Goal: Task Accomplishment & Management: Manage account settings

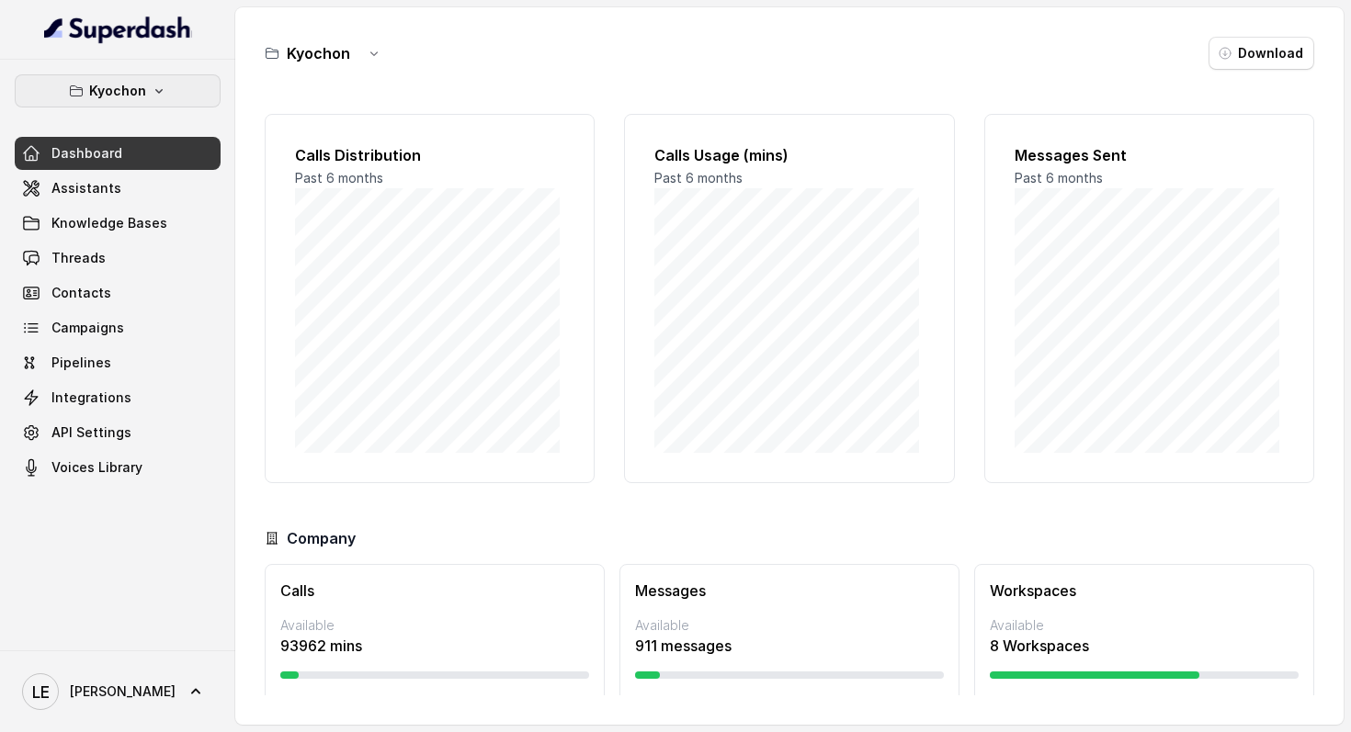
click at [179, 86] on button "Kyochon" at bounding box center [118, 90] width 206 height 33
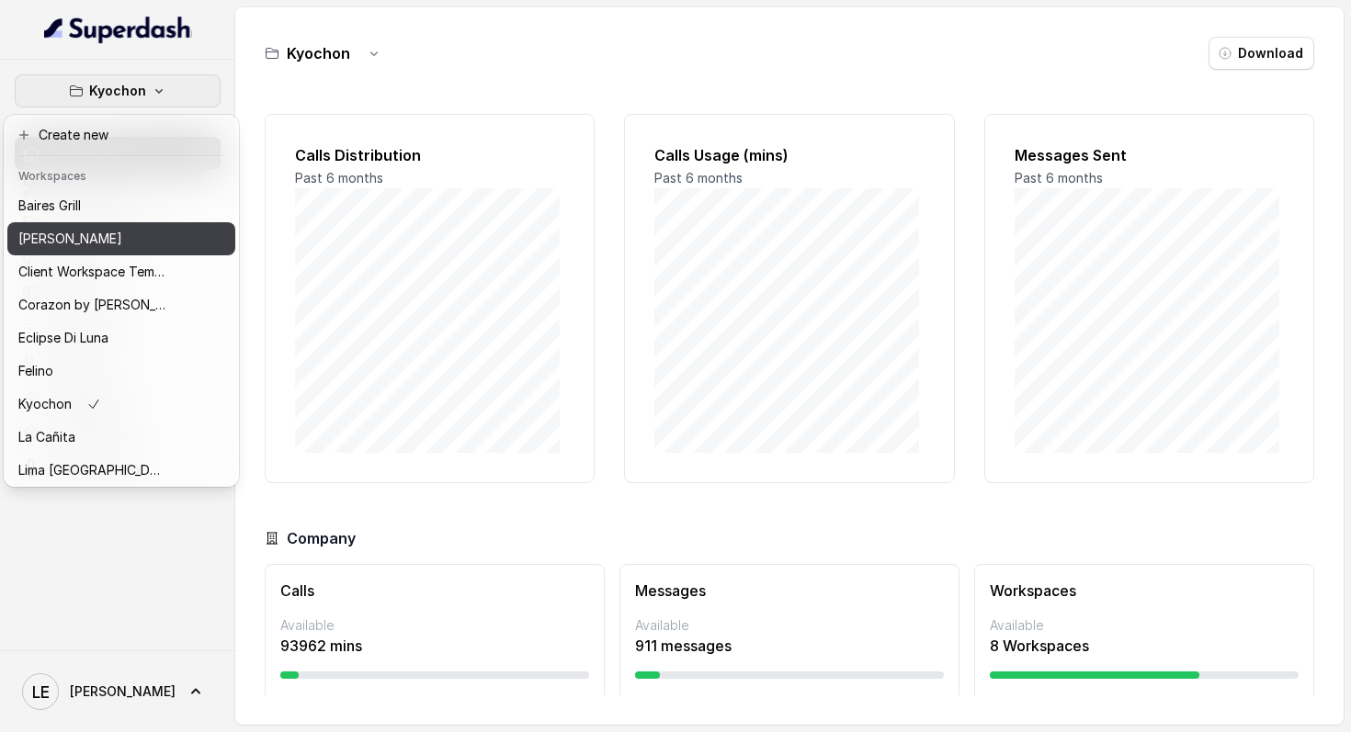
click at [171, 243] on button "[PERSON_NAME]" at bounding box center [121, 238] width 228 height 33
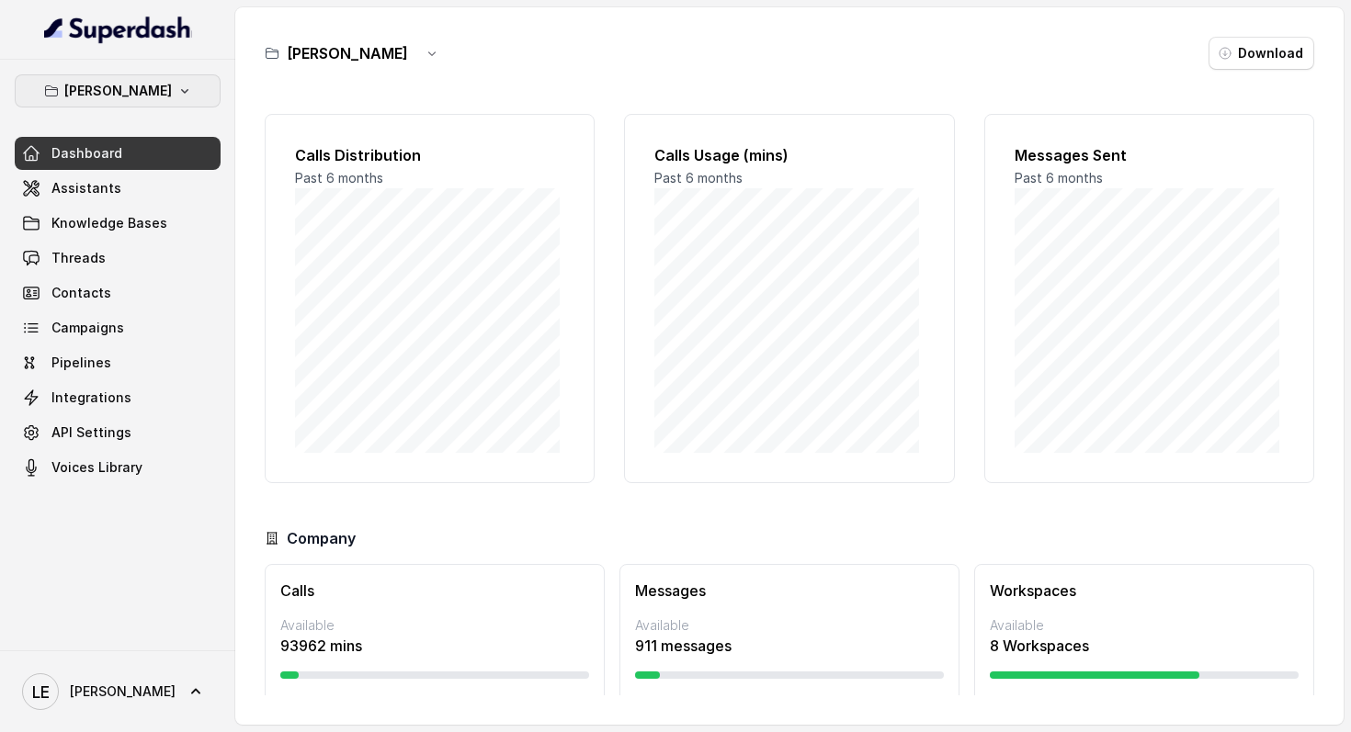
click at [176, 82] on button "[PERSON_NAME]" at bounding box center [118, 90] width 206 height 33
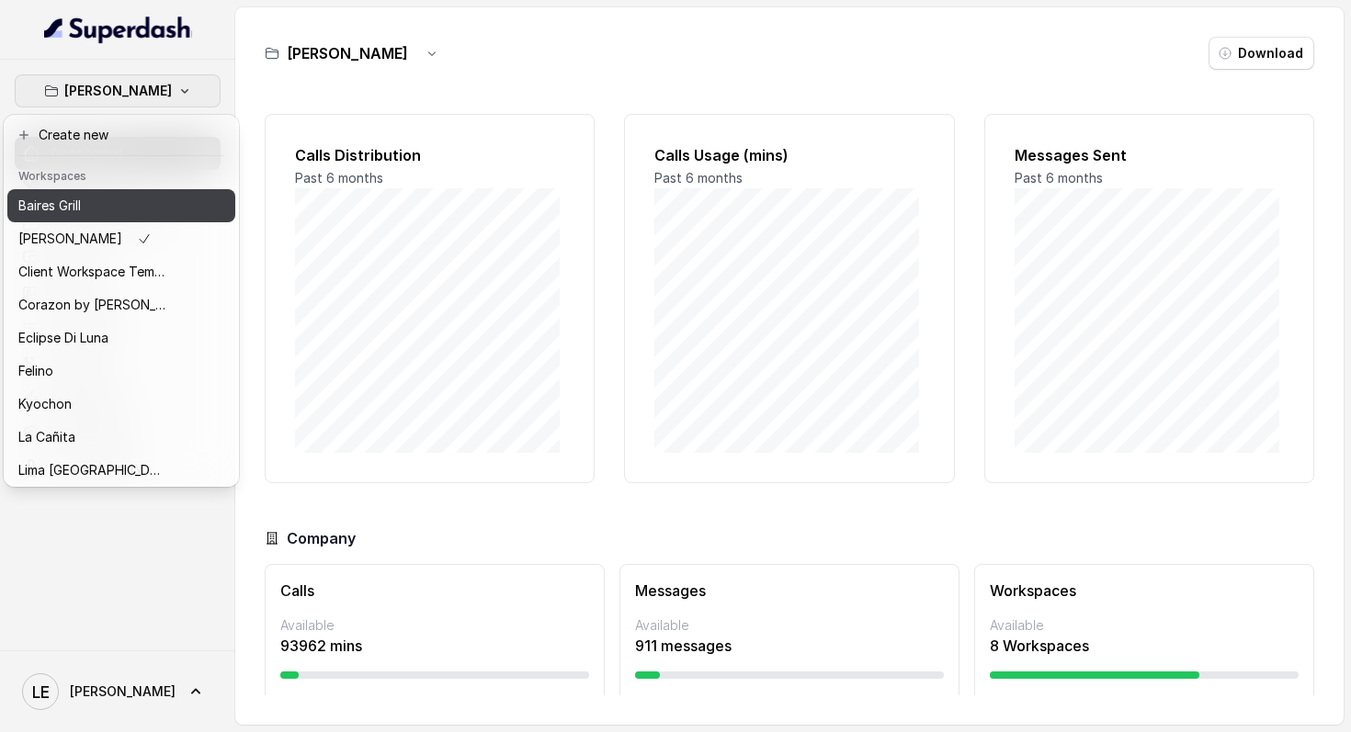
click at [124, 212] on div "Baires Grill" at bounding box center [91, 206] width 147 height 22
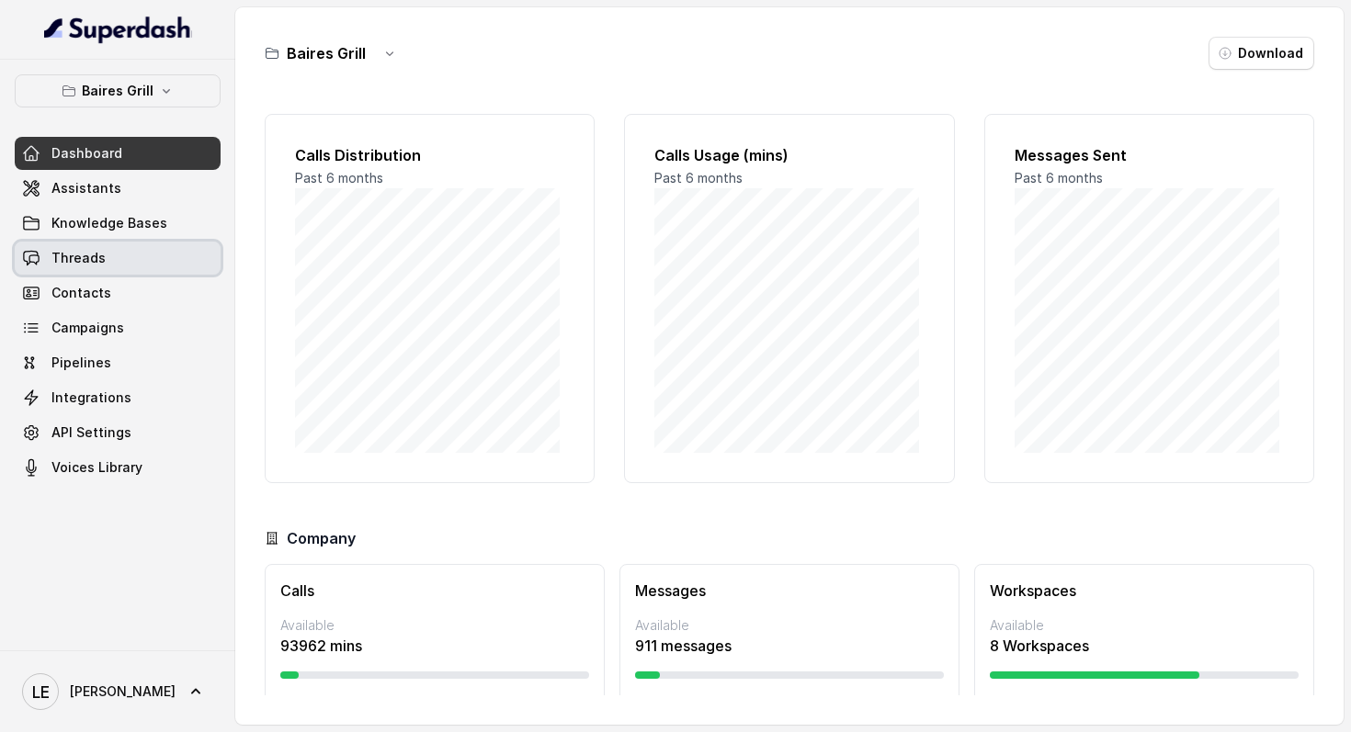
click at [126, 252] on link "Threads" at bounding box center [118, 258] width 206 height 33
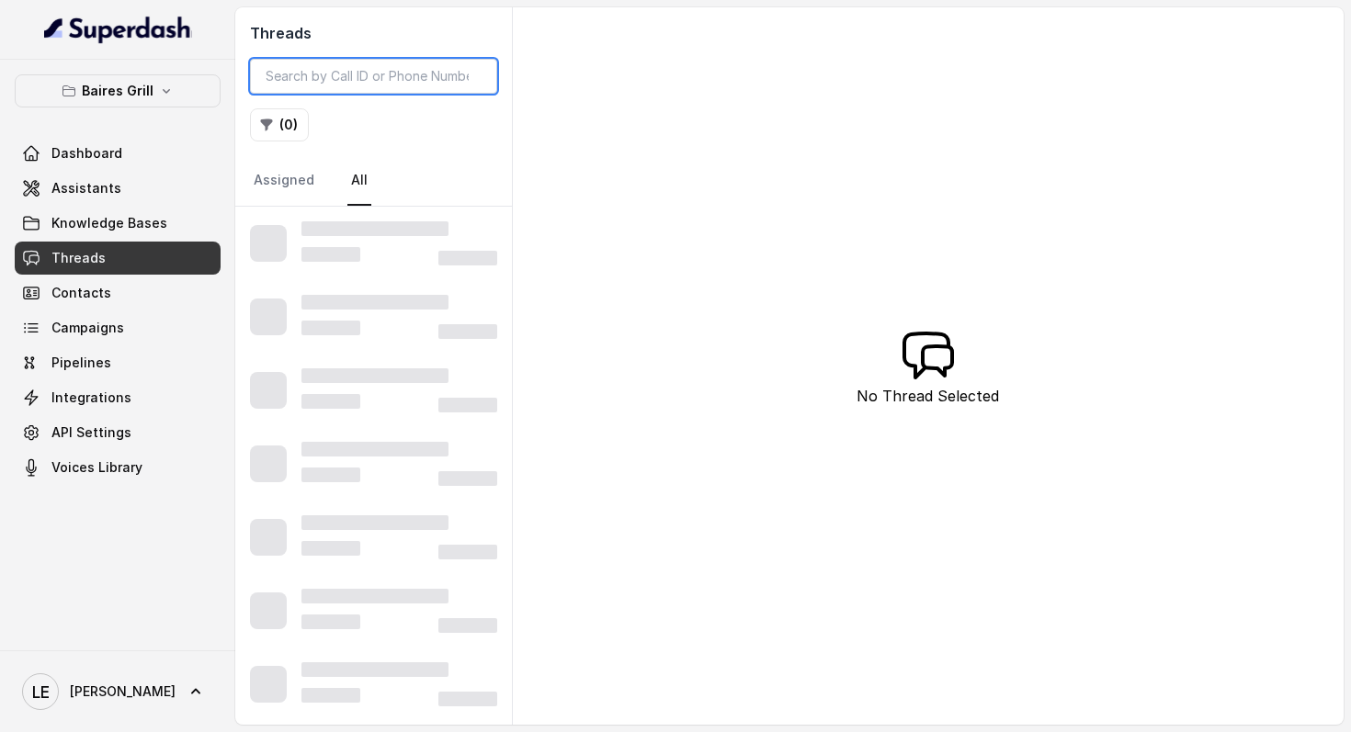
click at [323, 84] on input "search" at bounding box center [373, 76] width 247 height 35
paste input "CA0c9535185f12e1e439afb647d1165dbb"
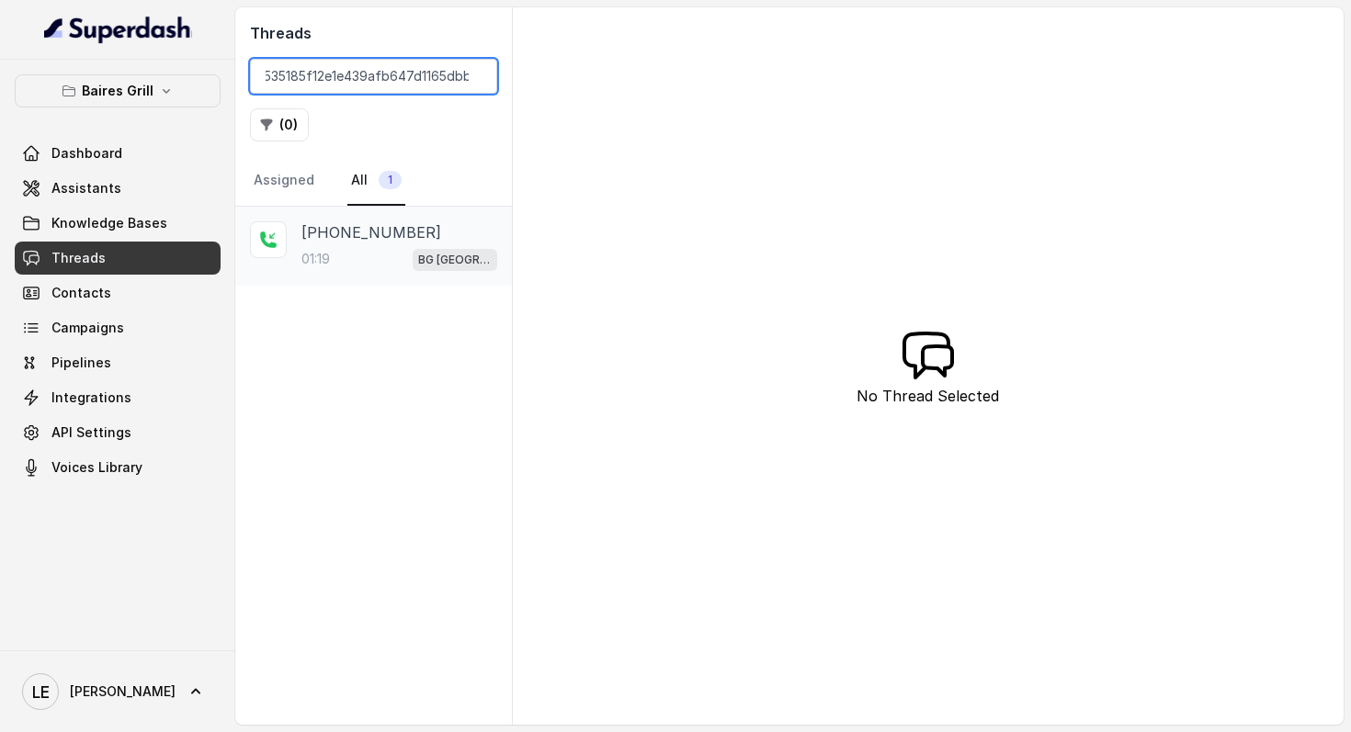
type input "CA0c9535185f12e1e439afb647d1165dbb"
click at [354, 237] on p "[PHONE_NUMBER]" at bounding box center [371, 232] width 140 height 22
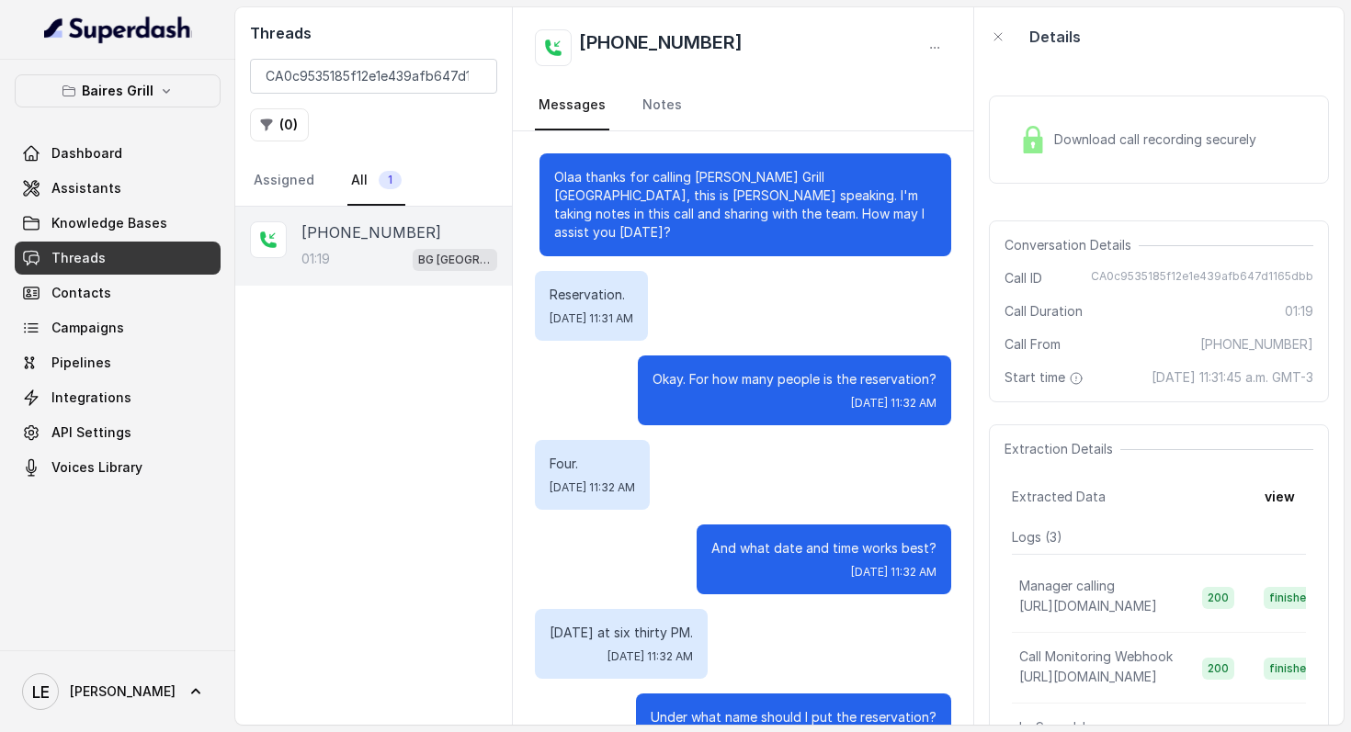
scroll to position [961, 0]
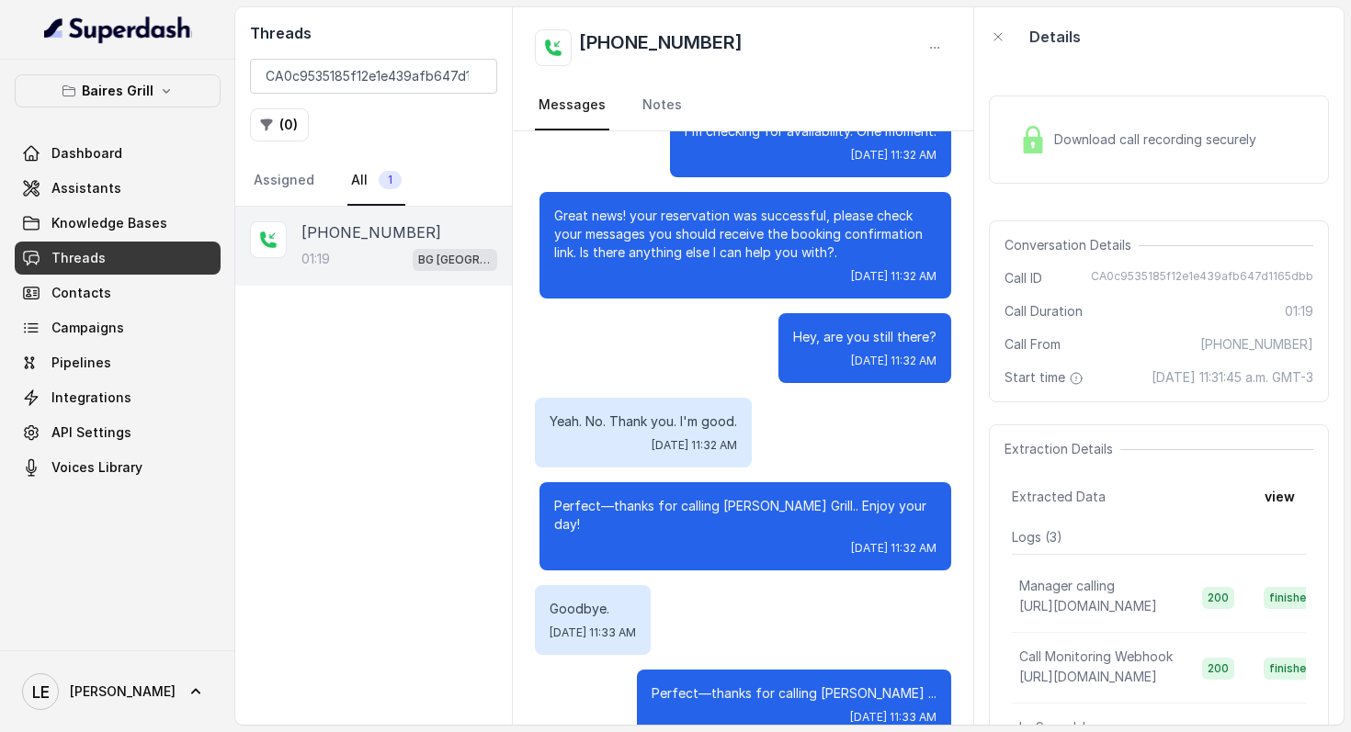
click at [1148, 132] on span "Download call recording securely" at bounding box center [1158, 139] width 209 height 18
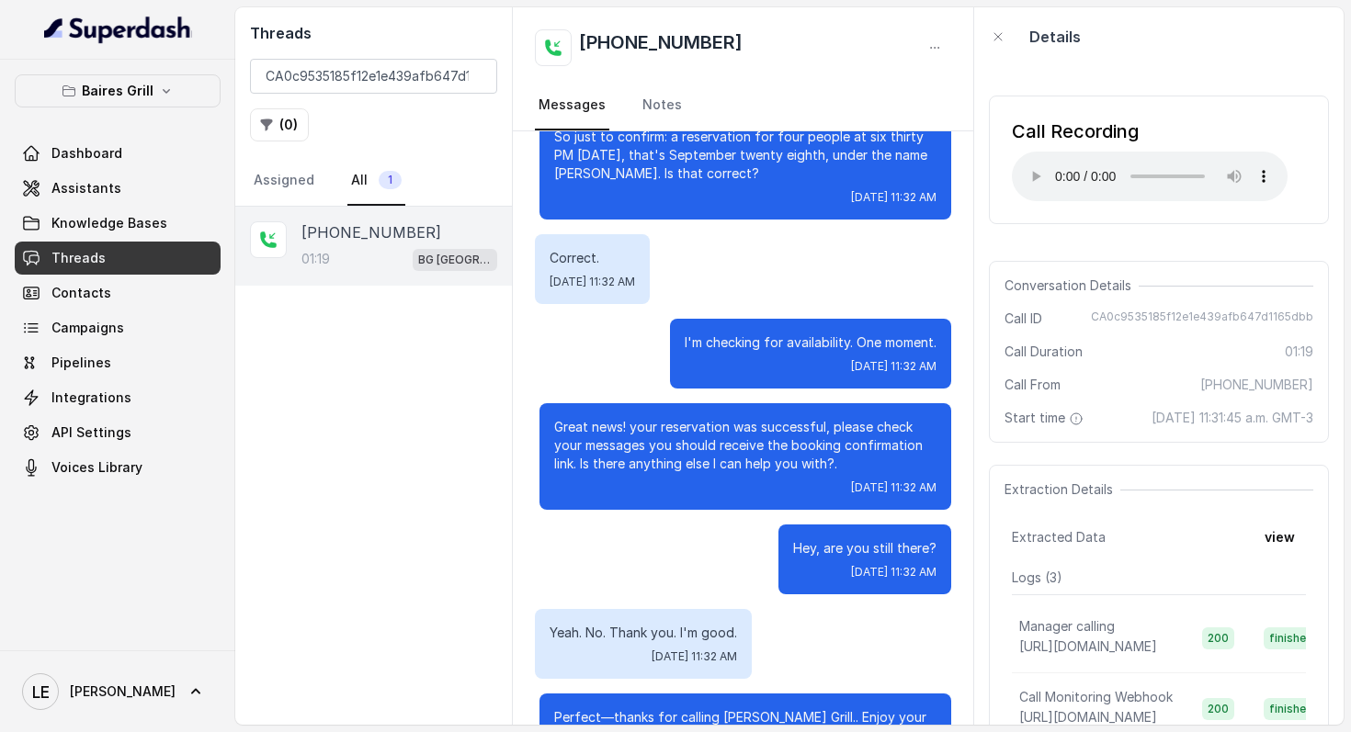
scroll to position [861, 0]
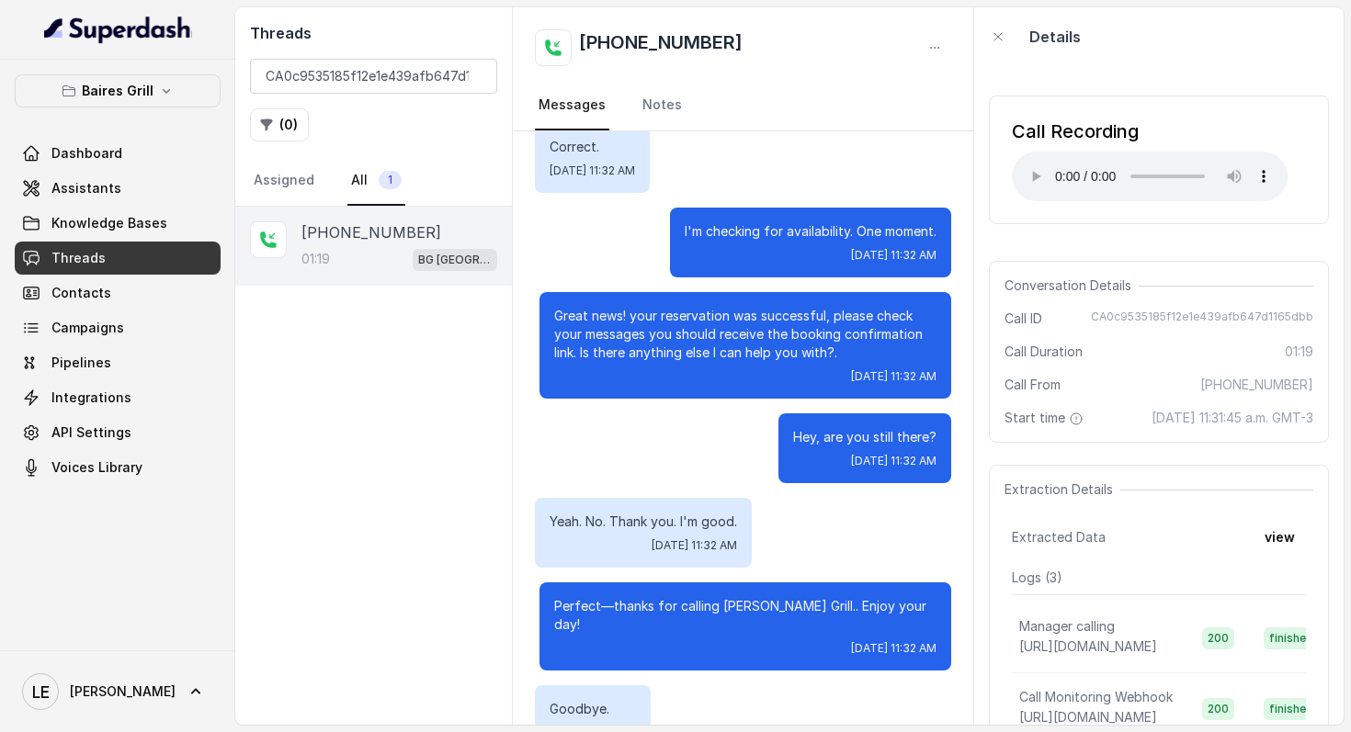
click at [635, 43] on h2 "[PHONE_NUMBER]" at bounding box center [661, 47] width 164 height 37
copy div "[PHONE_NUMBER]"
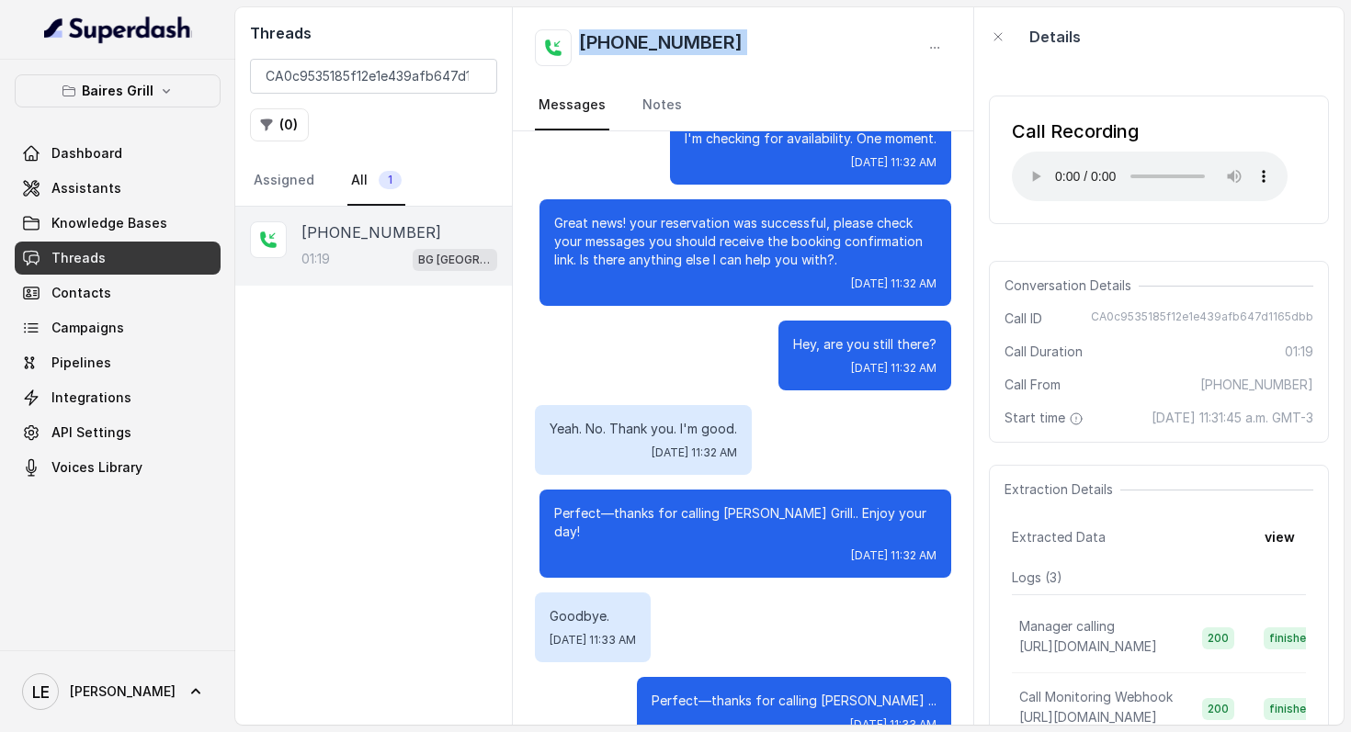
scroll to position [961, 0]
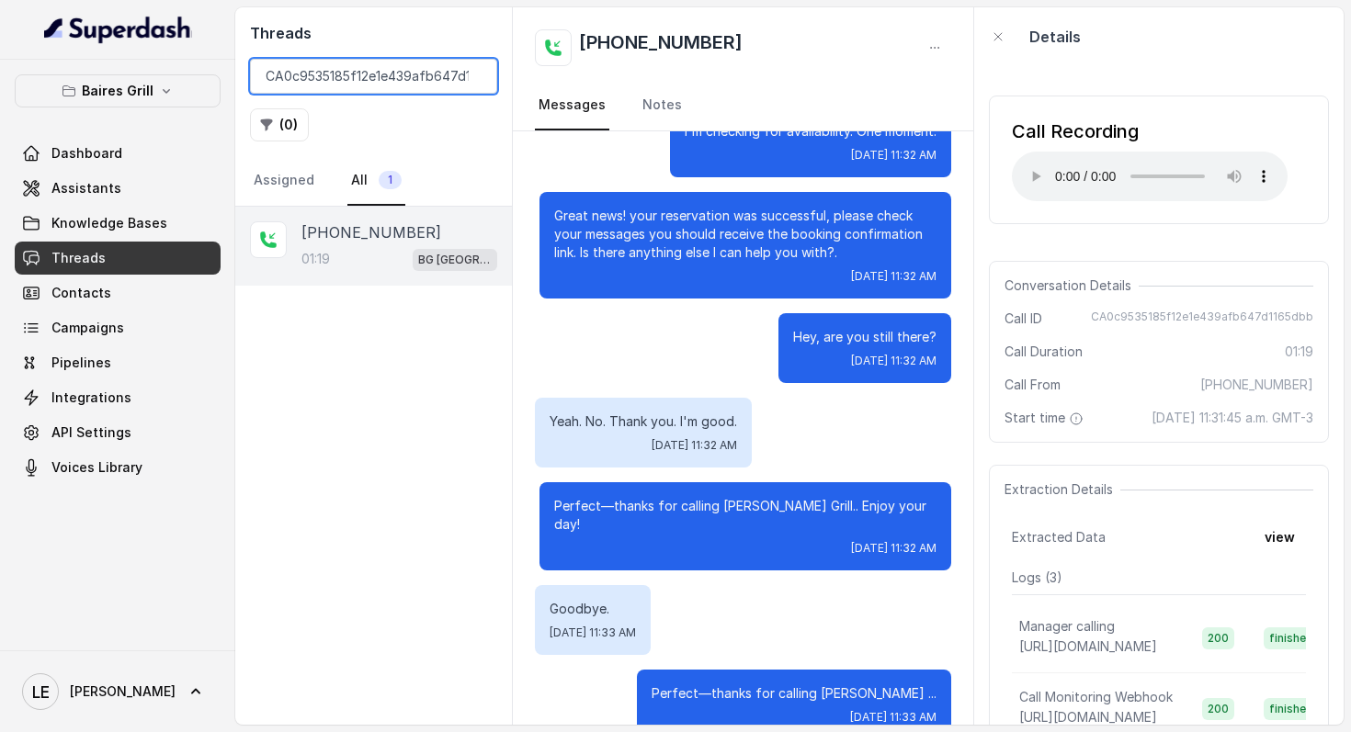
click at [469, 75] on input "CA0c9535185f12e1e439afb647d1165dbb" at bounding box center [373, 76] width 247 height 35
click at [472, 78] on input "CA0c9535185f12e1e439afb647d1165dbb" at bounding box center [373, 76] width 247 height 35
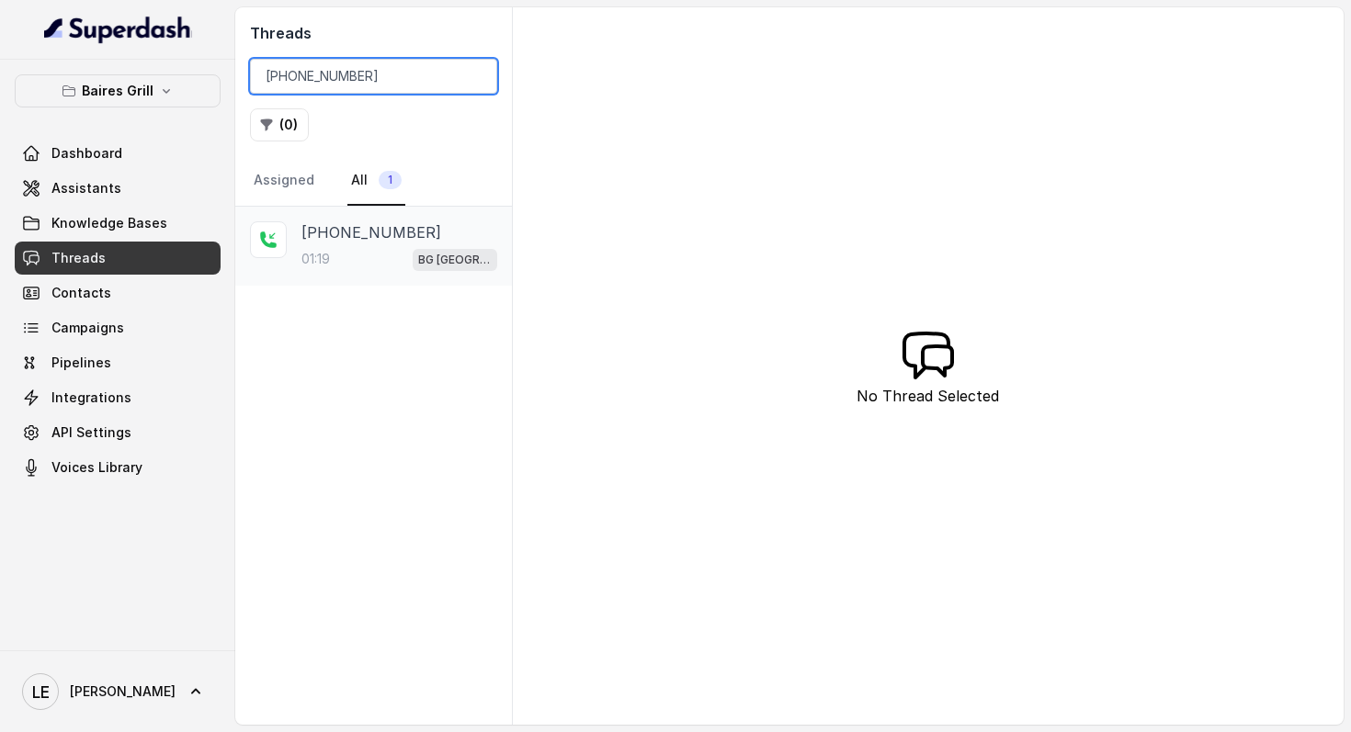
type input "[PHONE_NUMBER]"
click at [401, 257] on div "01:19 [GEOGRAPHIC_DATA]" at bounding box center [399, 259] width 196 height 24
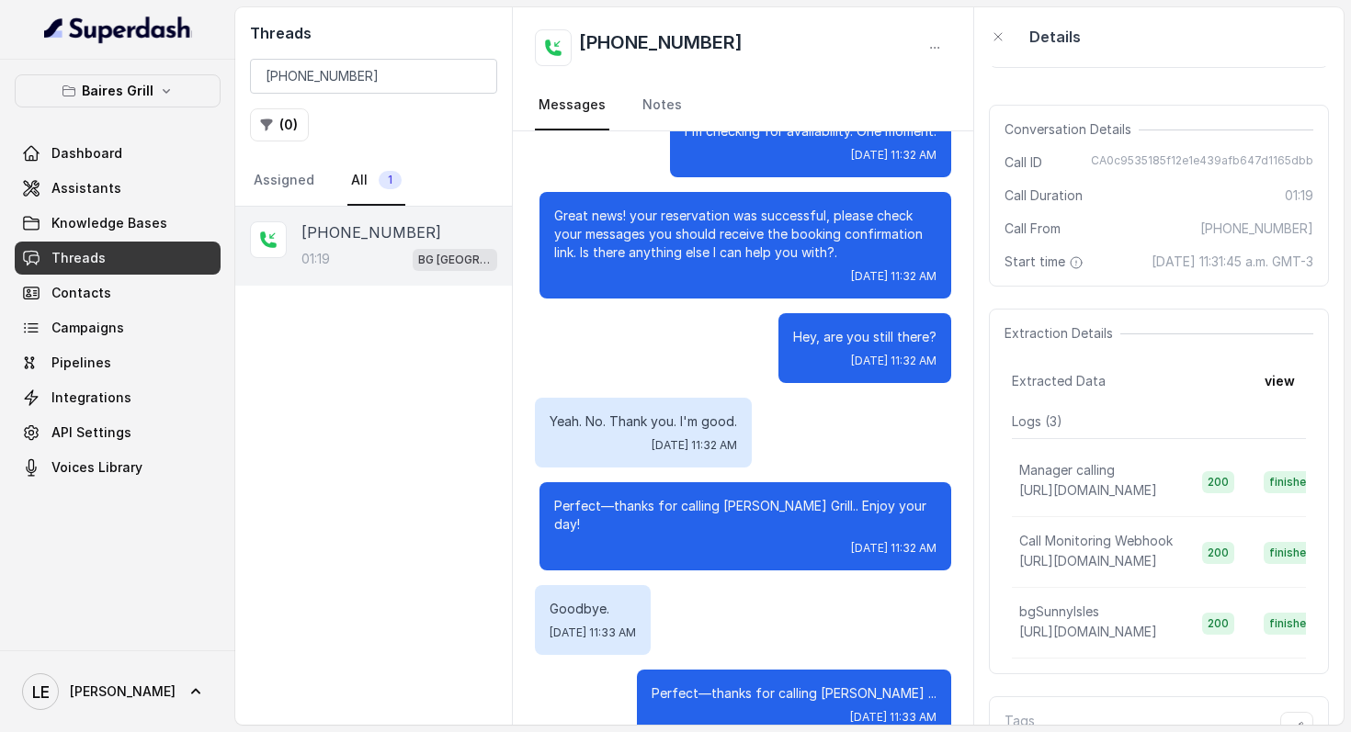
scroll to position [212, 0]
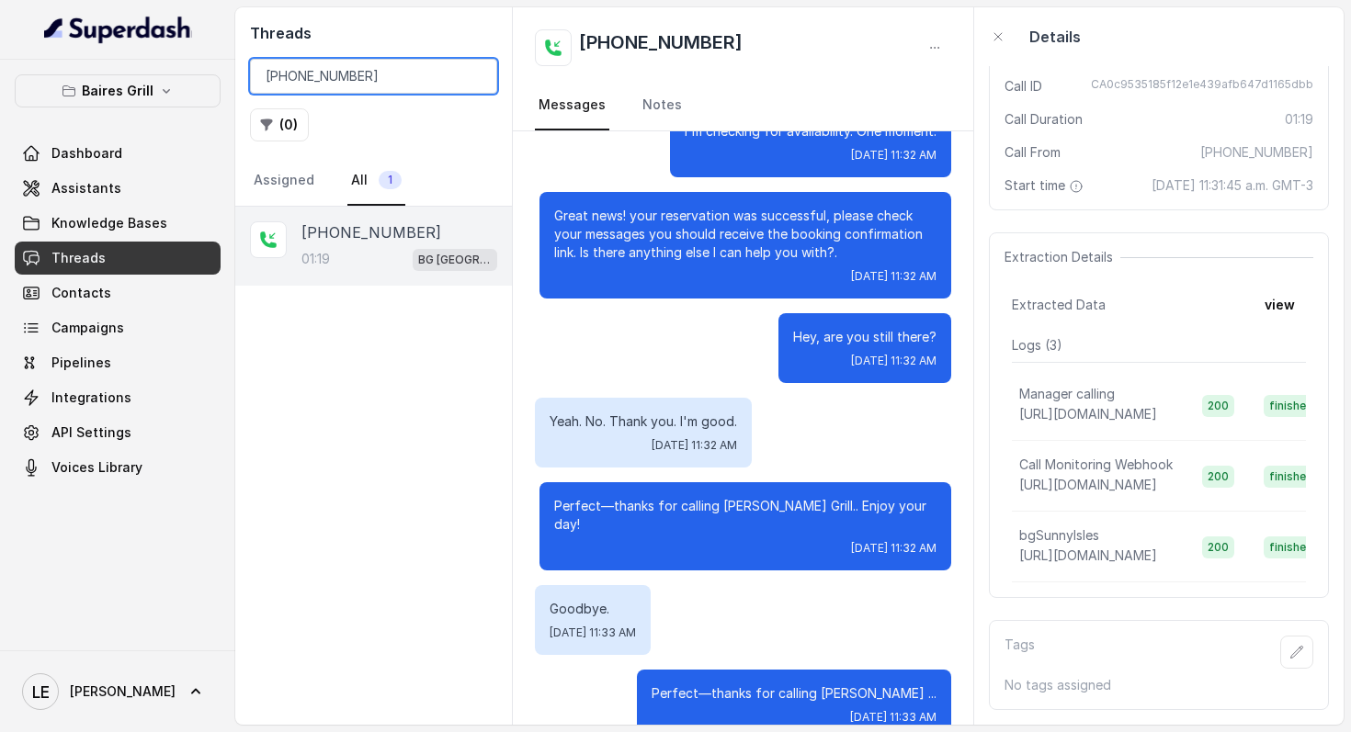
click at [477, 77] on input "[PHONE_NUMBER]" at bounding box center [373, 76] width 247 height 35
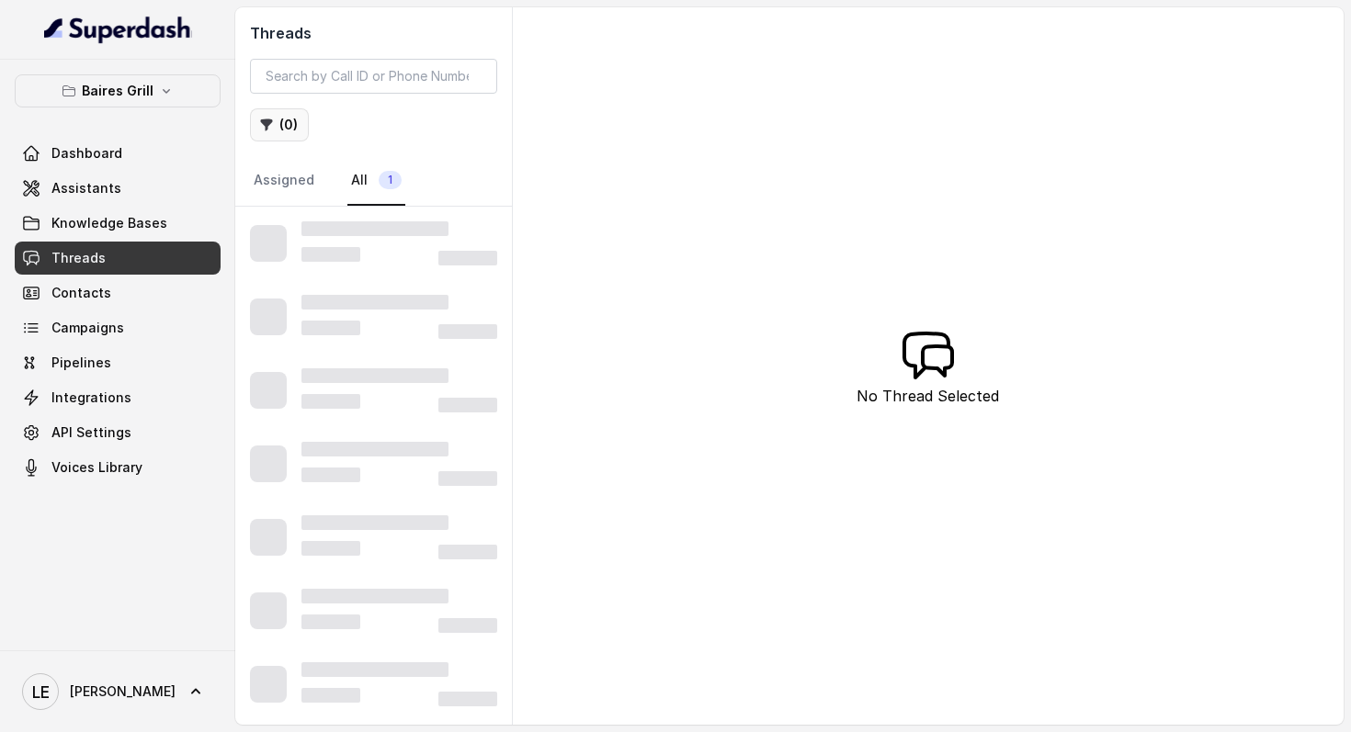
click at [296, 129] on button "( 0 )" at bounding box center [279, 124] width 59 height 33
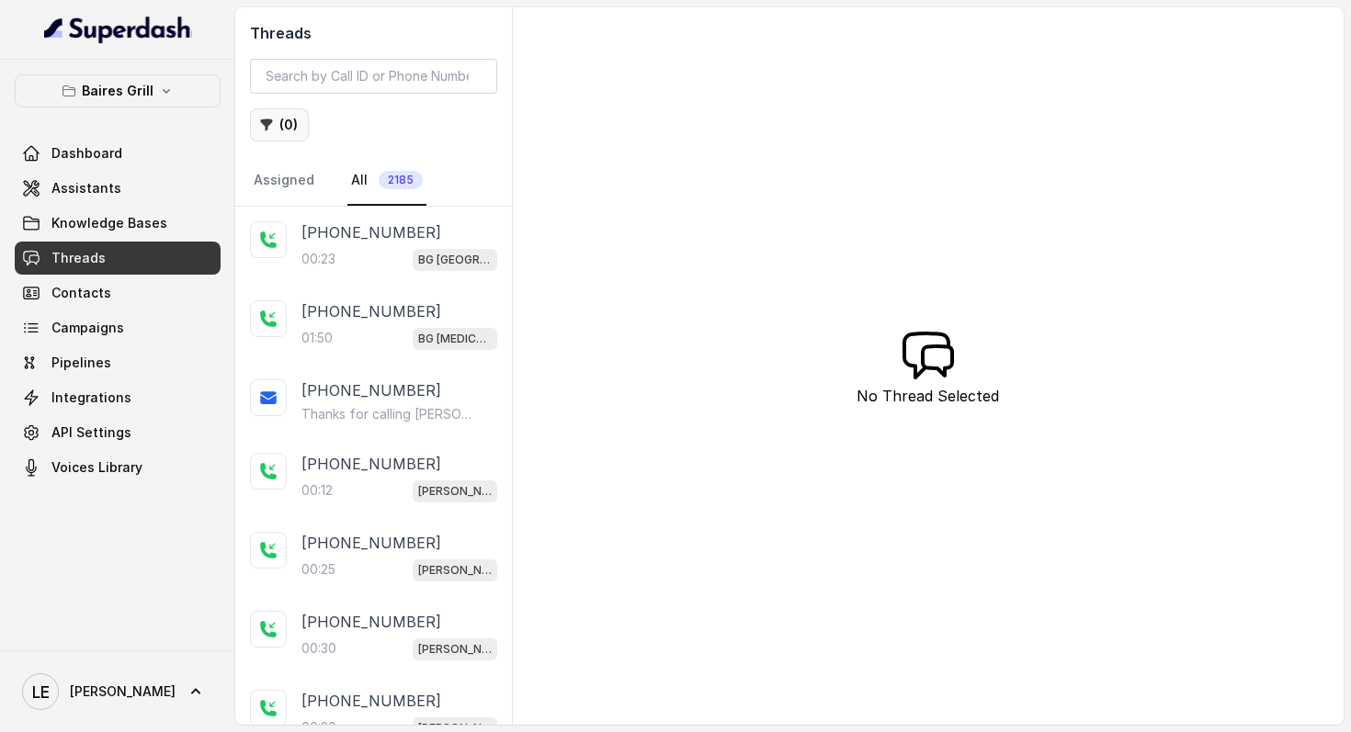
click at [303, 134] on button "( 0 )" at bounding box center [279, 124] width 59 height 33
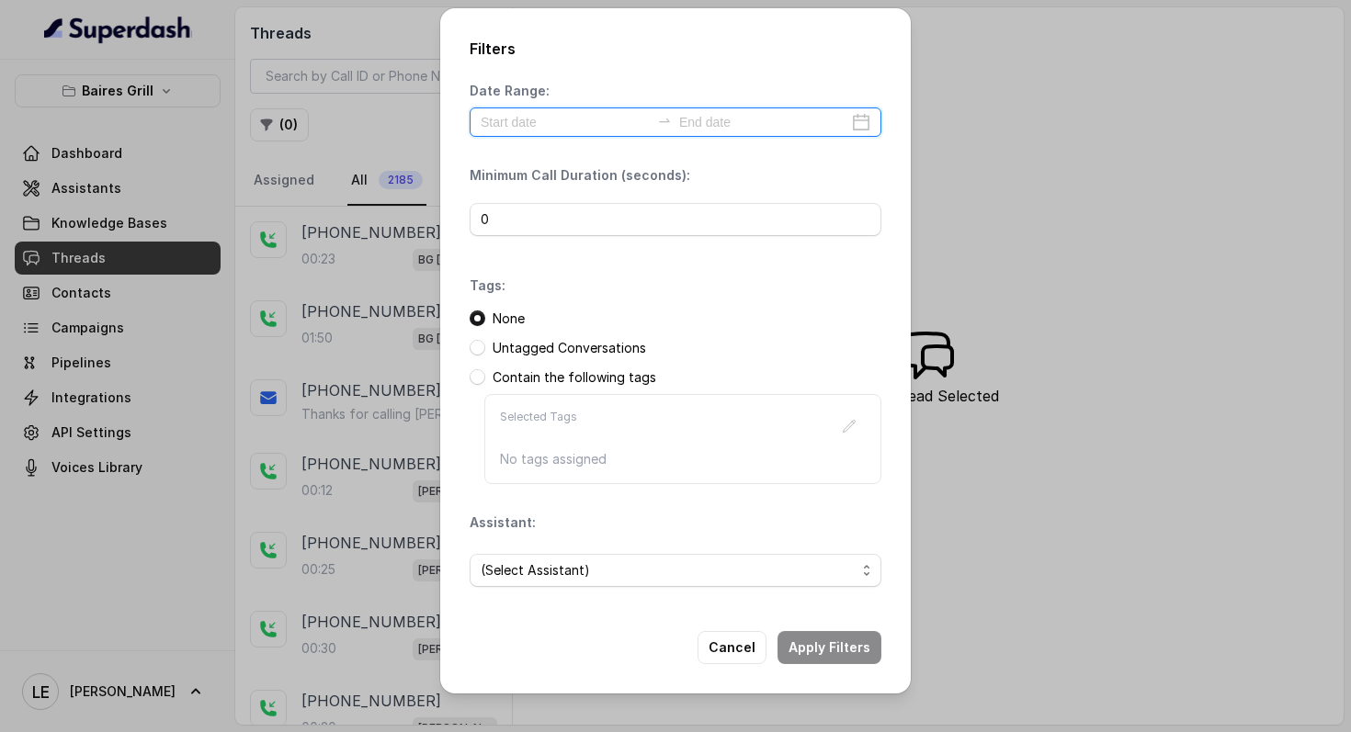
click at [582, 113] on input at bounding box center [565, 122] width 169 height 20
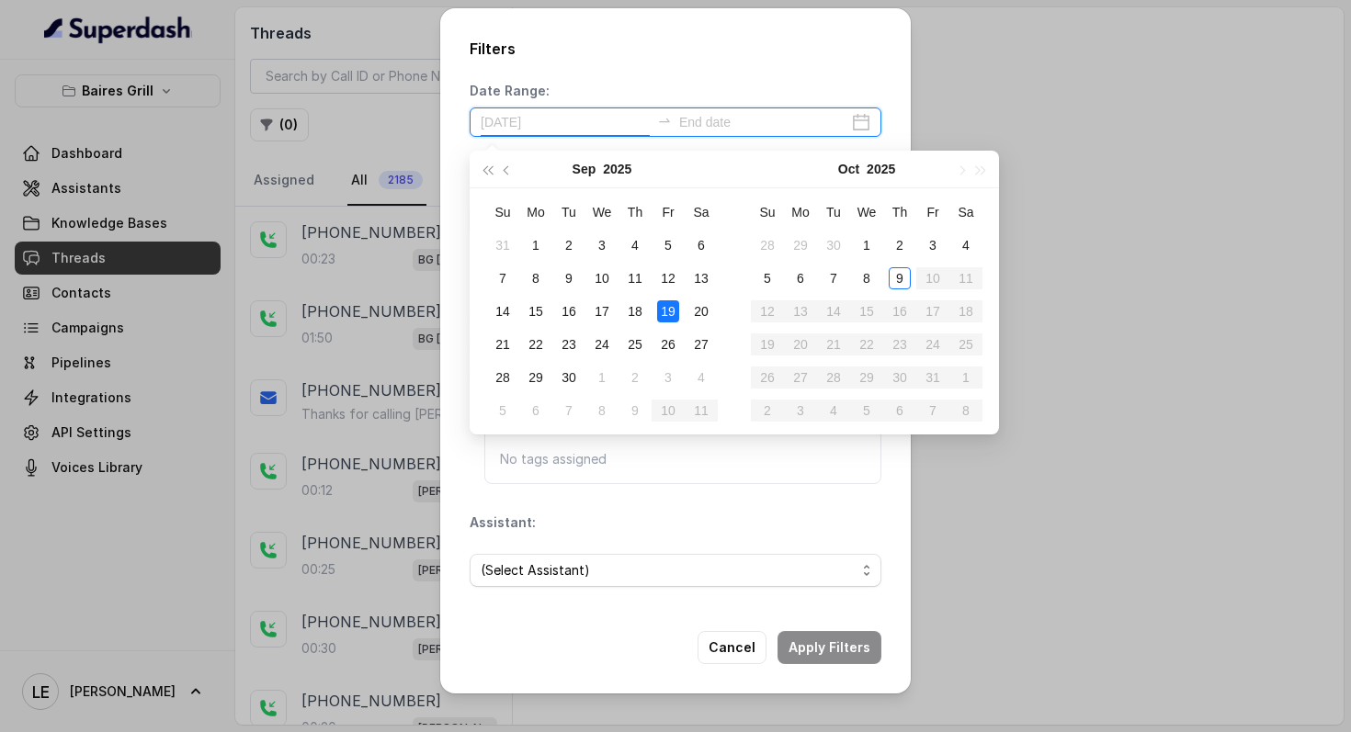
type input "[DATE]"
click at [662, 339] on div "26" at bounding box center [668, 344] width 22 height 22
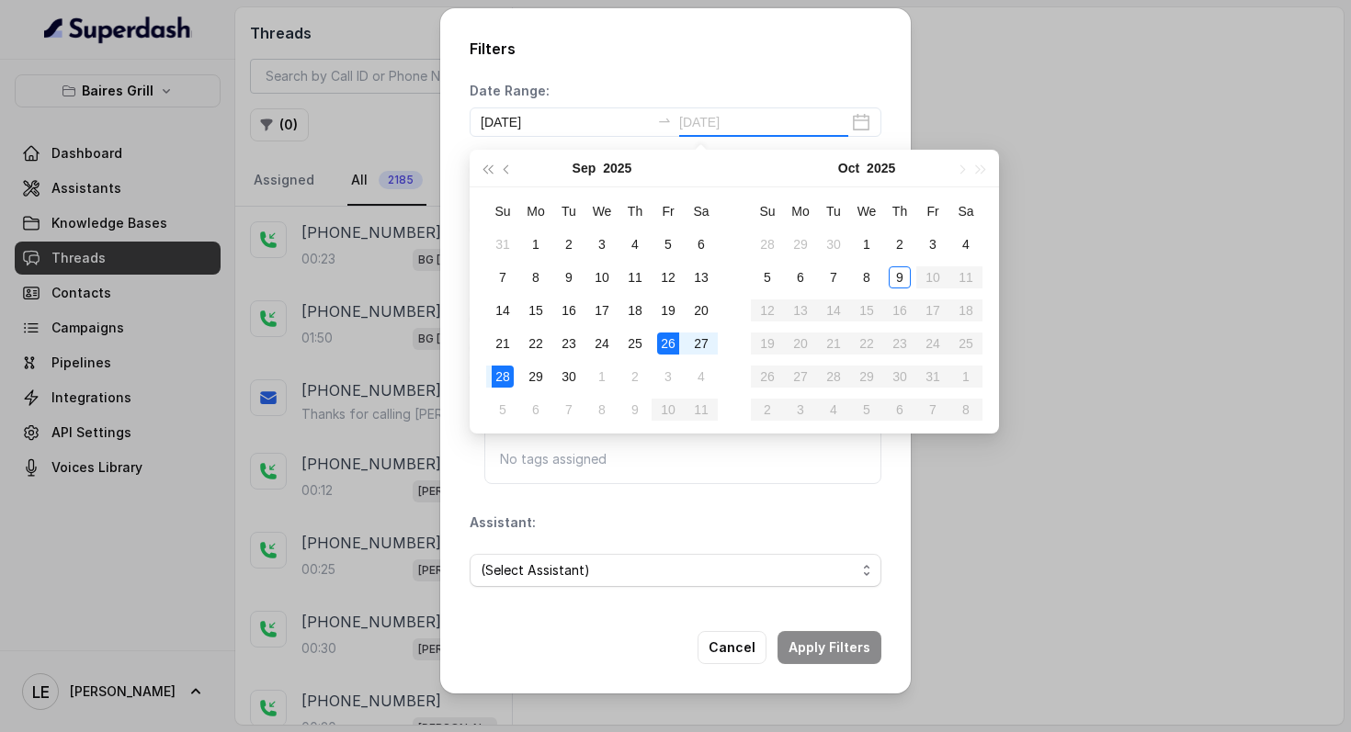
click at [515, 372] on td "28" at bounding box center [502, 376] width 33 height 33
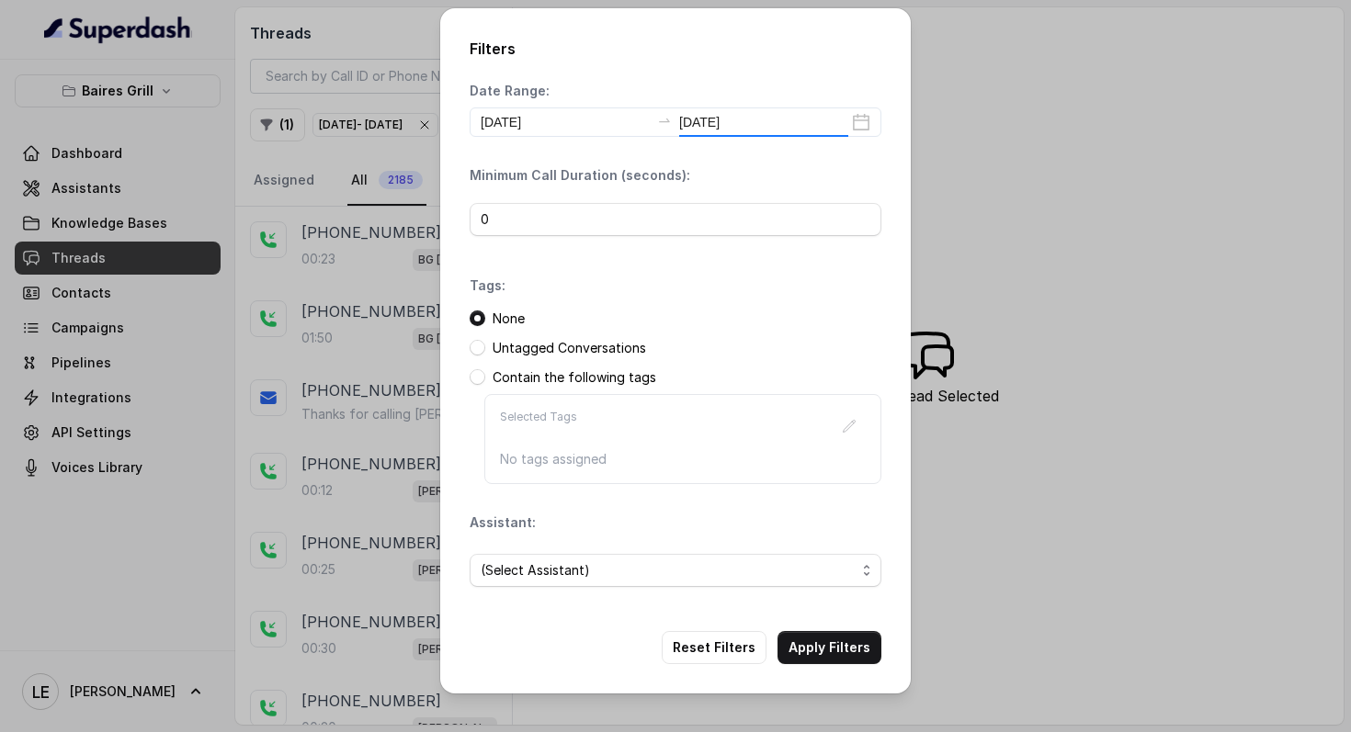
type input "[DATE]"
click at [849, 650] on button "Apply Filters" at bounding box center [829, 647] width 104 height 33
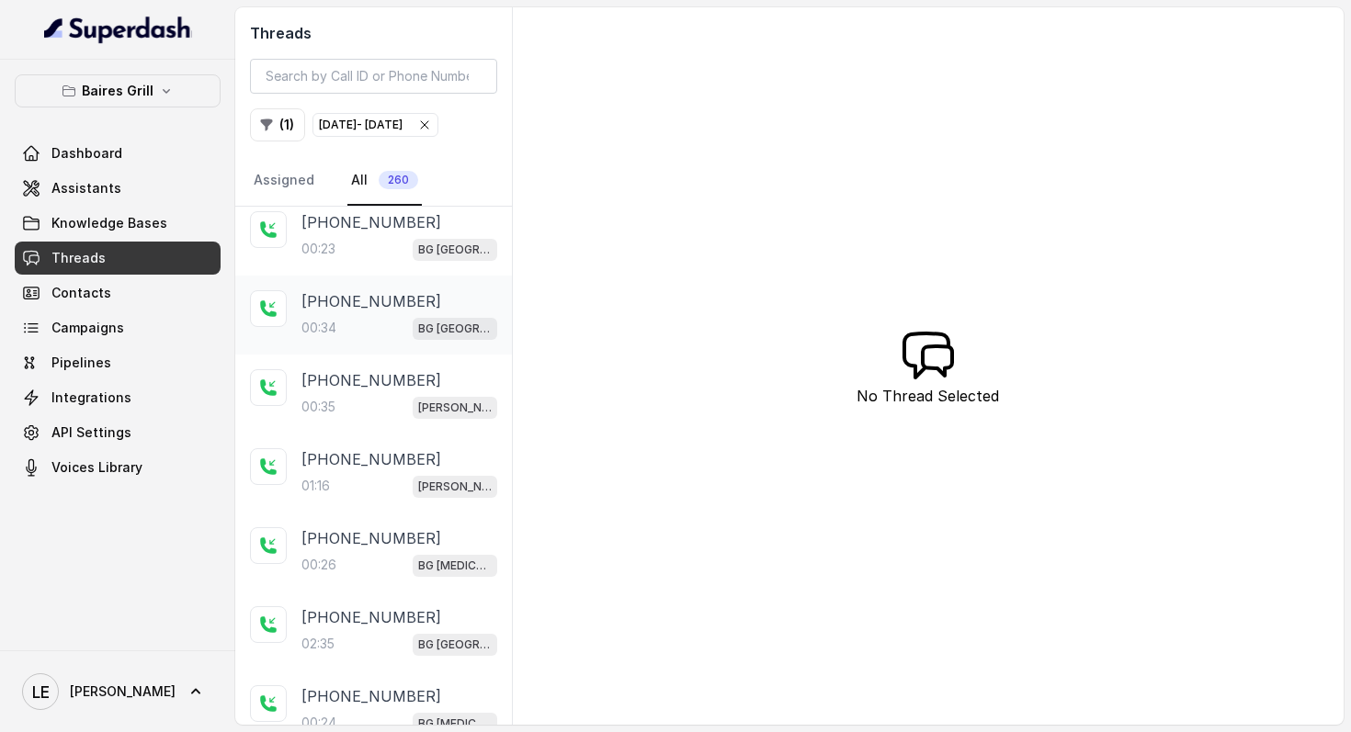
scroll to position [11, 0]
click at [375, 339] on div "00:34 [GEOGRAPHIC_DATA]" at bounding box center [399, 327] width 196 height 24
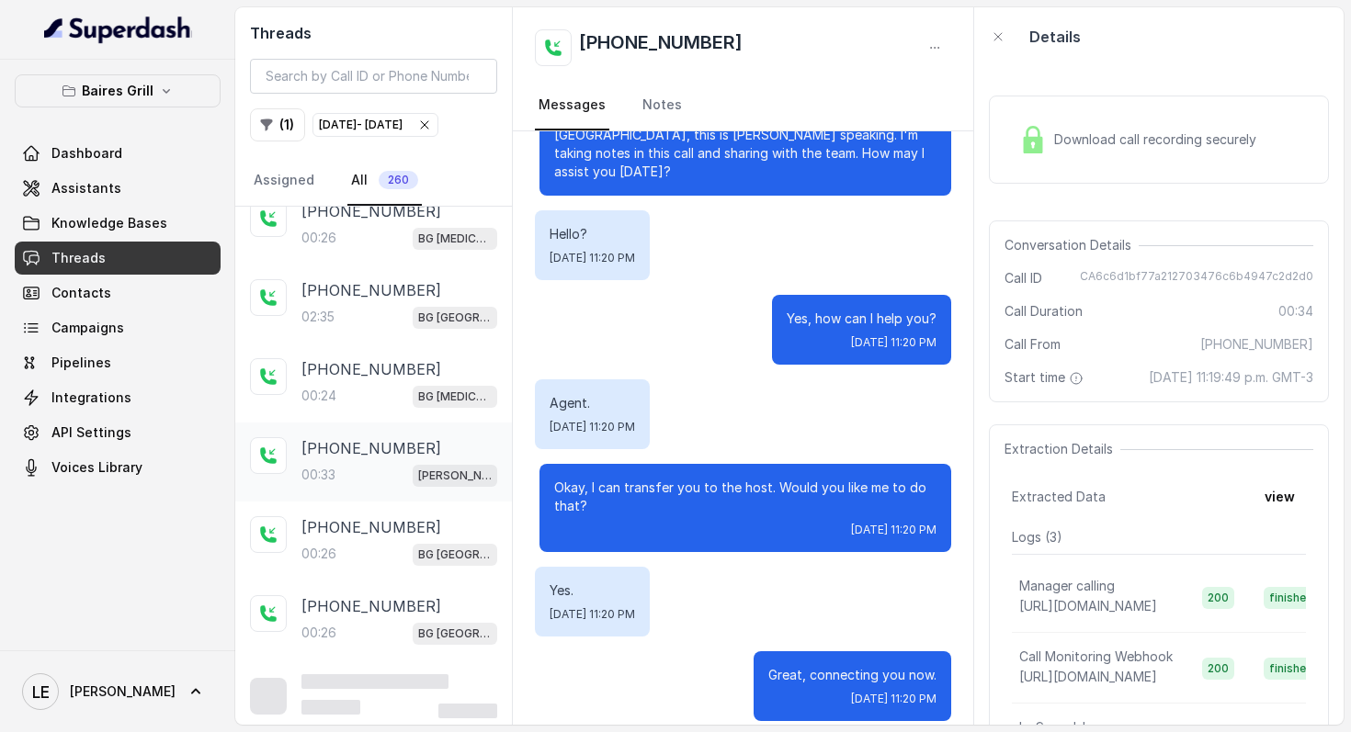
scroll to position [350, 0]
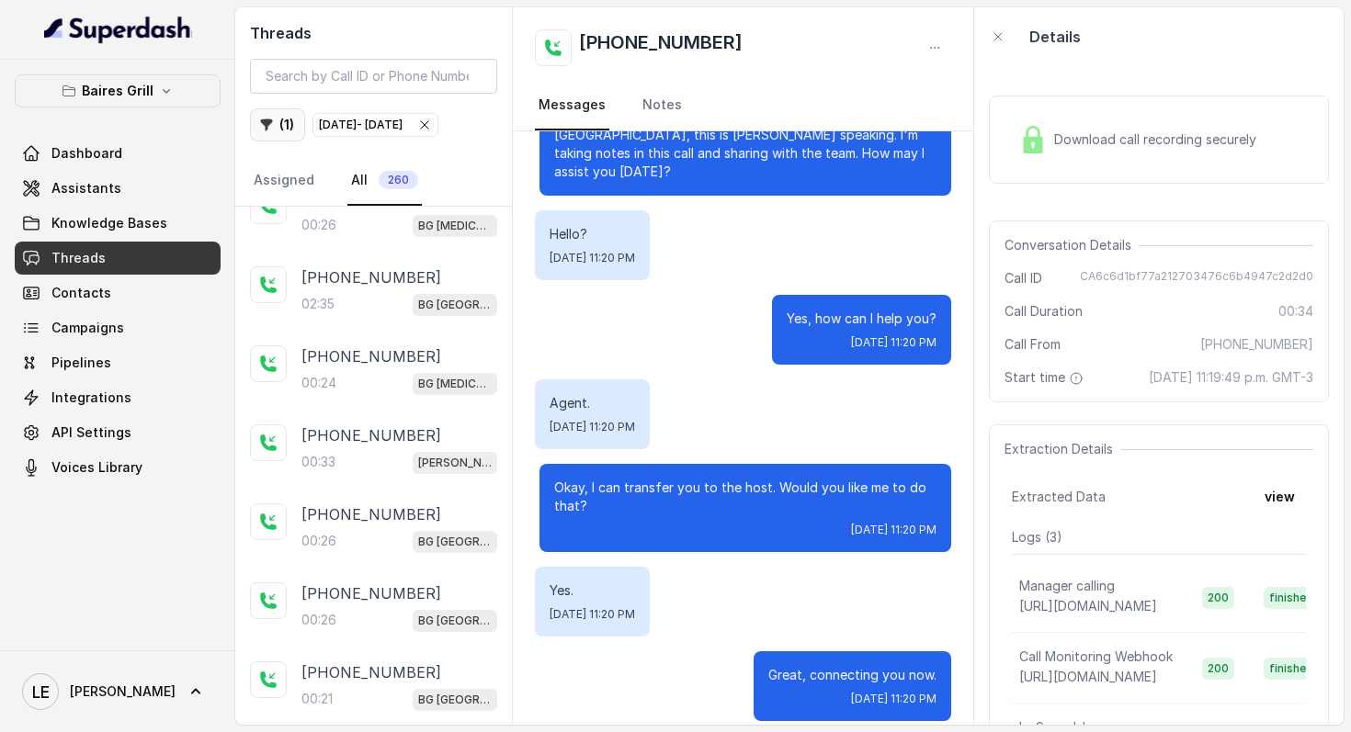
click at [291, 132] on button "( 1 )" at bounding box center [277, 124] width 55 height 33
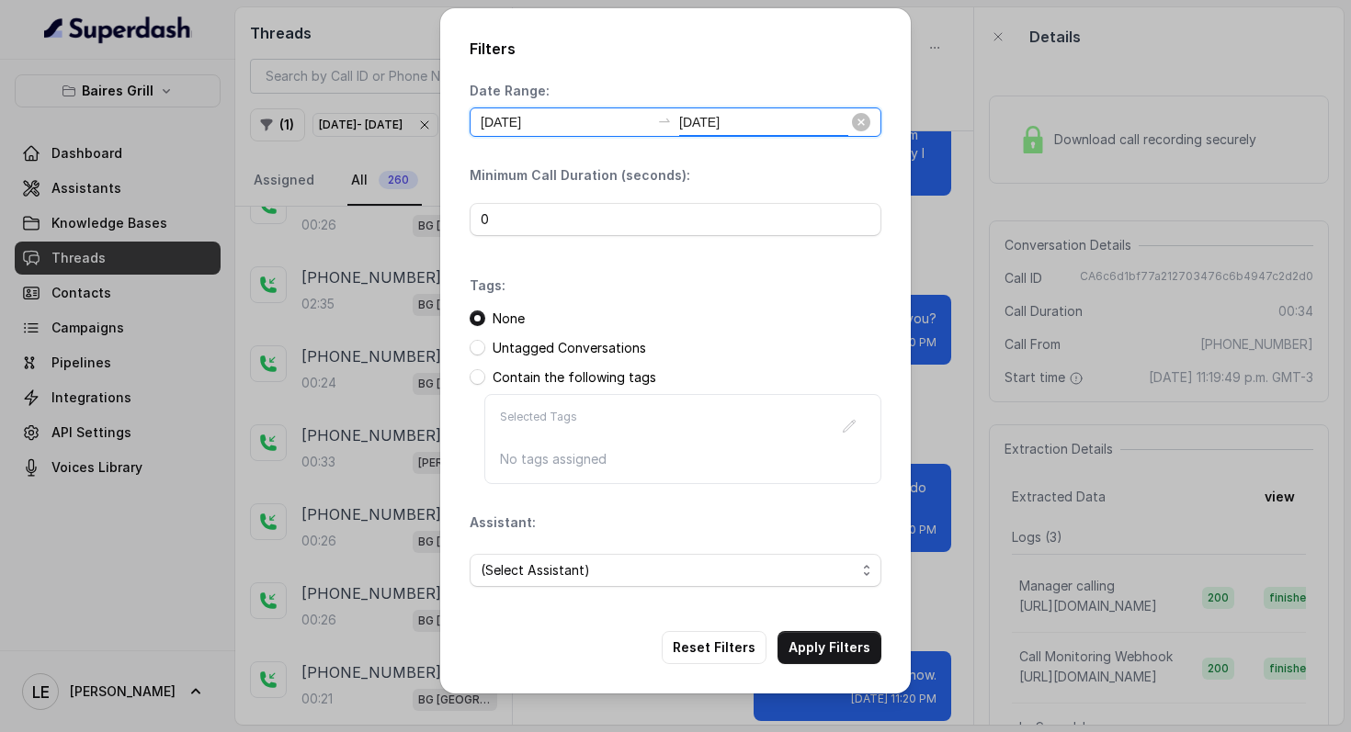
click at [728, 114] on input "[DATE]" at bounding box center [763, 122] width 169 height 20
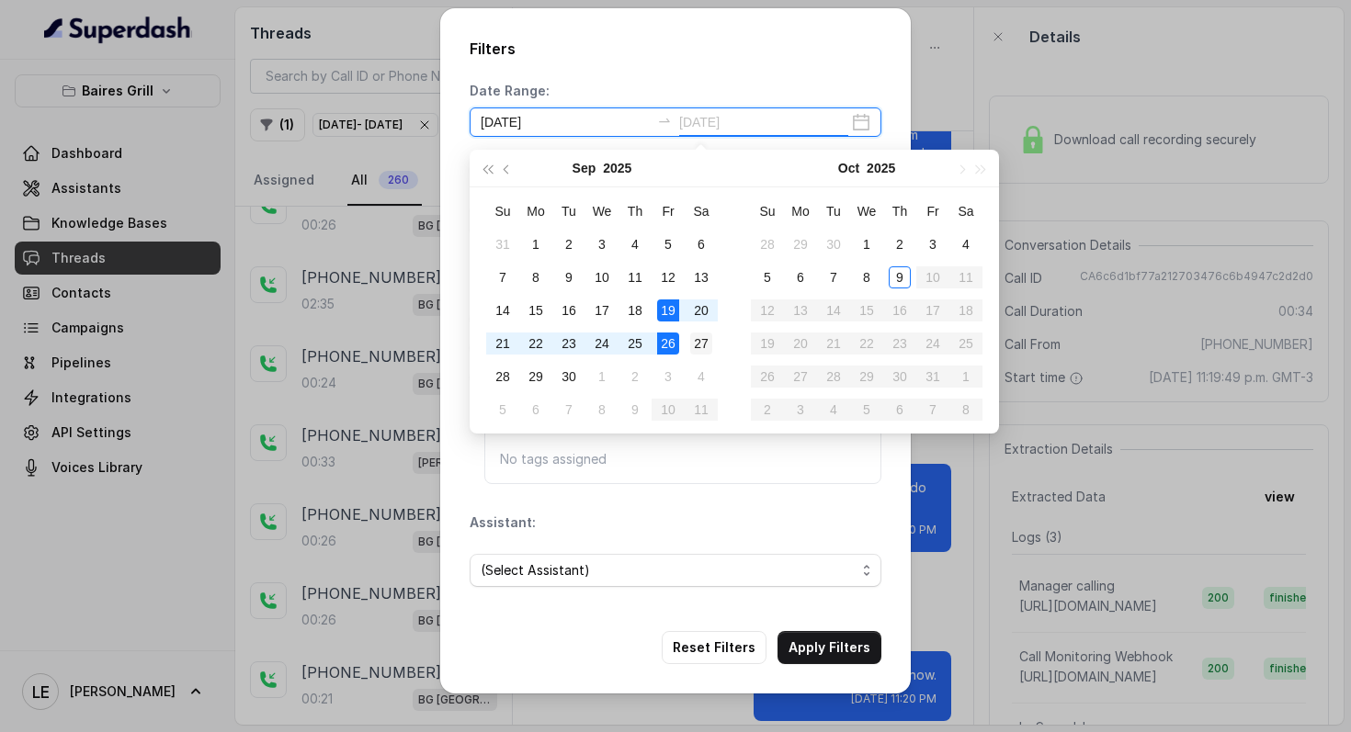
type input "[DATE]"
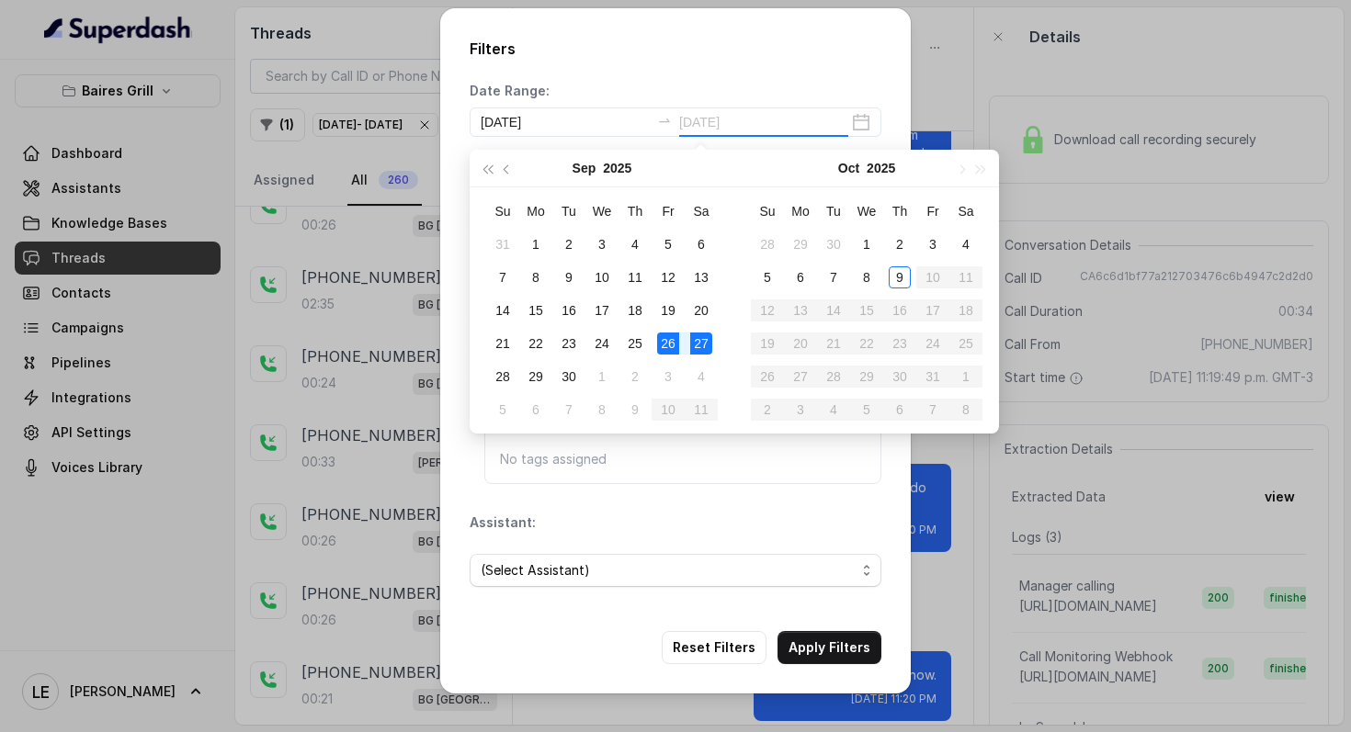
click at [705, 351] on div "27" at bounding box center [701, 344] width 22 height 22
type input "[DATE]"
click at [836, 640] on button "Apply Filters" at bounding box center [829, 647] width 104 height 33
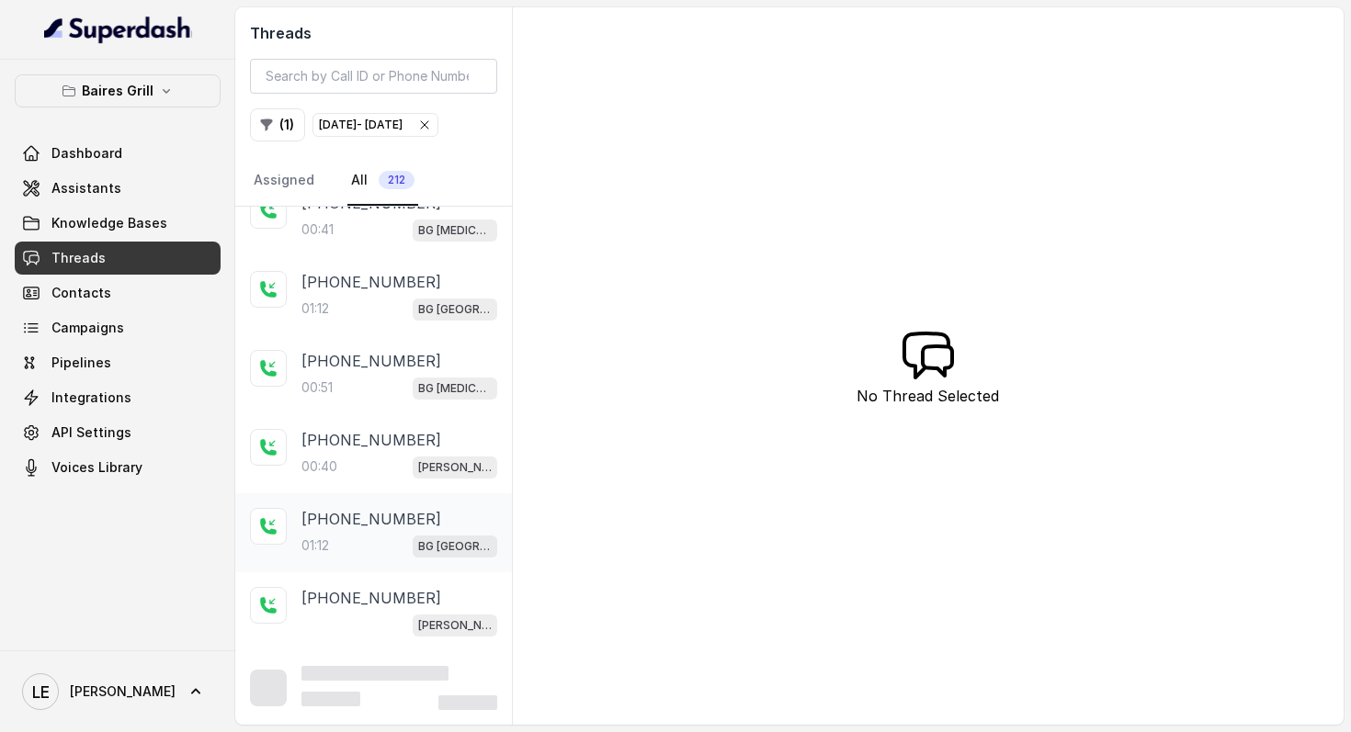
scroll to position [1158, 0]
click at [418, 538] on p "BG [GEOGRAPHIC_DATA]" at bounding box center [455, 546] width 74 height 18
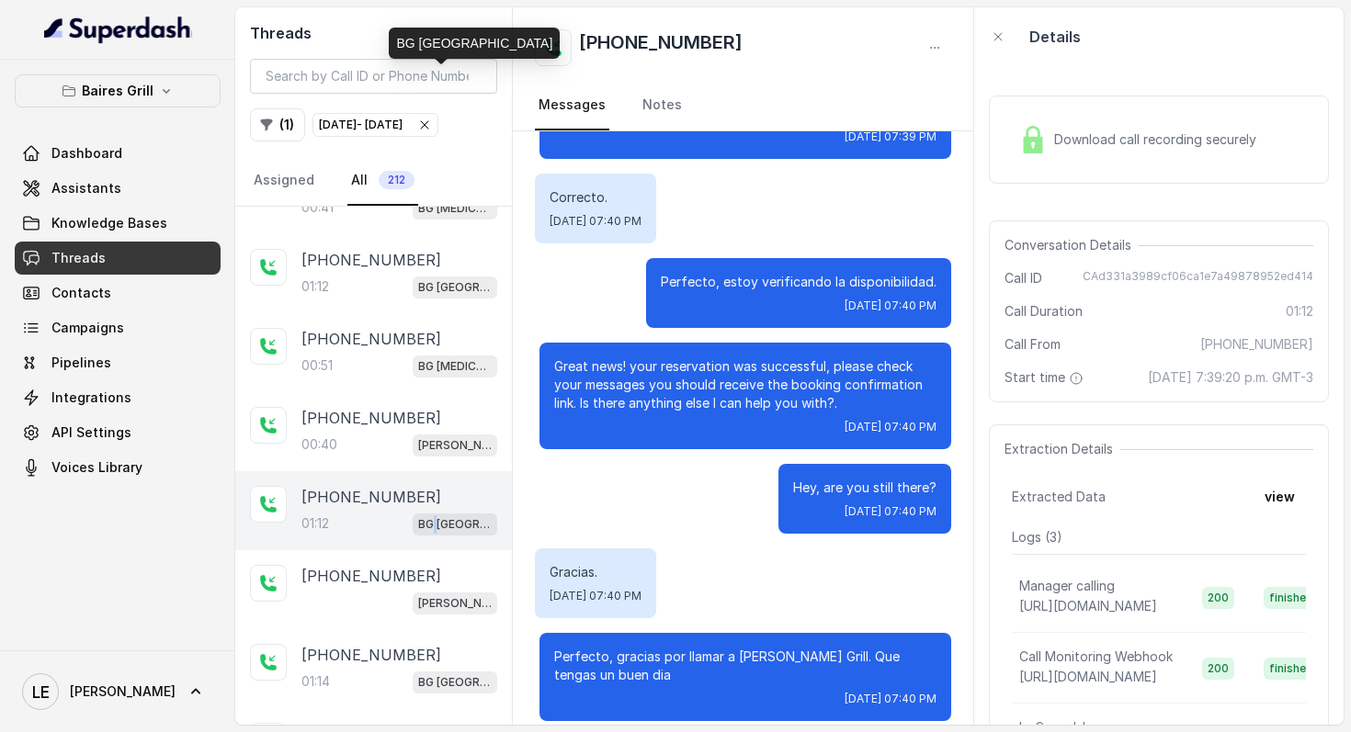
scroll to position [1921, 0]
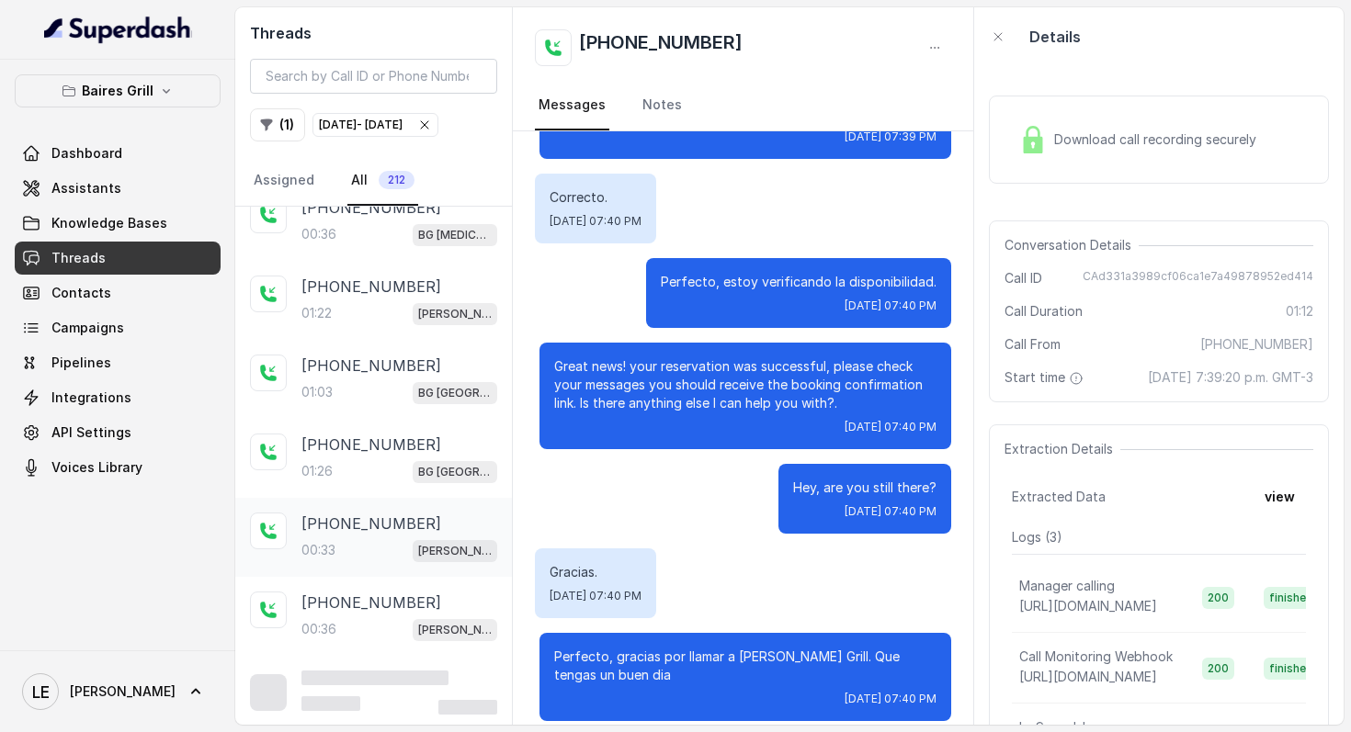
click at [403, 535] on p "[PHONE_NUMBER]" at bounding box center [371, 524] width 140 height 22
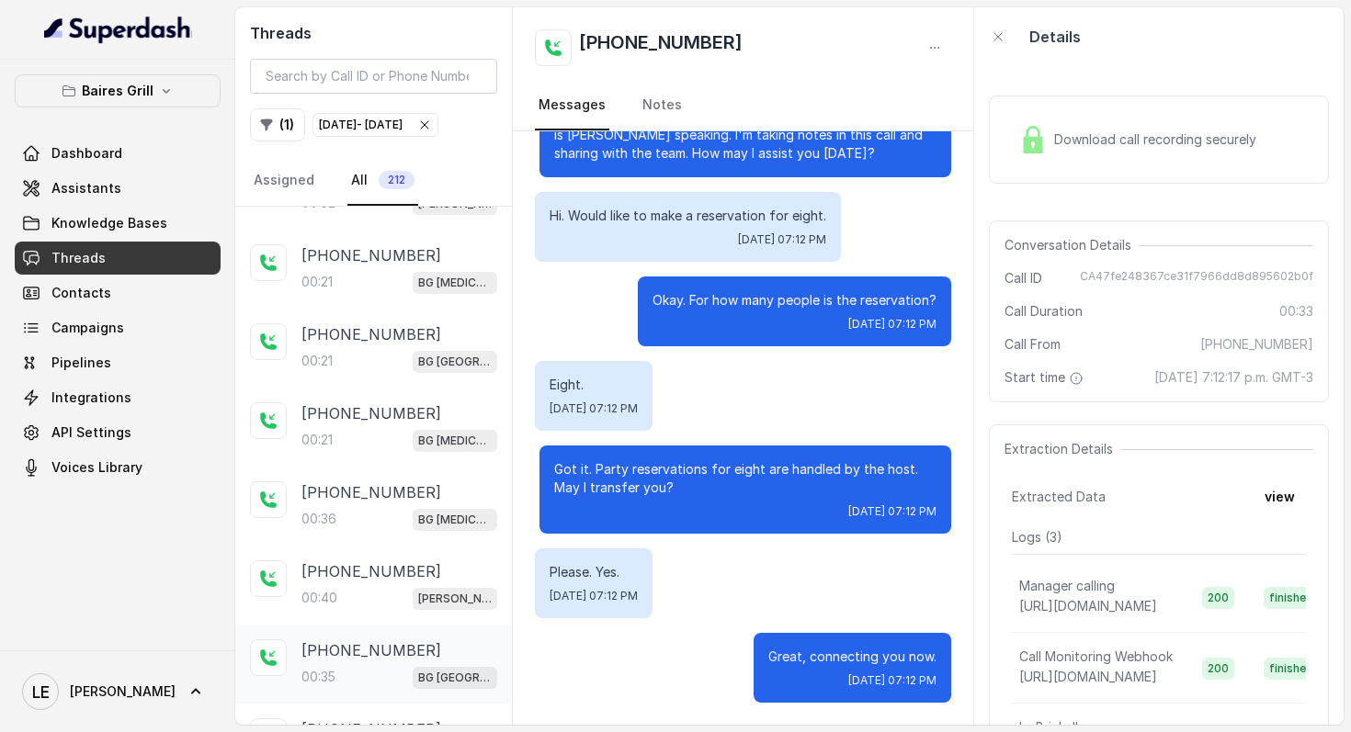
scroll to position [2701, 0]
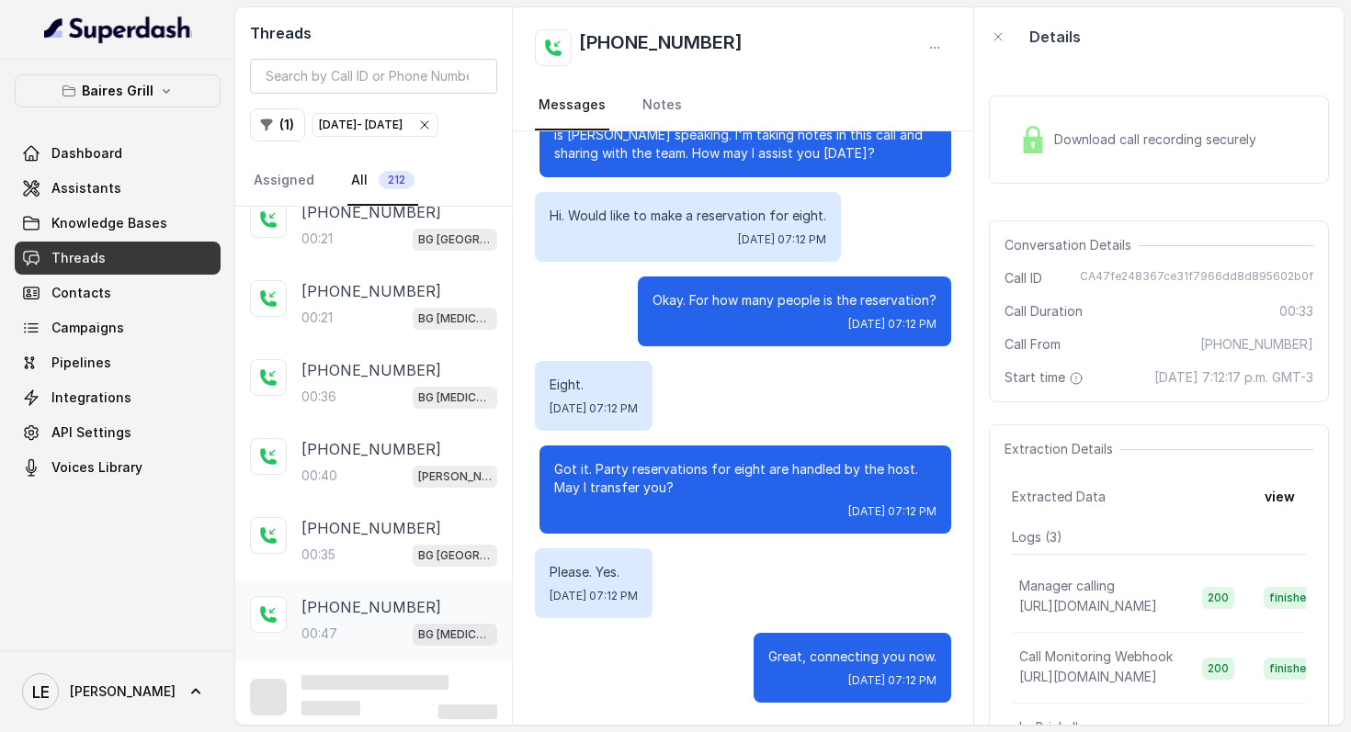
click at [399, 633] on div "[PHONE_NUMBER]:47 BG [MEDICAL_DATA]" at bounding box center [399, 621] width 196 height 50
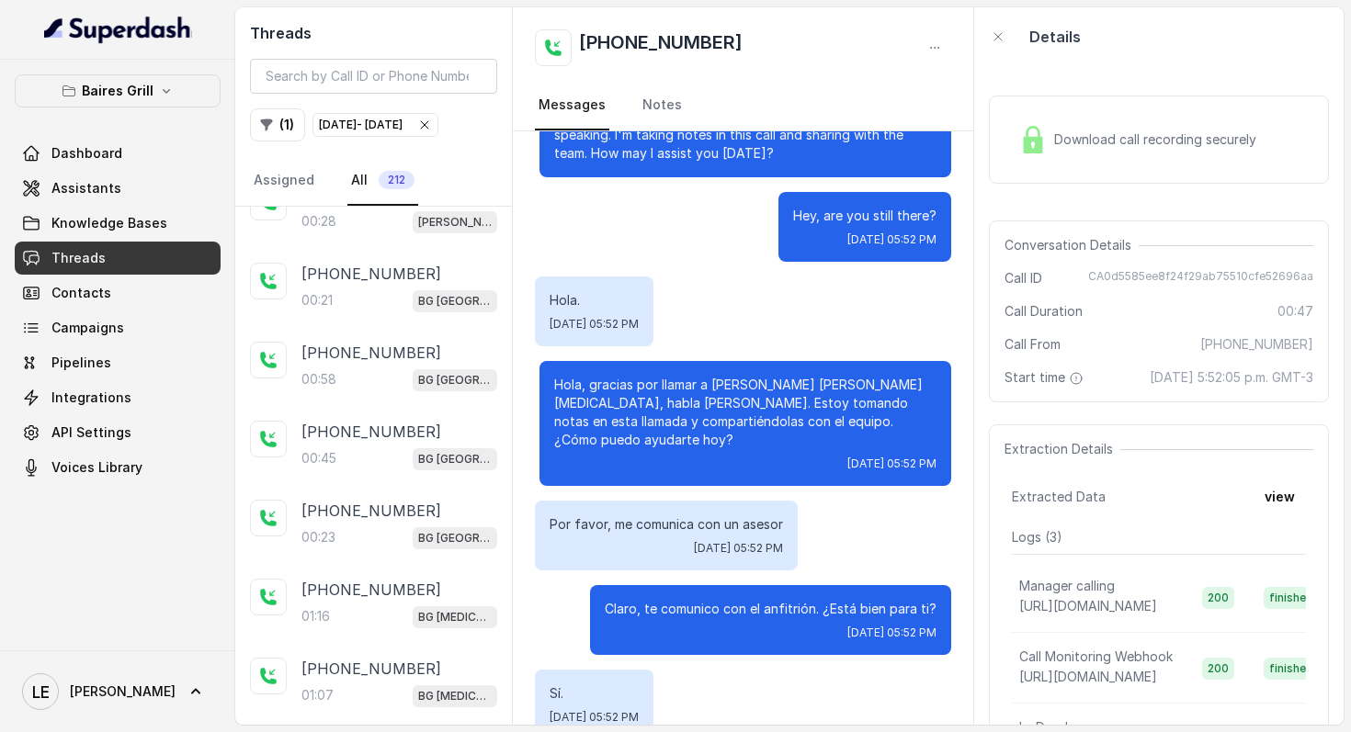
scroll to position [3487, 0]
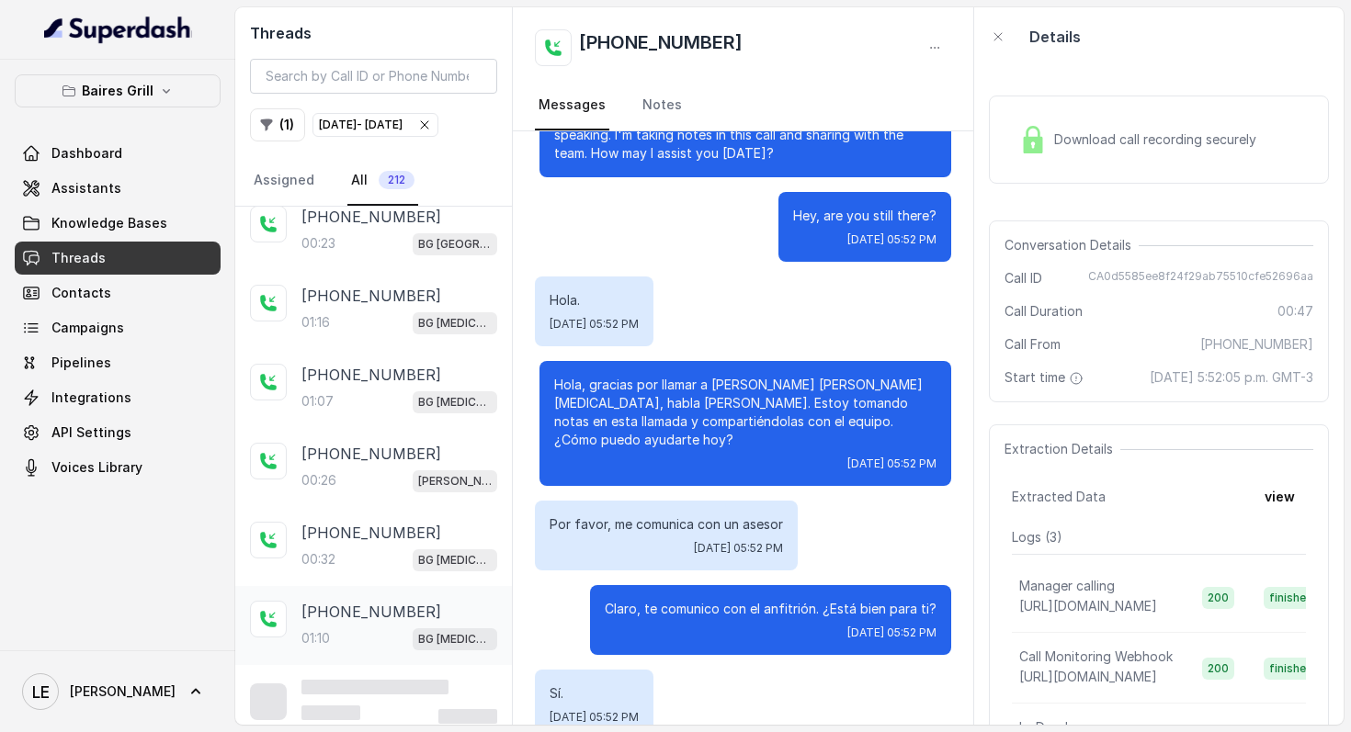
click at [399, 659] on div "[PHONE_NUMBER]:10 BG [MEDICAL_DATA]" at bounding box center [373, 625] width 277 height 79
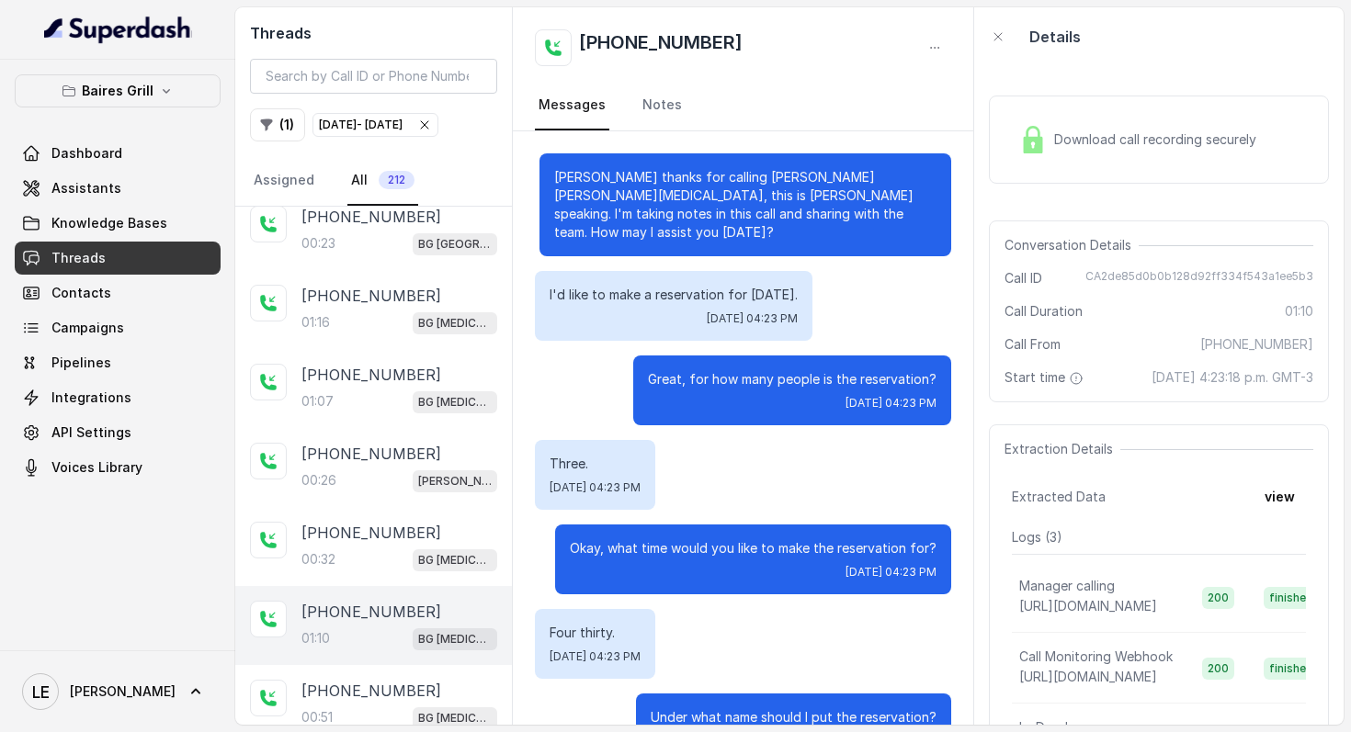
scroll to position [623, 0]
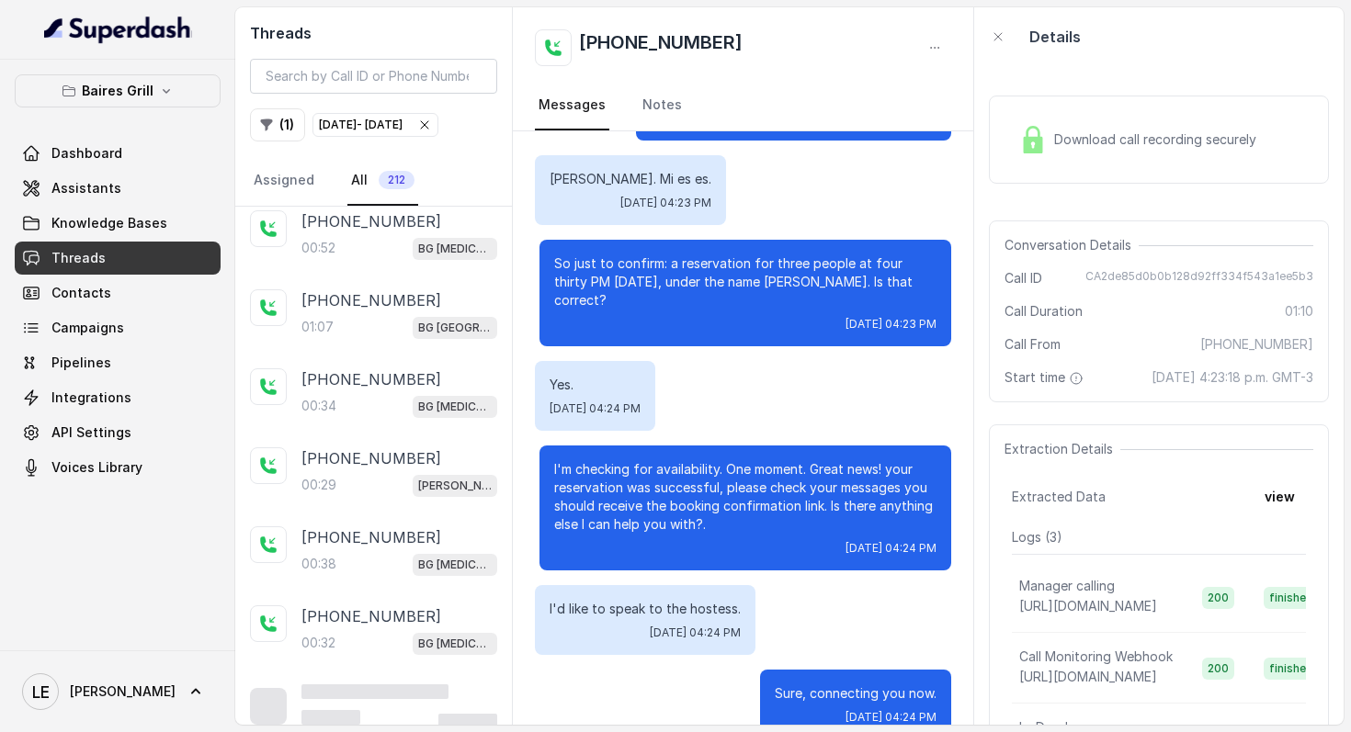
click at [397, 695] on div at bounding box center [374, 691] width 147 height 15
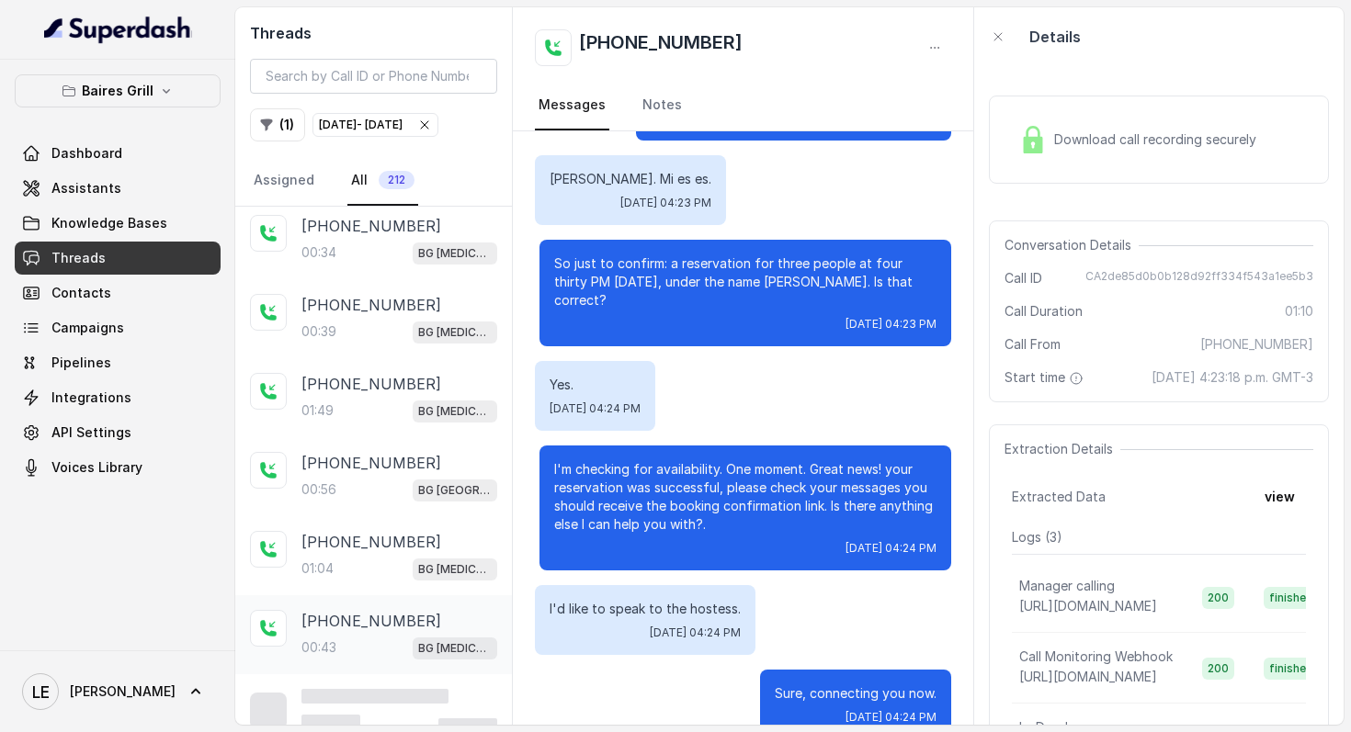
click at [373, 650] on div "00:43 BG [MEDICAL_DATA]" at bounding box center [399, 648] width 196 height 24
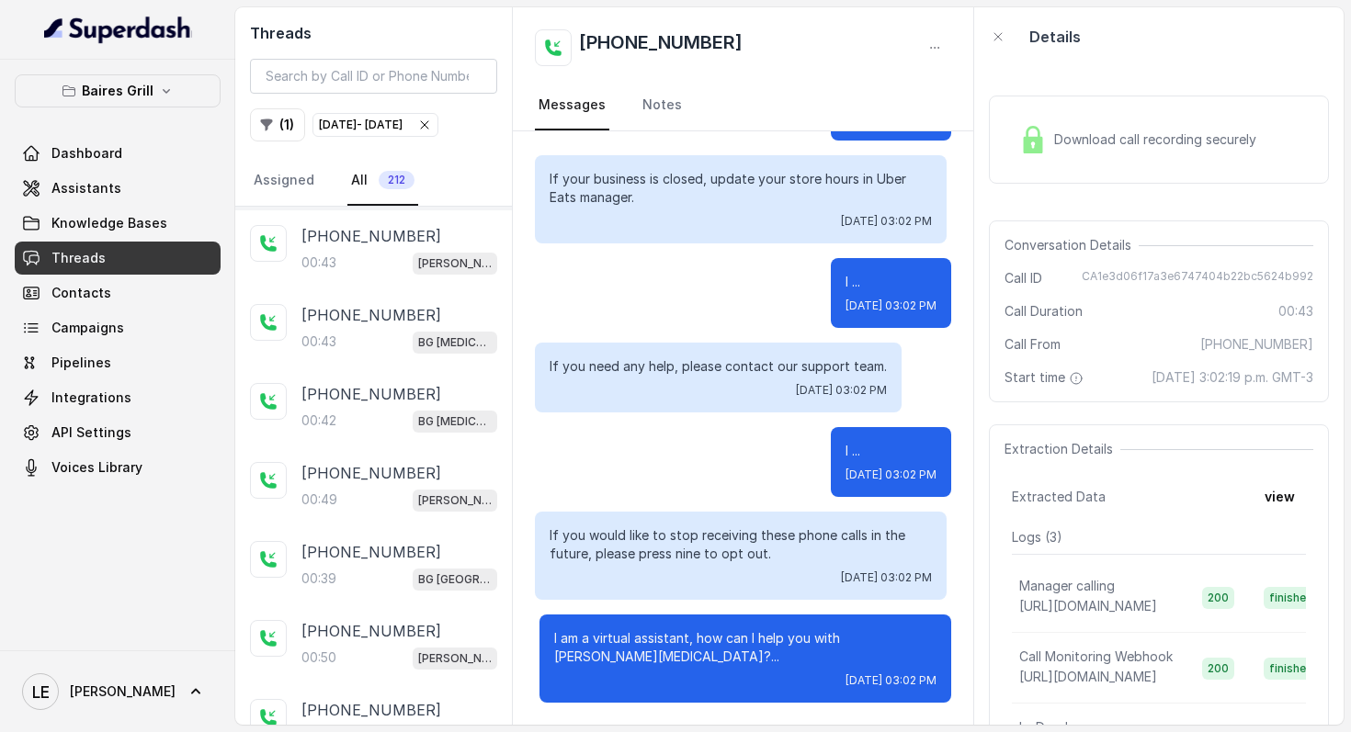
scroll to position [5843, 0]
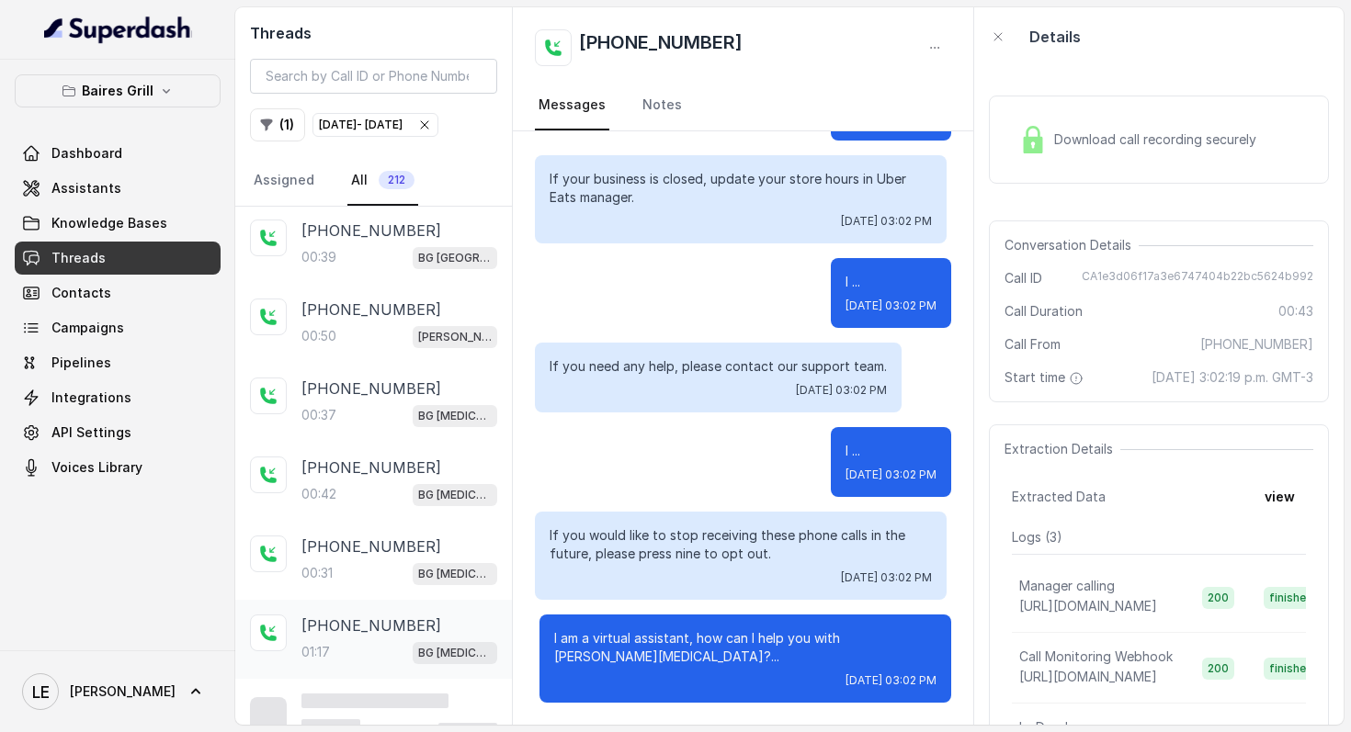
click at [383, 624] on p "[PHONE_NUMBER]" at bounding box center [371, 626] width 140 height 22
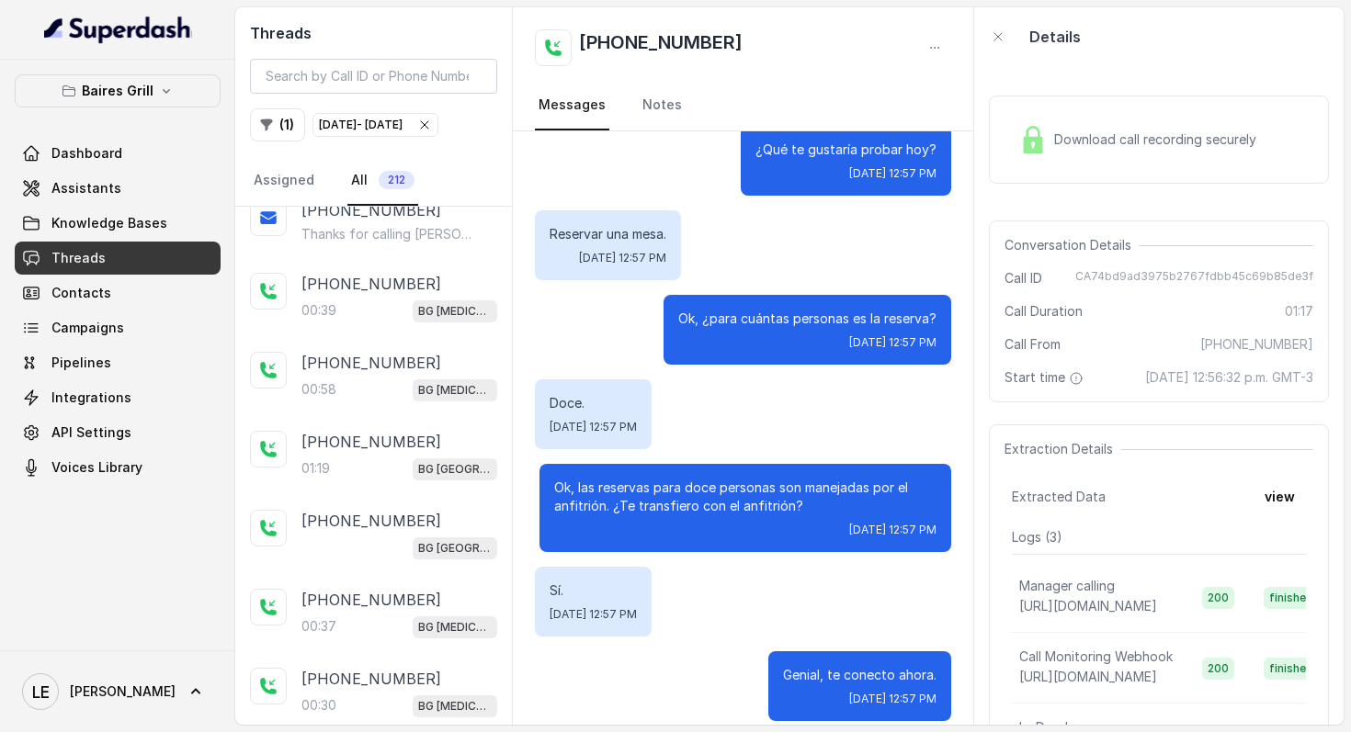
scroll to position [6624, 0]
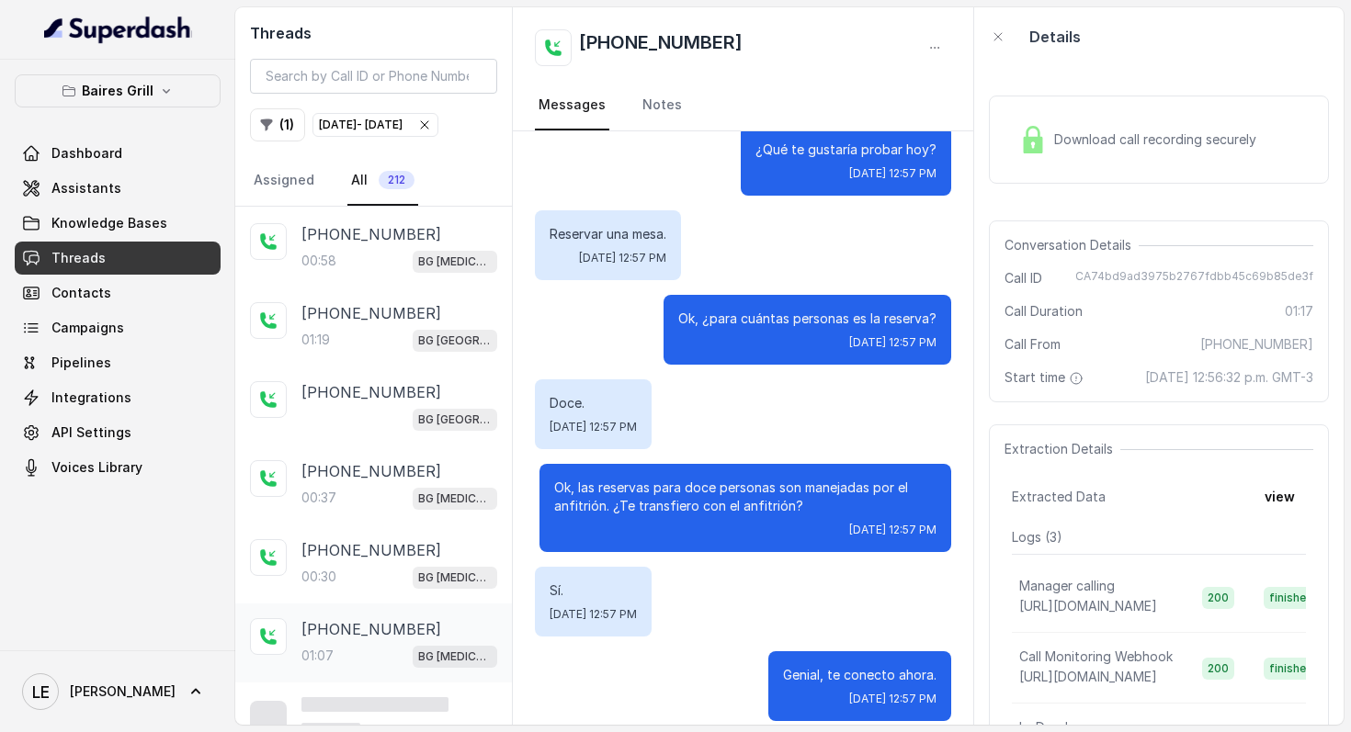
click at [385, 619] on p "[PHONE_NUMBER]" at bounding box center [371, 629] width 140 height 22
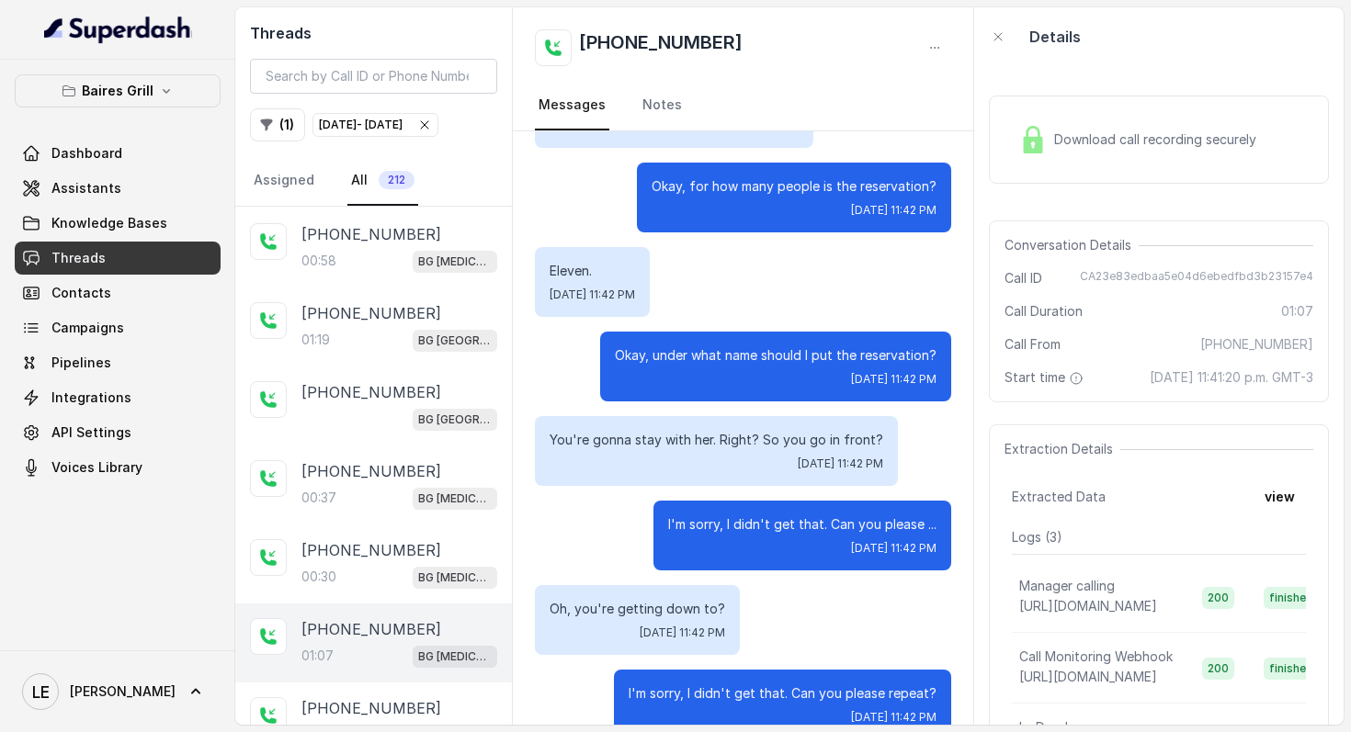
scroll to position [7410, 0]
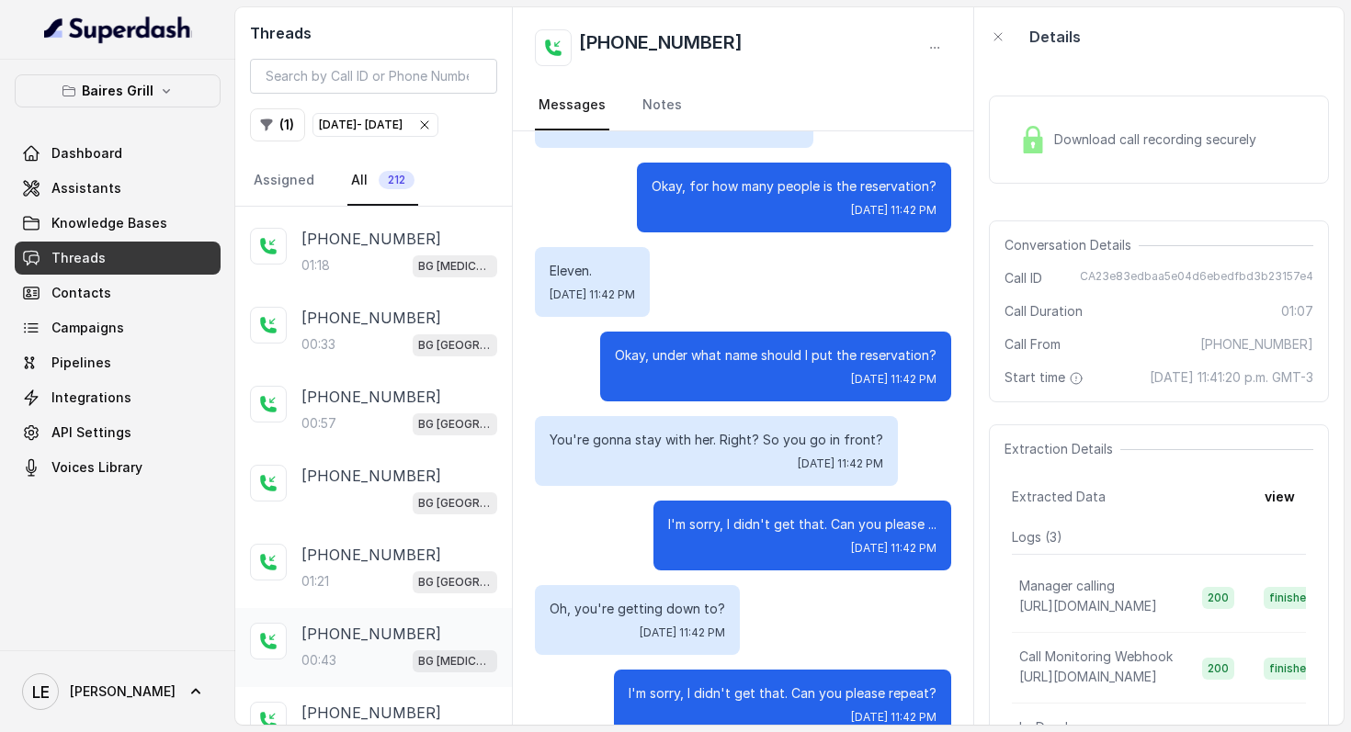
click at [384, 623] on p "[PHONE_NUMBER]" at bounding box center [371, 634] width 140 height 22
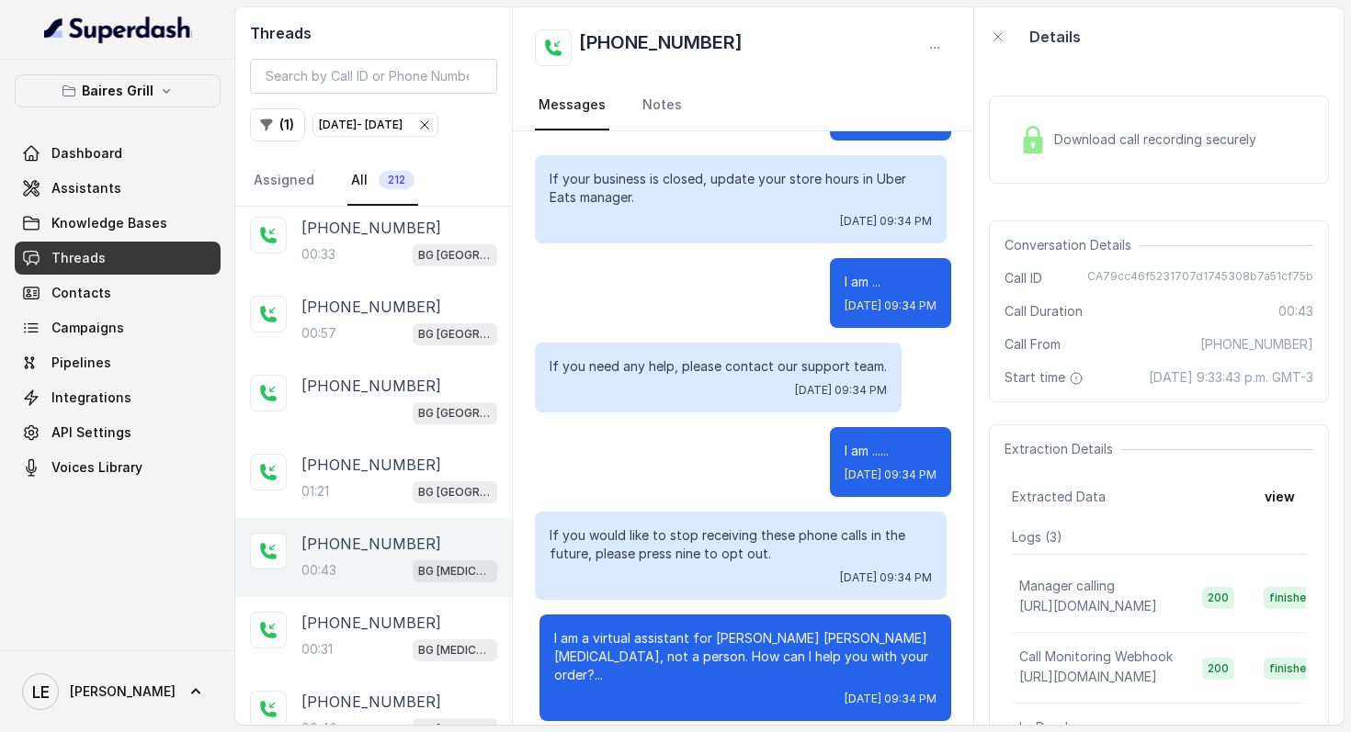
scroll to position [8195, 0]
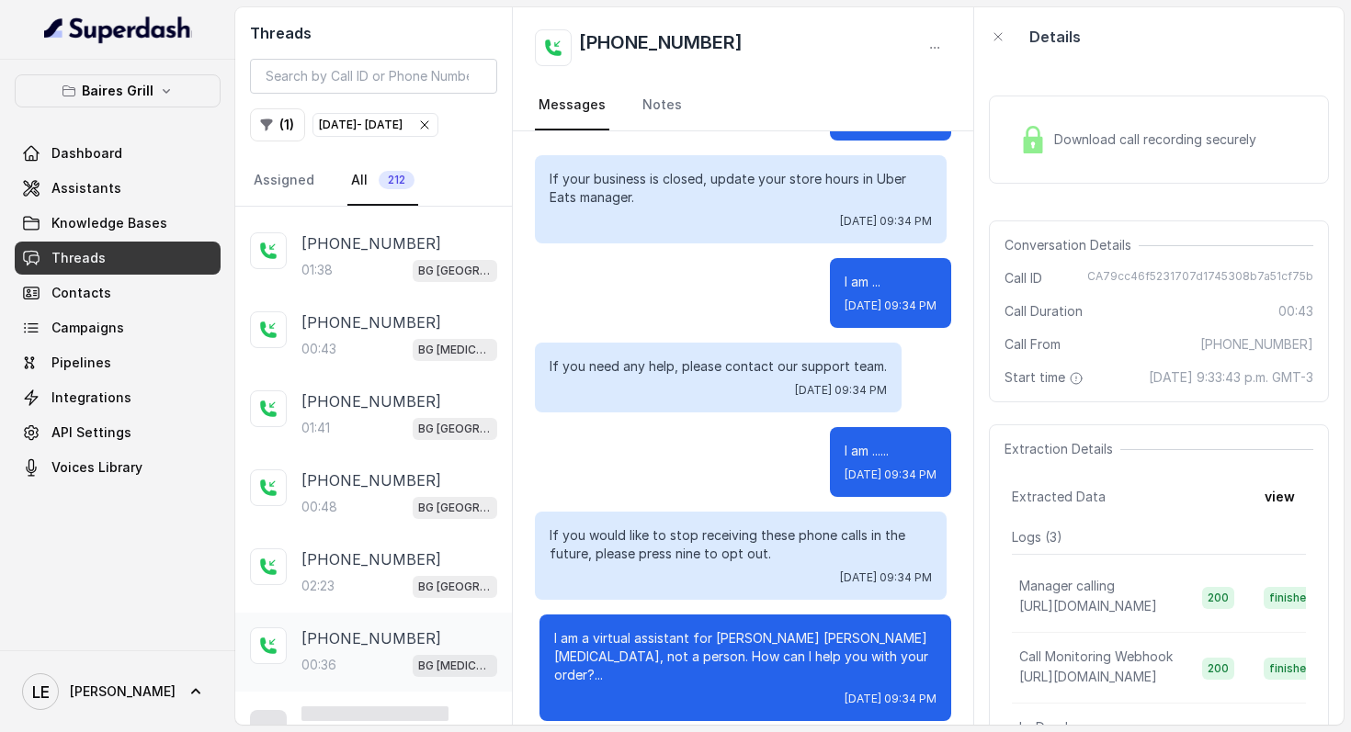
click at [388, 628] on p "[PHONE_NUMBER]" at bounding box center [371, 639] width 140 height 22
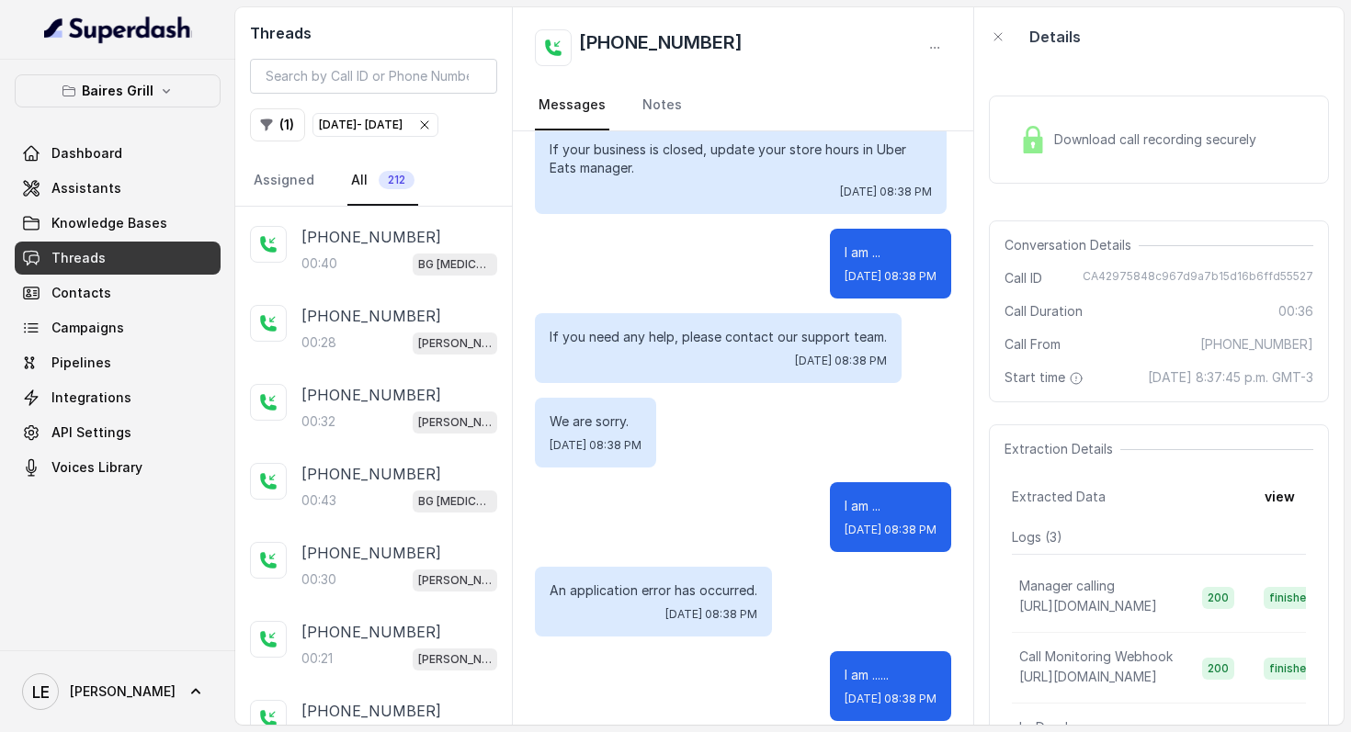
scroll to position [8981, 0]
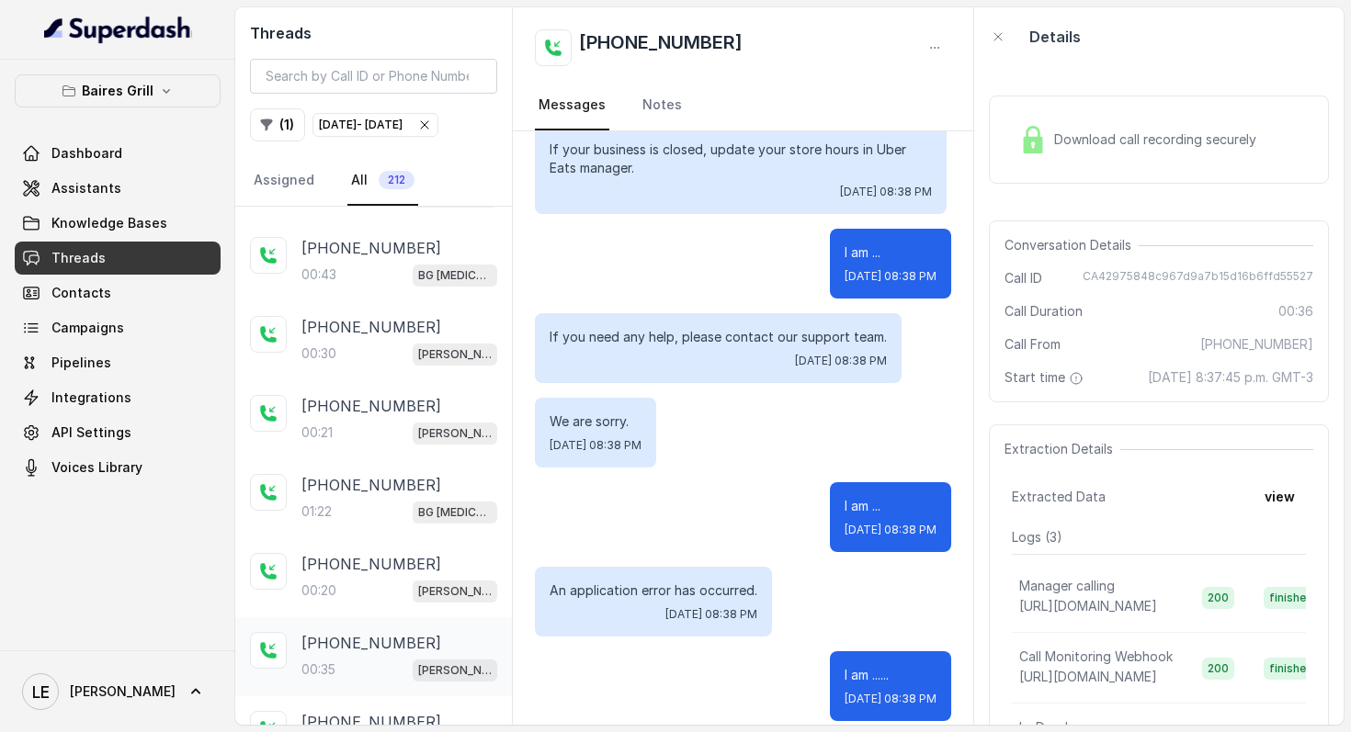
click at [387, 632] on p "[PHONE_NUMBER]" at bounding box center [371, 643] width 140 height 22
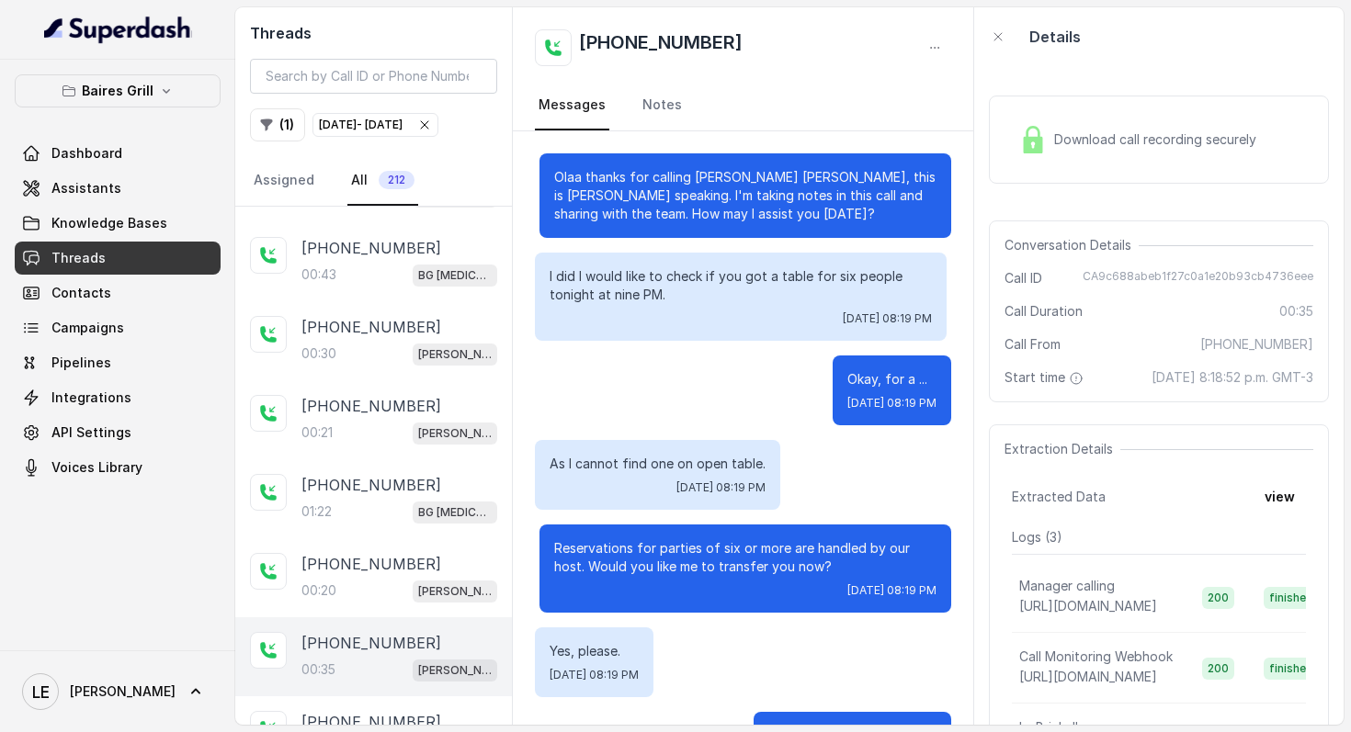
scroll to position [79, 0]
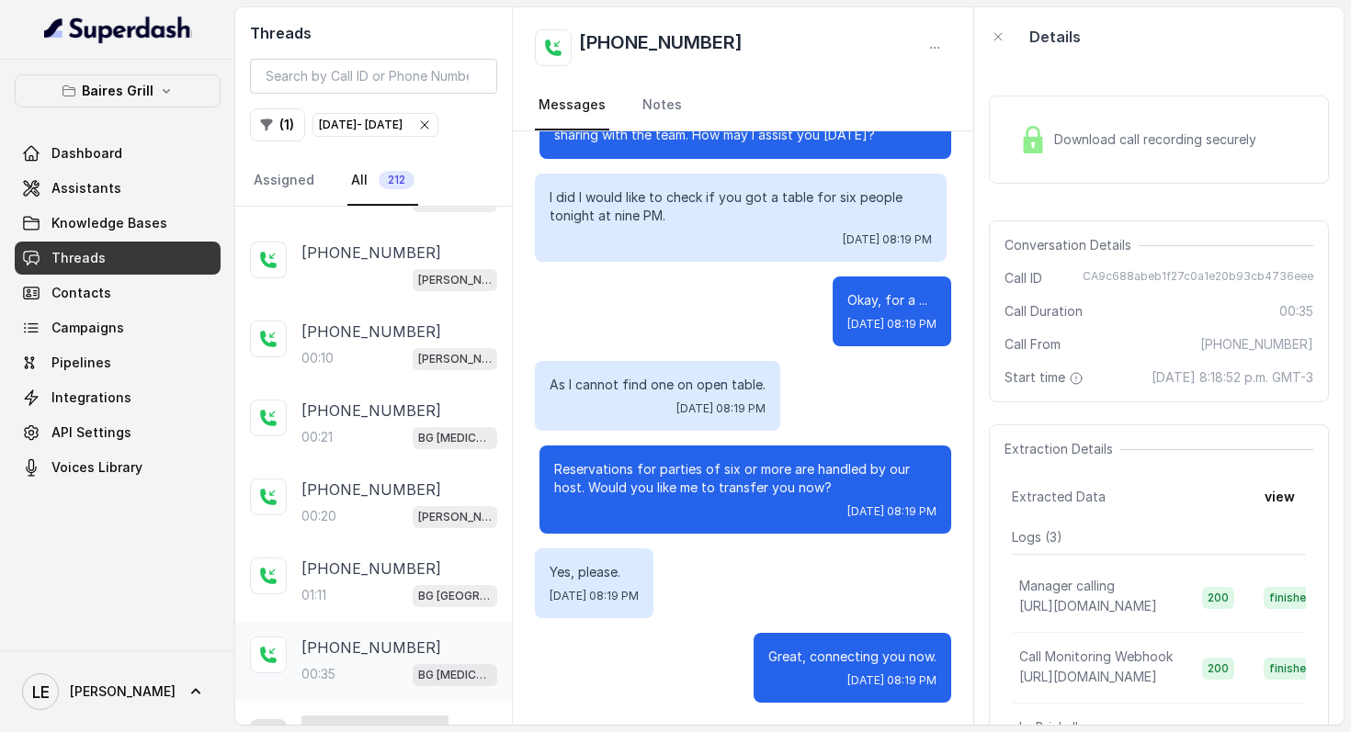
click at [387, 637] on p "[PHONE_NUMBER]" at bounding box center [371, 648] width 140 height 22
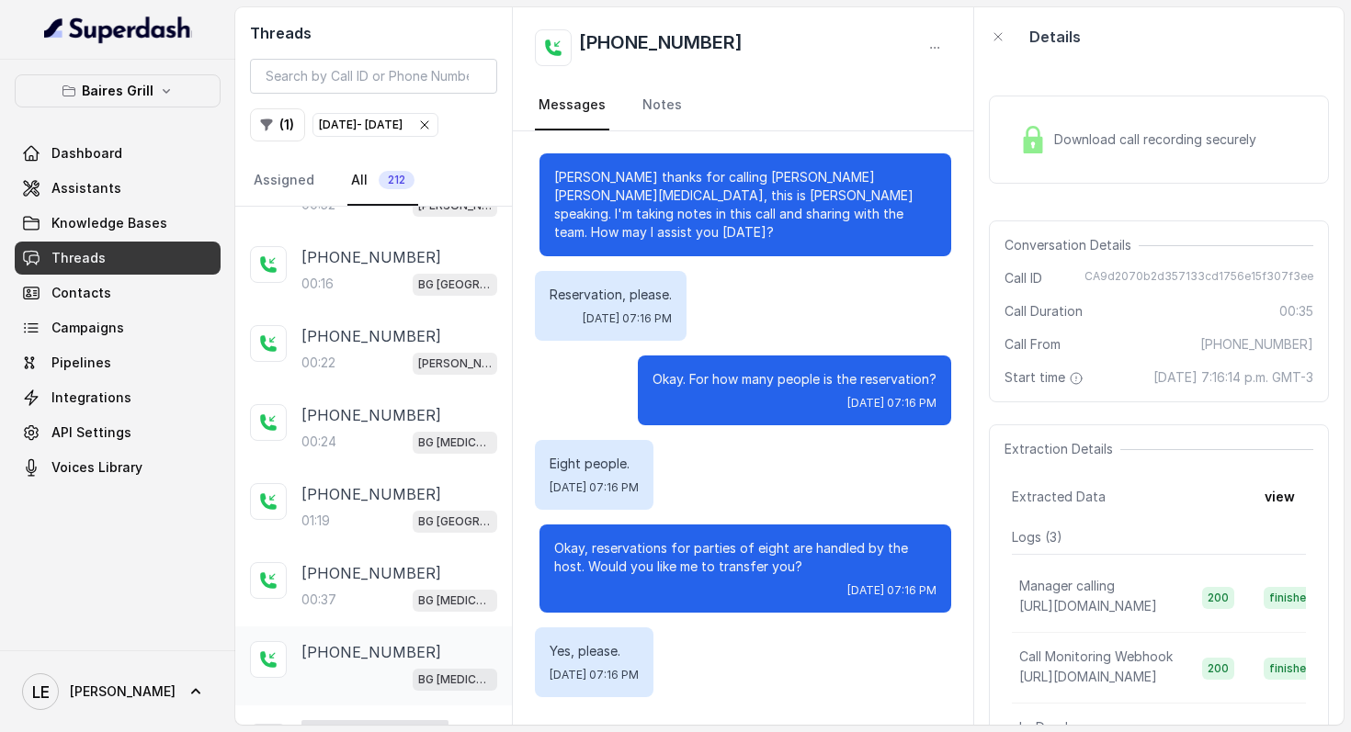
click at [386, 667] on div "BG [MEDICAL_DATA]" at bounding box center [399, 679] width 196 height 24
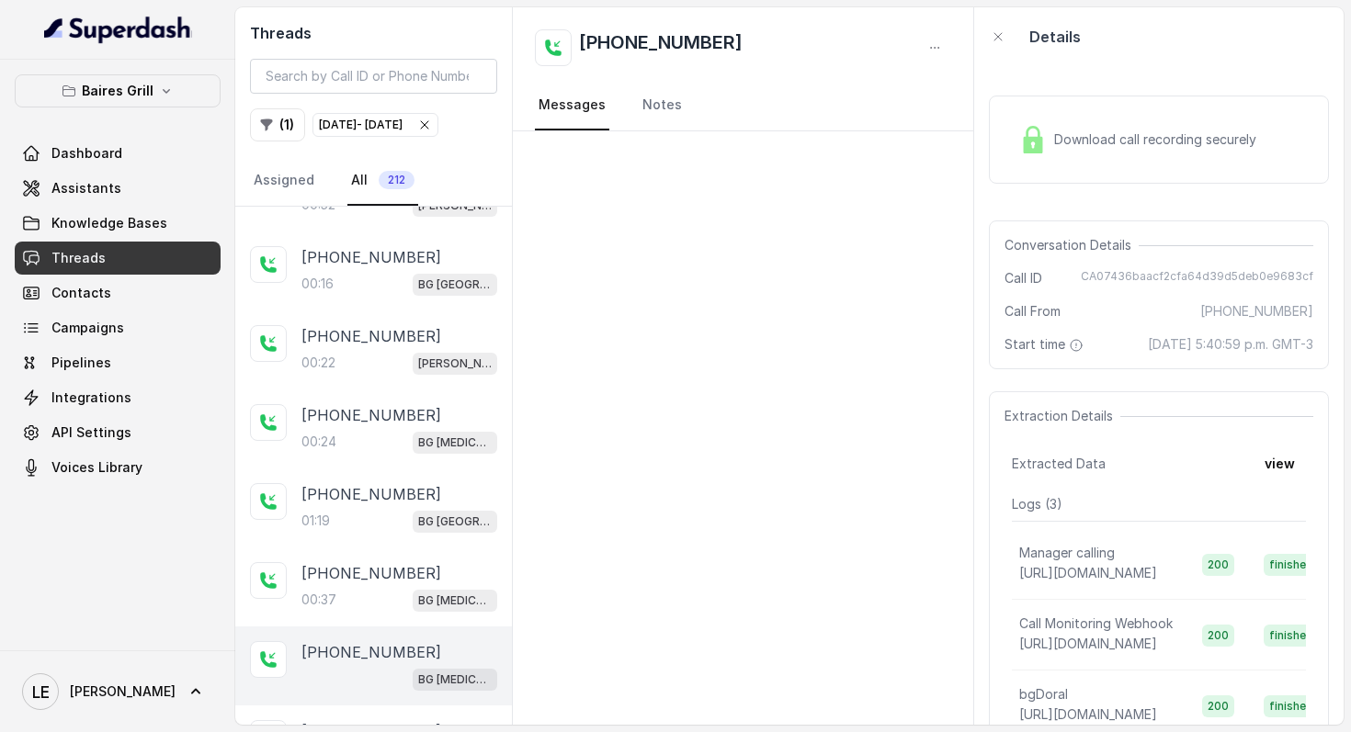
scroll to position [11332, 0]
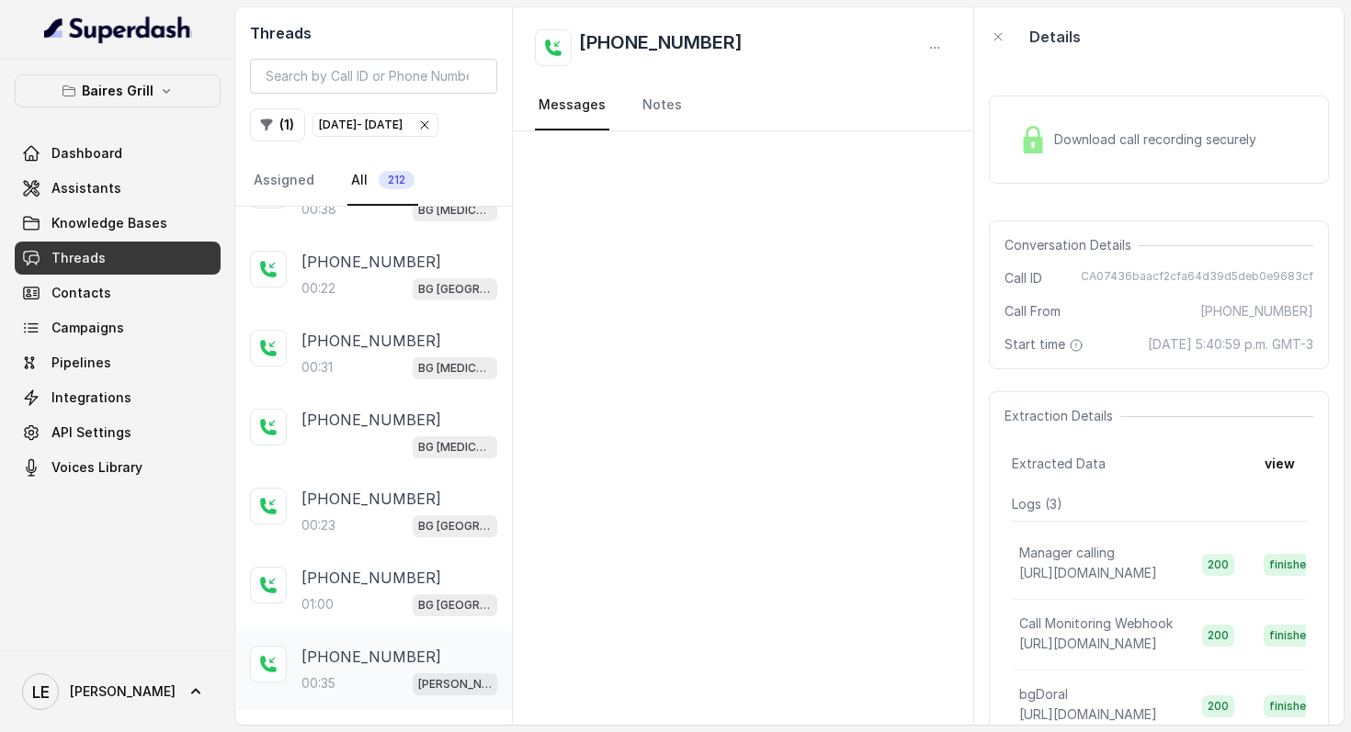
click at [386, 646] on p "[PHONE_NUMBER]" at bounding box center [371, 657] width 140 height 22
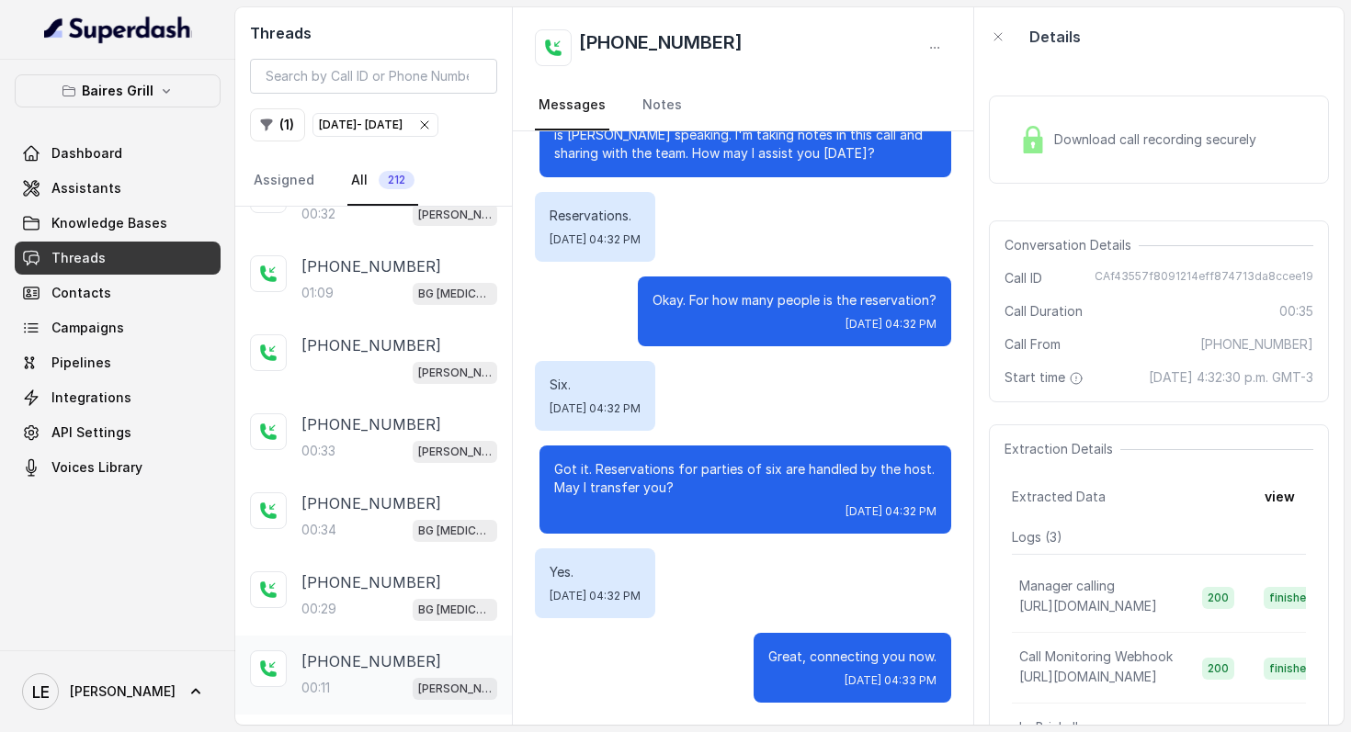
click at [388, 650] on p "[PHONE_NUMBER]" at bounding box center [371, 661] width 140 height 22
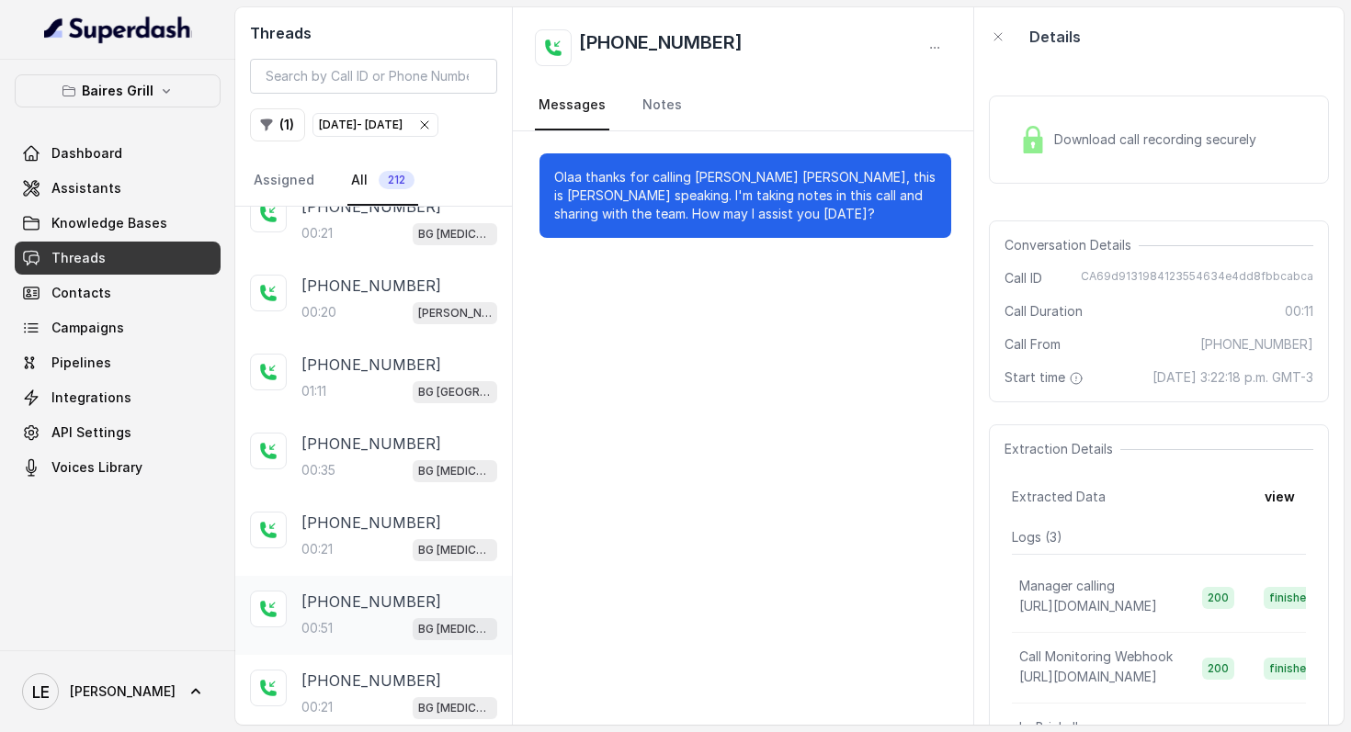
click at [397, 591] on p "[PHONE_NUMBER]" at bounding box center [371, 602] width 140 height 22
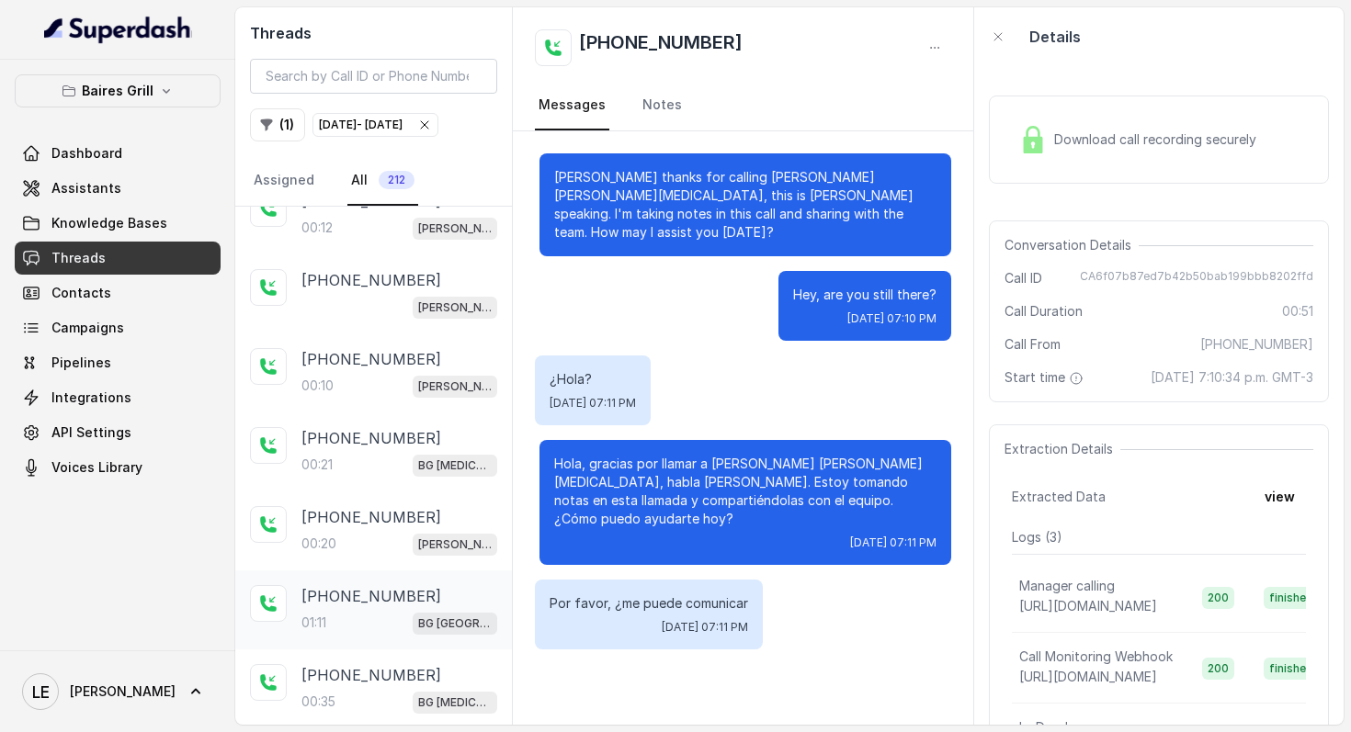
click at [401, 571] on div "[PHONE_NUMBER]:11 [GEOGRAPHIC_DATA]" at bounding box center [373, 610] width 277 height 79
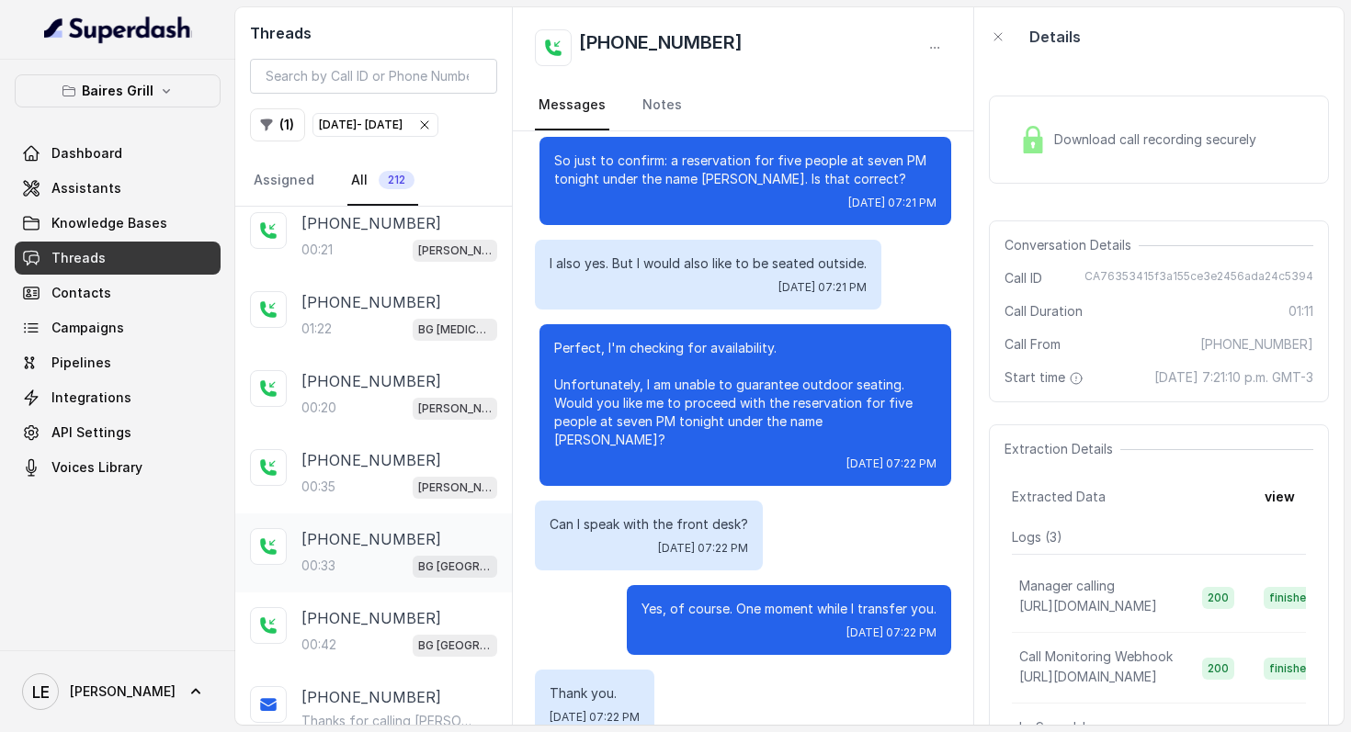
click at [413, 556] on span "BG [GEOGRAPHIC_DATA]" at bounding box center [455, 567] width 85 height 22
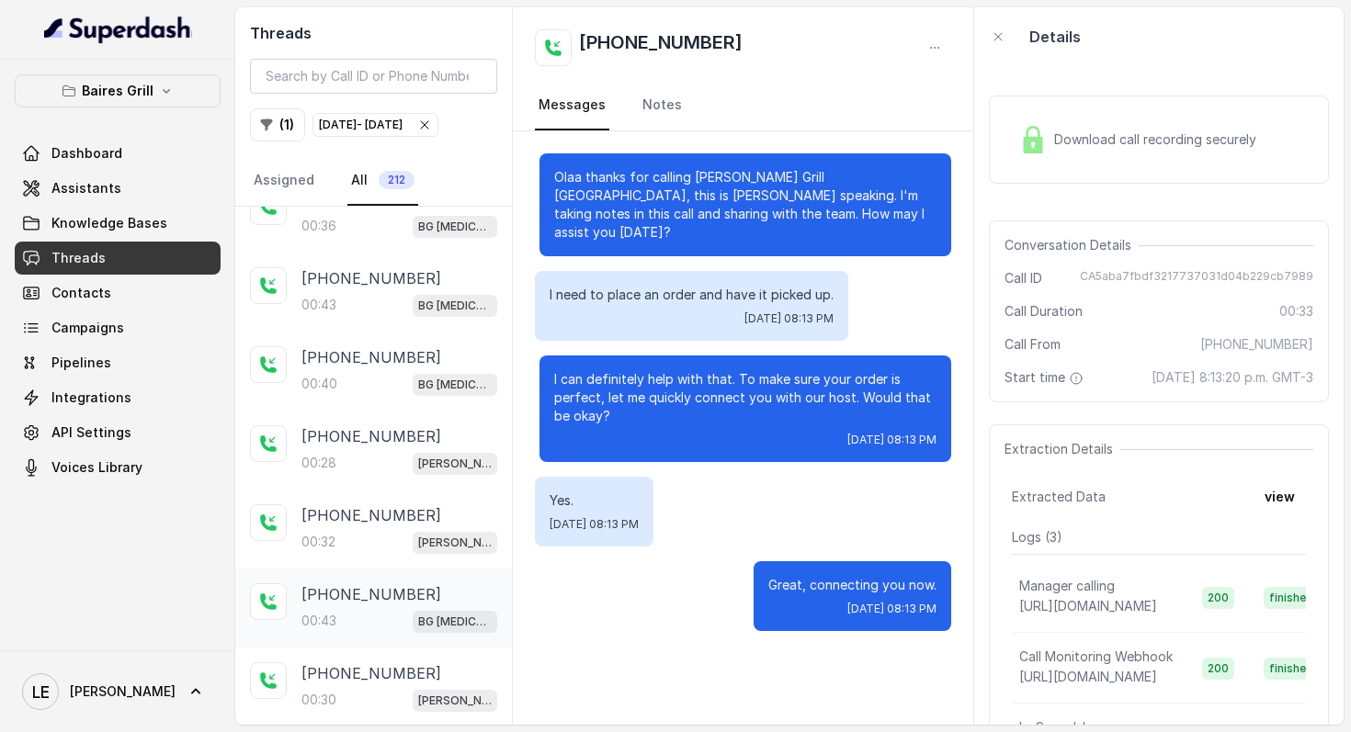
click at [403, 569] on div "[PHONE_NUMBER]:43 BG [MEDICAL_DATA]" at bounding box center [373, 608] width 277 height 79
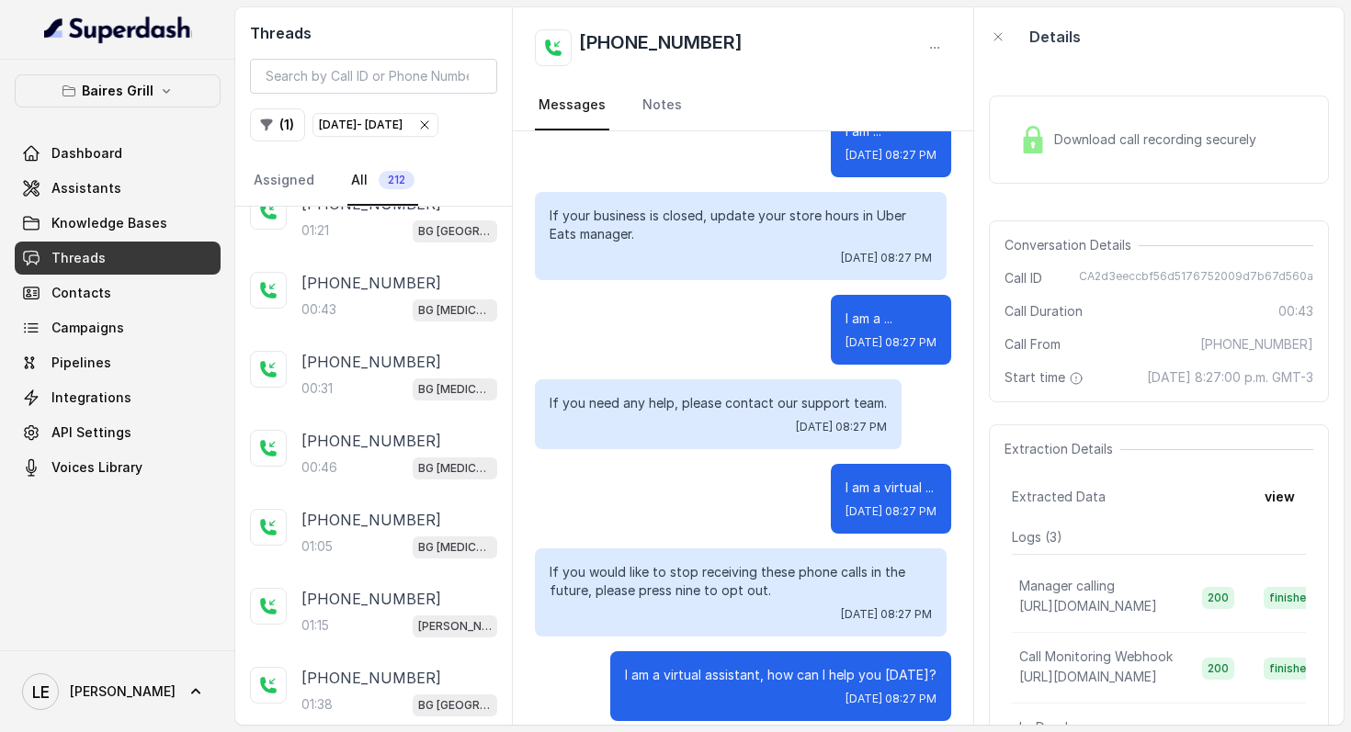
click at [403, 551] on div "[PHONE_NUMBER]:05 BG [MEDICAL_DATA]" at bounding box center [373, 533] width 277 height 79
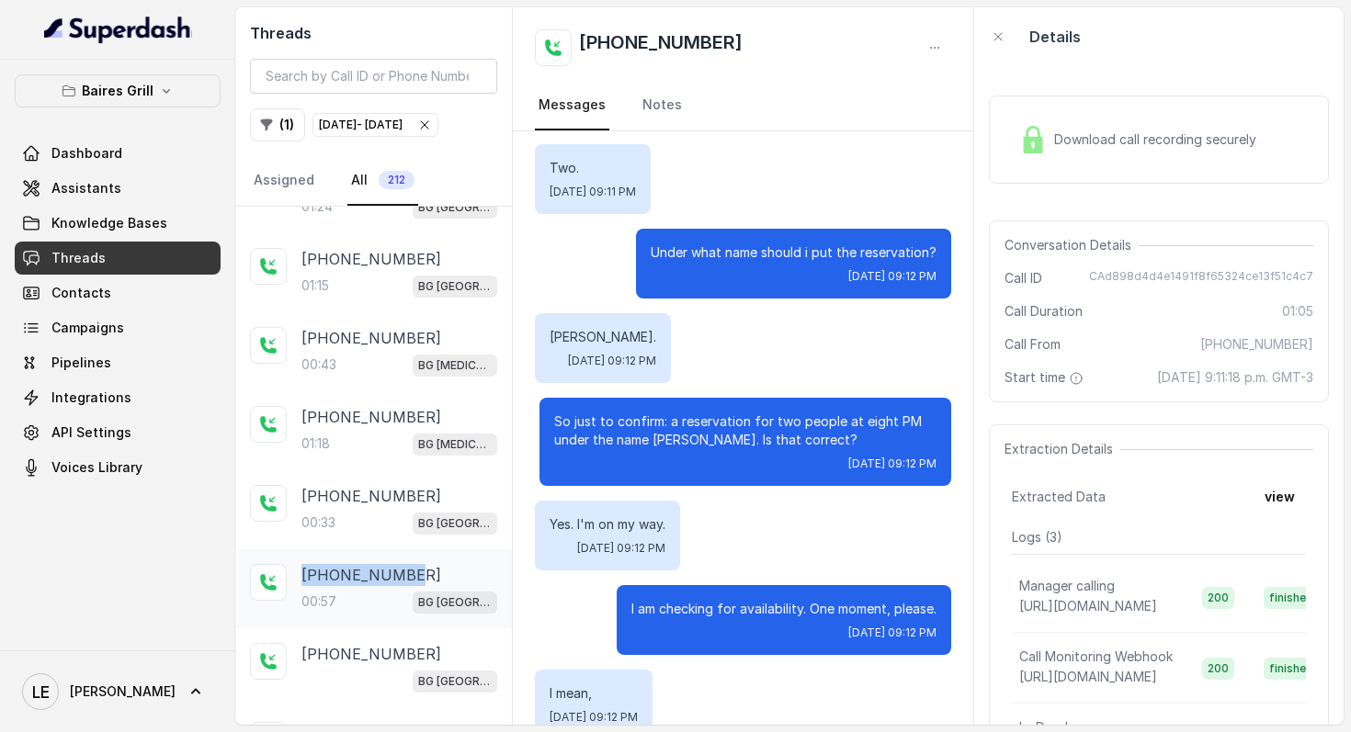
click at [403, 564] on div "[PHONE_NUMBER]" at bounding box center [399, 575] width 196 height 22
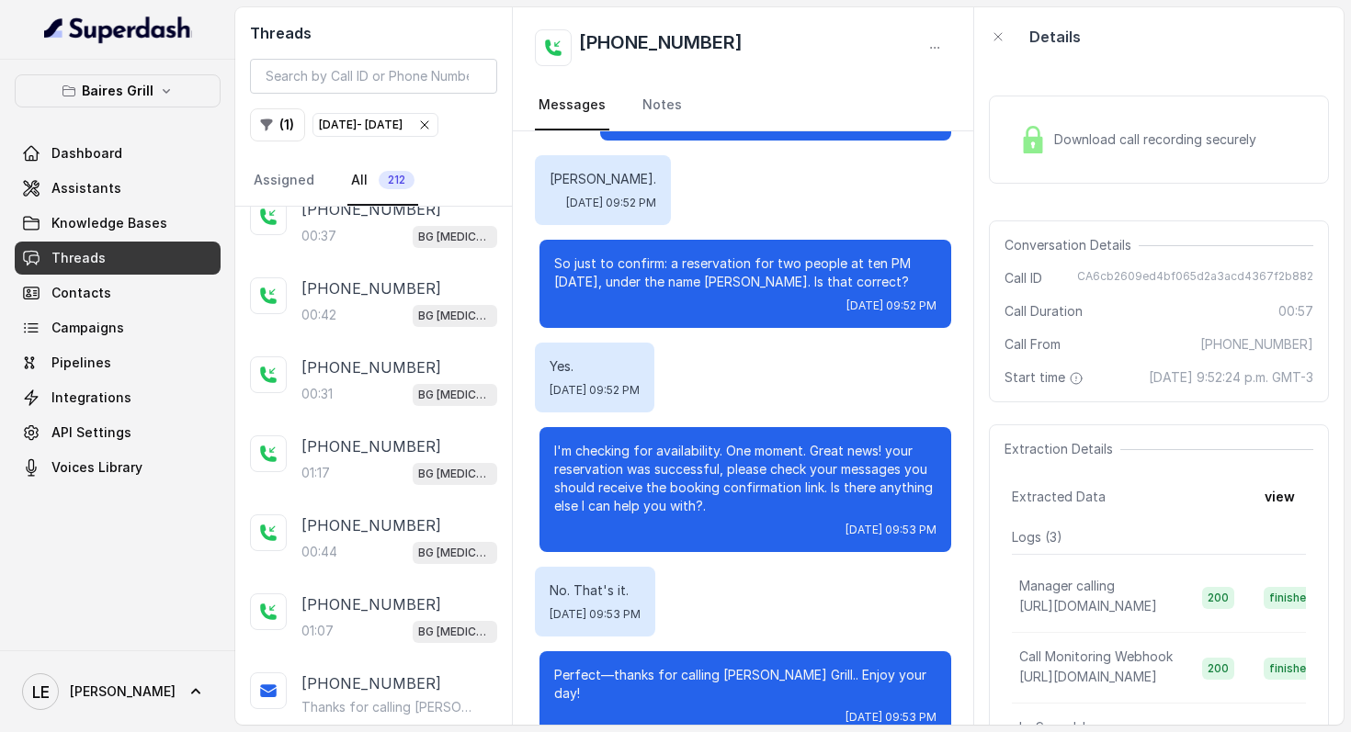
click at [403, 552] on div "00:44 BG [MEDICAL_DATA]" at bounding box center [399, 552] width 196 height 24
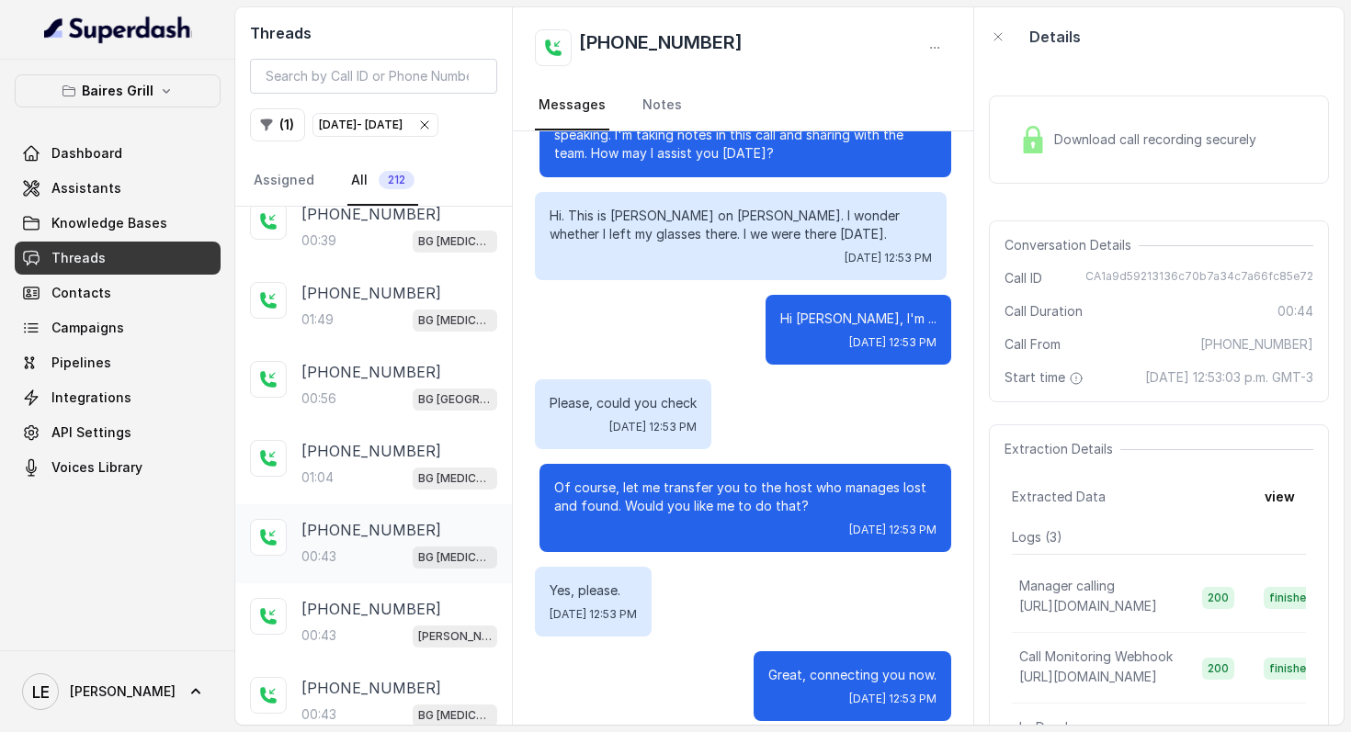
click at [403, 552] on div "00:43 BG [MEDICAL_DATA]" at bounding box center [399, 557] width 196 height 24
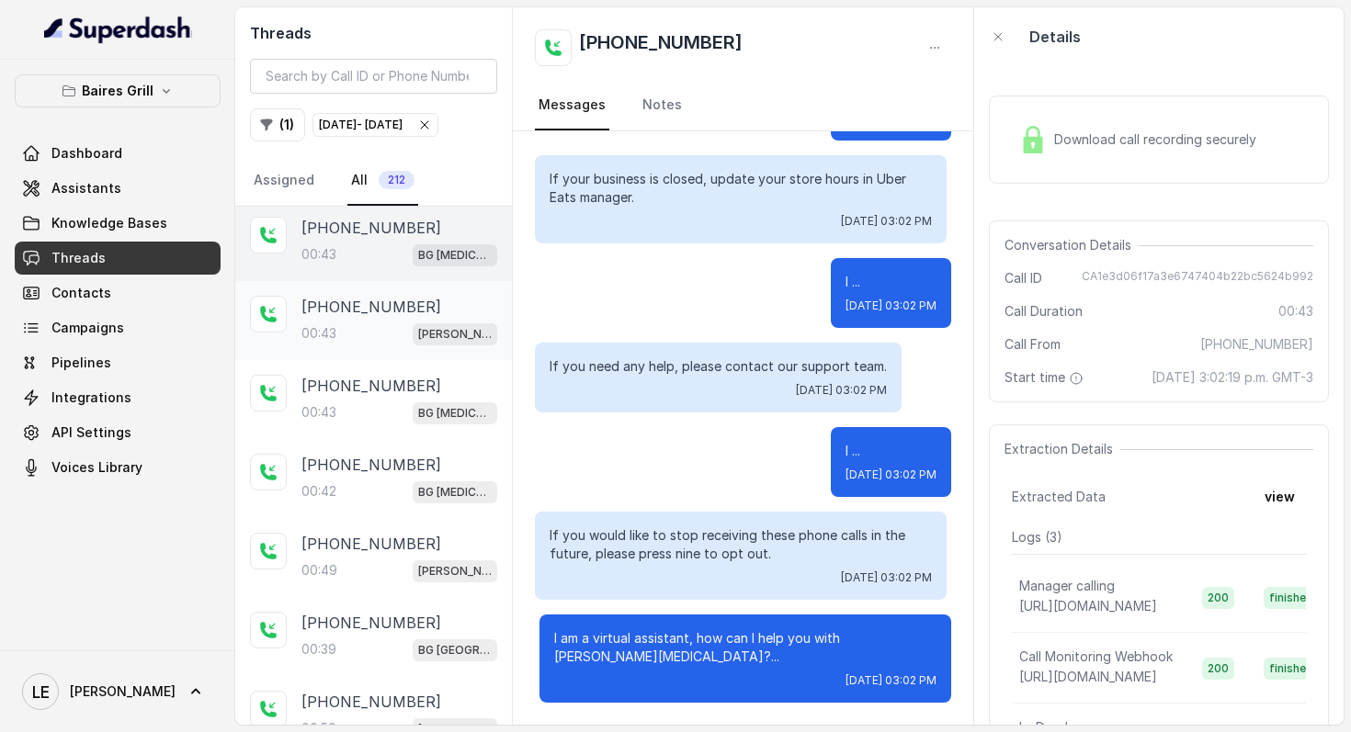
click at [430, 325] on p "[PERSON_NAME]" at bounding box center [455, 334] width 74 height 18
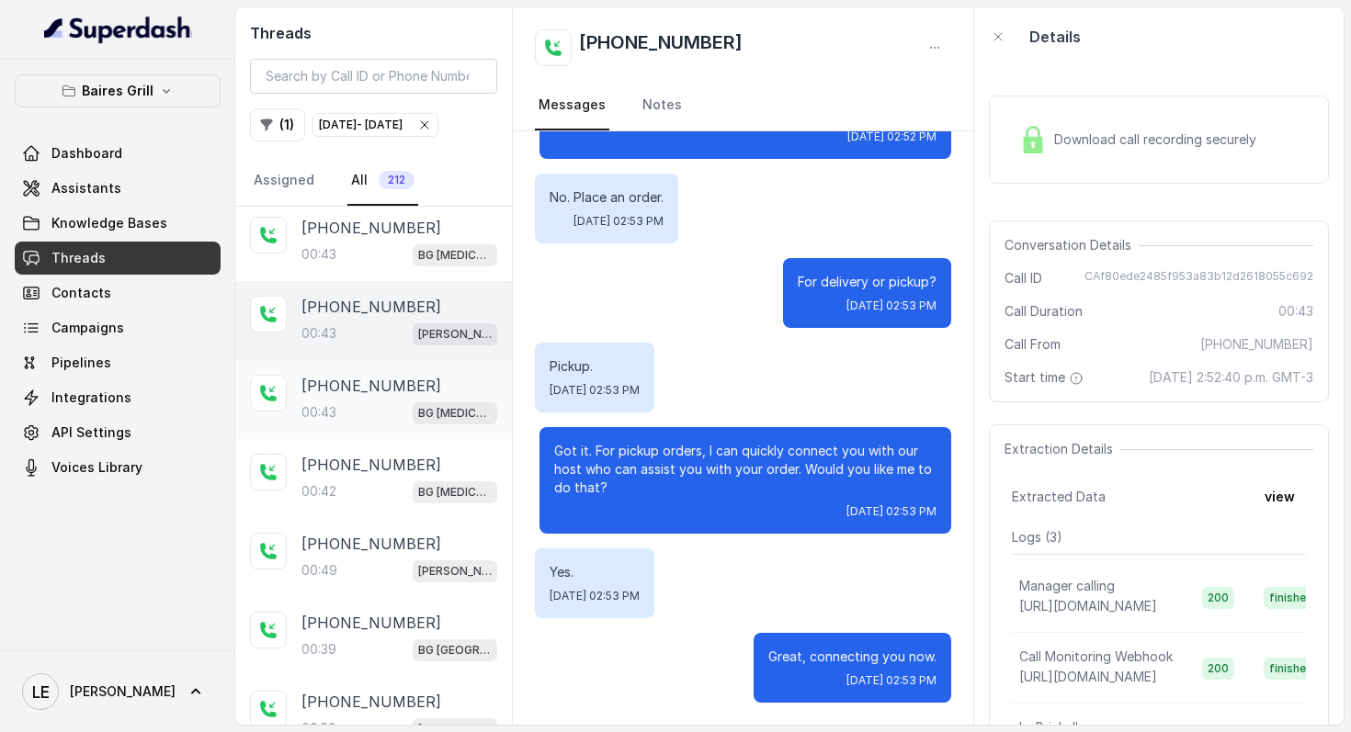
click at [427, 402] on span "BG [MEDICAL_DATA]" at bounding box center [455, 413] width 85 height 22
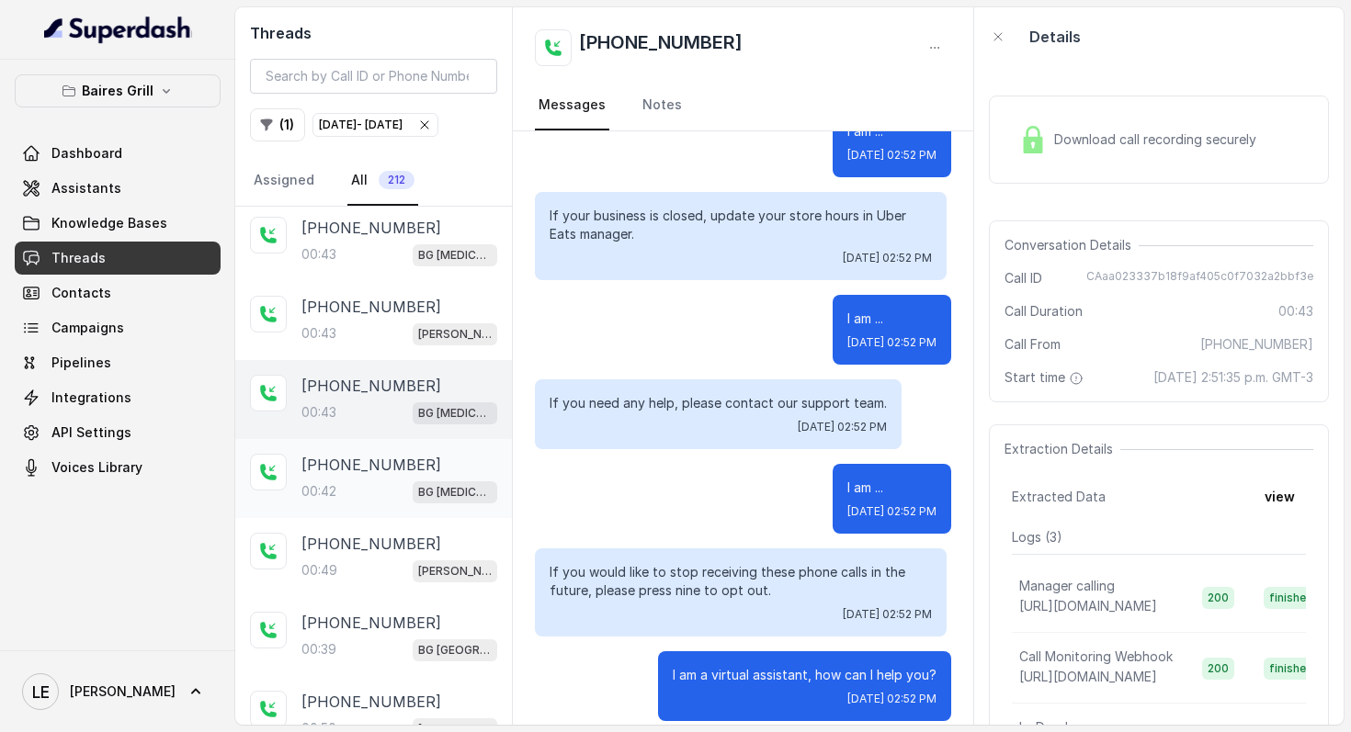
click at [425, 439] on div "[PHONE_NUMBER]:42 BG [MEDICAL_DATA]" at bounding box center [373, 478] width 277 height 79
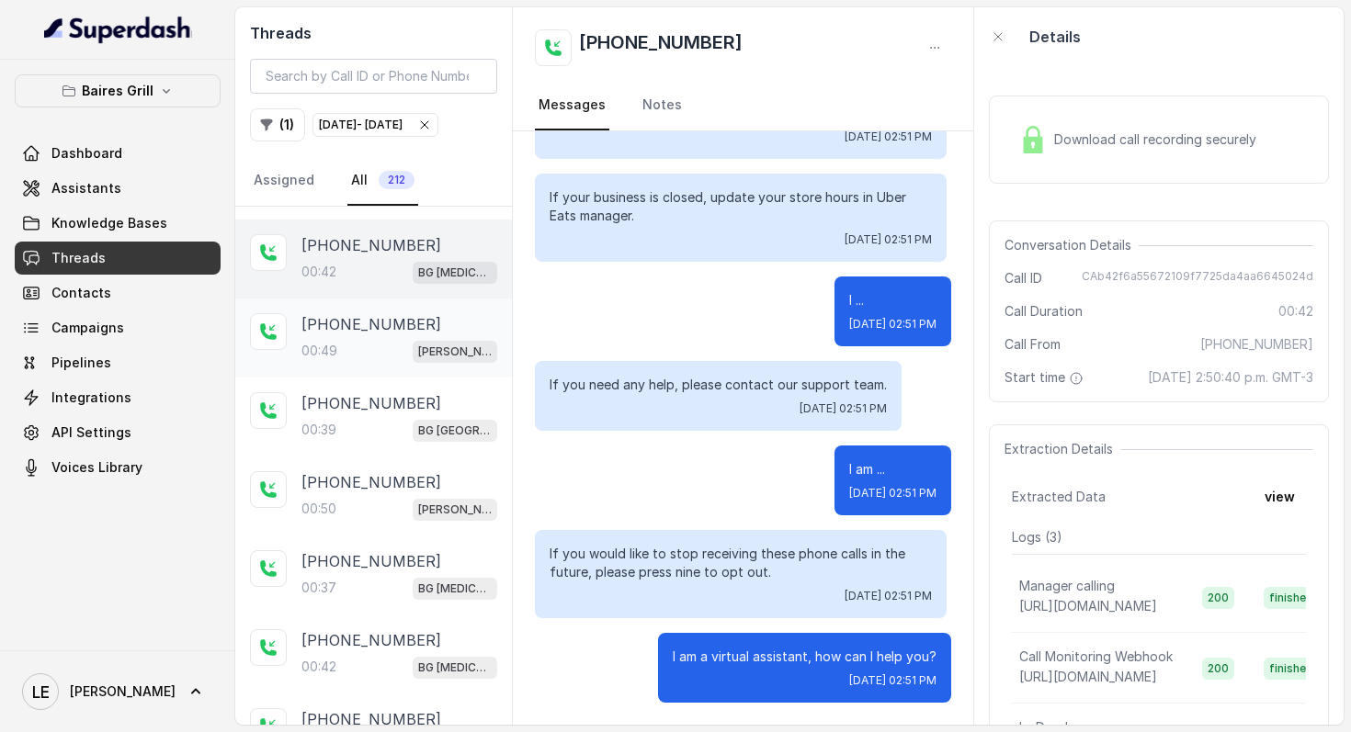
click at [421, 314] on p "[PHONE_NUMBER]" at bounding box center [371, 324] width 140 height 22
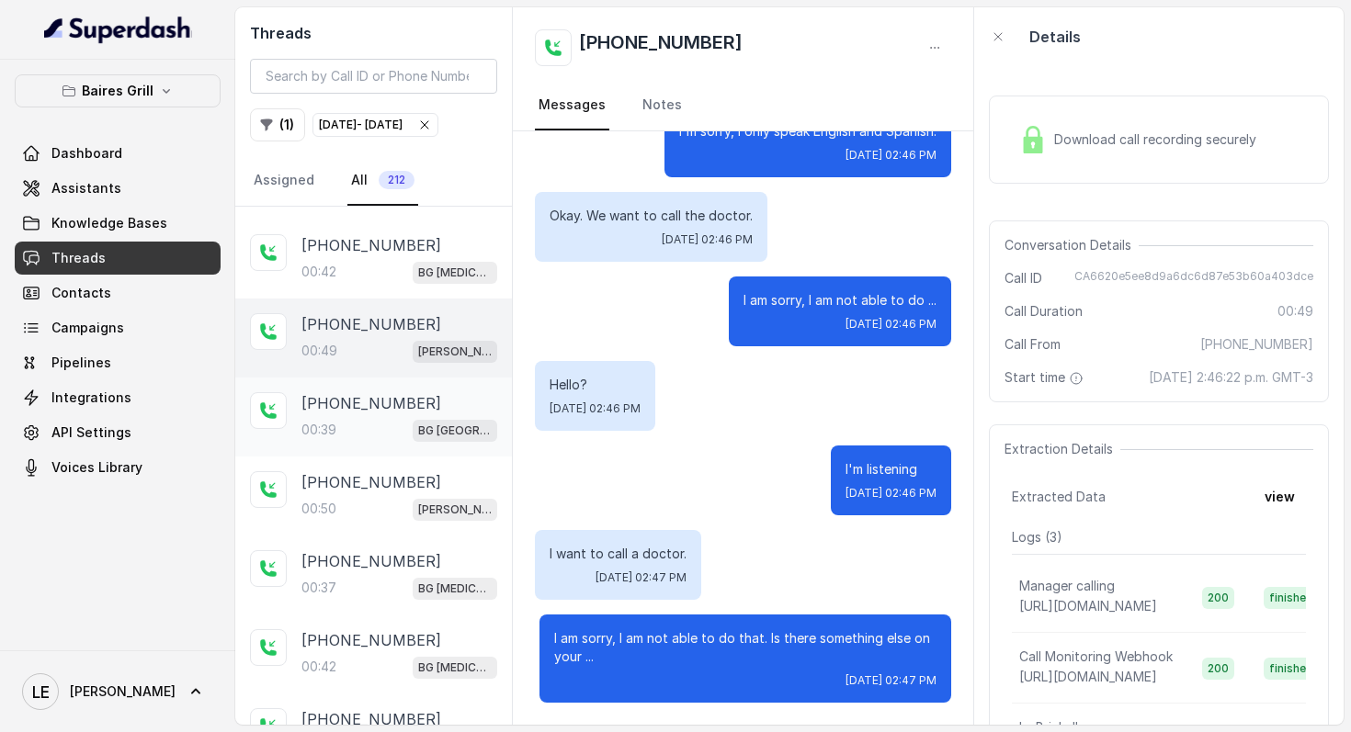
click at [421, 418] on div "BG [GEOGRAPHIC_DATA]" at bounding box center [455, 430] width 85 height 24
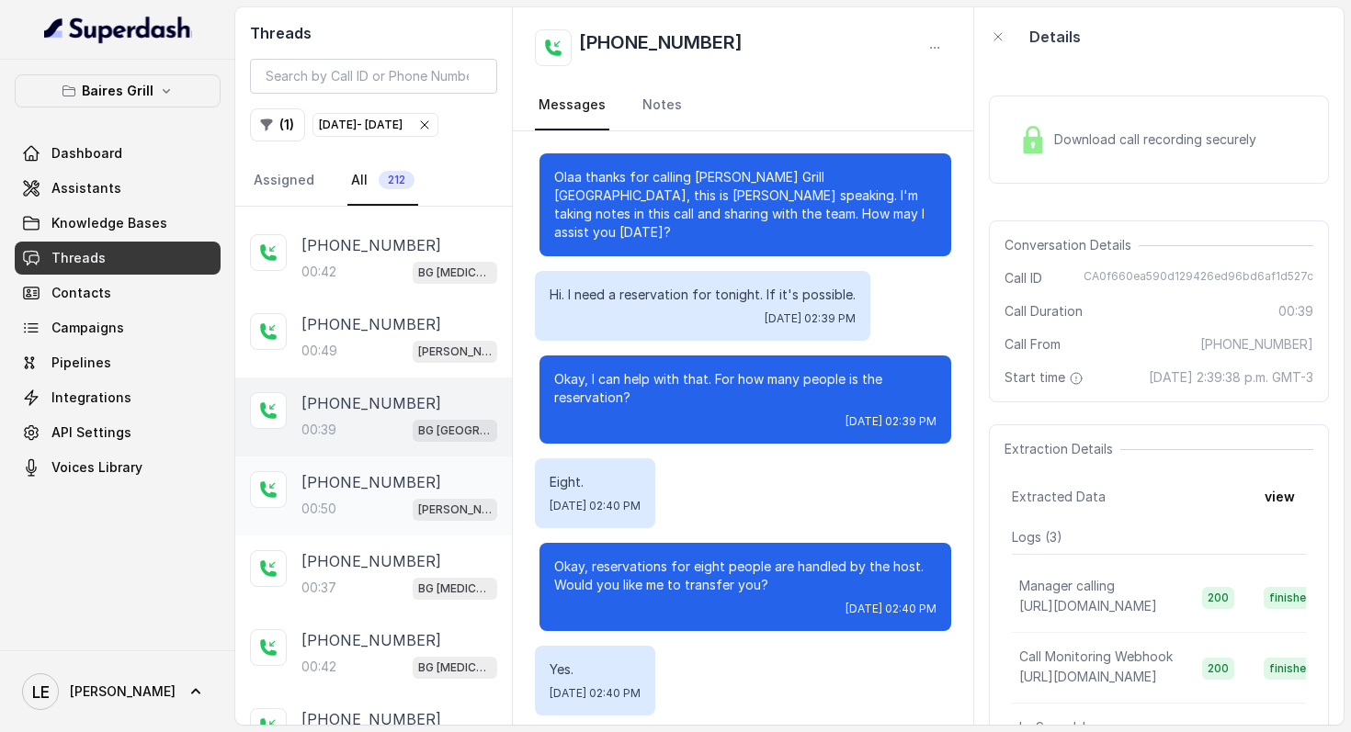
click at [401, 485] on p "[PHONE_NUMBER]" at bounding box center [371, 482] width 140 height 22
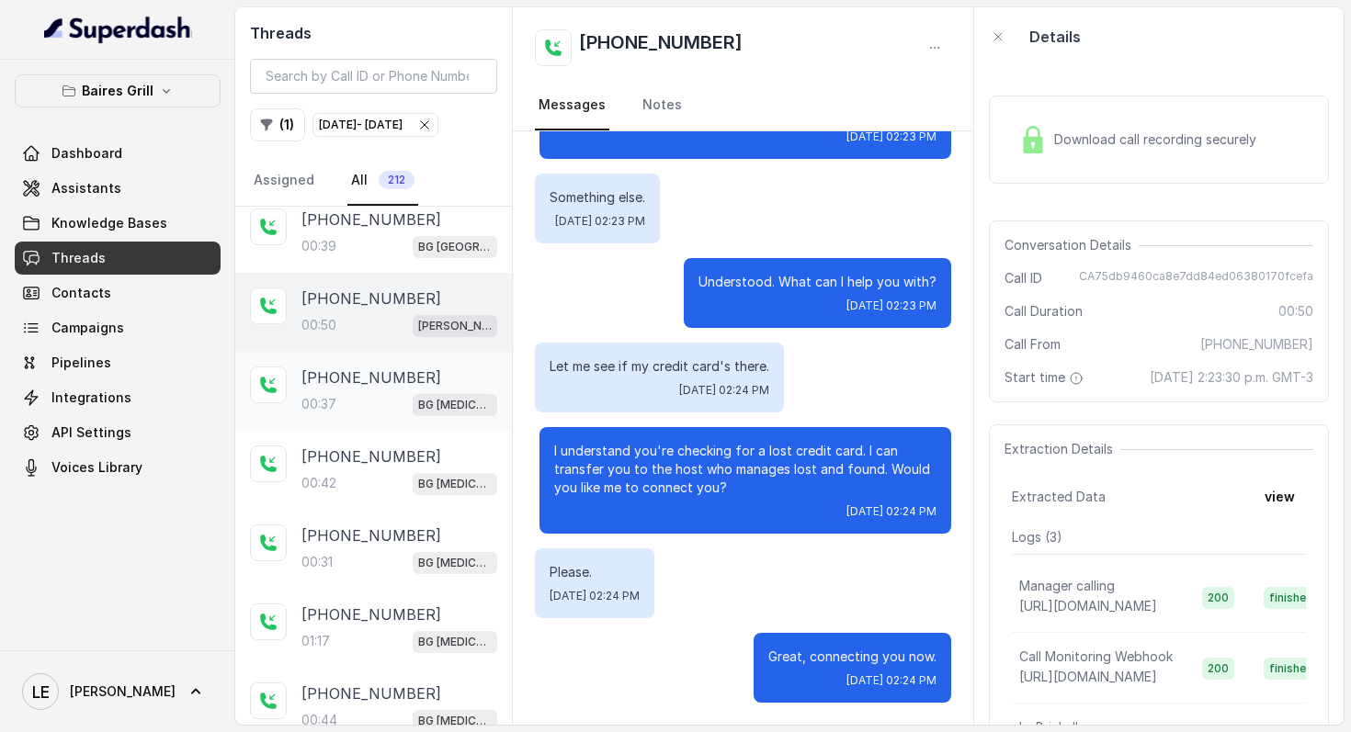
click at [368, 405] on div "00:37 BG [MEDICAL_DATA]" at bounding box center [399, 404] width 196 height 24
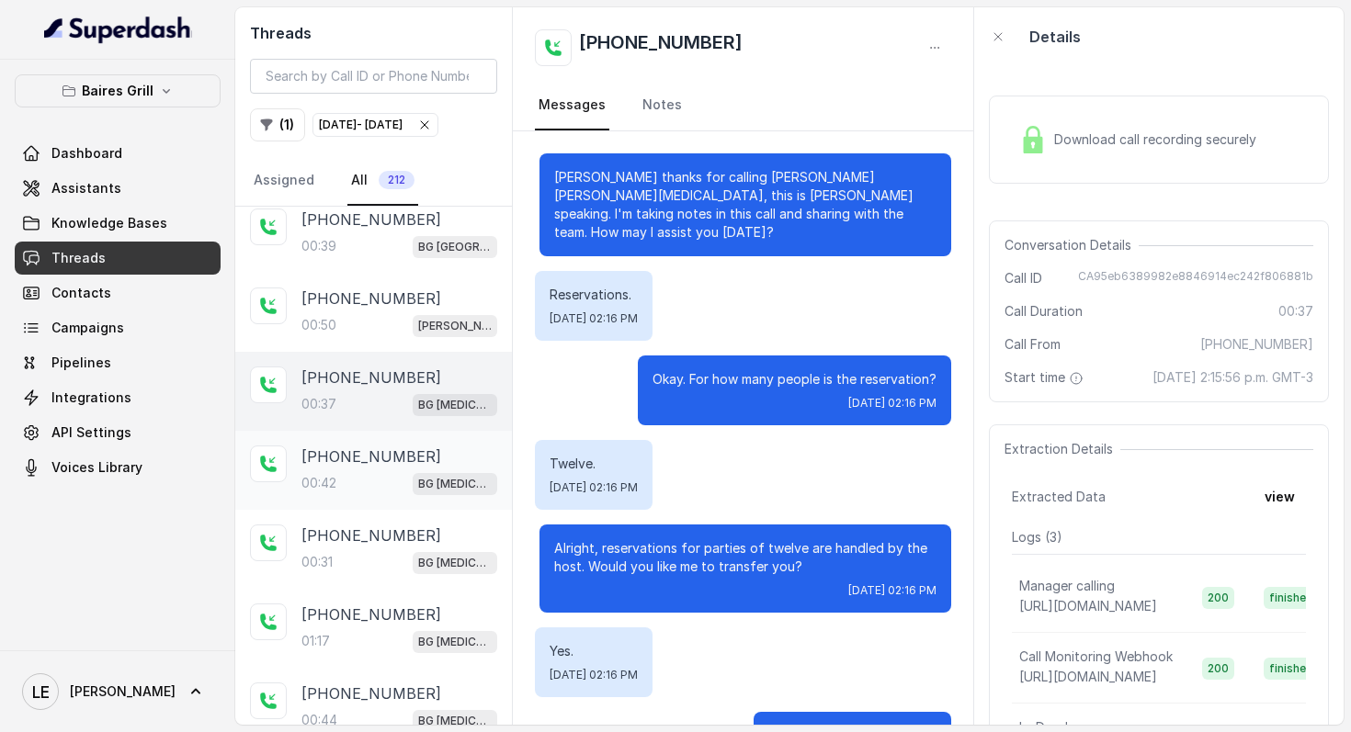
click at [377, 479] on div "00:42 BG [MEDICAL_DATA]" at bounding box center [399, 483] width 196 height 24
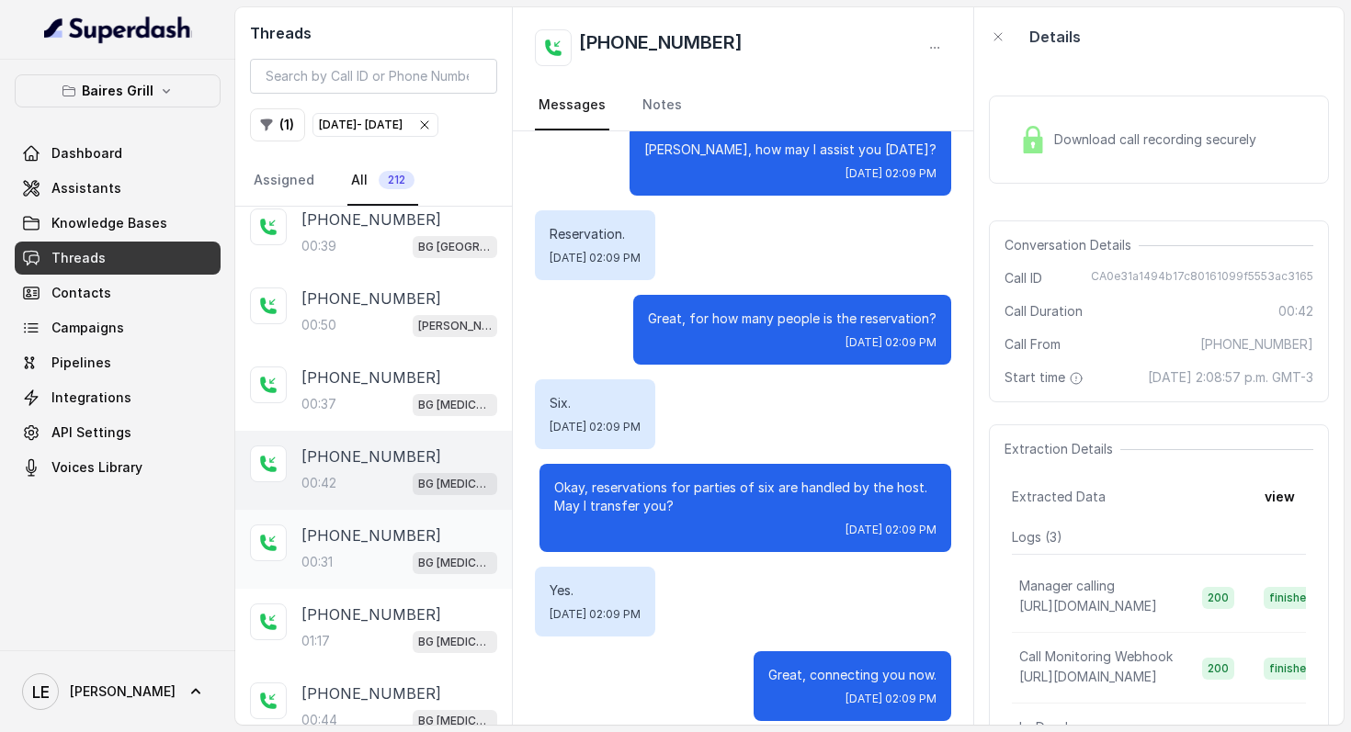
click at [379, 527] on p "[PHONE_NUMBER]" at bounding box center [371, 536] width 140 height 22
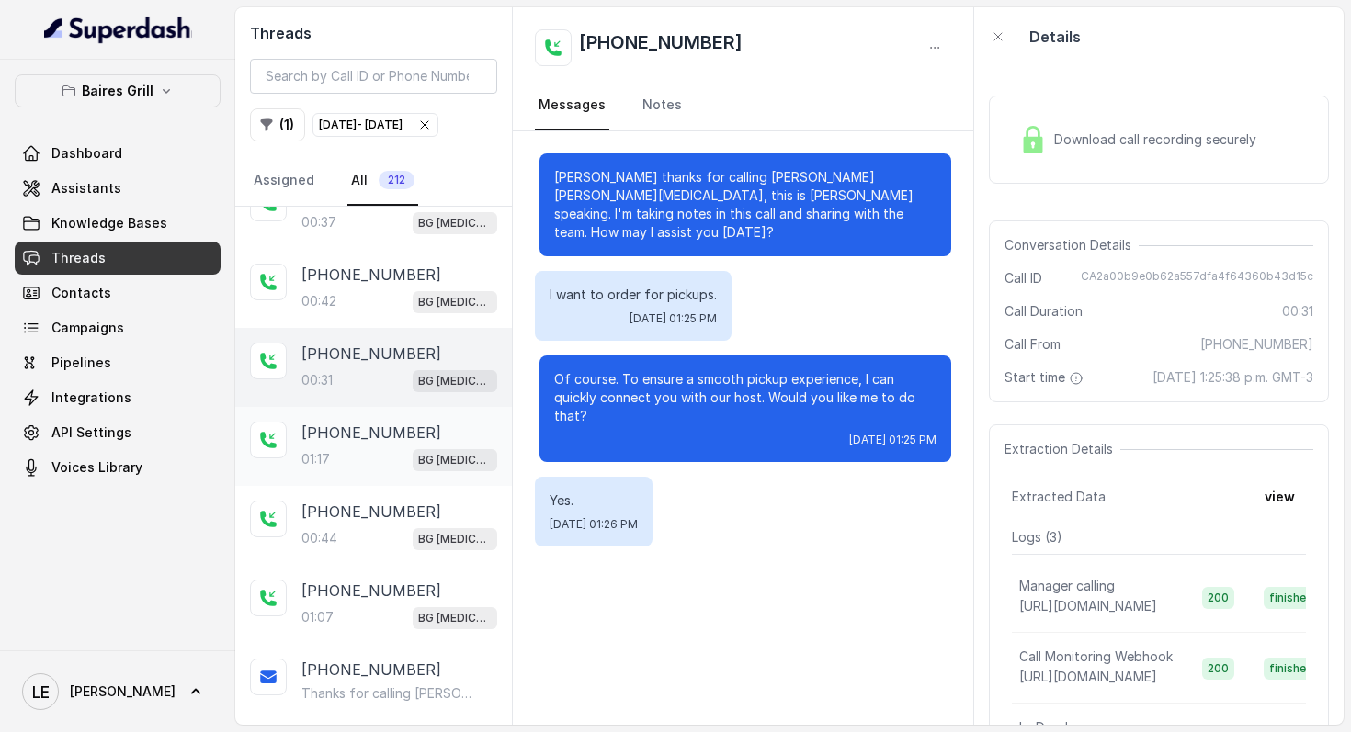
click at [422, 441] on div "[PHONE_NUMBER]:17 BG [MEDICAL_DATA]" at bounding box center [399, 447] width 196 height 50
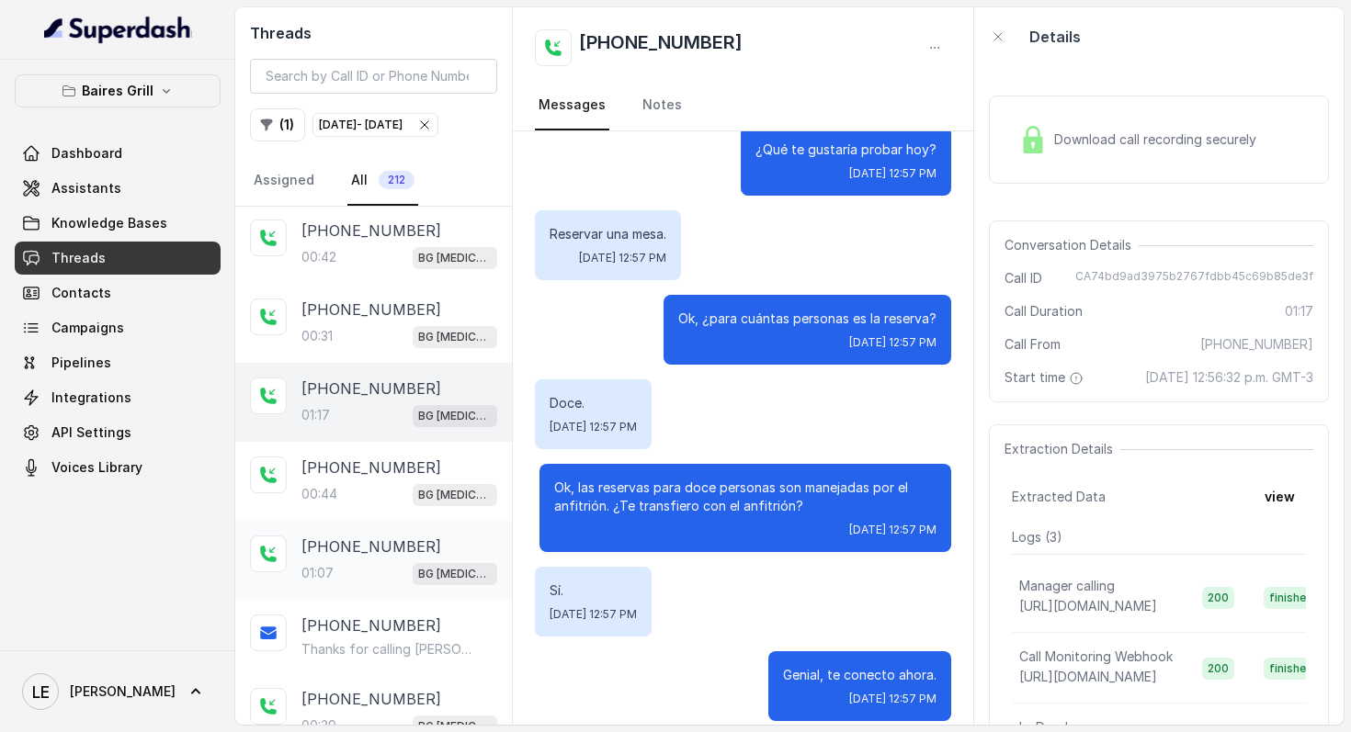
click at [392, 548] on p "[PHONE_NUMBER]" at bounding box center [371, 547] width 140 height 22
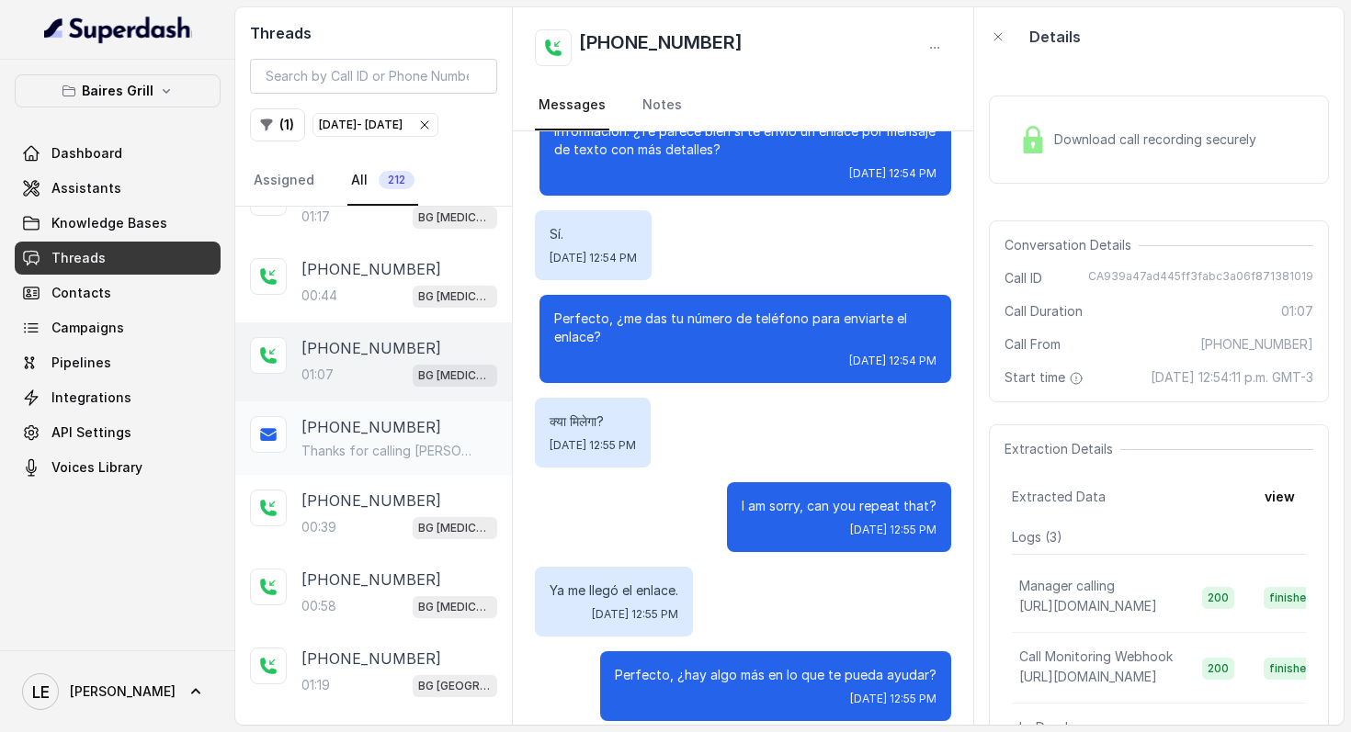
click at [371, 424] on p "[PHONE_NUMBER]" at bounding box center [371, 427] width 140 height 22
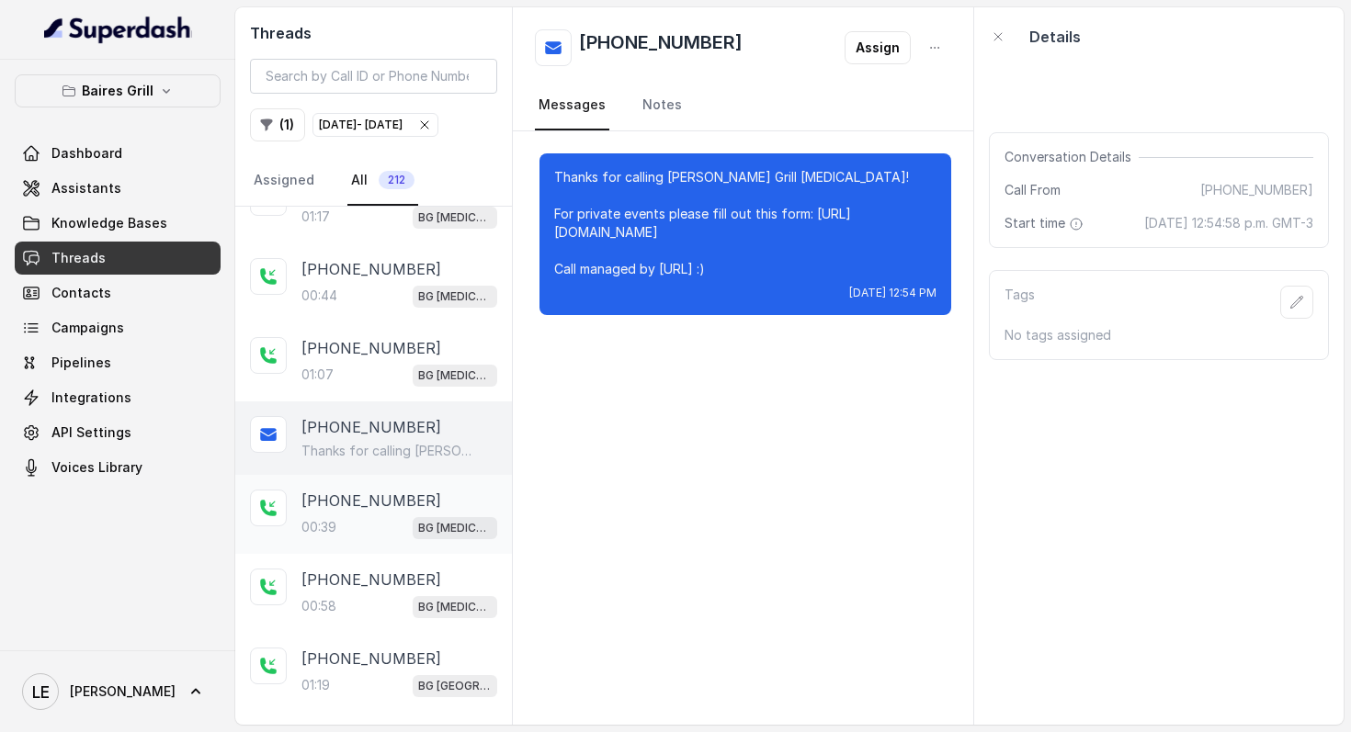
click at [376, 515] on div "00:39 BG [MEDICAL_DATA]" at bounding box center [399, 527] width 196 height 24
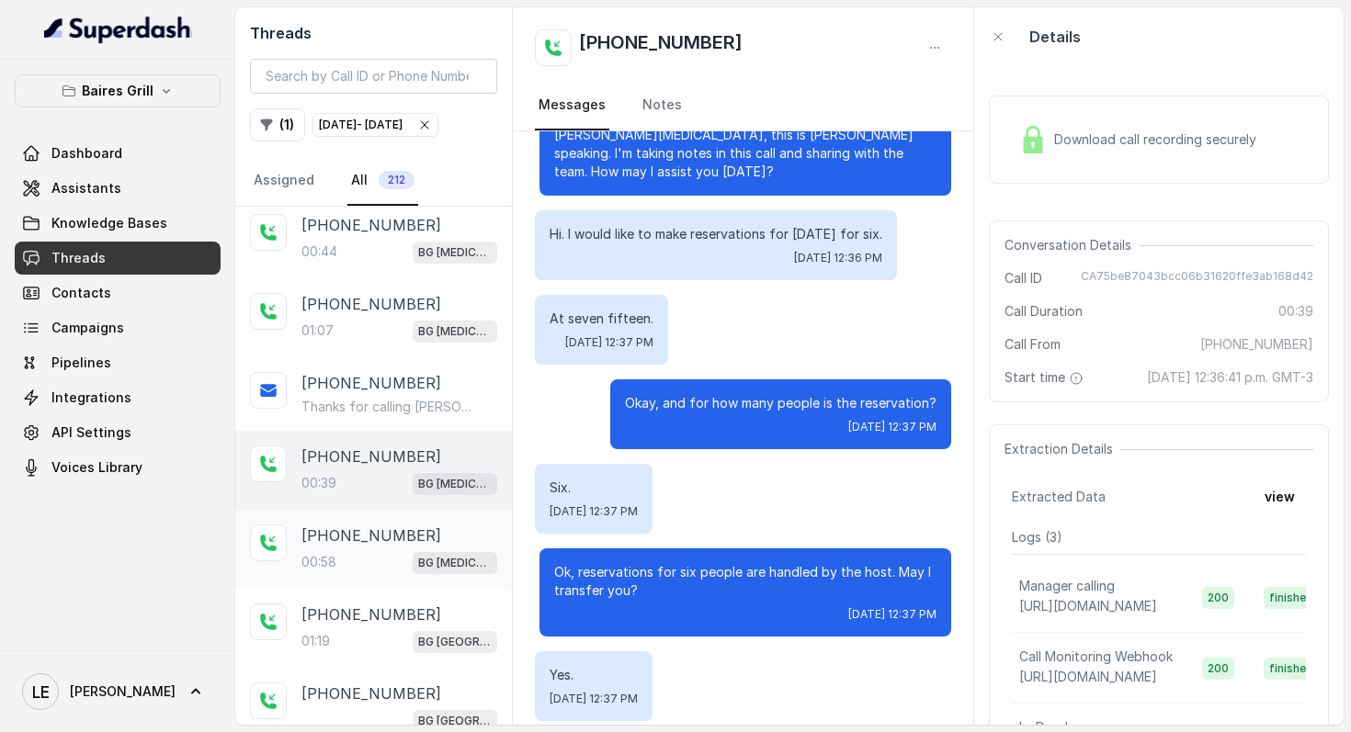
click at [394, 526] on p "[PHONE_NUMBER]" at bounding box center [371, 536] width 140 height 22
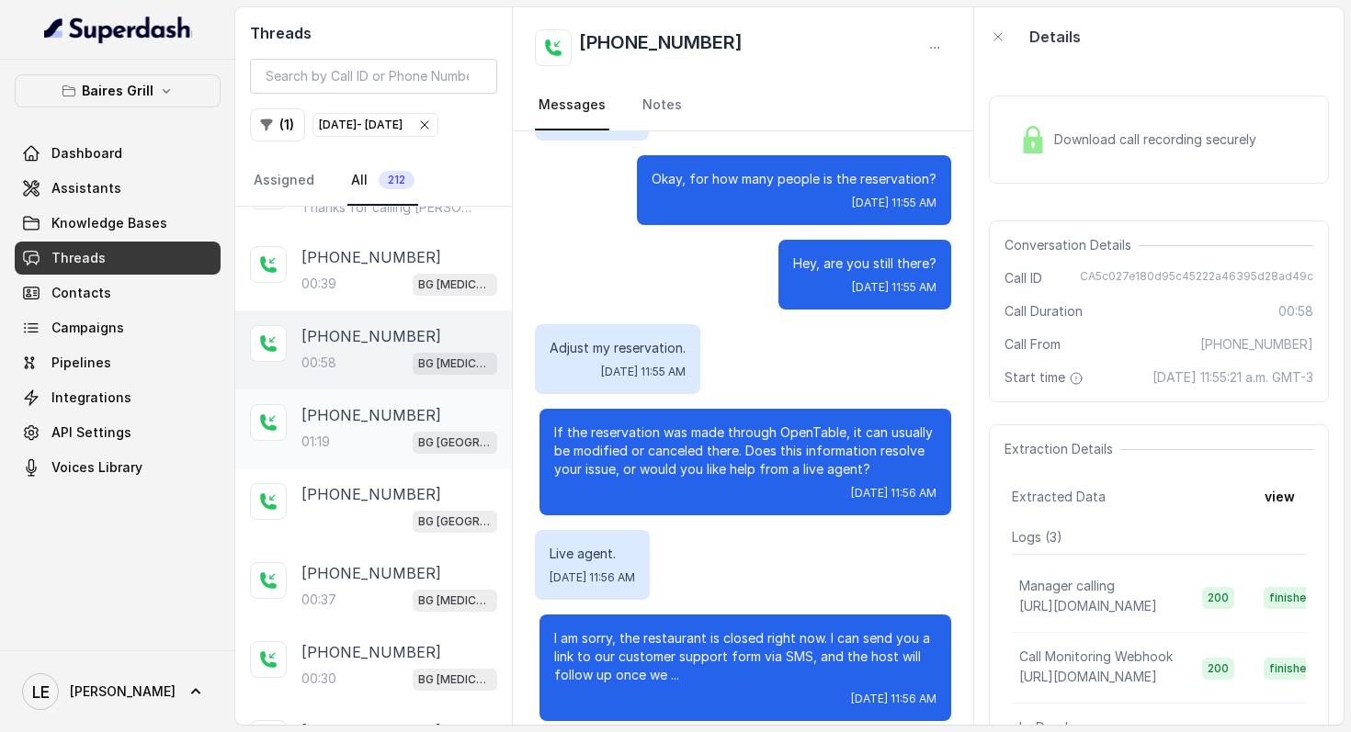
click at [420, 418] on div "[PHONE_NUMBER]" at bounding box center [399, 415] width 196 height 22
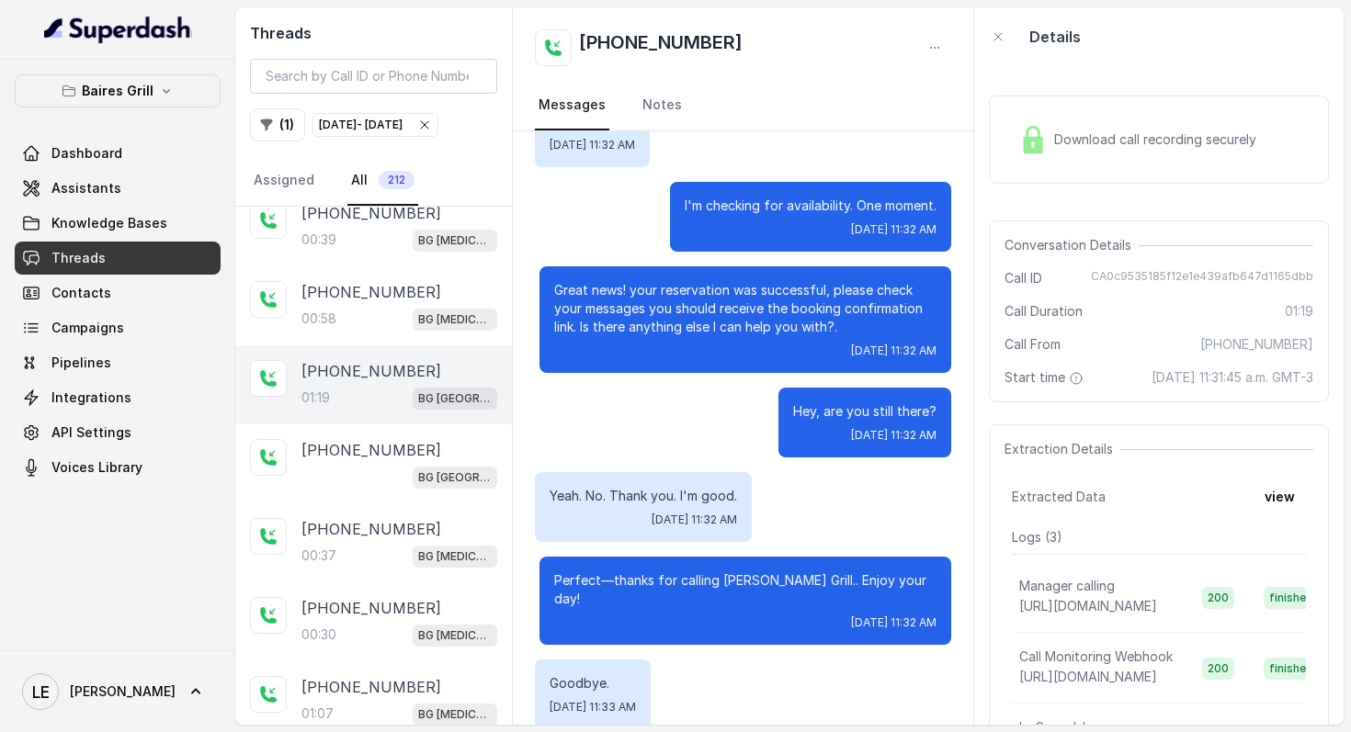
click at [1151, 378] on span "[DATE] 11:31:45 a.m. GMT-3" at bounding box center [1232, 377] width 162 height 18
click at [1151, 379] on span "[DATE] 11:31:45 a.m. GMT-3" at bounding box center [1232, 377] width 162 height 18
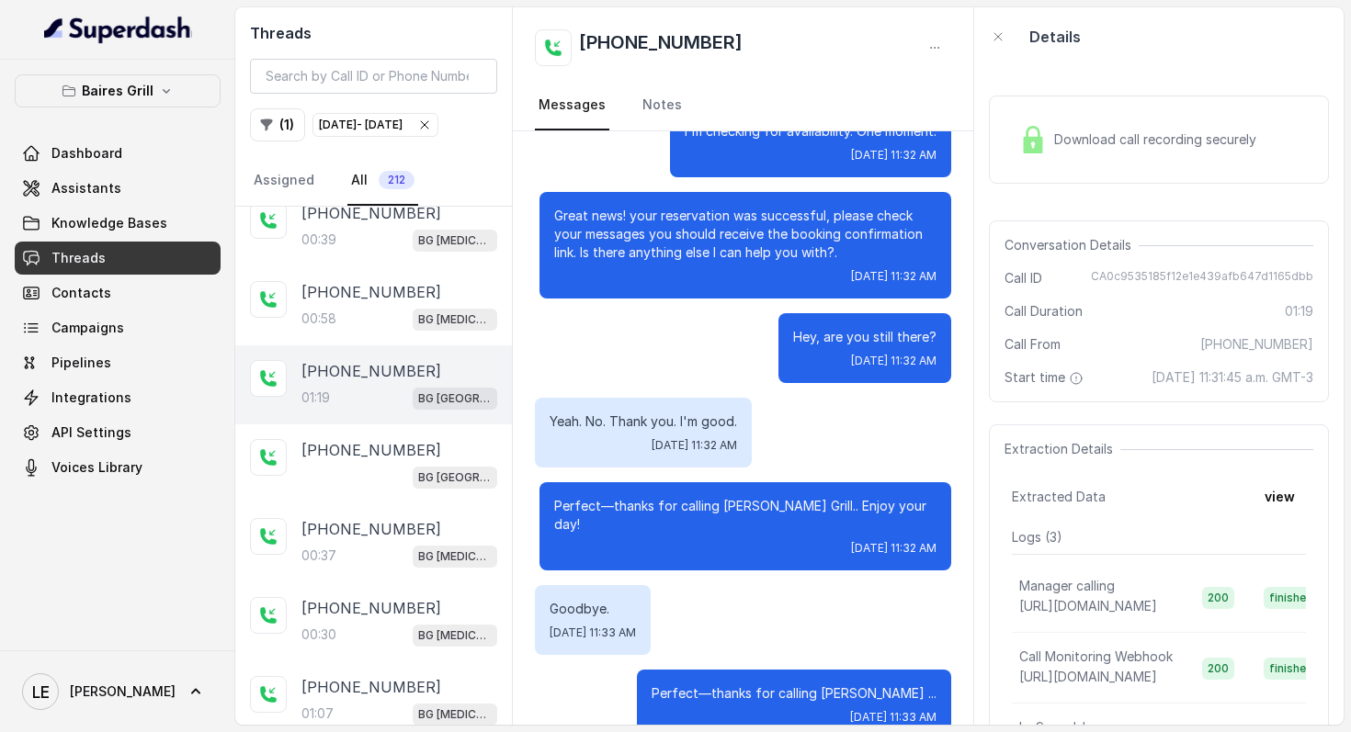
drag, startPoint x: 713, startPoint y: 219, endPoint x: 899, endPoint y: 213, distance: 186.6
click at [899, 213] on p "Great news! your reservation was successful, please check your messages you sho…" at bounding box center [745, 234] width 382 height 55
click at [859, 226] on p "Great news! your reservation was successful, please check your messages you sho…" at bounding box center [745, 234] width 382 height 55
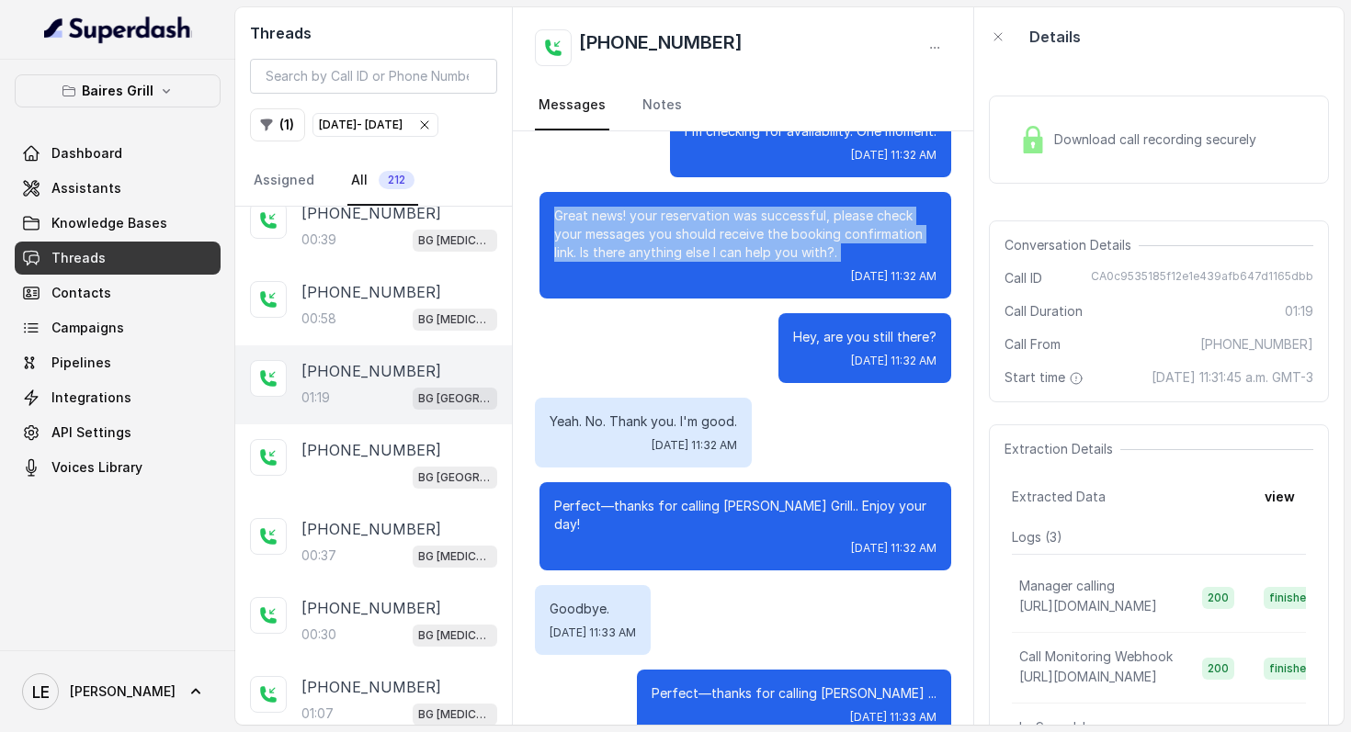
click at [859, 226] on p "Great news! your reservation was successful, please check your messages you sho…" at bounding box center [745, 234] width 382 height 55
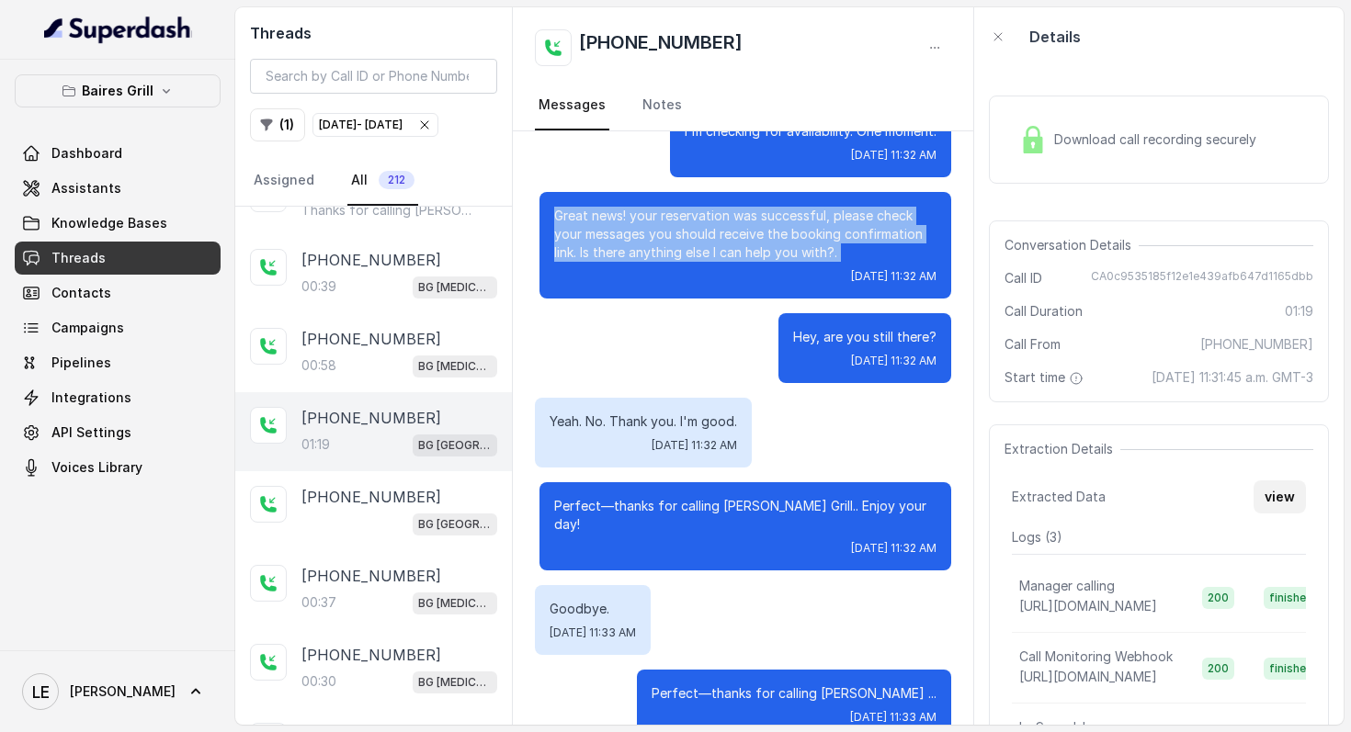
click at [1264, 511] on button "view" at bounding box center [1279, 497] width 52 height 33
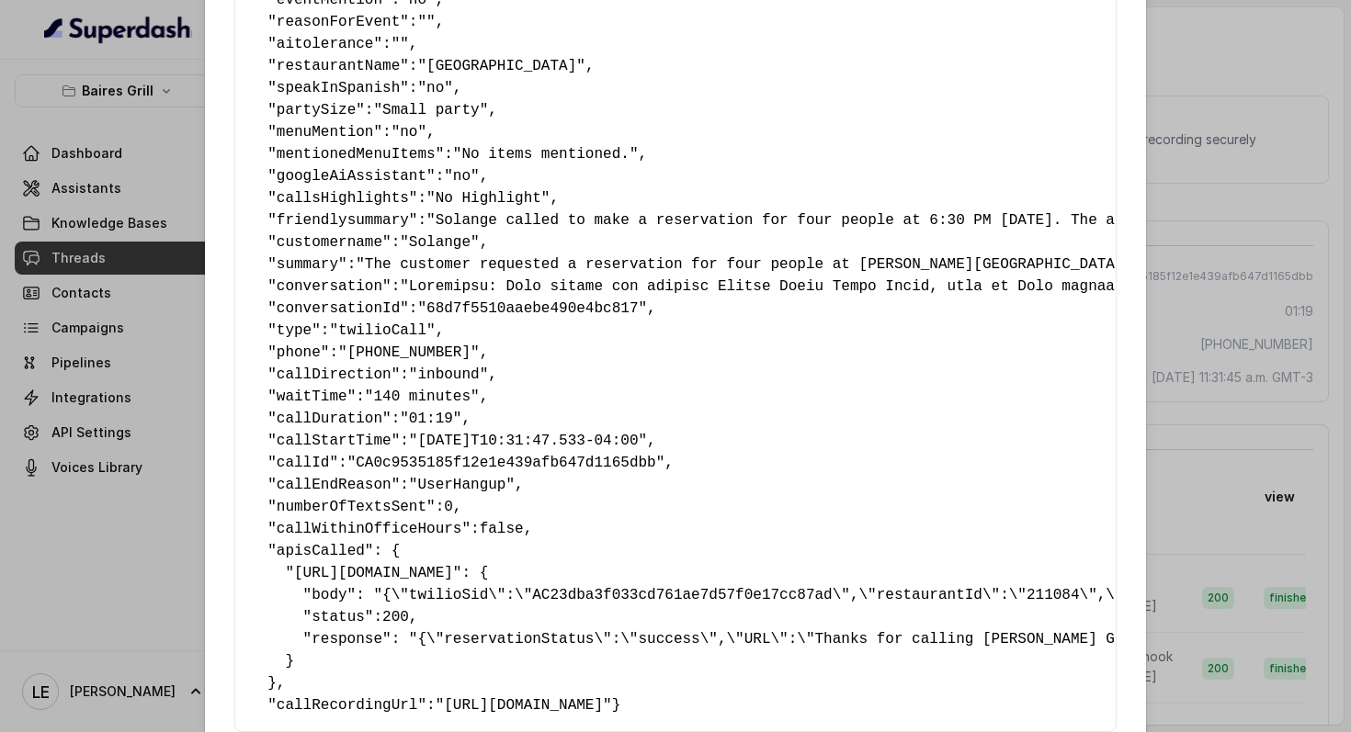
scroll to position [353, 0]
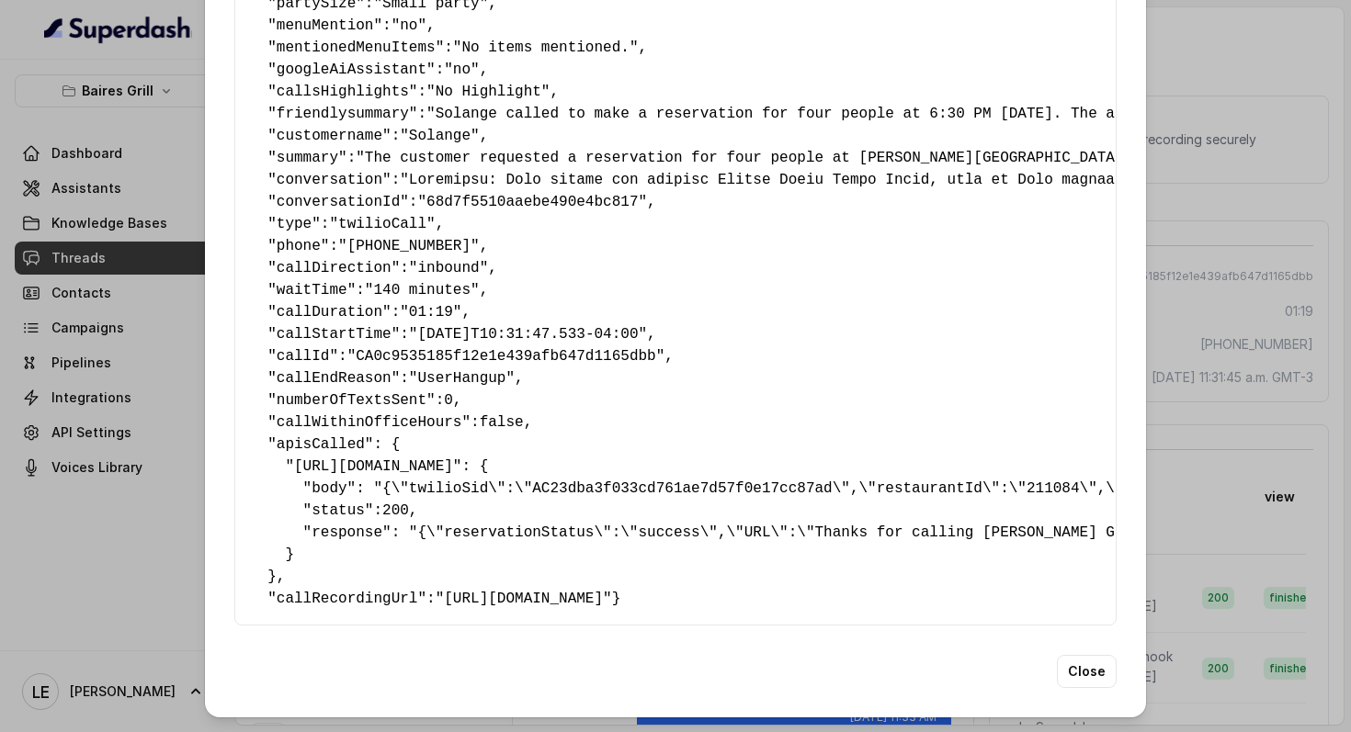
click at [1206, 406] on div "Extracted Data { " reasonForSendingText ": "delivery link" , " reasonForTransfe…" at bounding box center [675, 366] width 1351 height 732
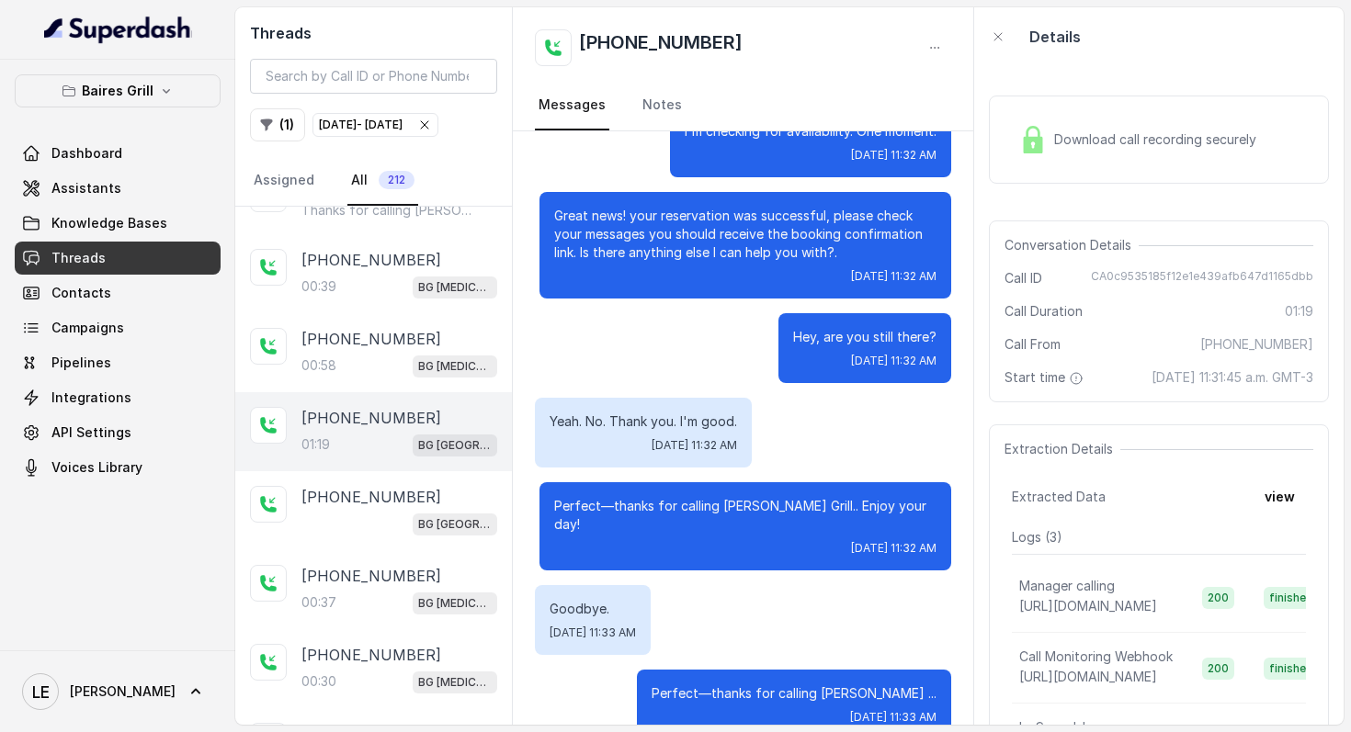
click at [718, 46] on div "[PHONE_NUMBER]" at bounding box center [743, 47] width 417 height 37
click at [1113, 283] on span "CA0c9535185f12e1e439afb647d1165dbb" at bounding box center [1202, 278] width 222 height 18
click at [698, 48] on h2 "[PHONE_NUMBER]" at bounding box center [661, 47] width 164 height 37
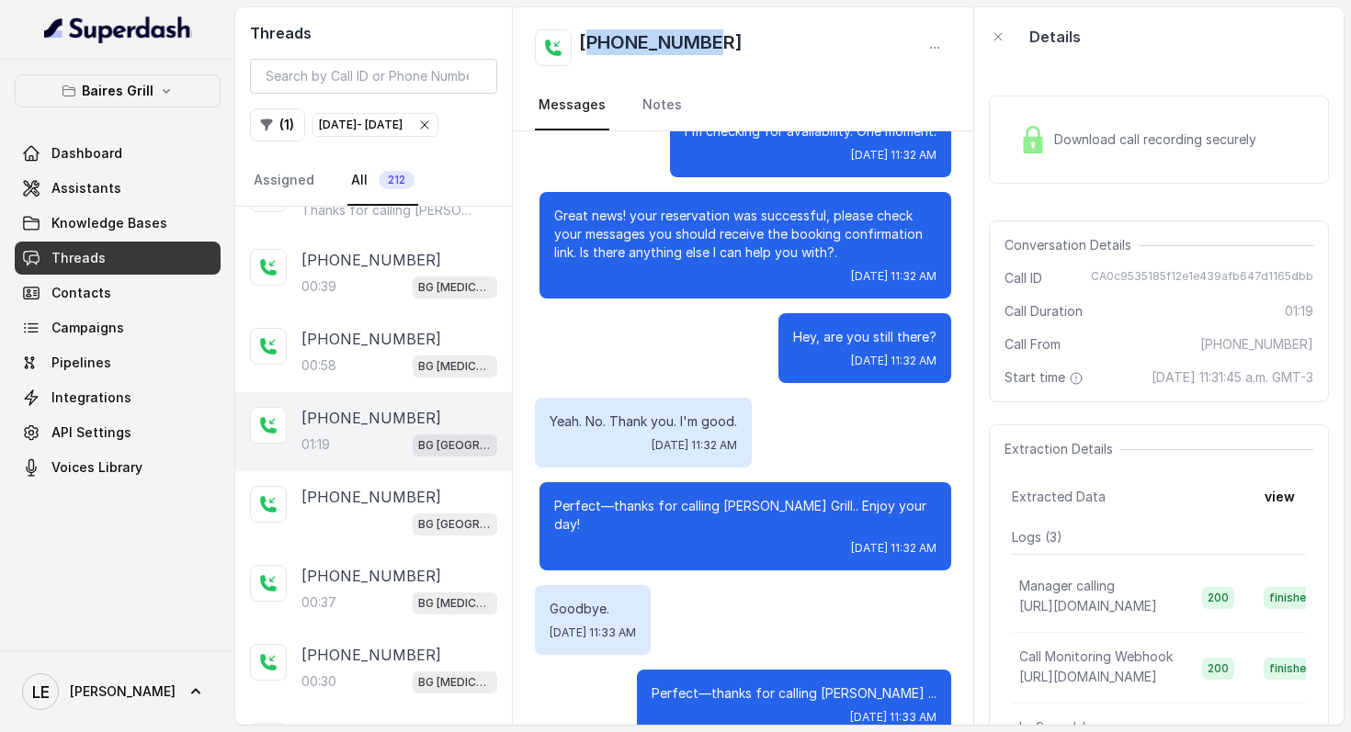
click at [697, 48] on h2 "[PHONE_NUMBER]" at bounding box center [661, 47] width 164 height 37
click at [1163, 143] on span "Download call recording securely" at bounding box center [1158, 139] width 209 height 18
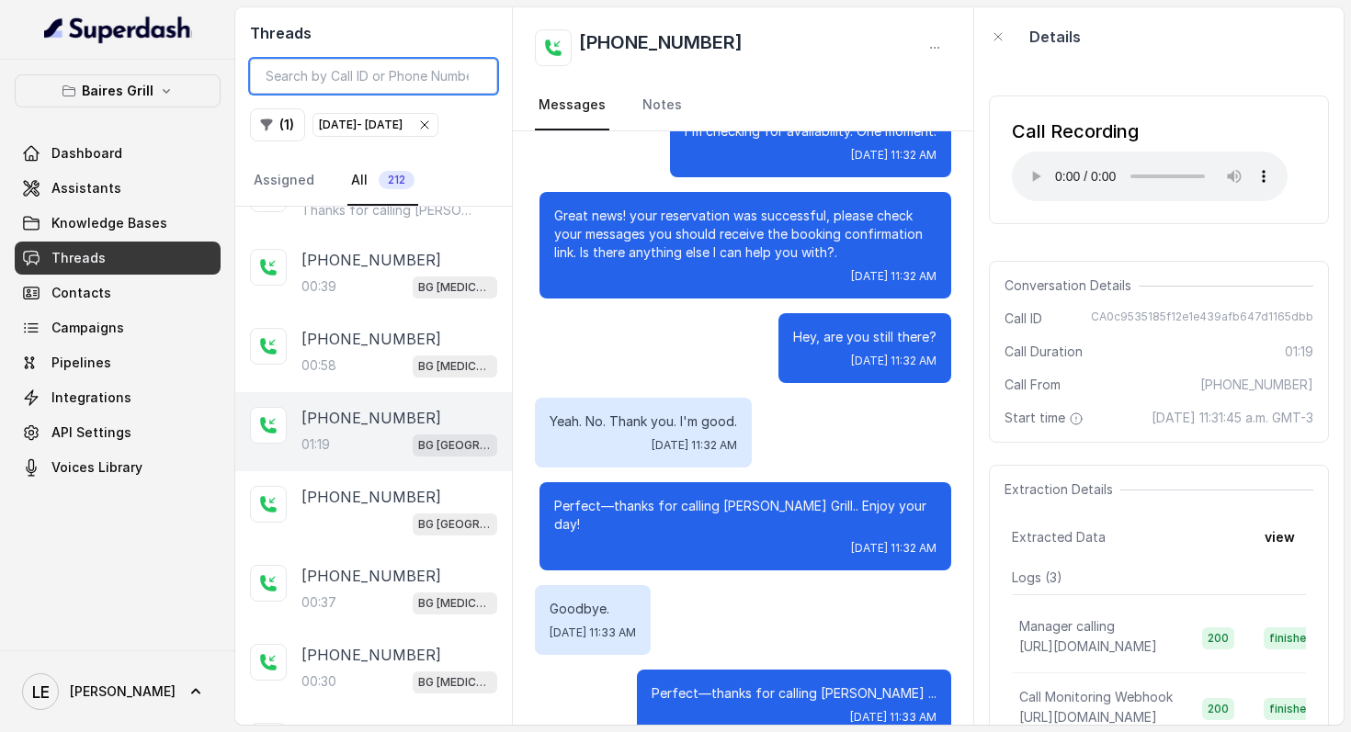
click at [401, 64] on input "search" at bounding box center [373, 76] width 247 height 35
paste input "CA1ab00c6a7b3a7cc31d4003dd84806482"
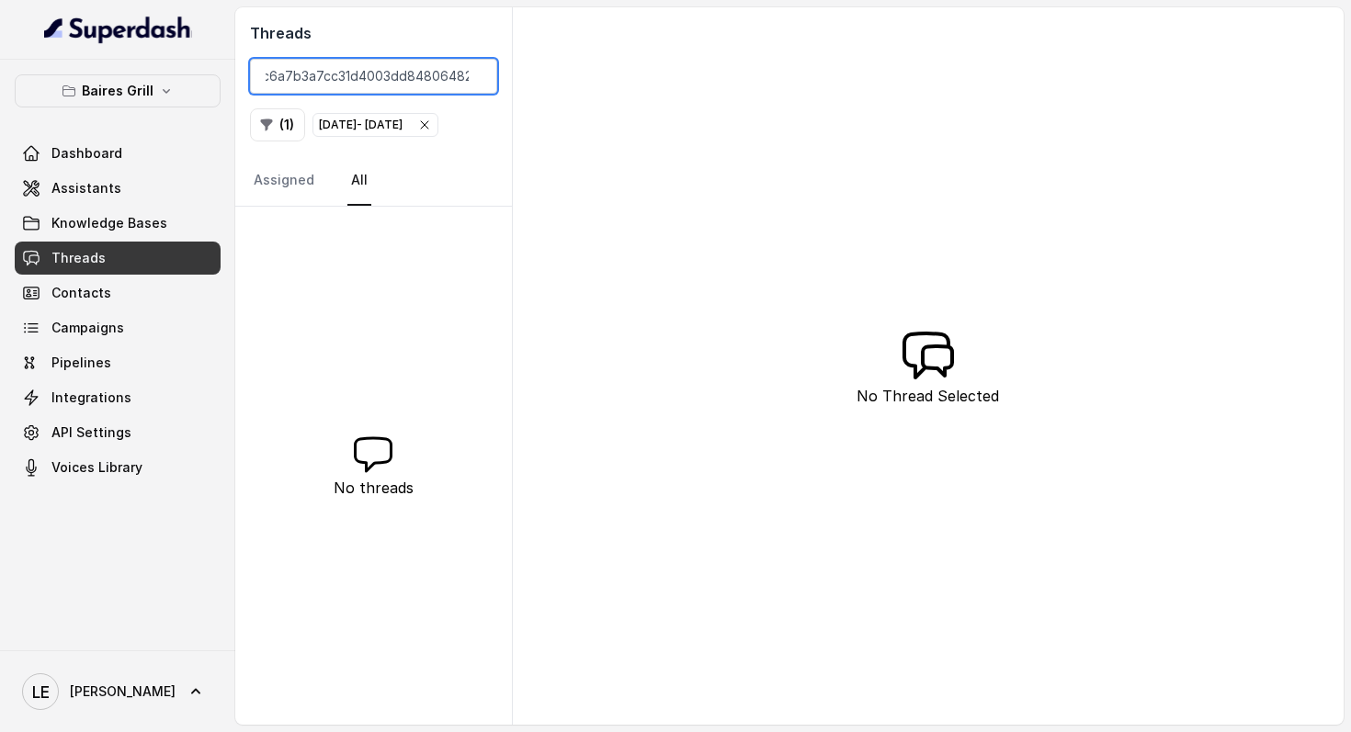
type input "CA1ab00c6a7b3a7cc31d4003dd84806482"
click at [435, 136] on span "[DATE] - [DATE]" at bounding box center [375, 125] width 124 height 22
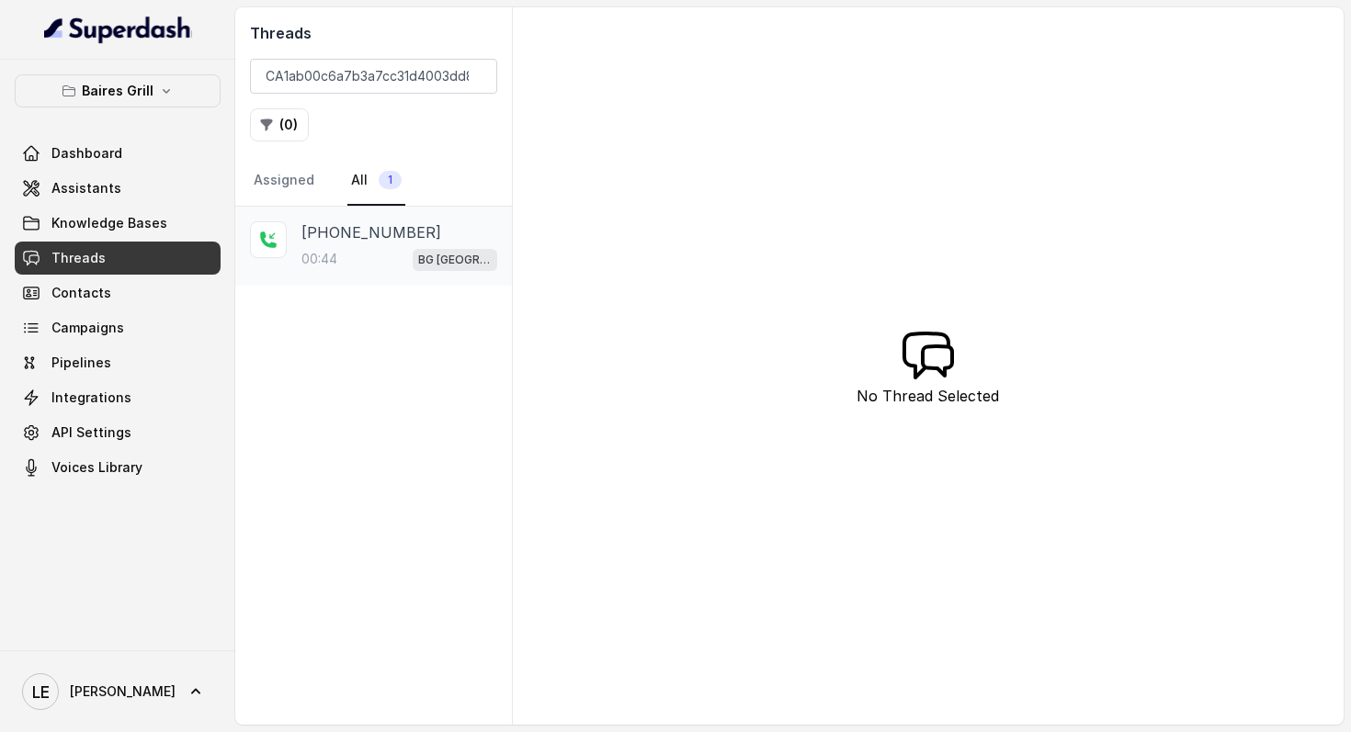
click at [417, 233] on div "[PHONE_NUMBER]" at bounding box center [399, 232] width 196 height 22
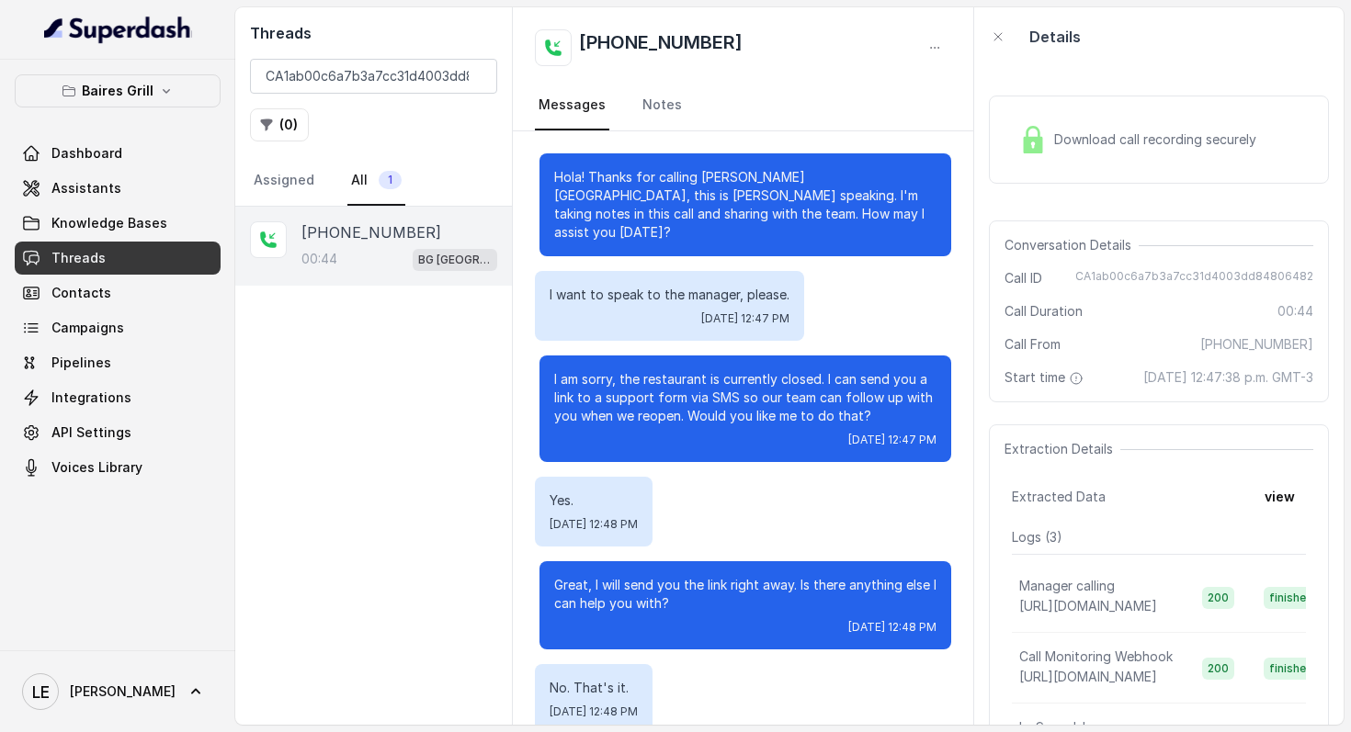
scroll to position [116, 0]
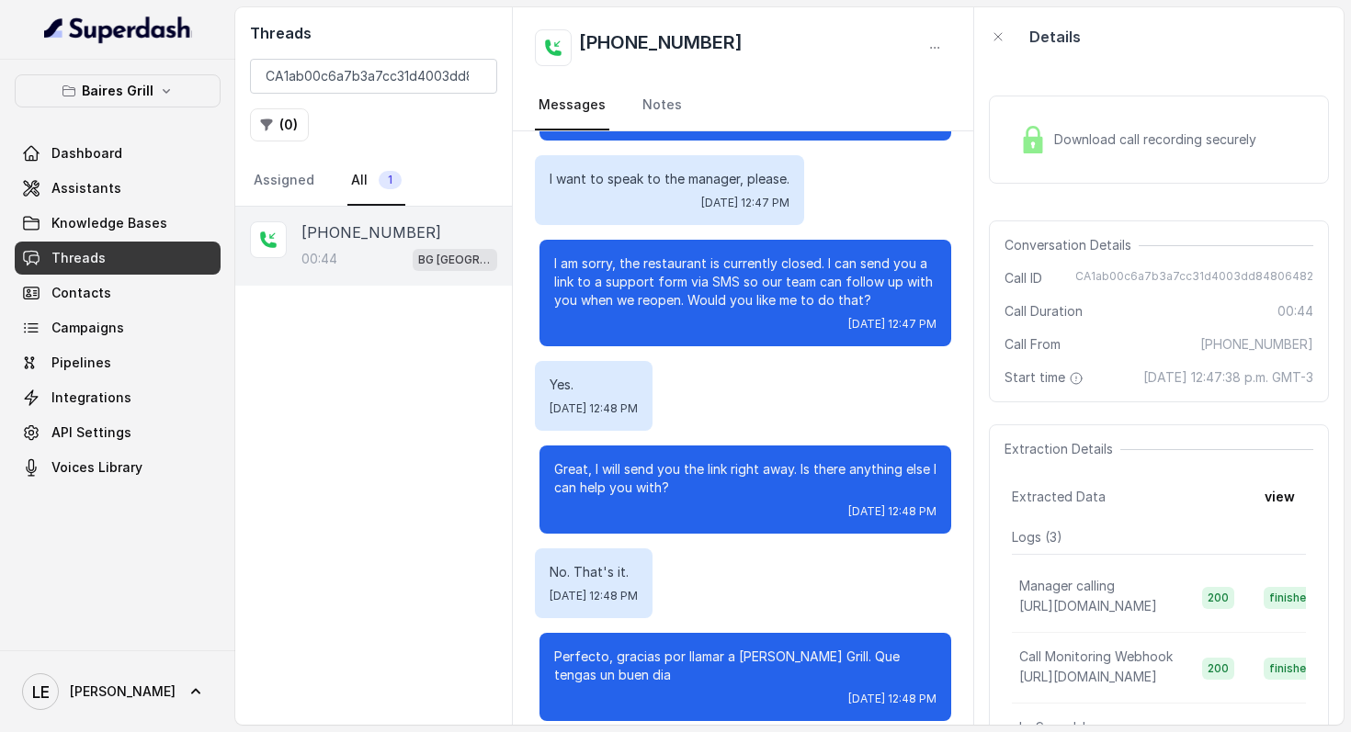
click at [1140, 130] on span "Download call recording securely" at bounding box center [1158, 139] width 209 height 18
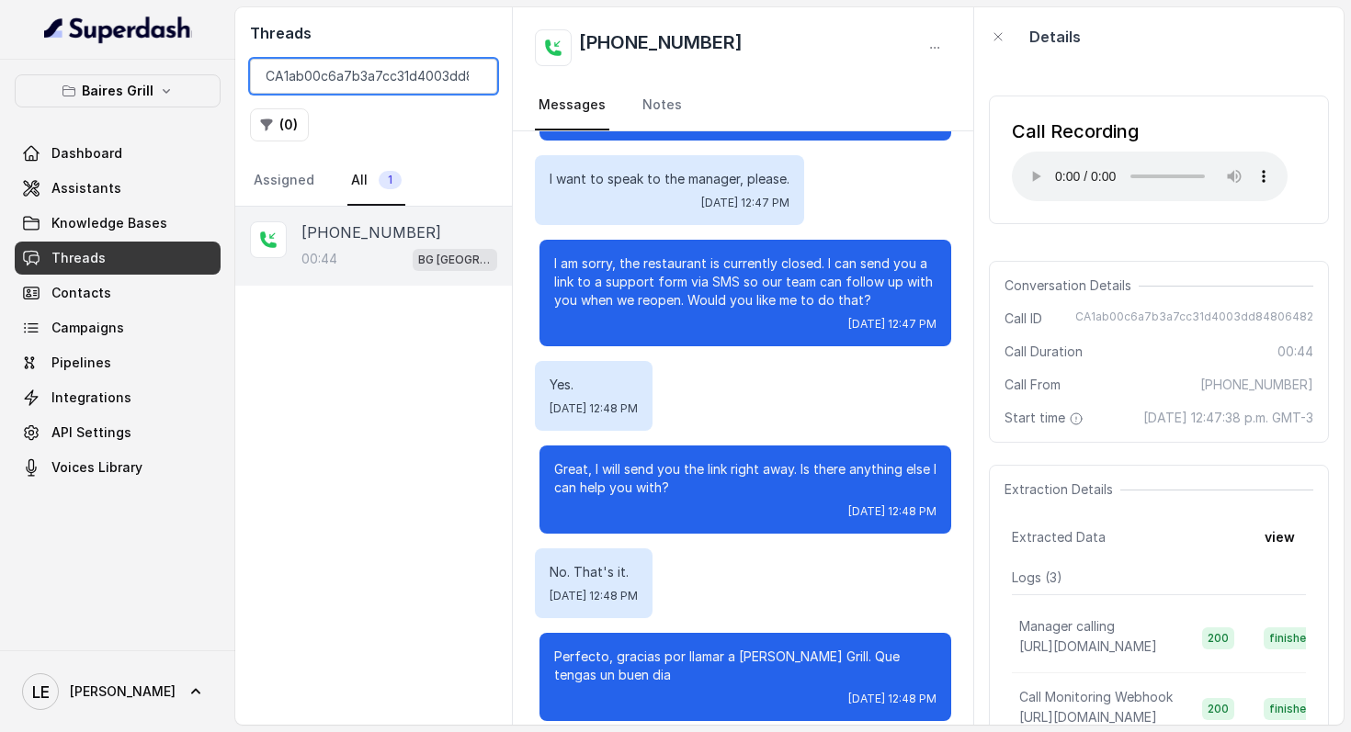
click at [472, 75] on input "CA1ab00c6a7b3a7cc31d4003dd84806482" at bounding box center [373, 76] width 247 height 35
paste input "CAe58f8eb097d21cf9e0d930ae840a64df"
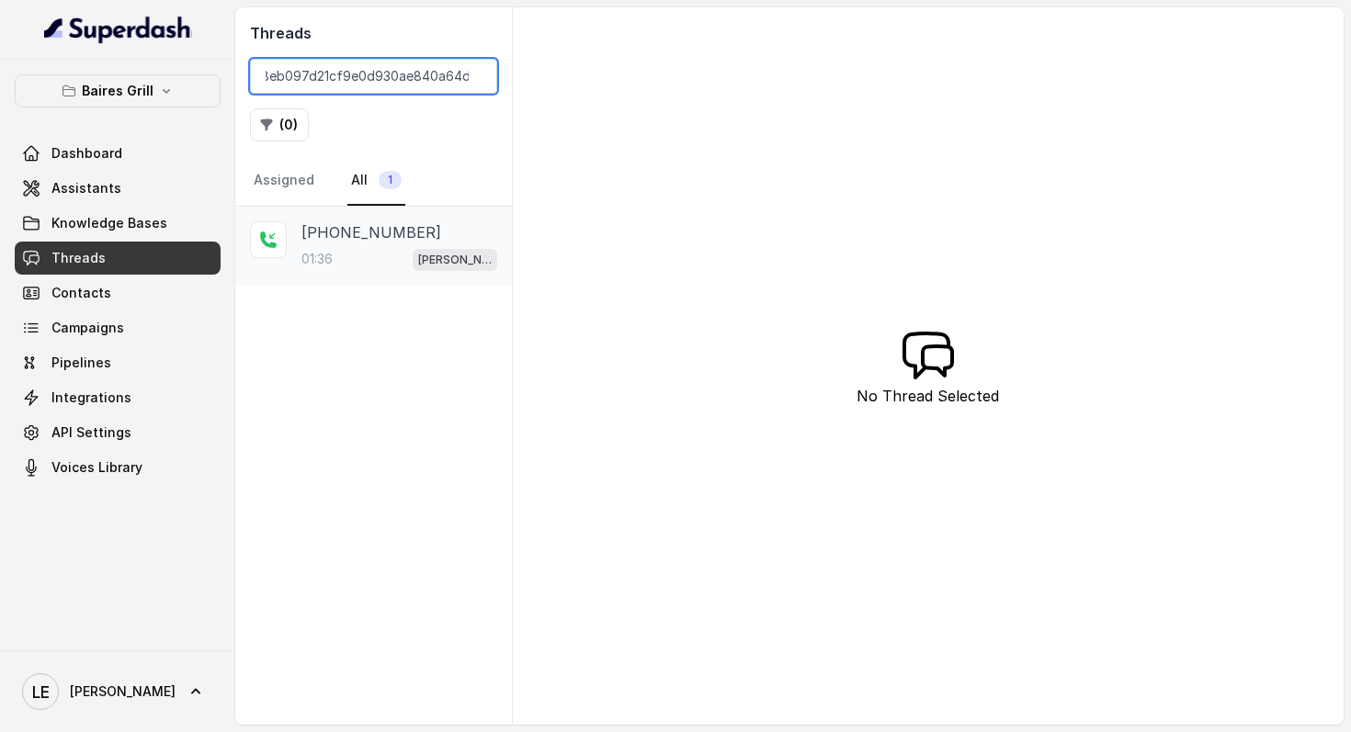
type input "CAe58f8eb097d21cf9e0d930ae840a64df"
click at [447, 244] on div "[PHONE_NUMBER]:36 [PERSON_NAME]" at bounding box center [399, 246] width 196 height 50
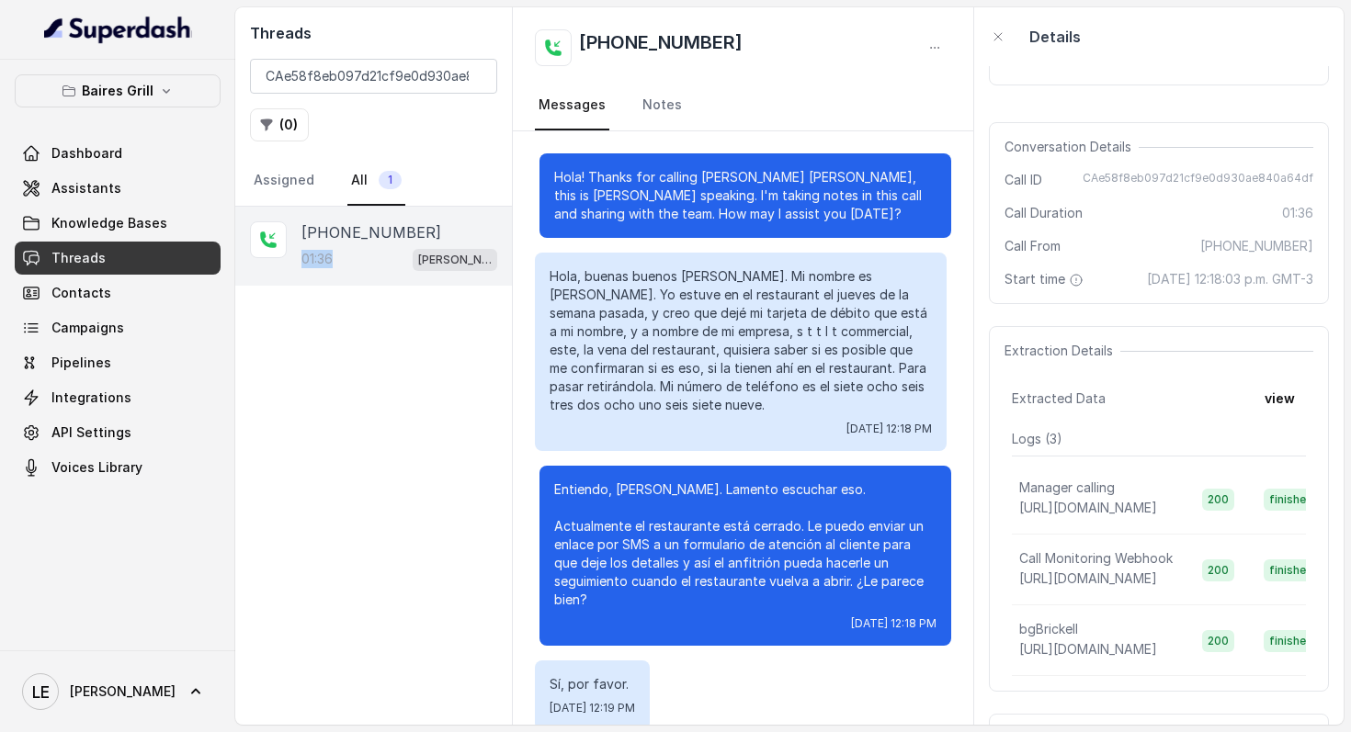
click at [417, 327] on div "[PHONE_NUMBER]:36 [PERSON_NAME]" at bounding box center [373, 466] width 277 height 518
click at [434, 261] on p "[PERSON_NAME]" at bounding box center [455, 260] width 74 height 18
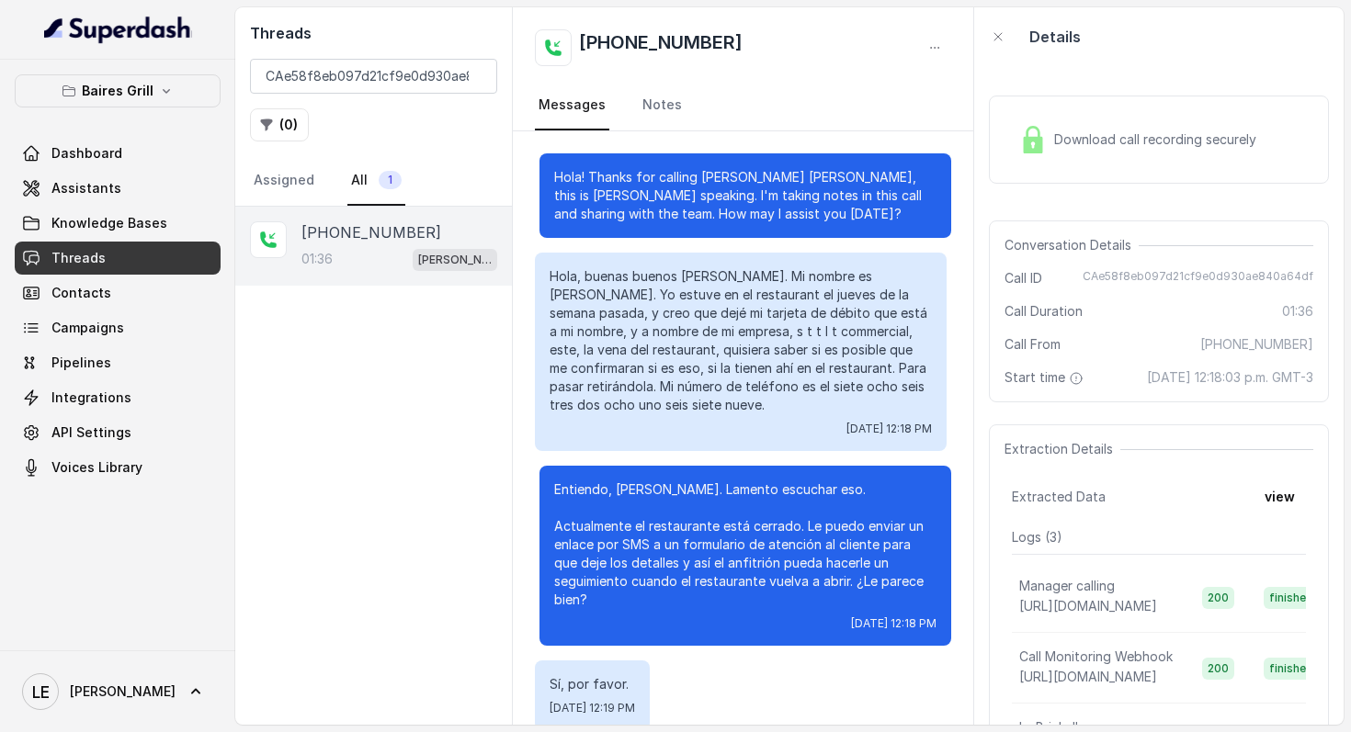
click at [1100, 186] on div "Download call recording securely" at bounding box center [1159, 140] width 340 height 118
click at [1113, 135] on span "Download call recording securely" at bounding box center [1158, 139] width 209 height 18
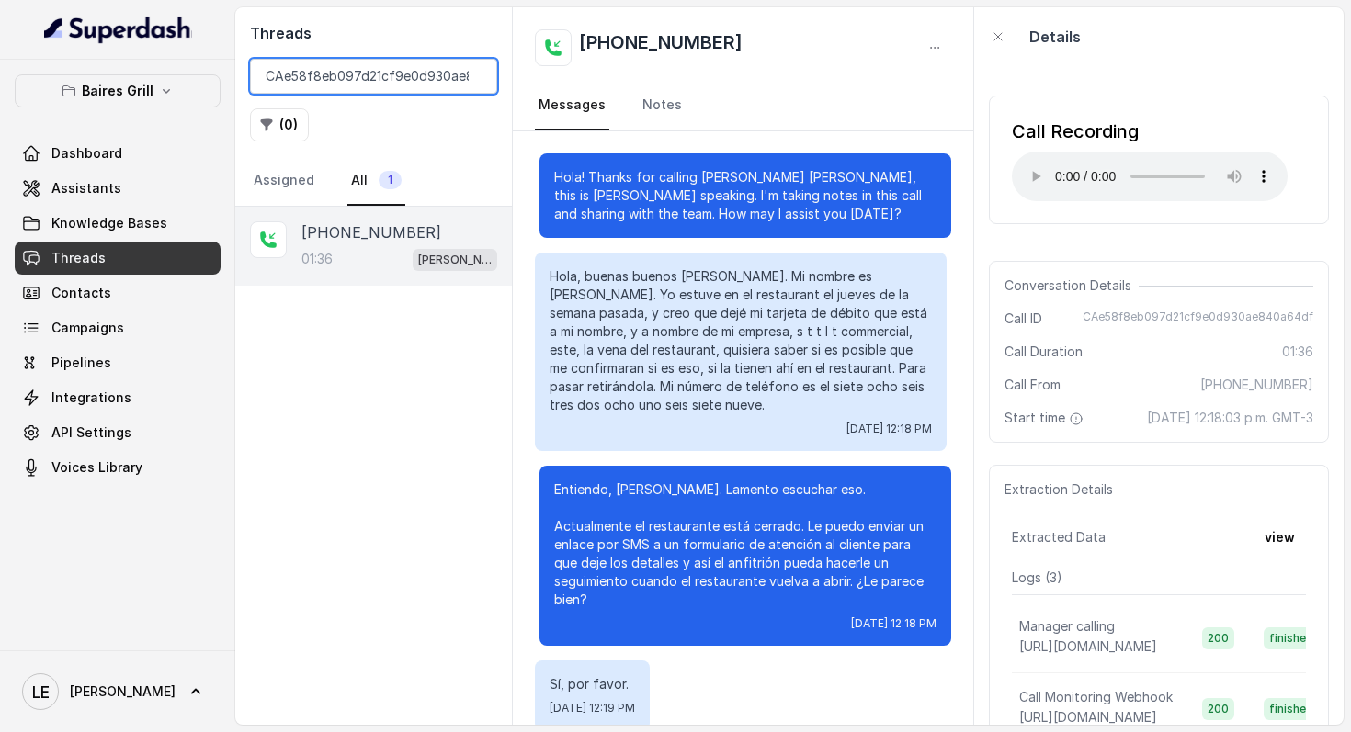
click at [472, 79] on input "CAe58f8eb097d21cf9e0d930ae840a64df" at bounding box center [373, 76] width 247 height 35
paste input "CAc46f7712cc2c744488121ea408d4619a"
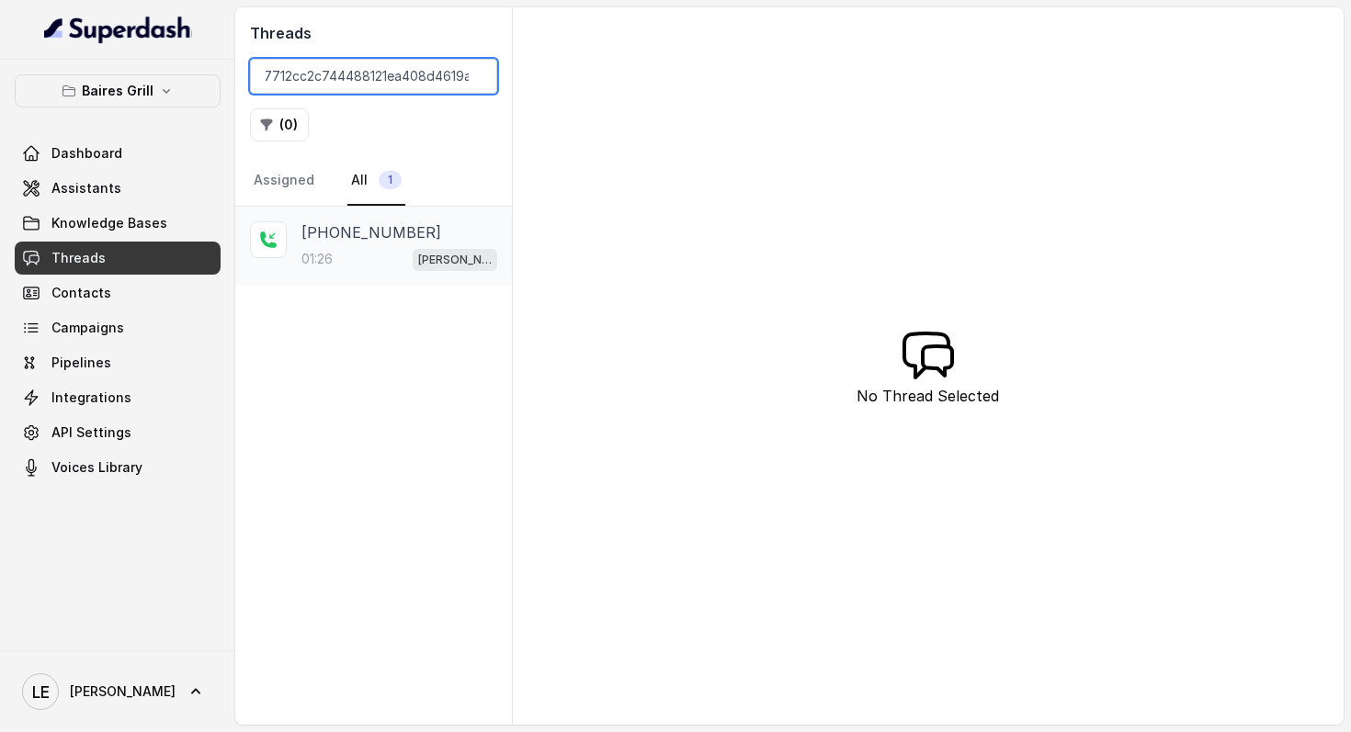
type input "CAc46f7712cc2c744488121ea408d4619a"
click at [432, 267] on span "[PERSON_NAME]" at bounding box center [455, 260] width 85 height 22
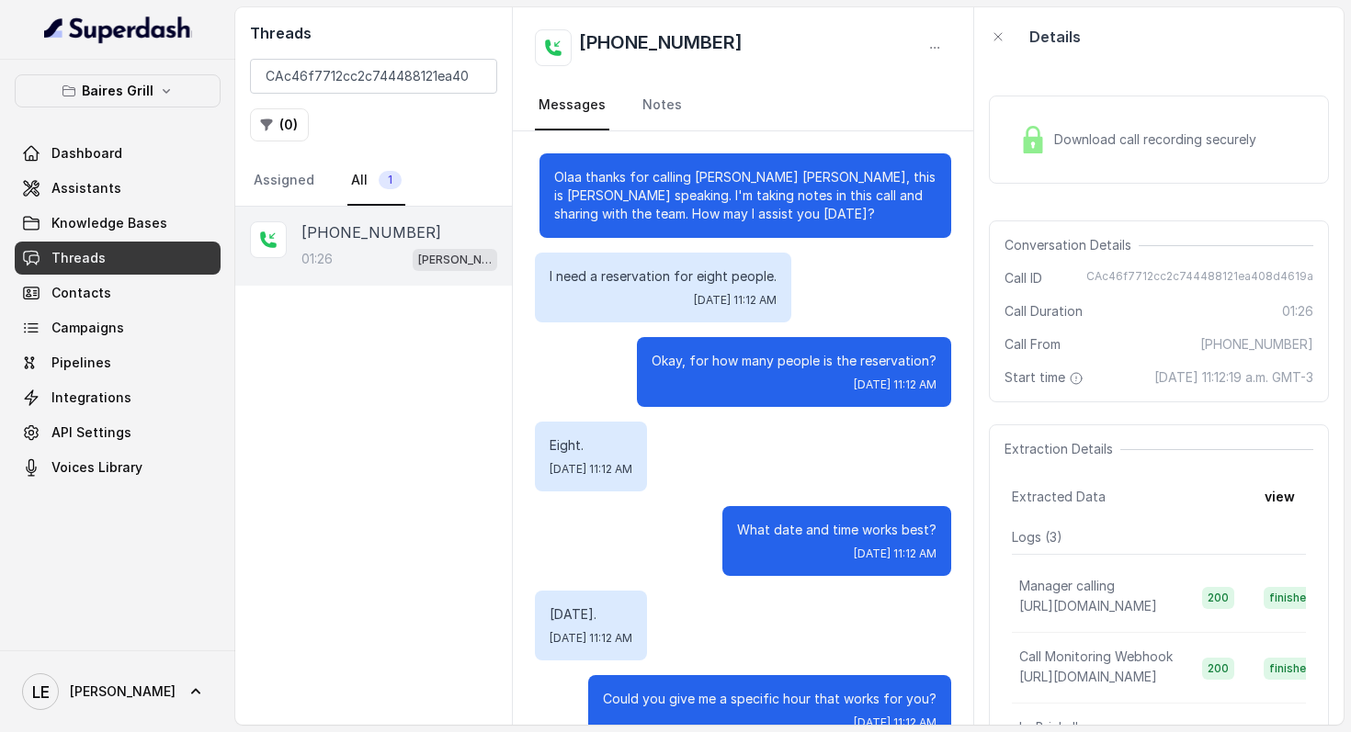
scroll to position [1233, 0]
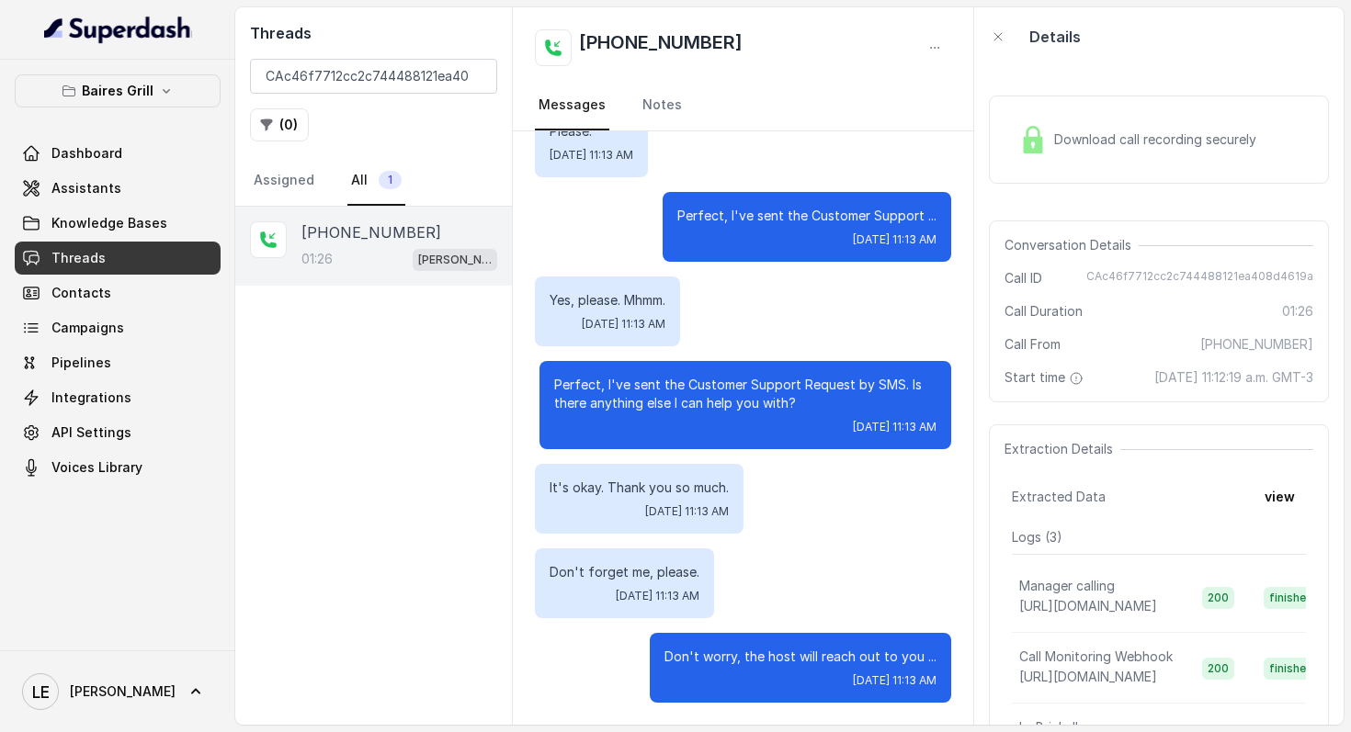
click at [1114, 140] on span "Download call recording securely" at bounding box center [1158, 139] width 209 height 18
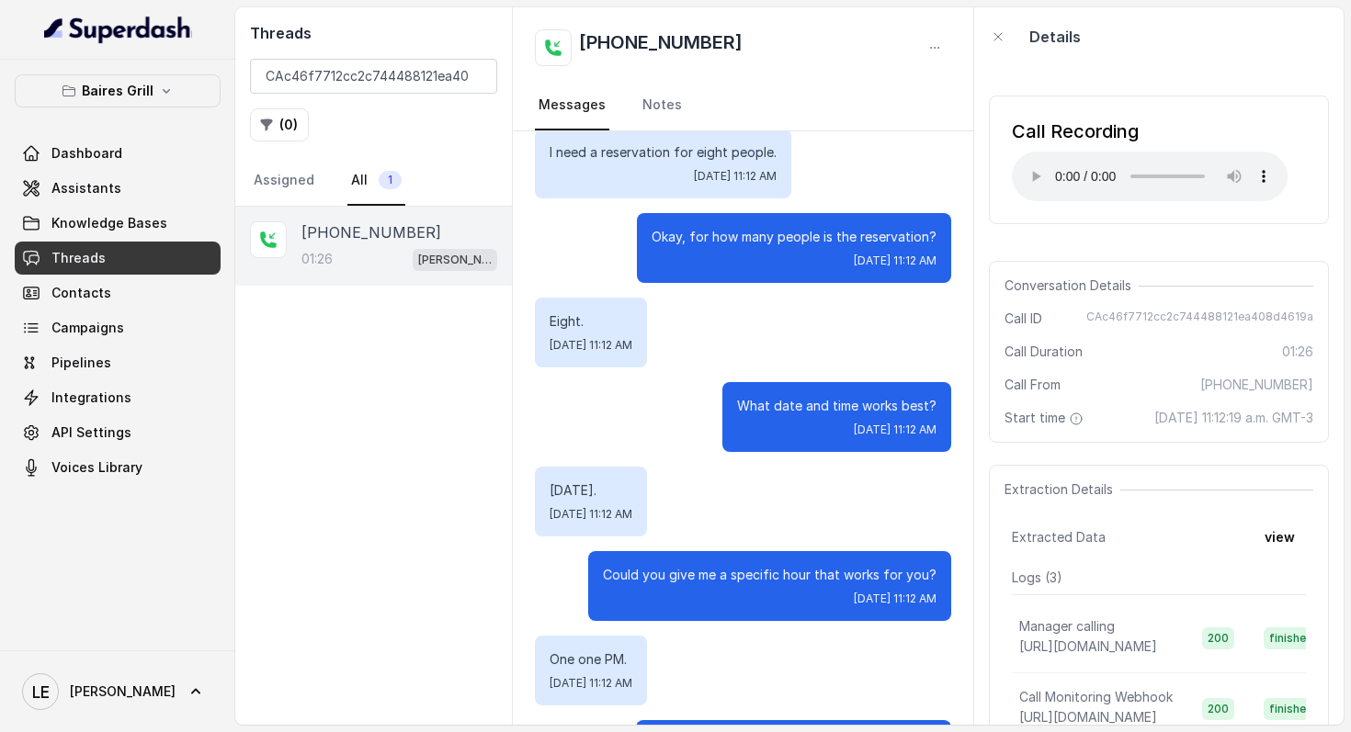
scroll to position [106, 0]
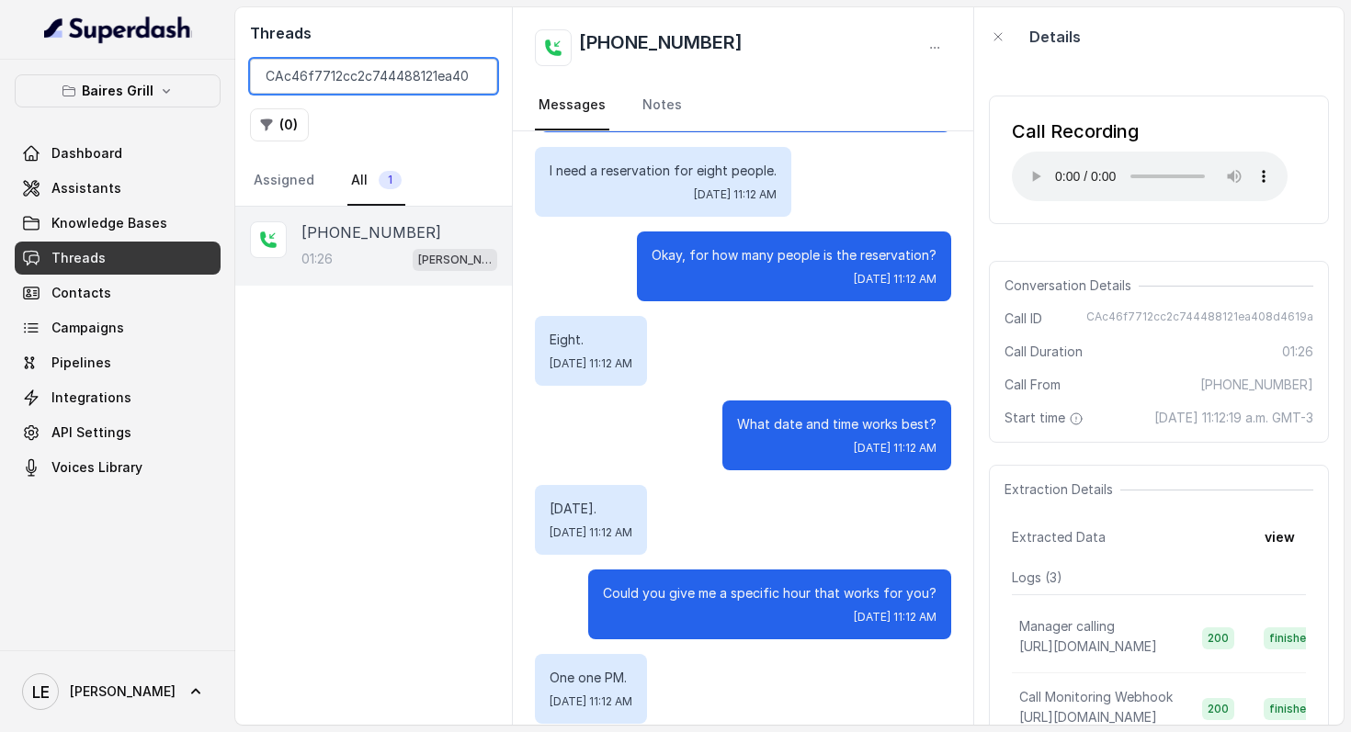
click at [474, 77] on input "CAc46f7712cc2c744488121ea408d4619a" at bounding box center [373, 76] width 247 height 35
click at [473, 78] on input "CAc46f7712cc2c744488121ea408d4619a" at bounding box center [373, 76] width 247 height 35
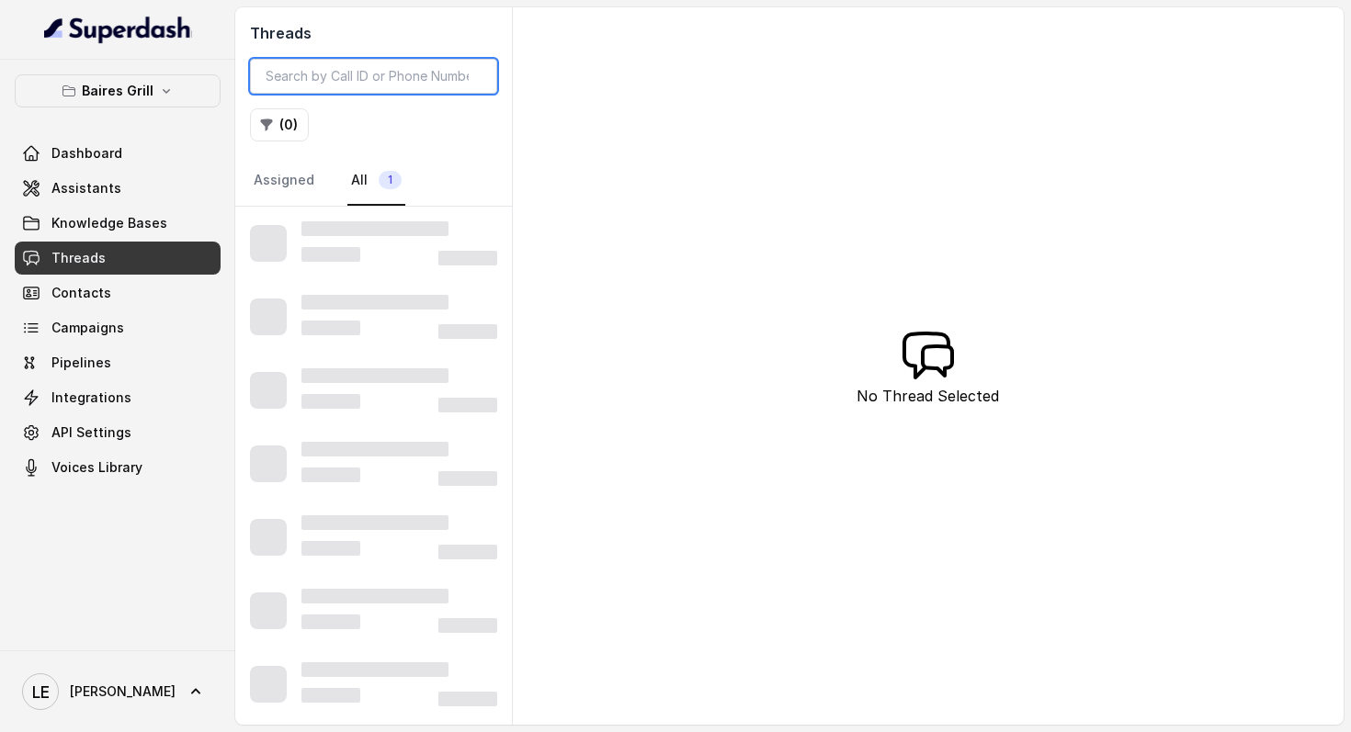
click at [468, 76] on input "search" at bounding box center [373, 76] width 247 height 35
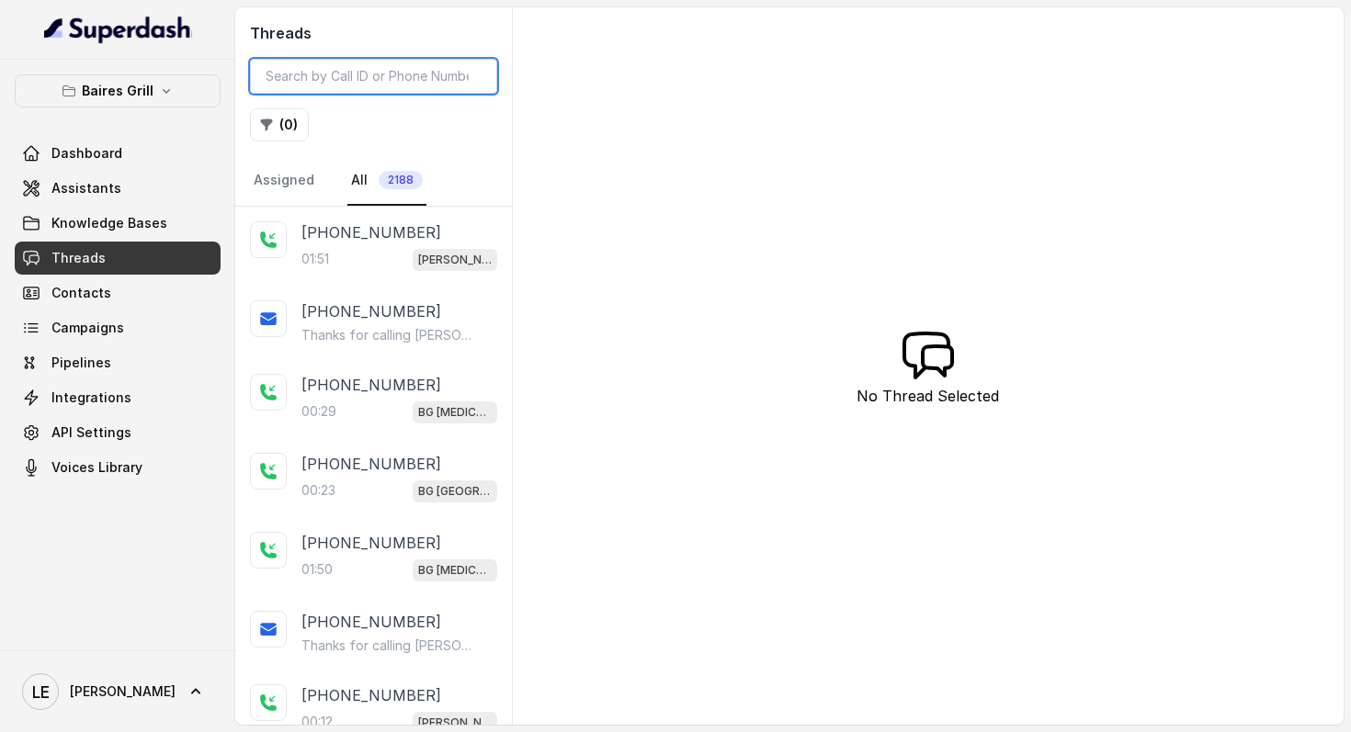
click at [374, 80] on input "search" at bounding box center [373, 76] width 247 height 35
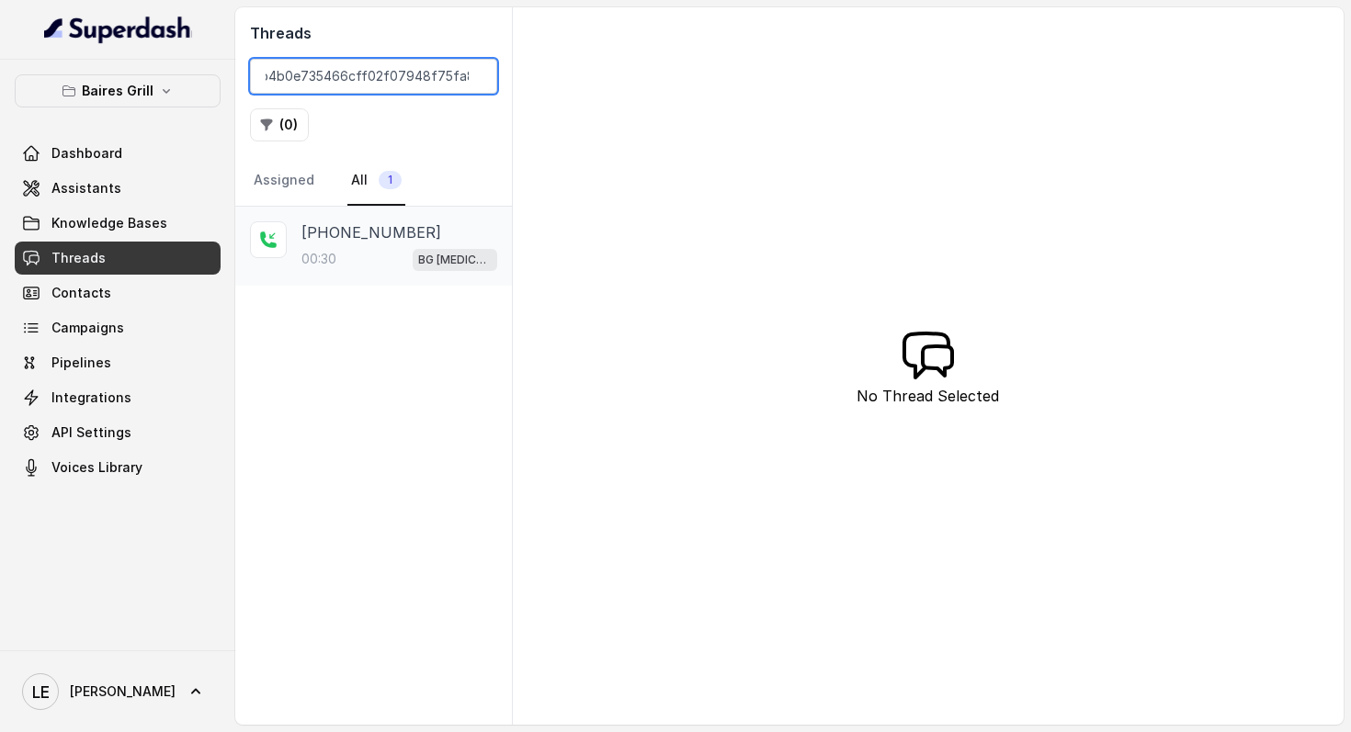
type input "CAa7eb4b0e735466cff02f07948f75fa8d"
click at [369, 260] on div "00:30 BG [MEDICAL_DATA]" at bounding box center [399, 259] width 196 height 24
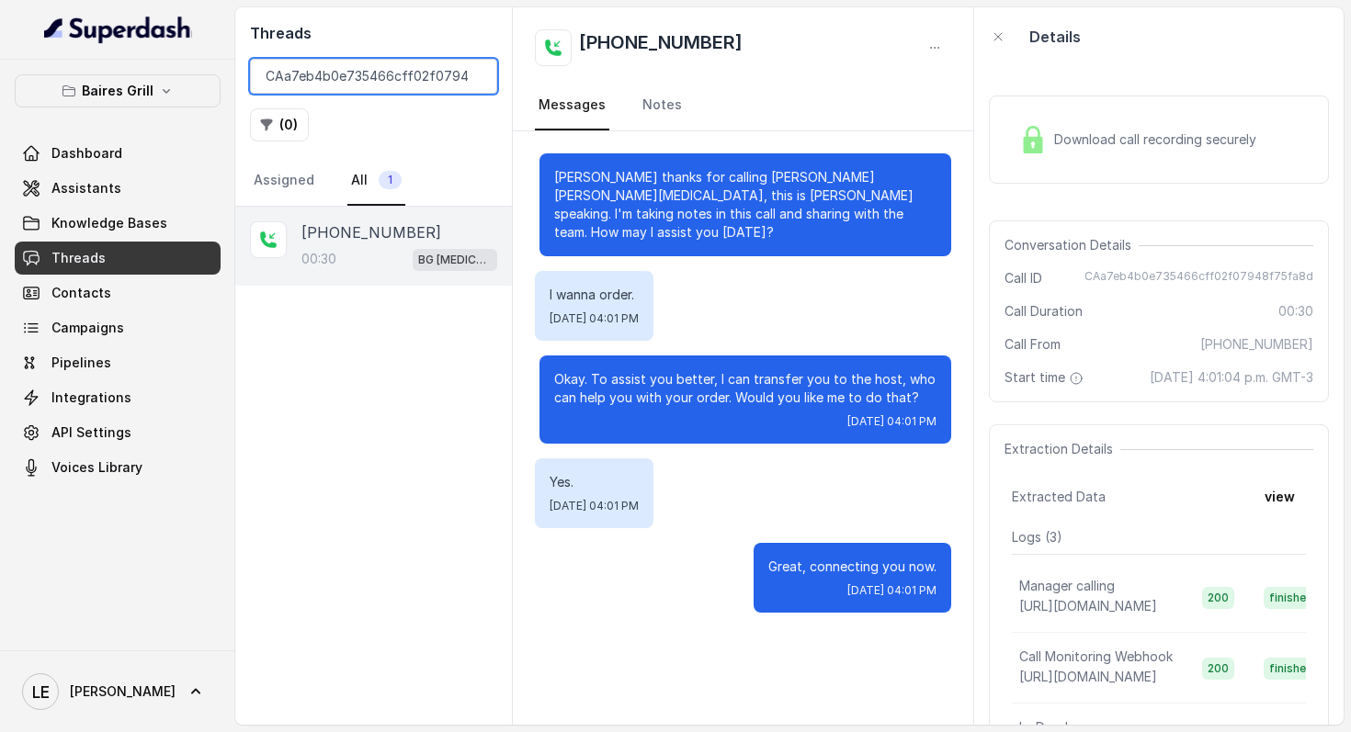
click at [472, 75] on input "CAa7eb4b0e735466cff02f07948f75fa8d" at bounding box center [373, 76] width 247 height 35
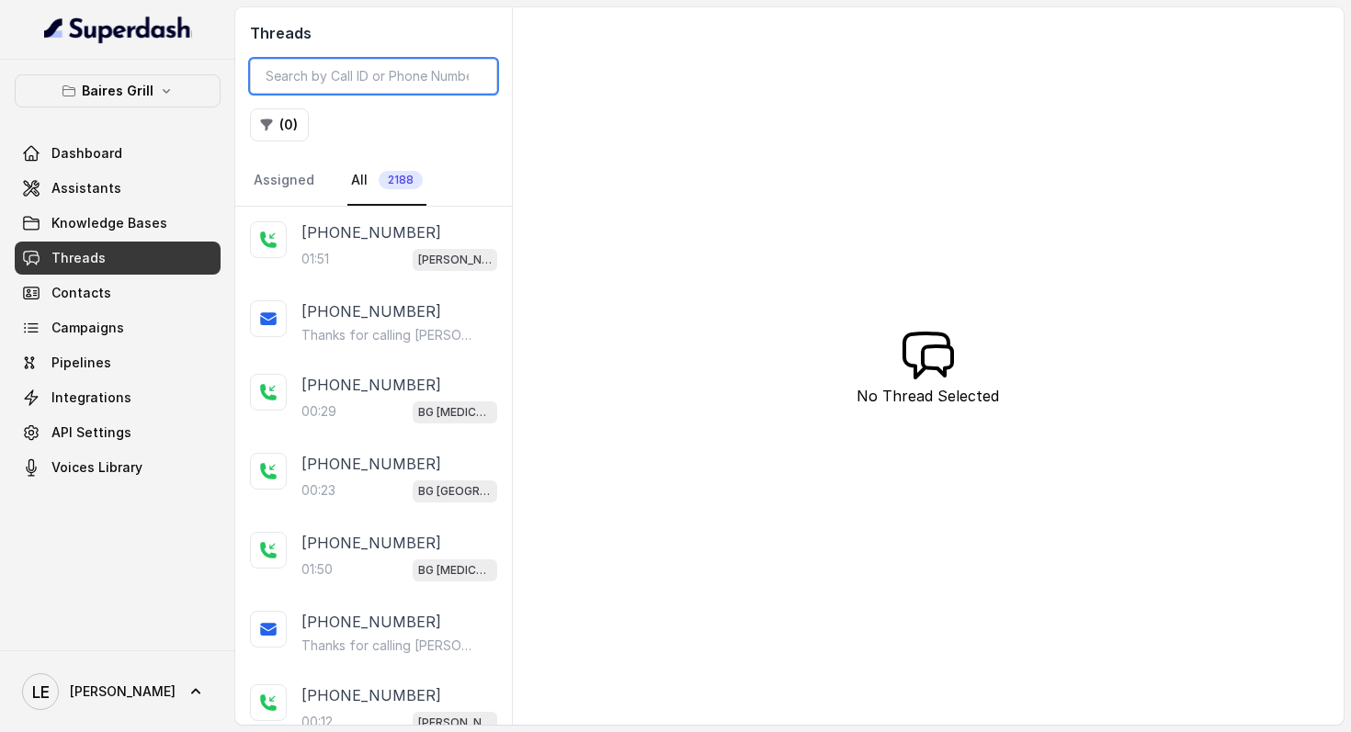
click at [463, 79] on input "search" at bounding box center [373, 76] width 247 height 35
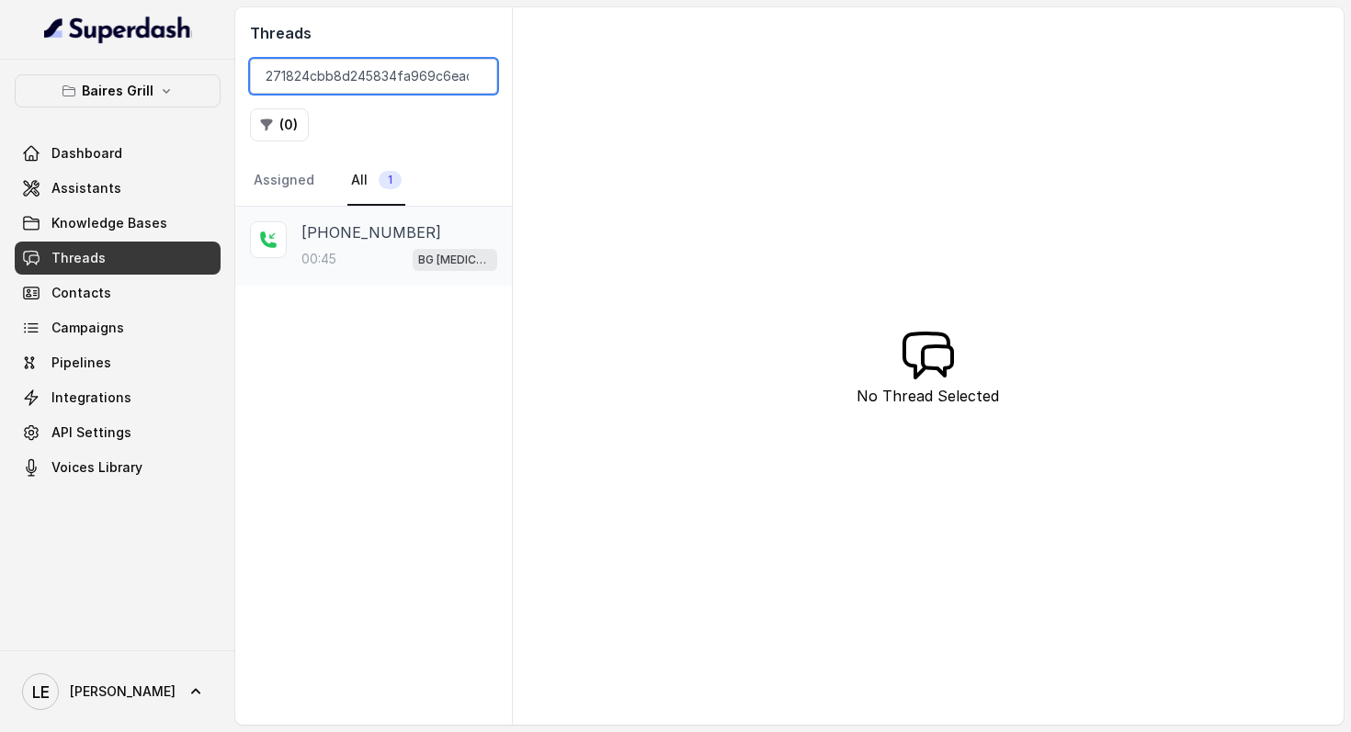
type input "CA03d6c271824cbb8d245834fa969c6eac"
click at [424, 251] on div "00:45 BG [MEDICAL_DATA]" at bounding box center [399, 259] width 196 height 24
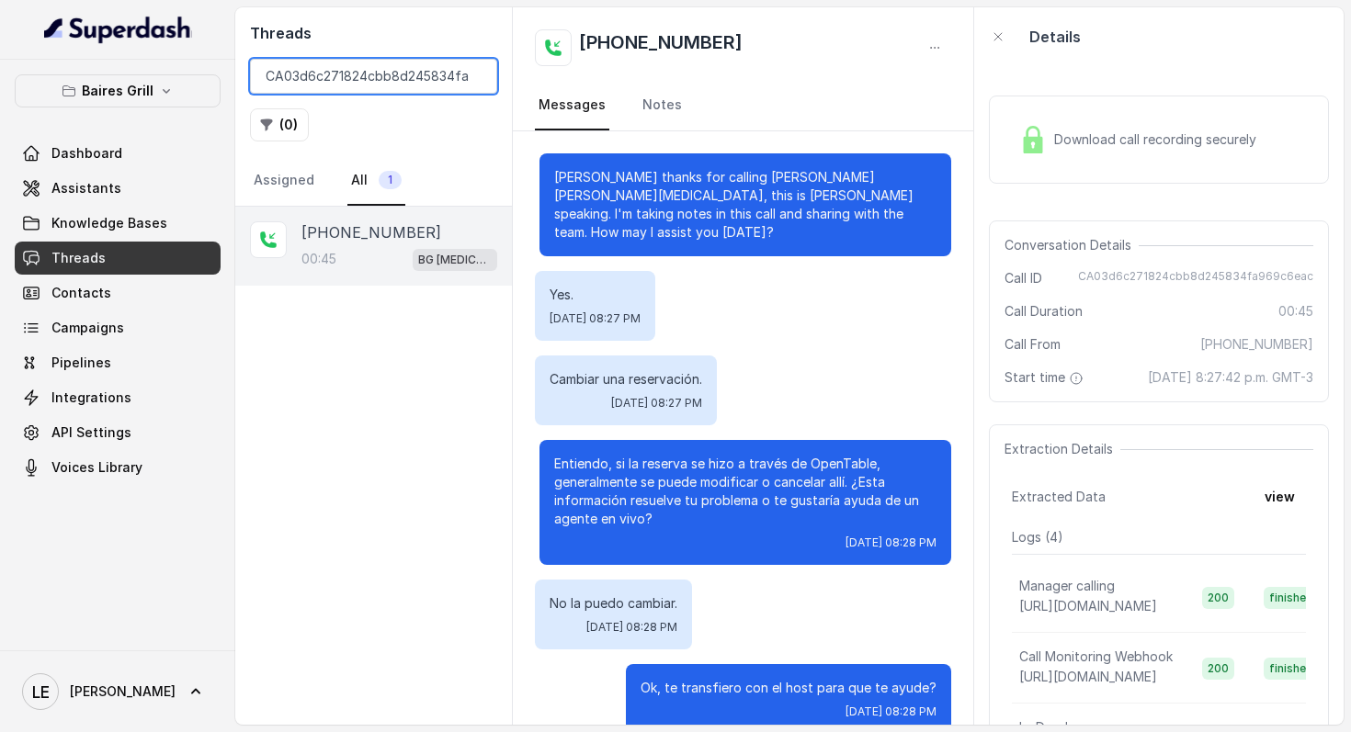
click at [473, 80] on input "CA03d6c271824cbb8d245834fa969c6eac" at bounding box center [373, 76] width 247 height 35
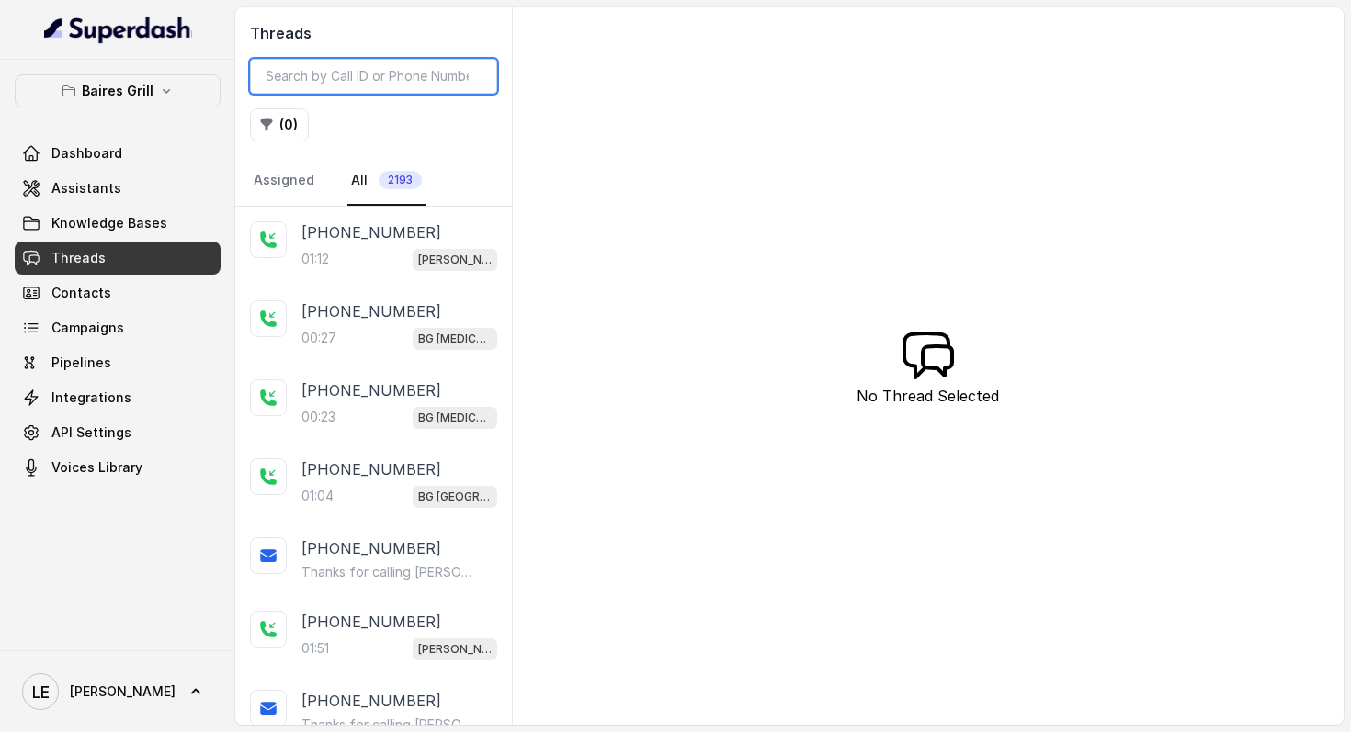
paste input "[PHONE_NUMBER]"
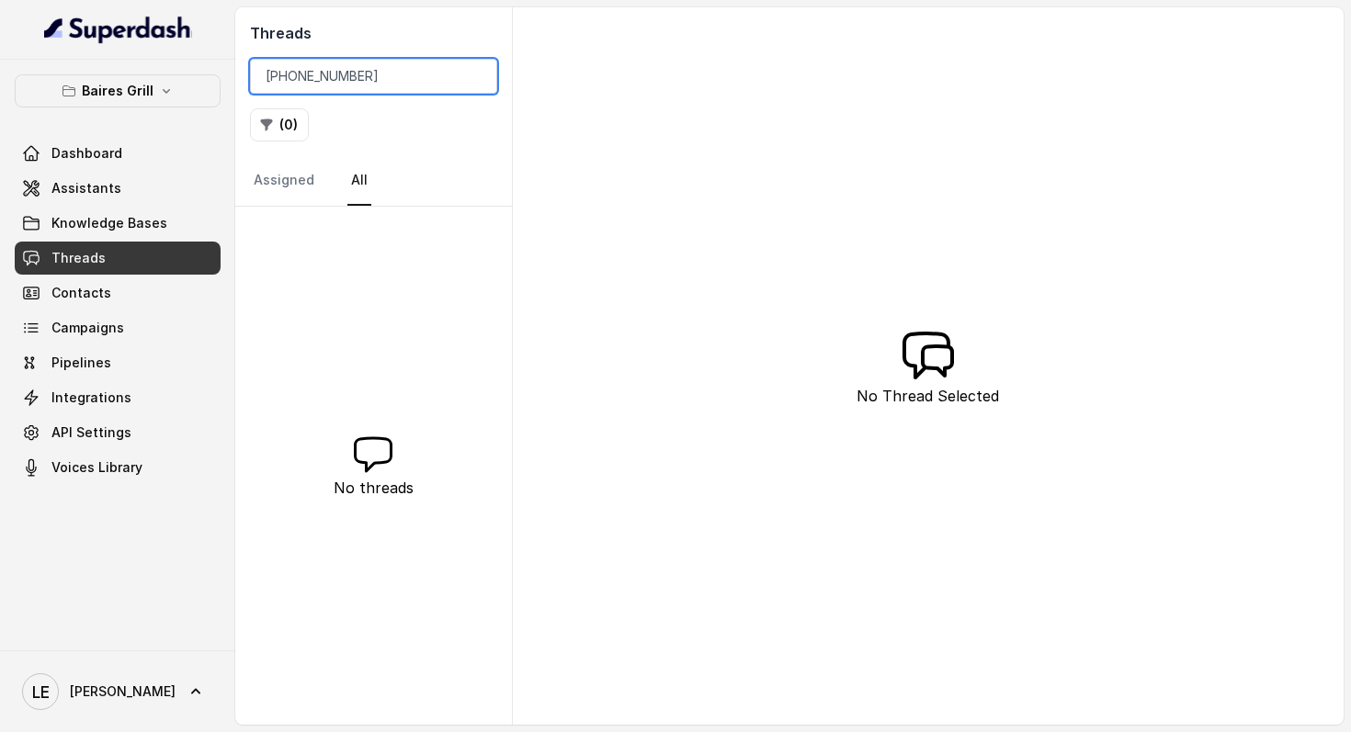
click at [341, 74] on input "[PHONE_NUMBER]" at bounding box center [373, 76] width 247 height 35
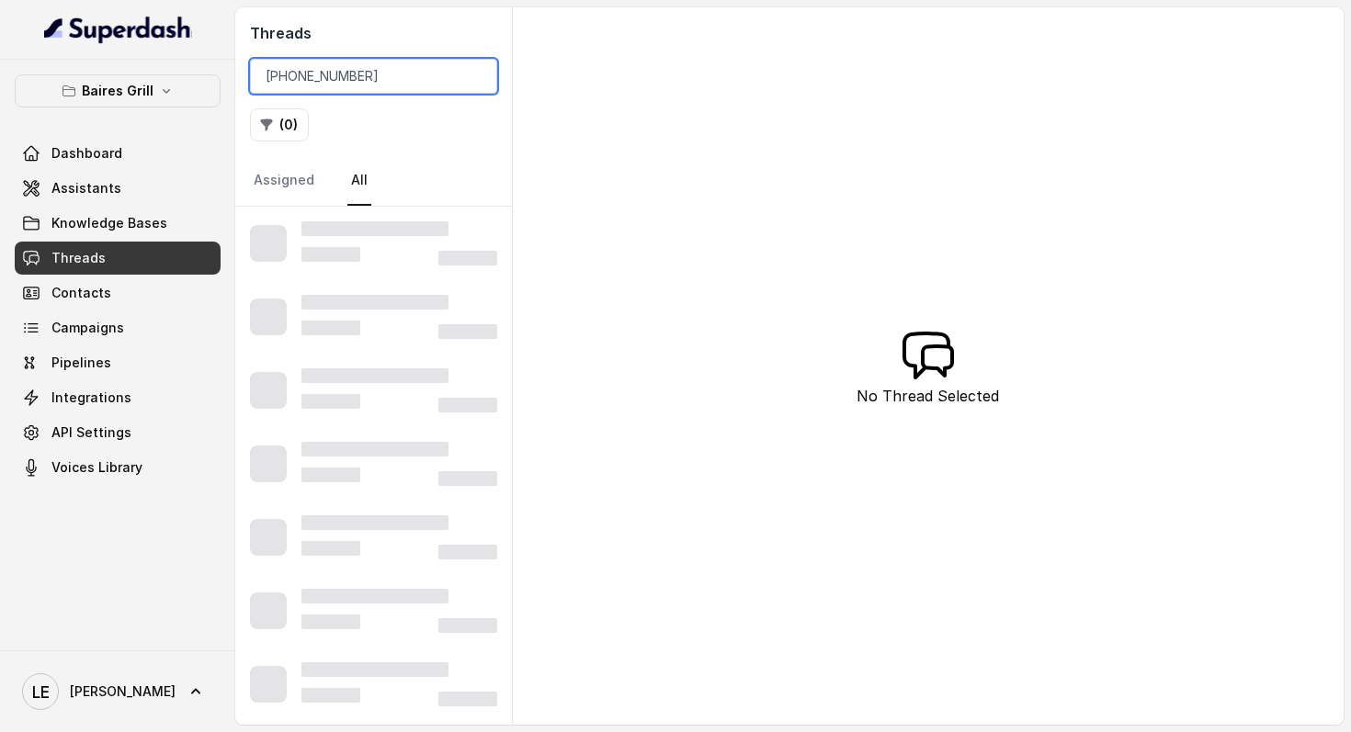
click at [312, 80] on input "[PHONE_NUMBER]" at bounding box center [373, 76] width 247 height 35
click at [285, 76] on input "[PHONE_NUMBER]" at bounding box center [373, 76] width 247 height 35
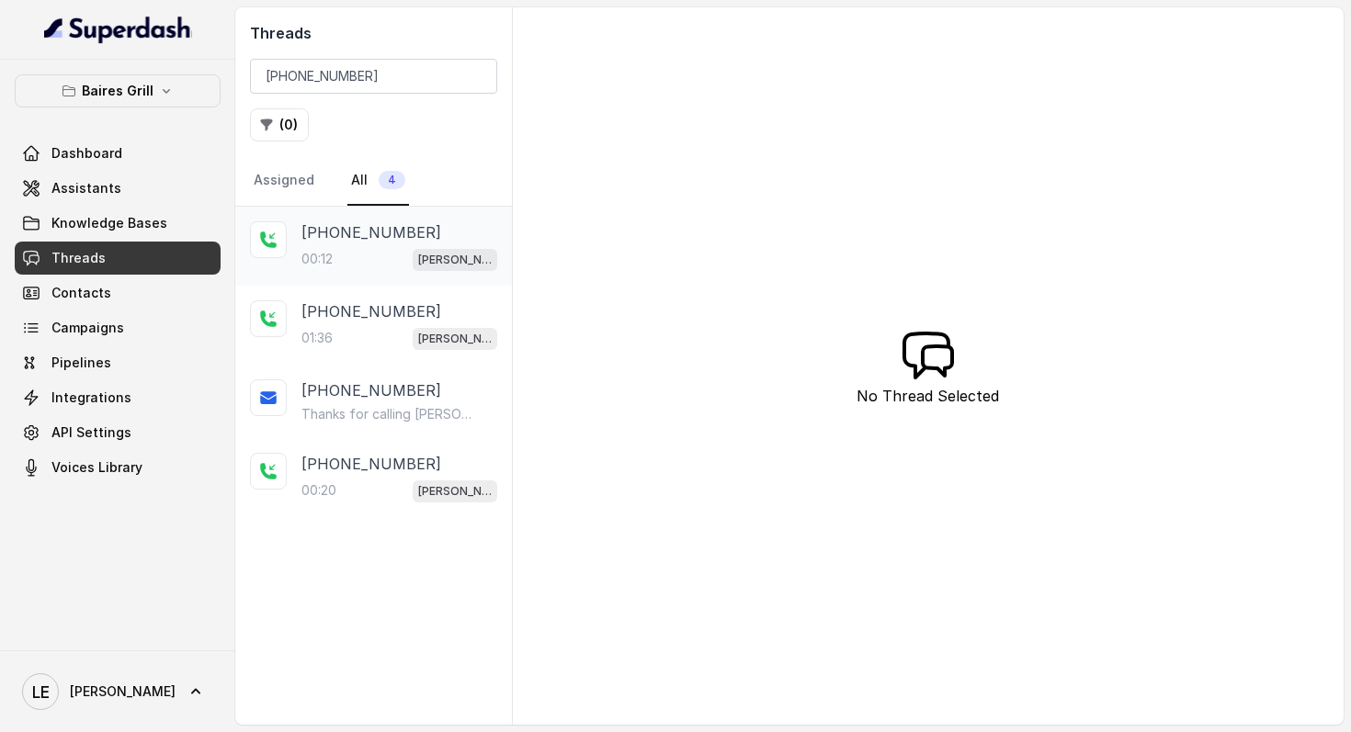
click at [424, 270] on div "00:12 [PERSON_NAME]" at bounding box center [399, 259] width 196 height 24
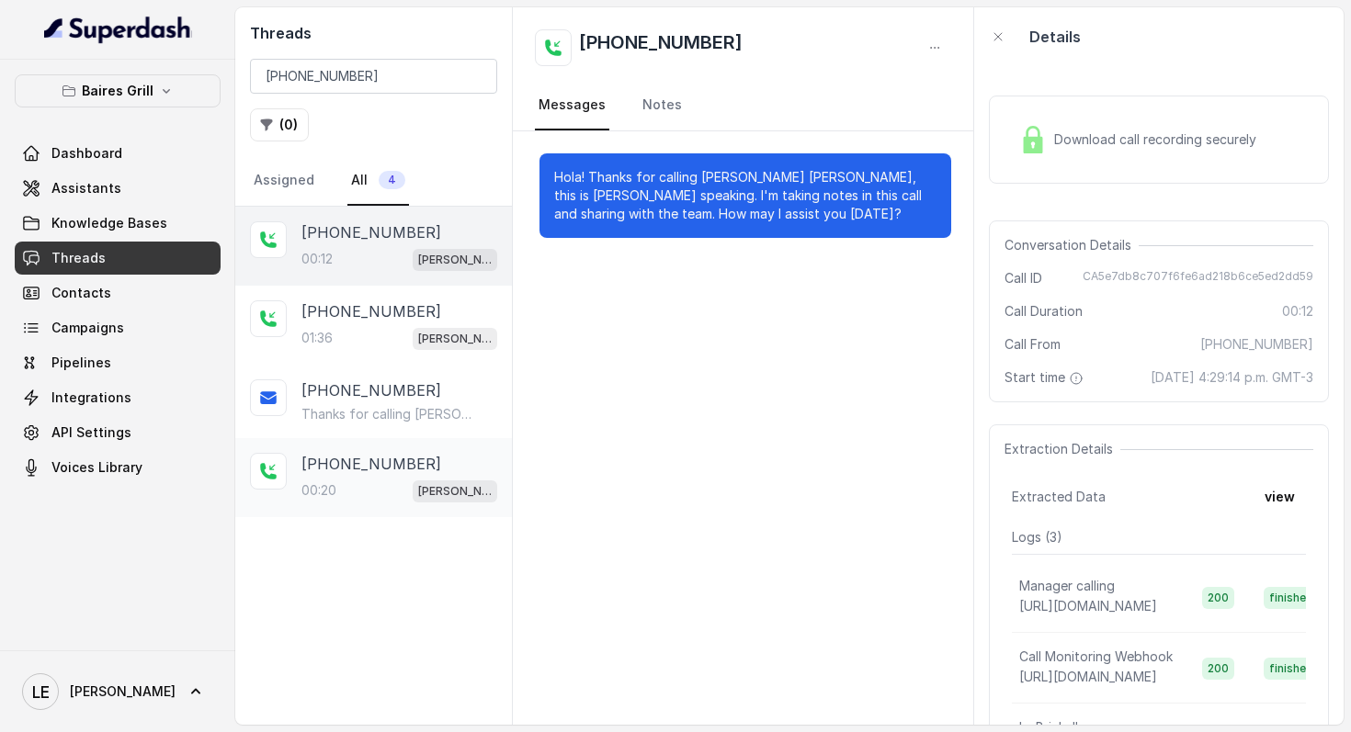
click at [460, 490] on p "[PERSON_NAME]" at bounding box center [455, 491] width 74 height 18
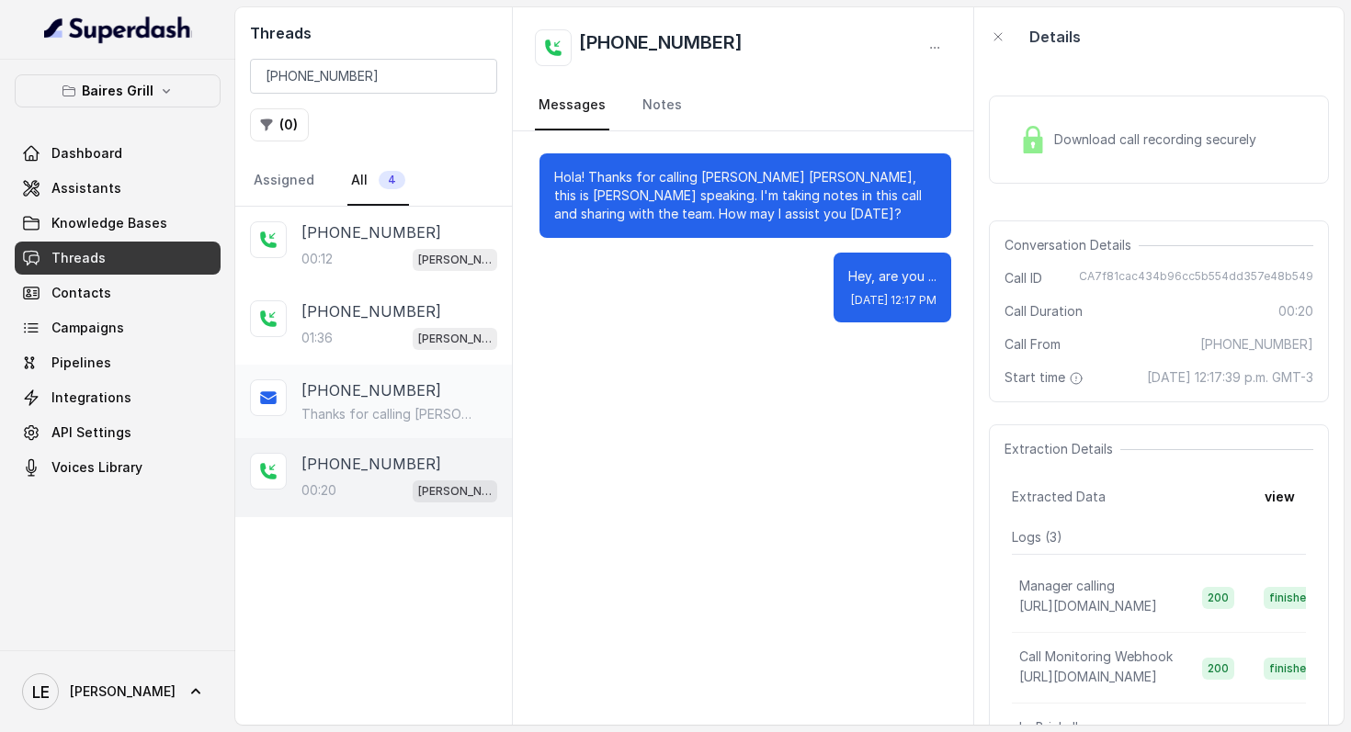
click at [442, 410] on p "Thanks for calling [PERSON_NAME] Grill Brickell! Complete this form for any typ…" at bounding box center [389, 414] width 176 height 18
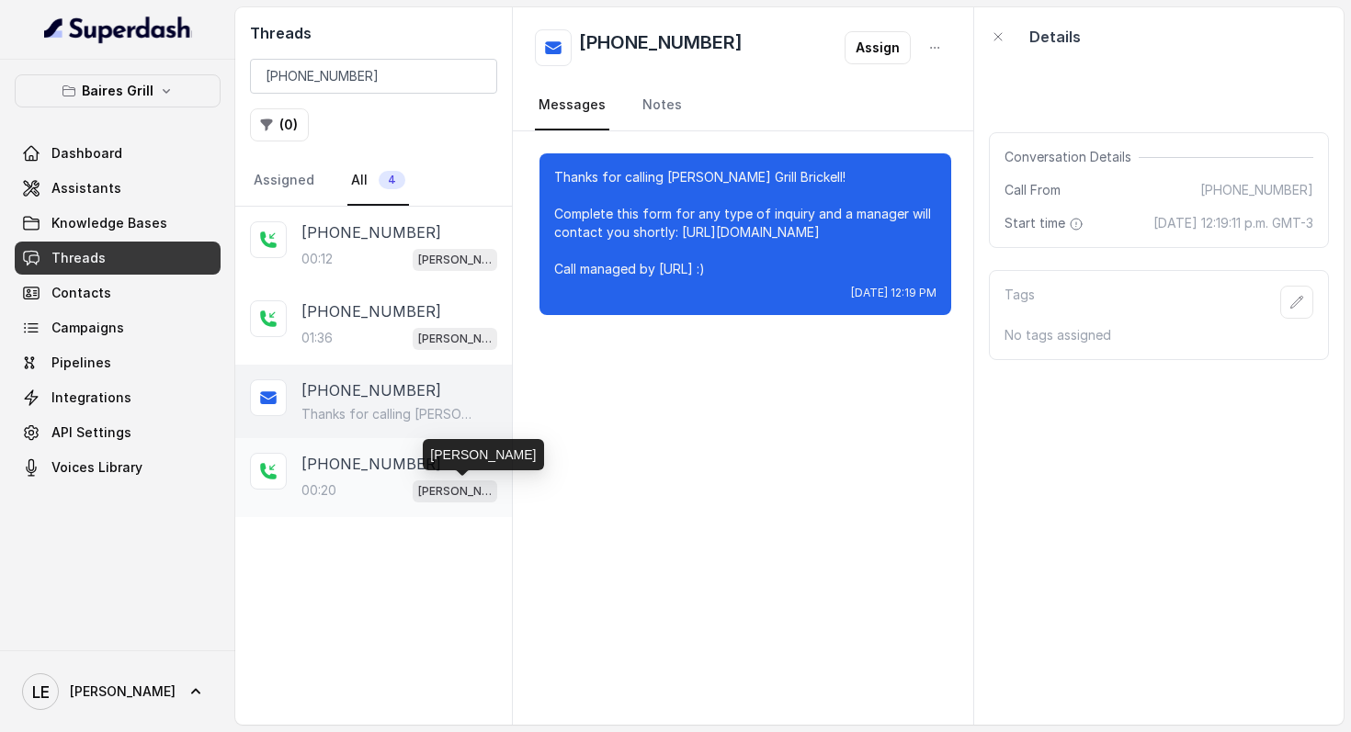
click at [449, 499] on span "[PERSON_NAME]" at bounding box center [455, 492] width 85 height 22
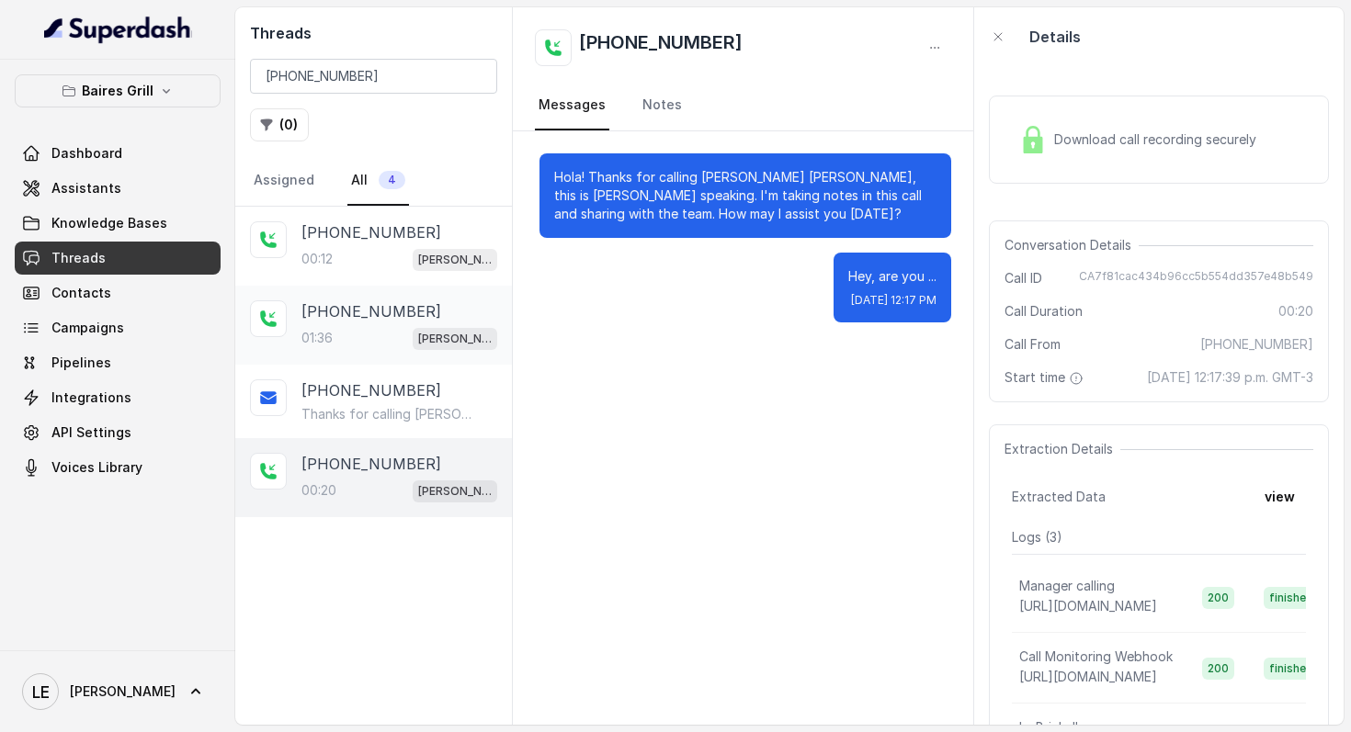
click at [461, 347] on span "[PERSON_NAME]" at bounding box center [455, 339] width 85 height 22
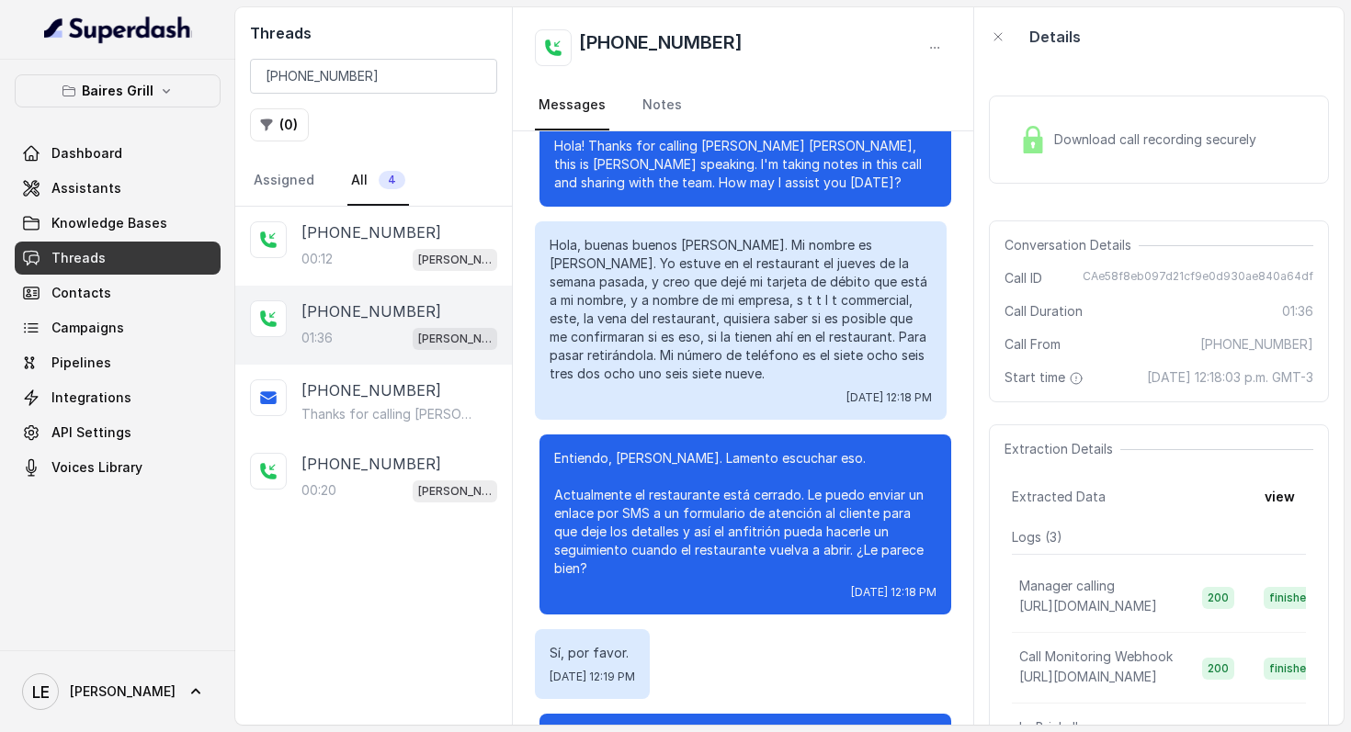
scroll to position [73, 0]
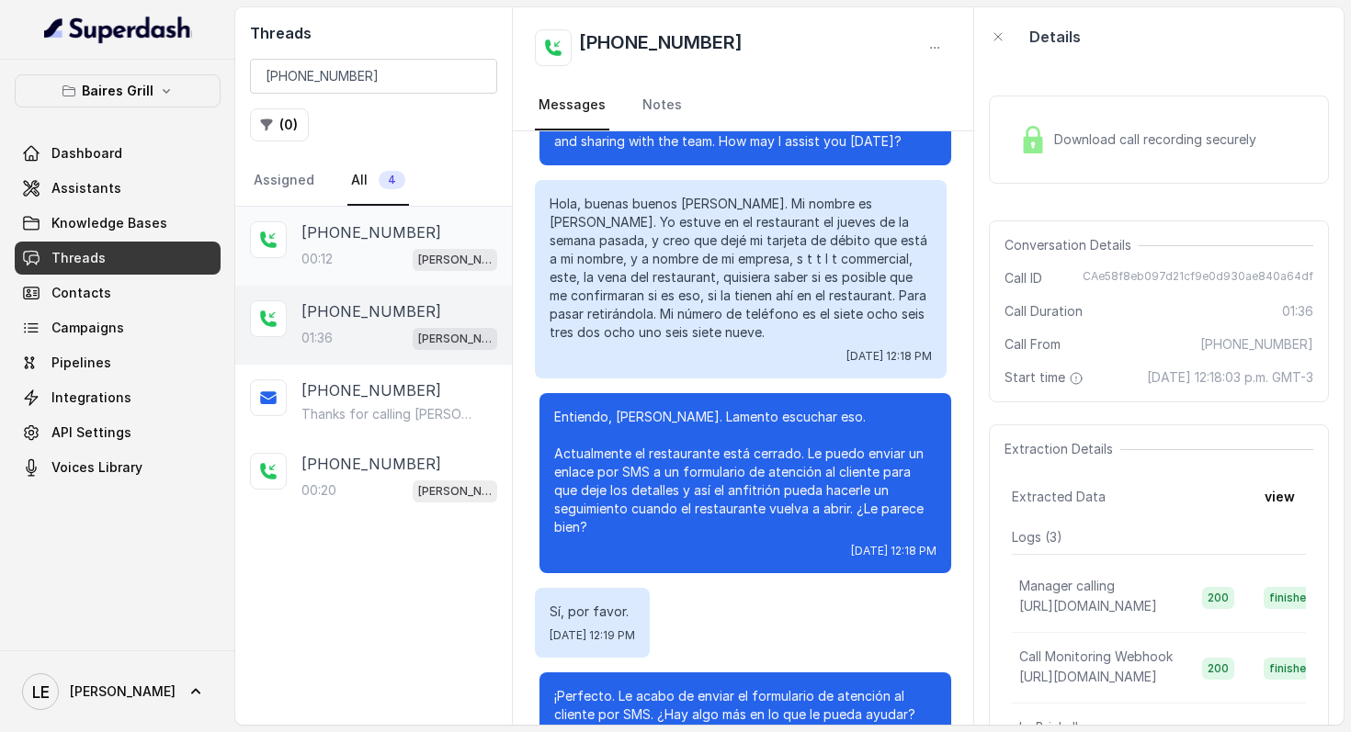
click at [418, 275] on div "[PHONE_NUMBER]:12 [PERSON_NAME]" at bounding box center [373, 246] width 277 height 79
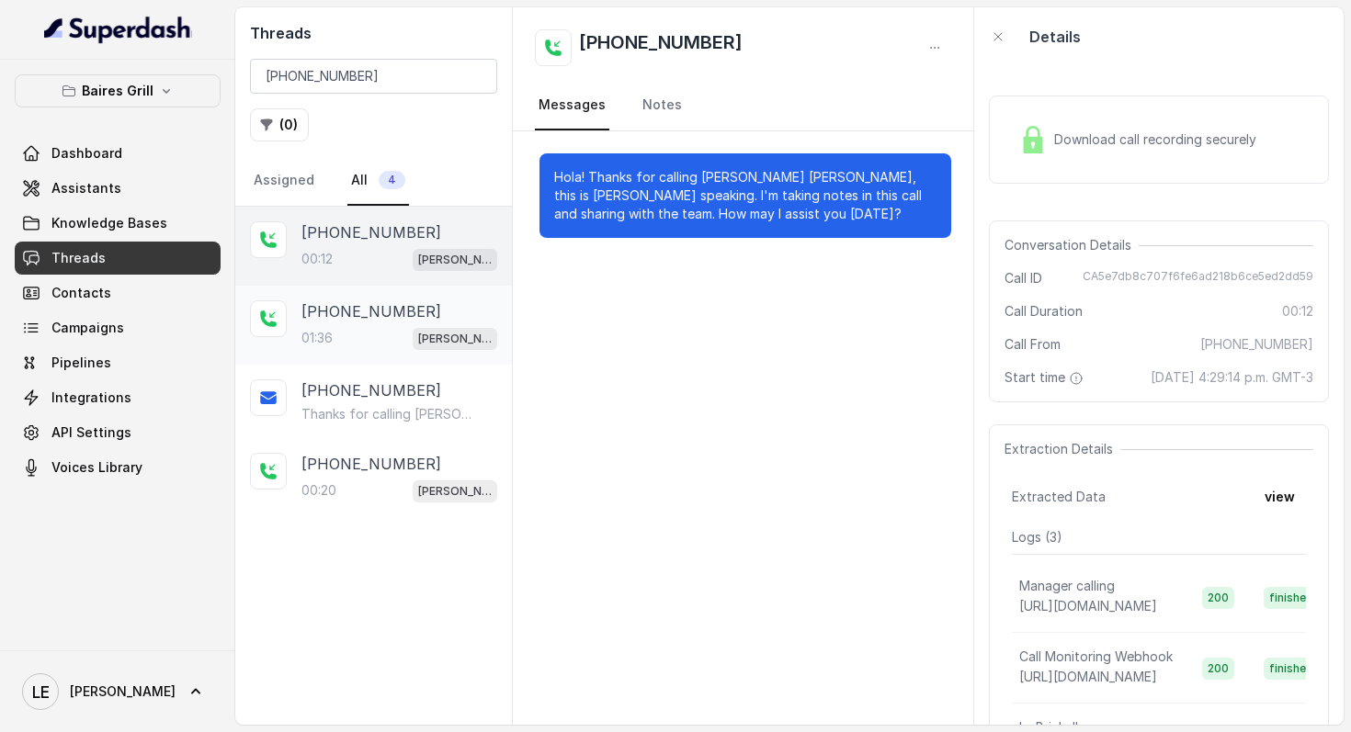
click at [426, 301] on div "[PHONE_NUMBER]" at bounding box center [399, 311] width 196 height 22
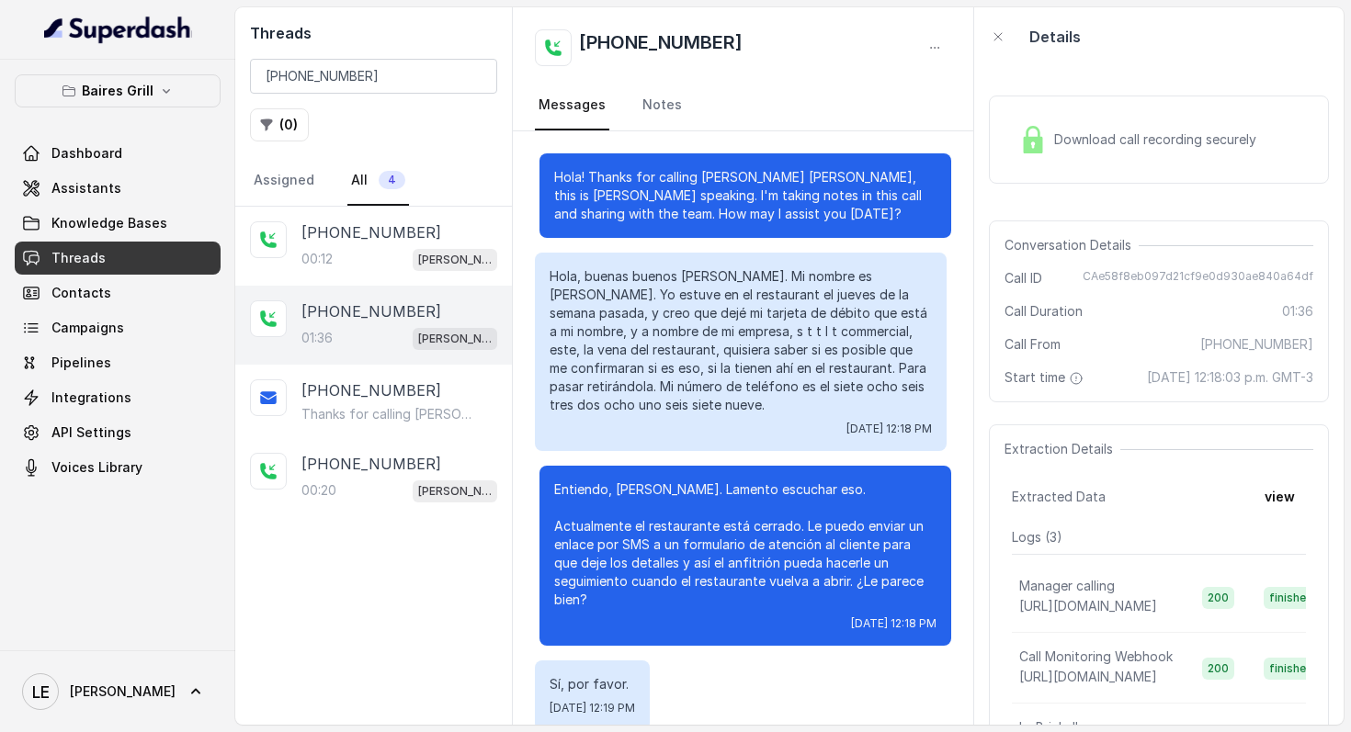
scroll to position [402, 0]
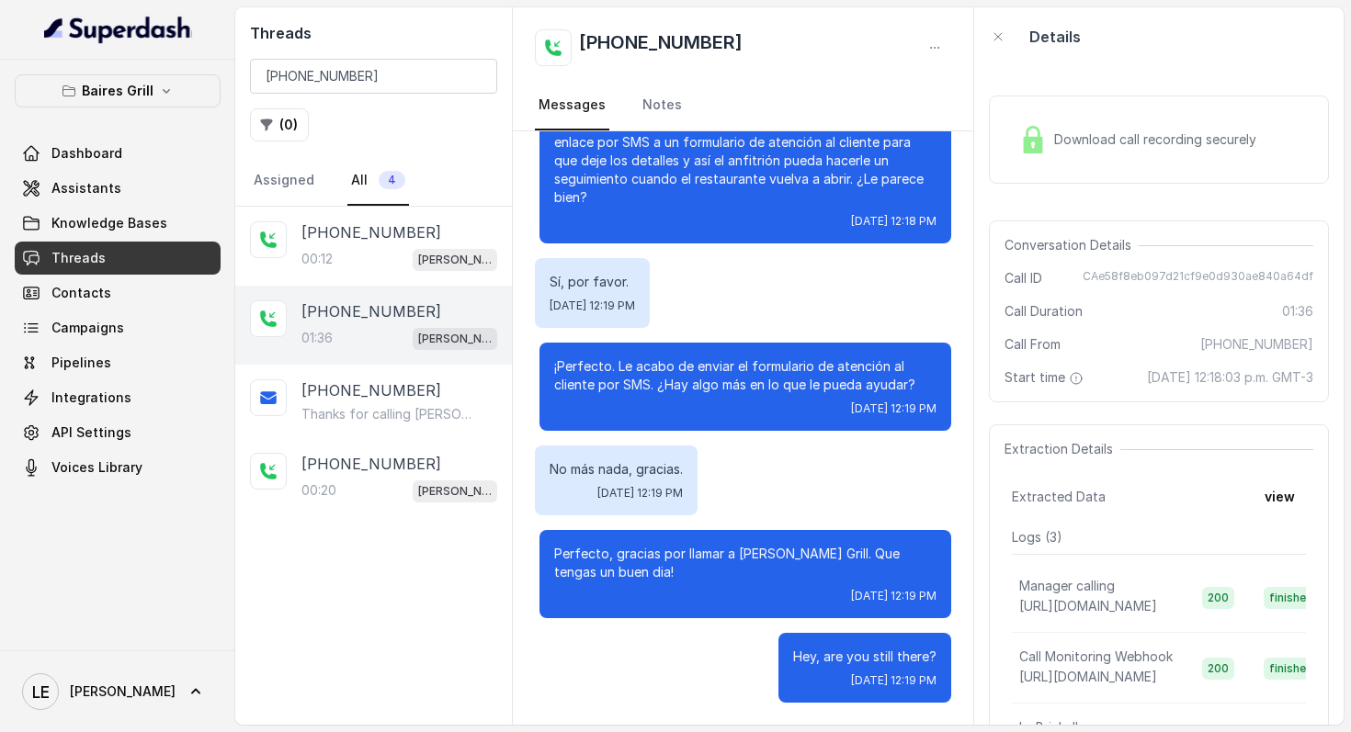
click at [1176, 385] on span "[DATE] 12:18:03 p.m. GMT-3" at bounding box center [1230, 377] width 166 height 18
click at [1175, 387] on span "[DATE] 12:18:03 p.m. GMT-3" at bounding box center [1230, 377] width 166 height 18
click at [428, 73] on input "[PHONE_NUMBER]" at bounding box center [373, 76] width 247 height 35
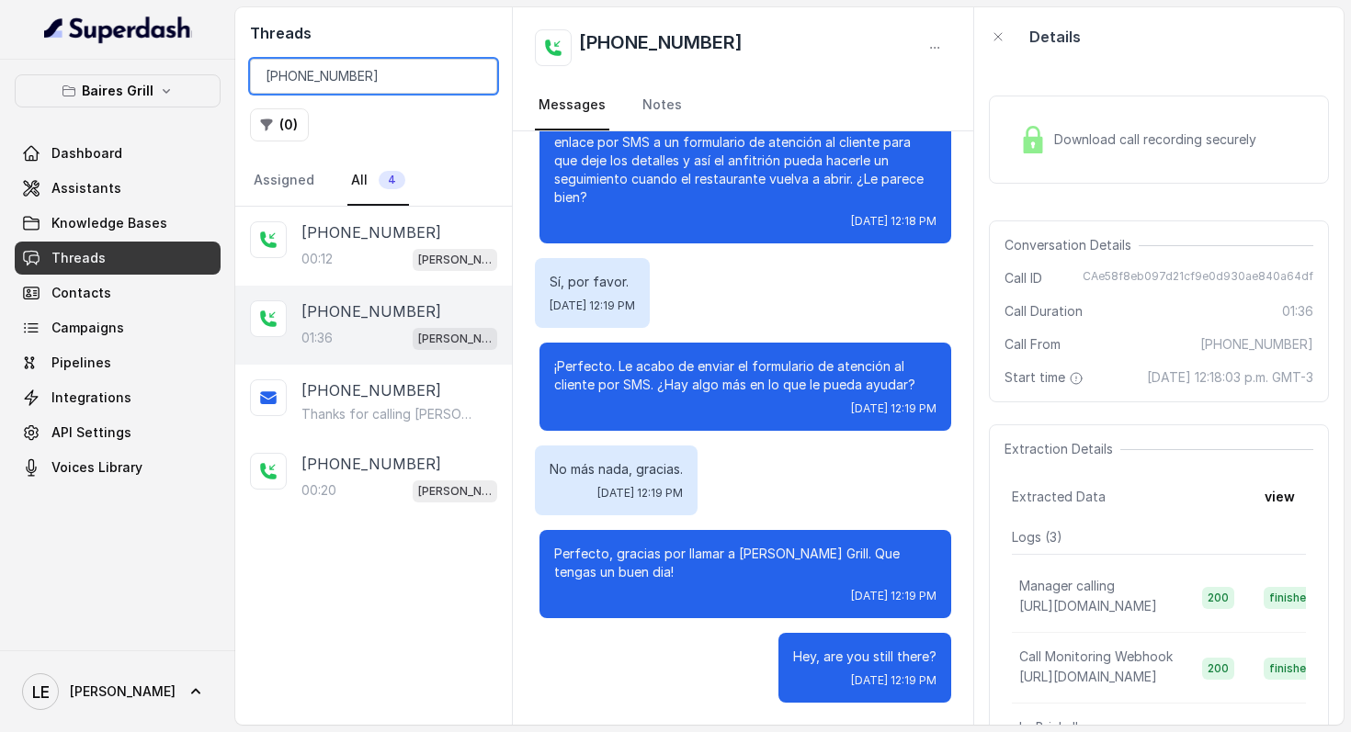
click at [427, 73] on input "[PHONE_NUMBER]" at bounding box center [373, 76] width 247 height 35
paste input "17862394964"
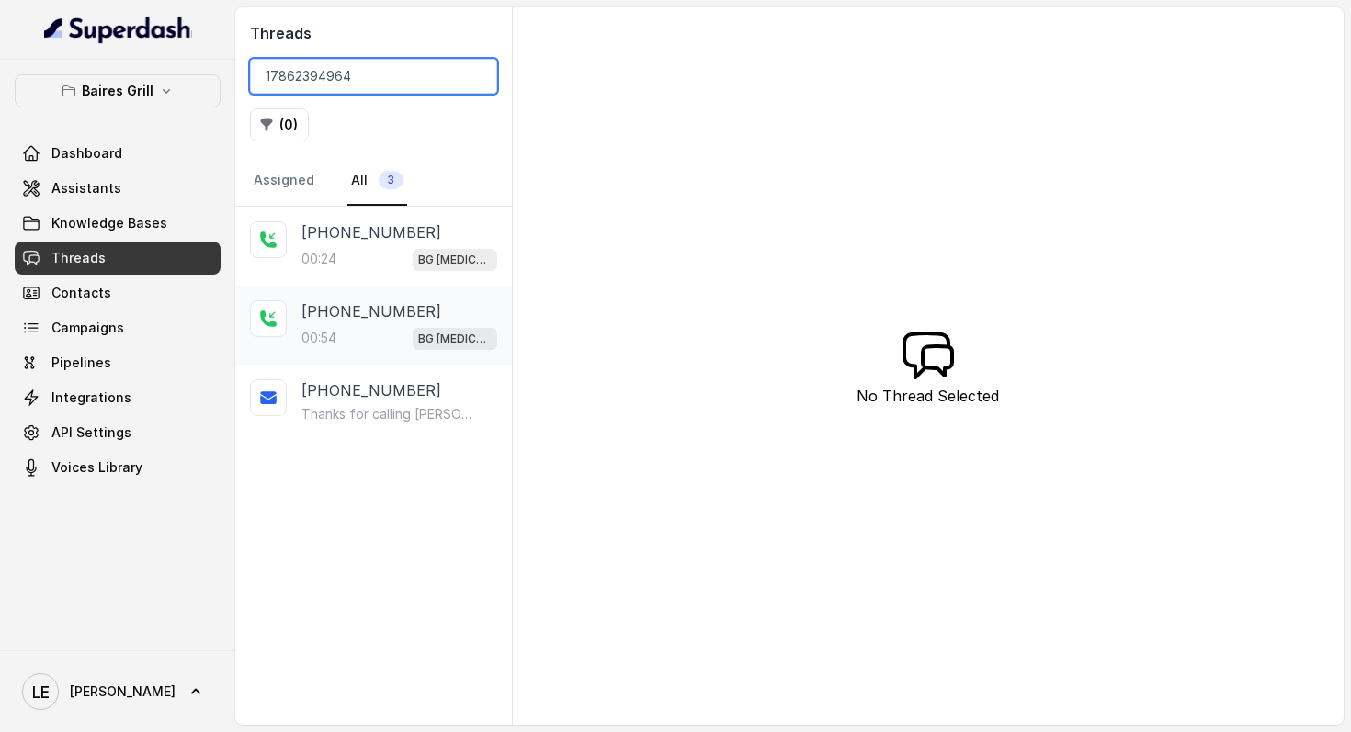
type input "17862394964"
click at [429, 304] on div "[PHONE_NUMBER]" at bounding box center [399, 311] width 196 height 22
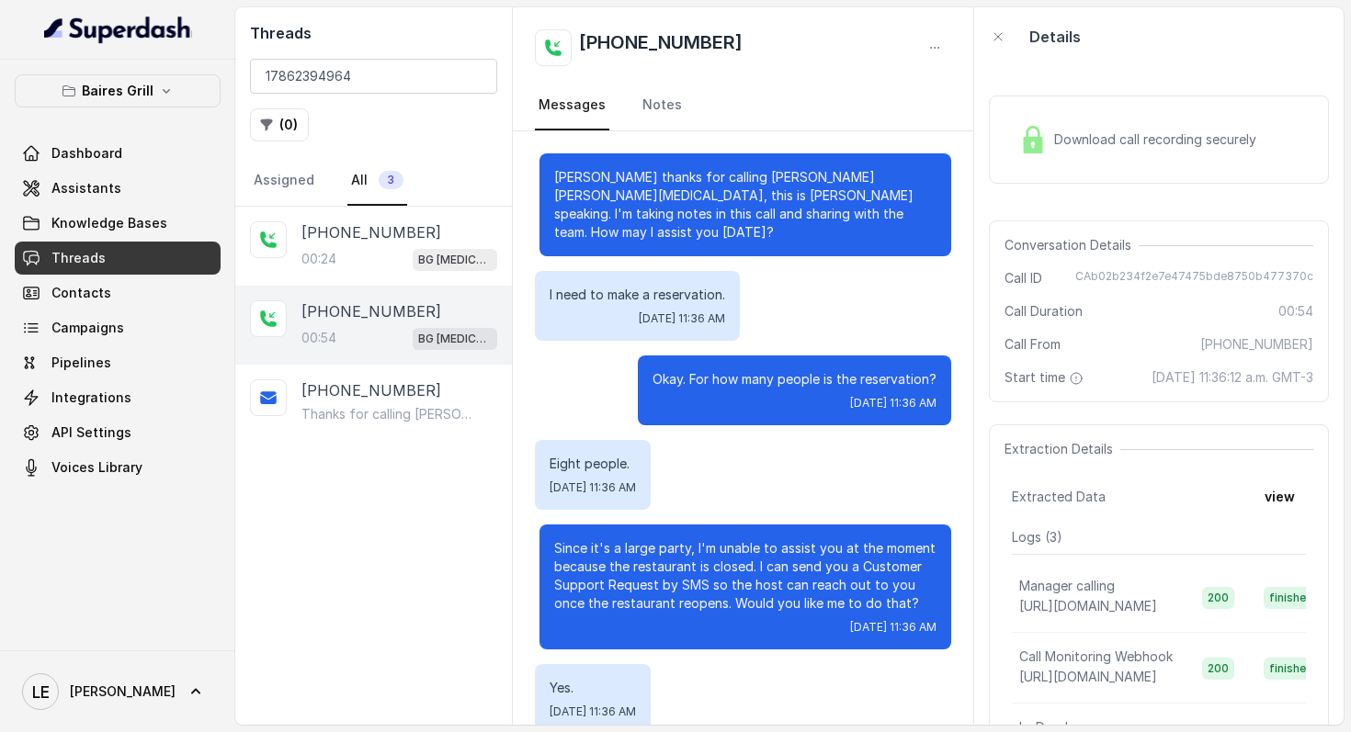
scroll to position [303, 0]
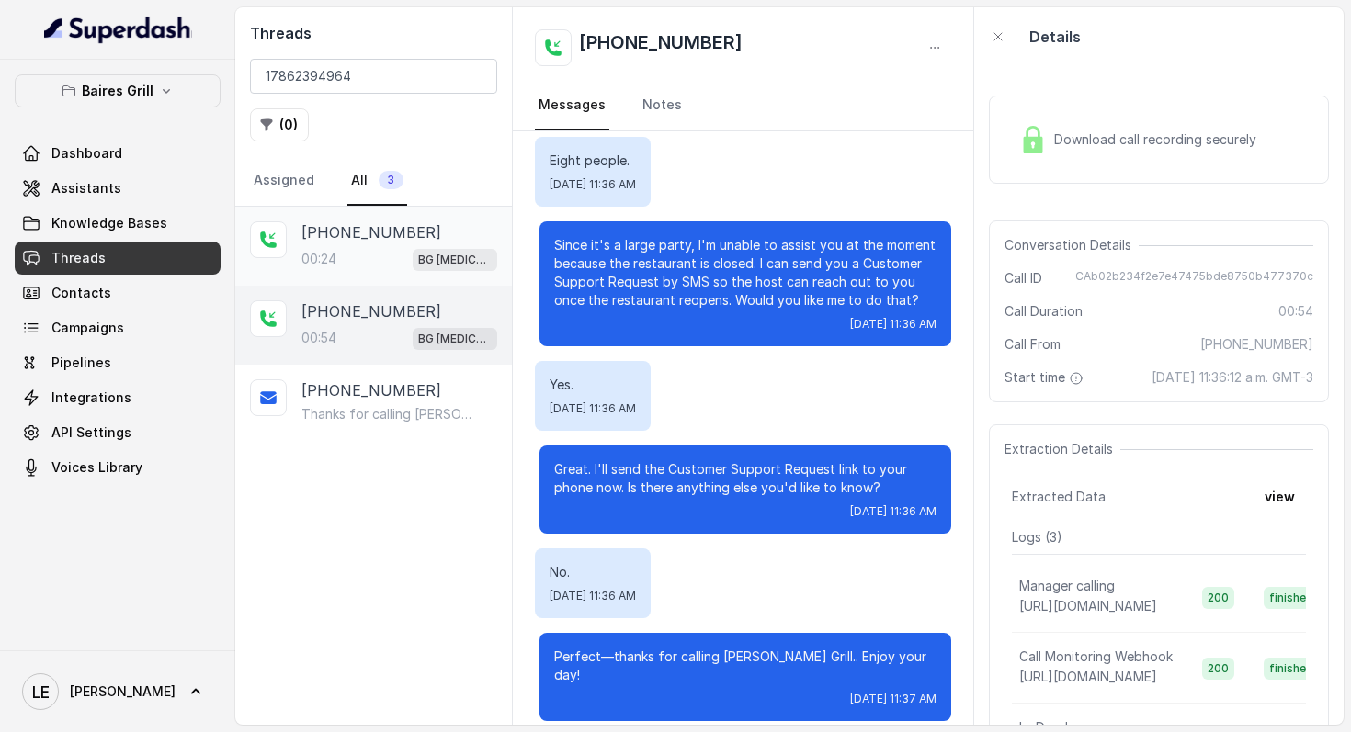
click at [390, 248] on div "00:24 BG [MEDICAL_DATA]" at bounding box center [399, 259] width 196 height 24
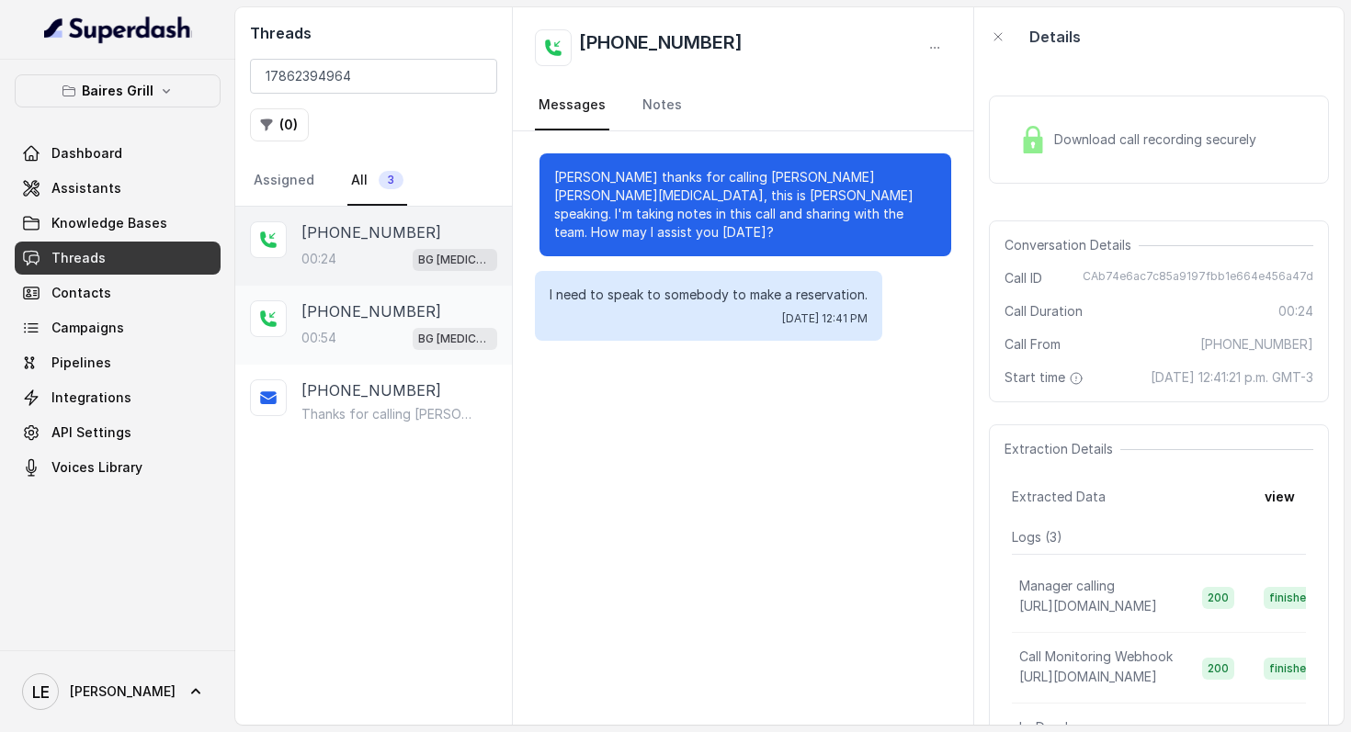
click at [411, 338] on div "00:54 BG [MEDICAL_DATA]" at bounding box center [399, 338] width 196 height 24
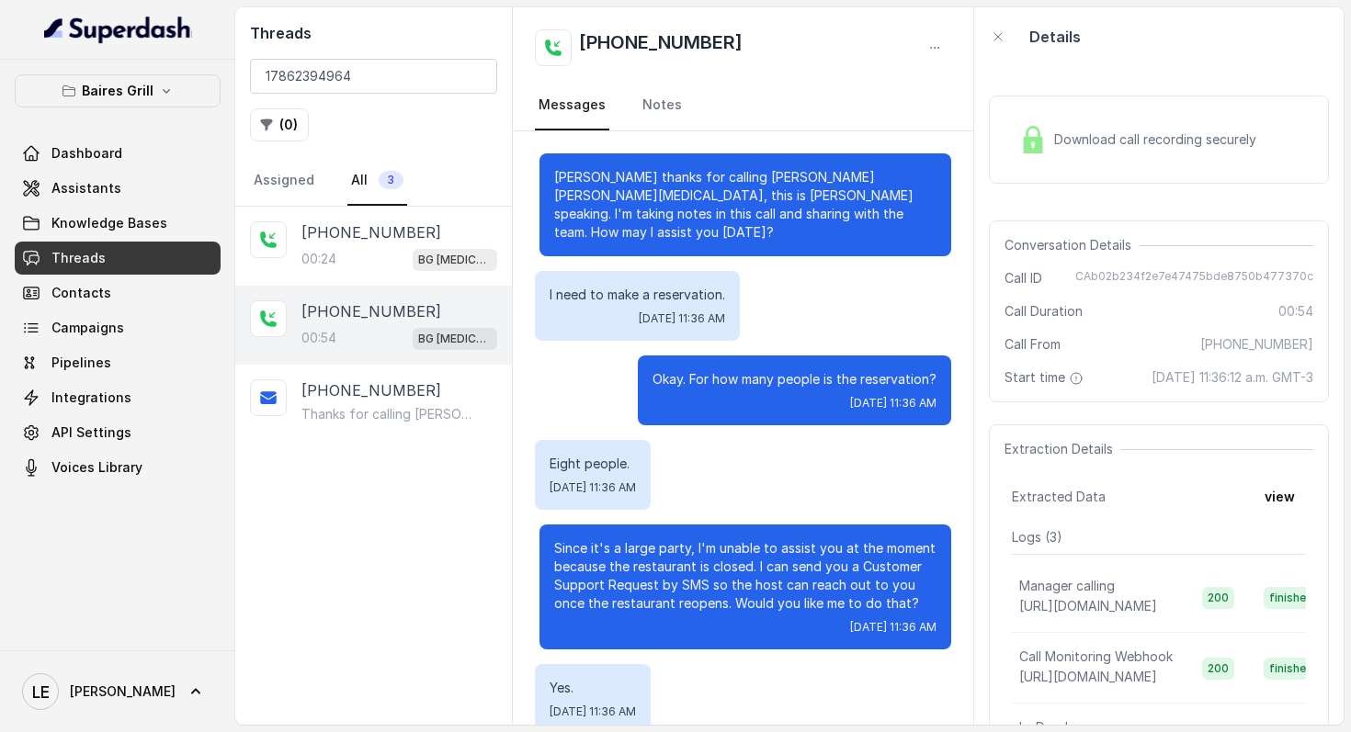
scroll to position [303, 0]
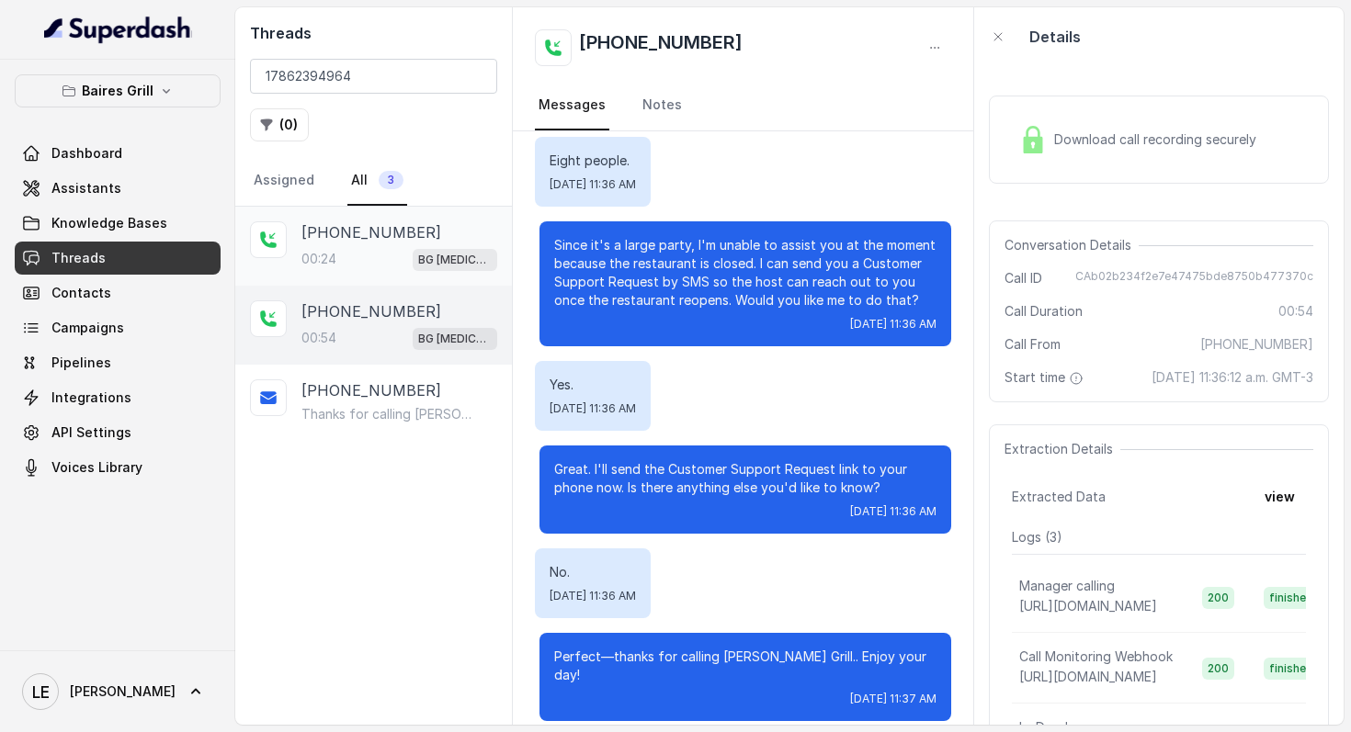
click at [414, 274] on div "[PHONE_NUMBER]:24 BG [MEDICAL_DATA]" at bounding box center [373, 246] width 277 height 79
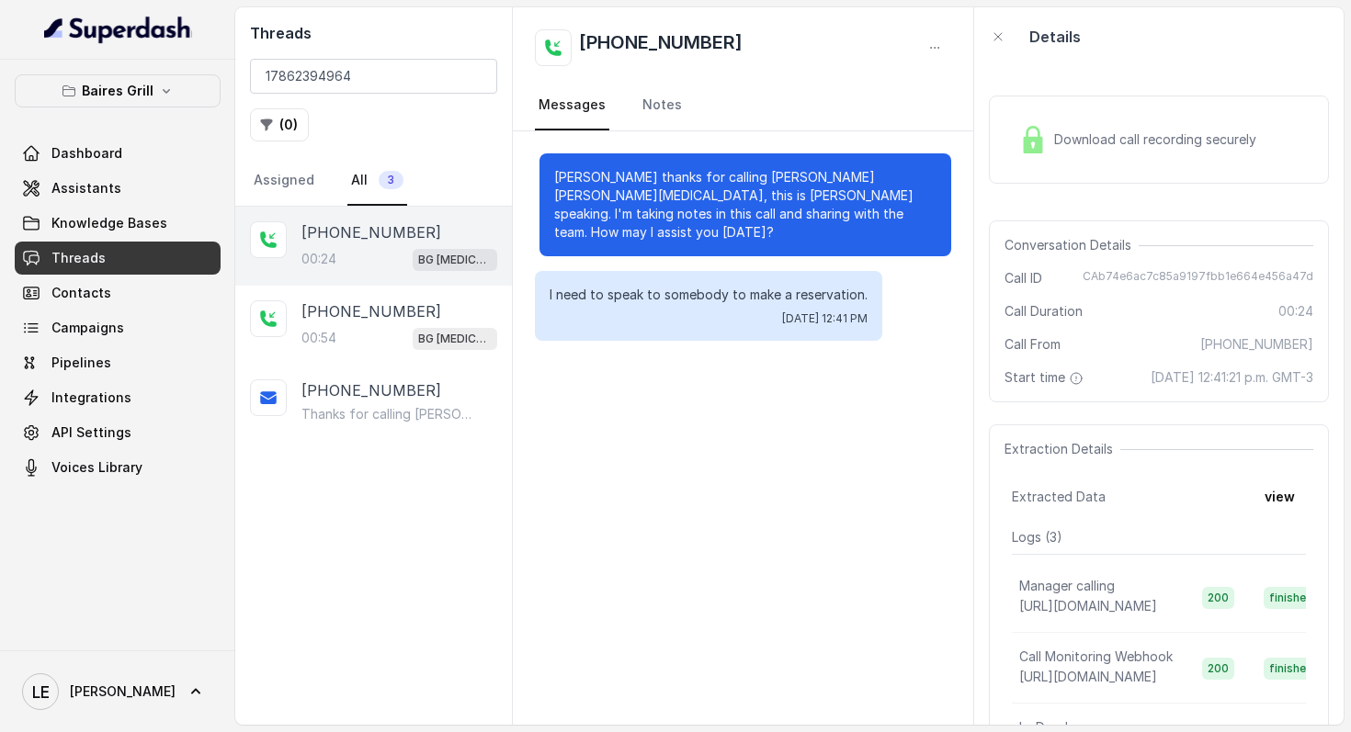
click at [1061, 149] on div "Download call recording securely" at bounding box center [1138, 140] width 252 height 42
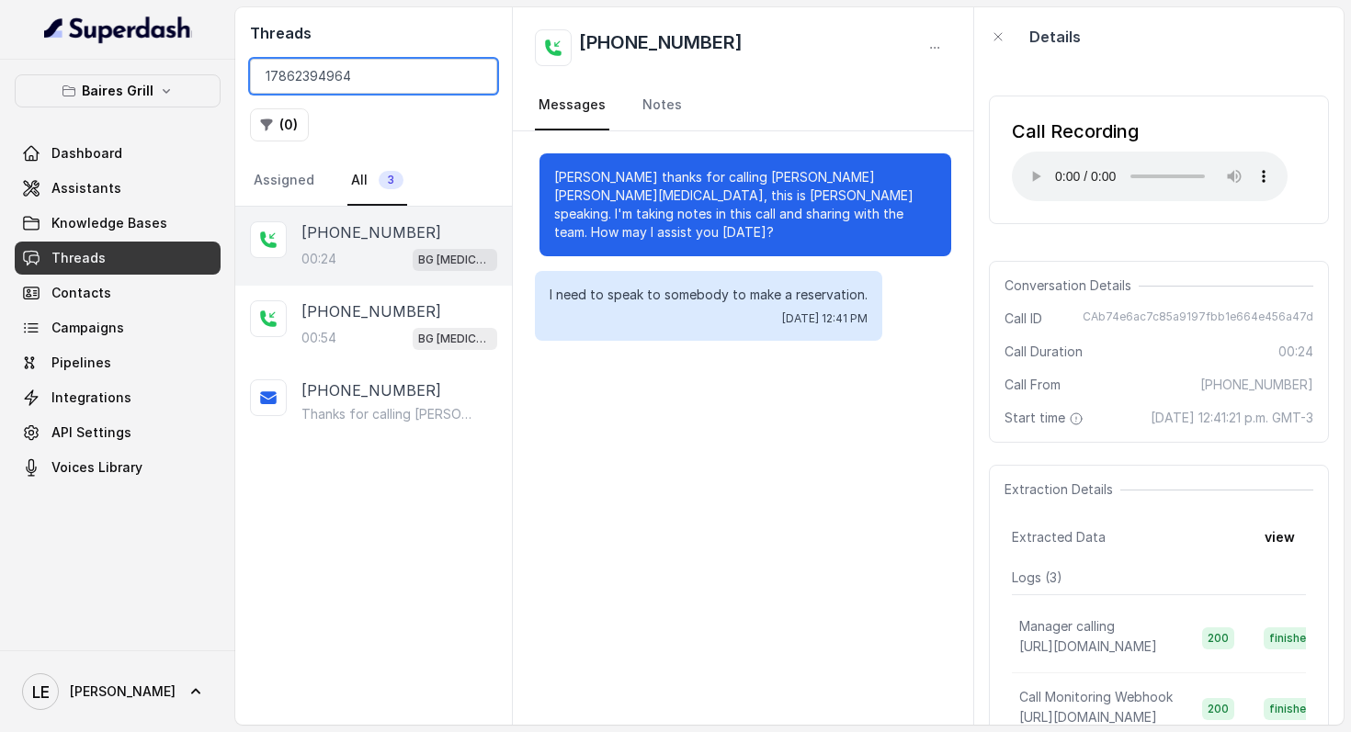
click at [322, 74] on input "17862394964" at bounding box center [373, 76] width 247 height 35
paste input "[PHONE_NUMBER]"
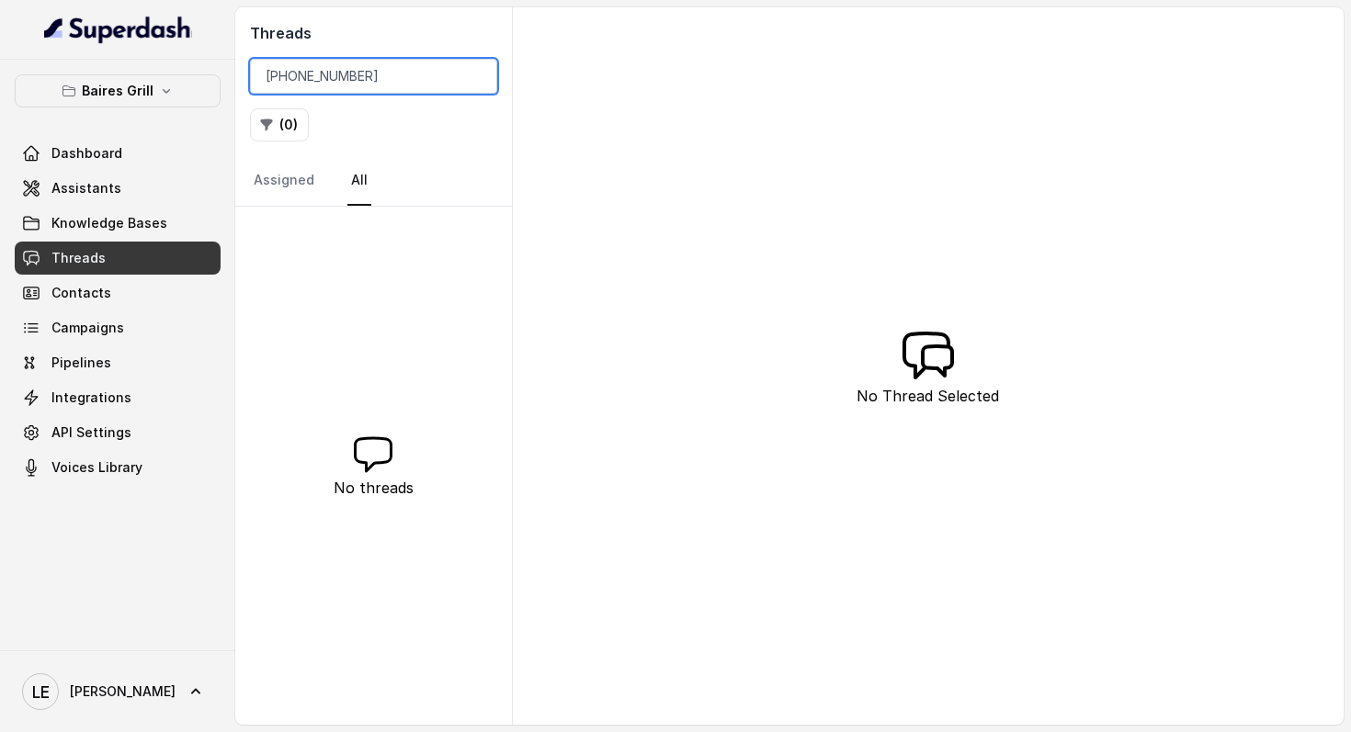
click at [338, 79] on input "[PHONE_NUMBER]" at bounding box center [373, 76] width 247 height 35
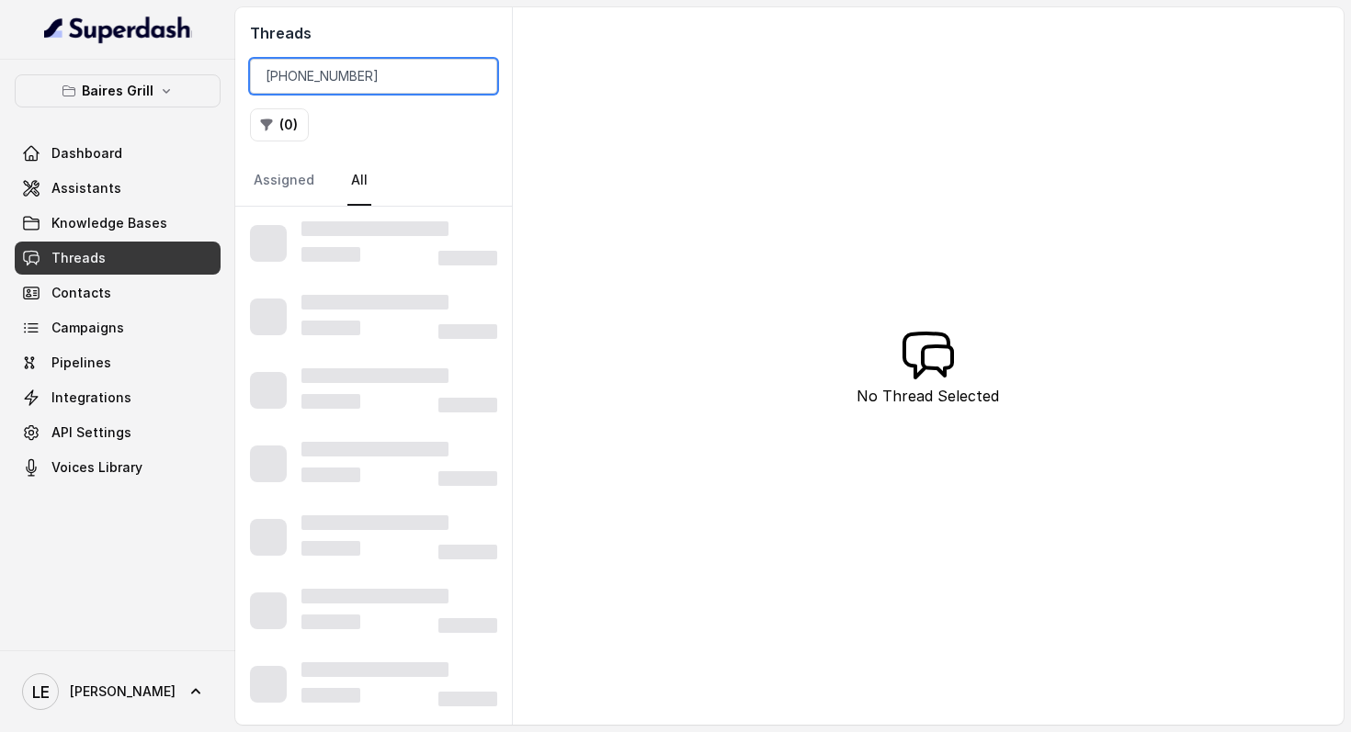
click at [316, 84] on input "[PHONE_NUMBER]" at bounding box center [373, 76] width 247 height 35
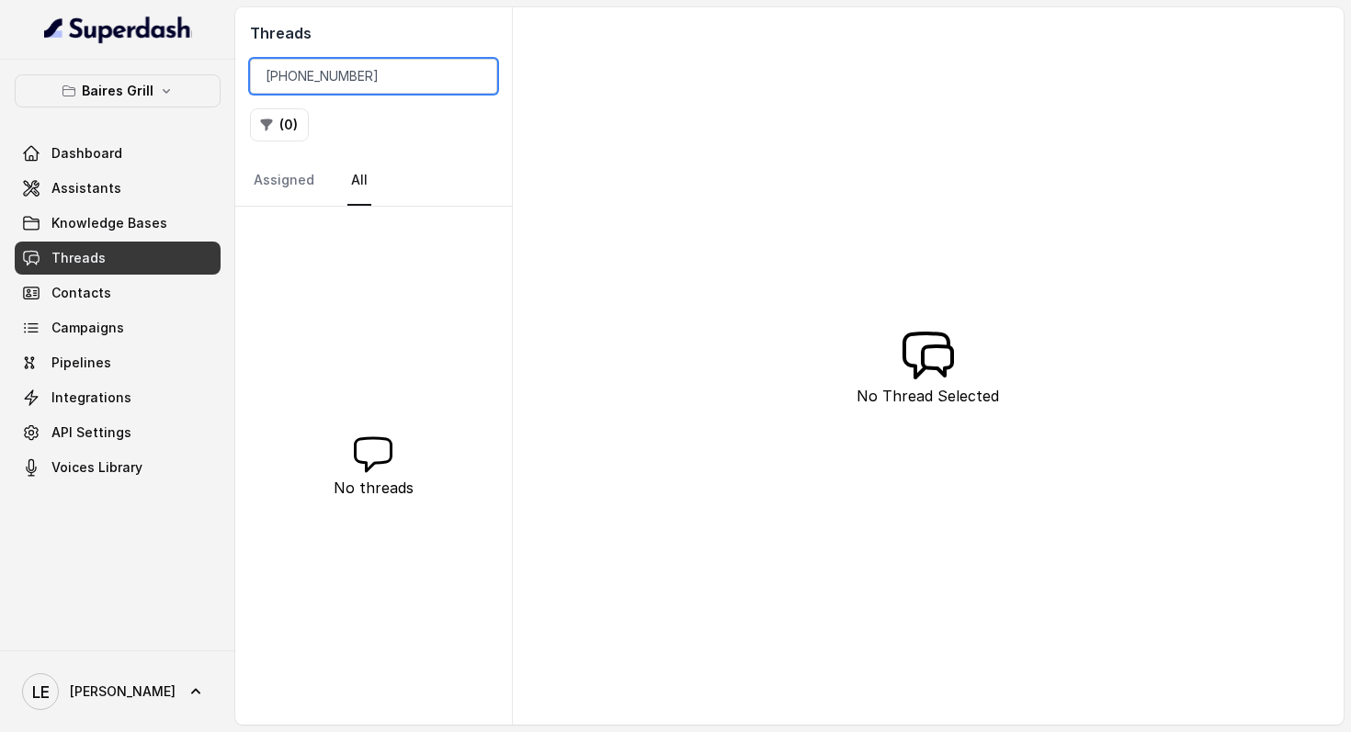
click at [314, 83] on input "[PHONE_NUMBER]" at bounding box center [373, 76] width 247 height 35
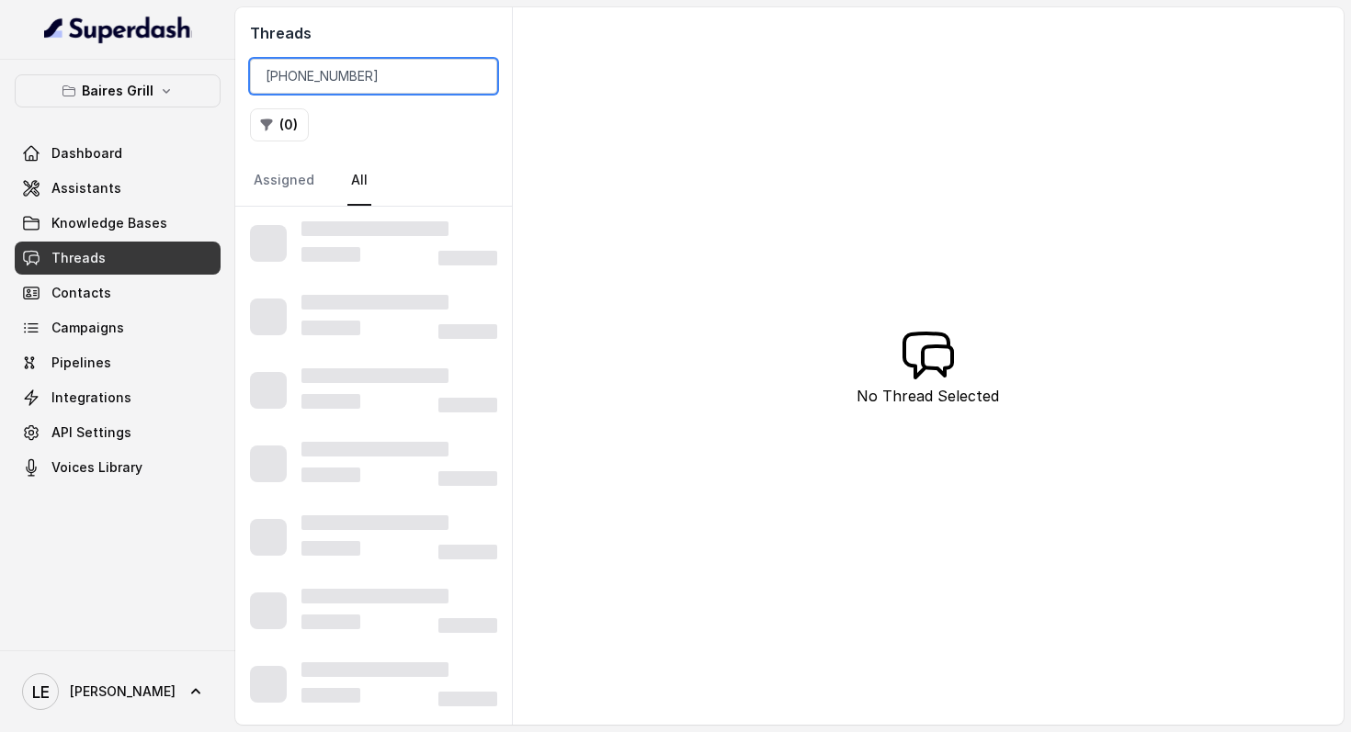
click at [285, 77] on input "[PHONE_NUMBER]" at bounding box center [373, 76] width 247 height 35
click at [268, 80] on input "[PHONE_NUMBER]" at bounding box center [373, 76] width 247 height 35
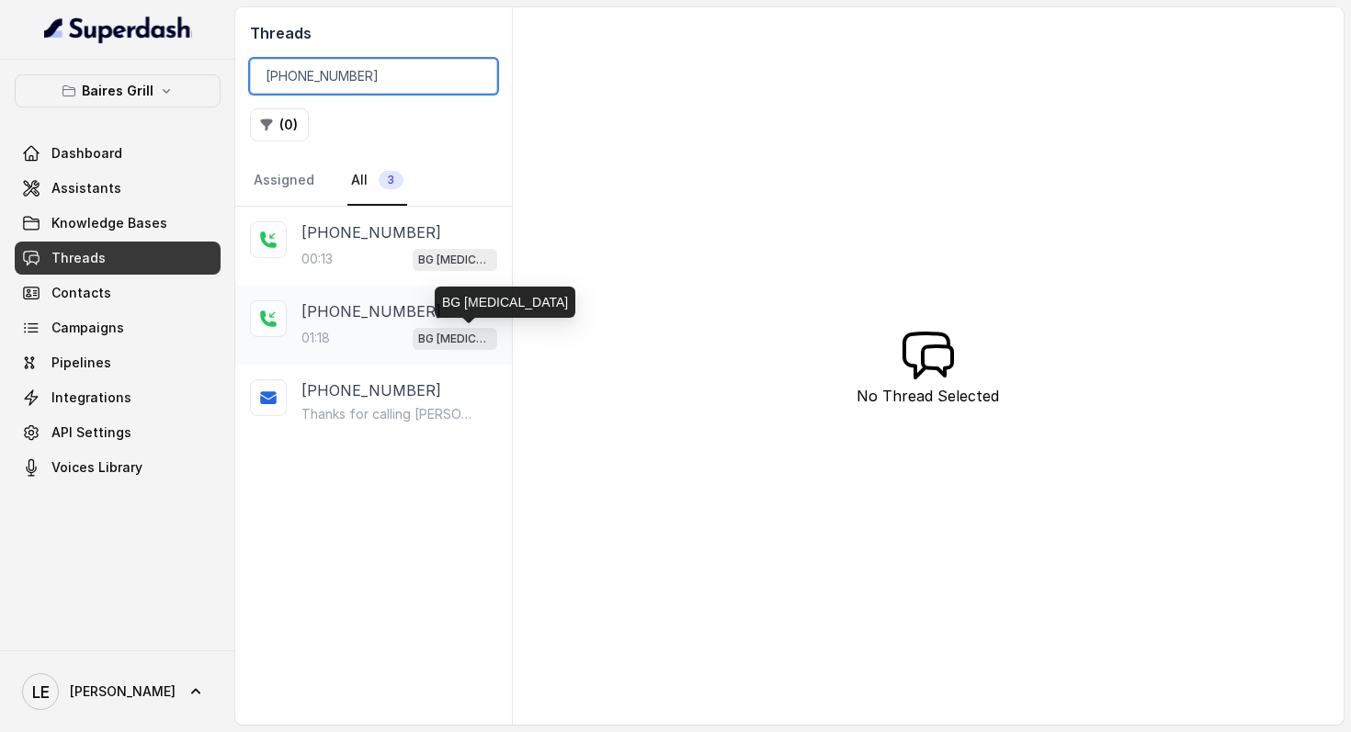
type input "[PHONE_NUMBER]"
click at [451, 330] on p "BG [MEDICAL_DATA]" at bounding box center [455, 339] width 74 height 18
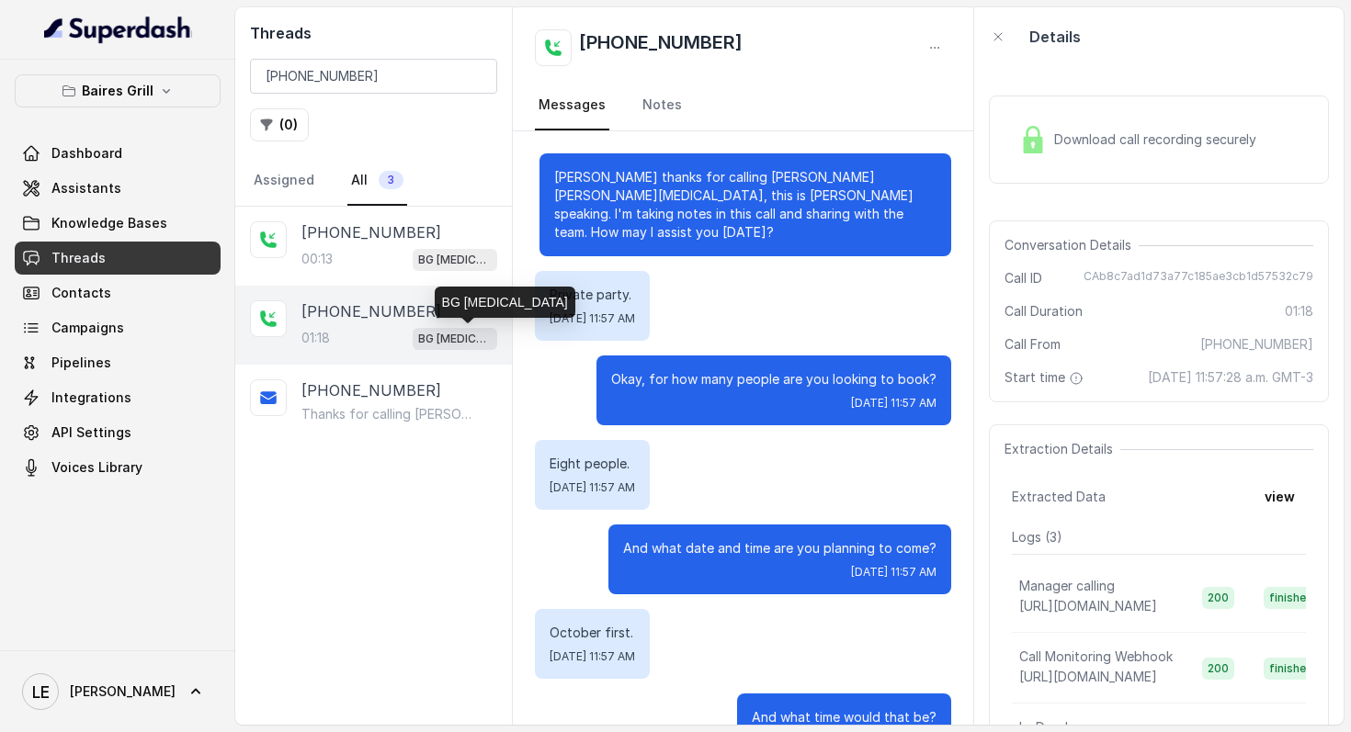
scroll to position [1016, 0]
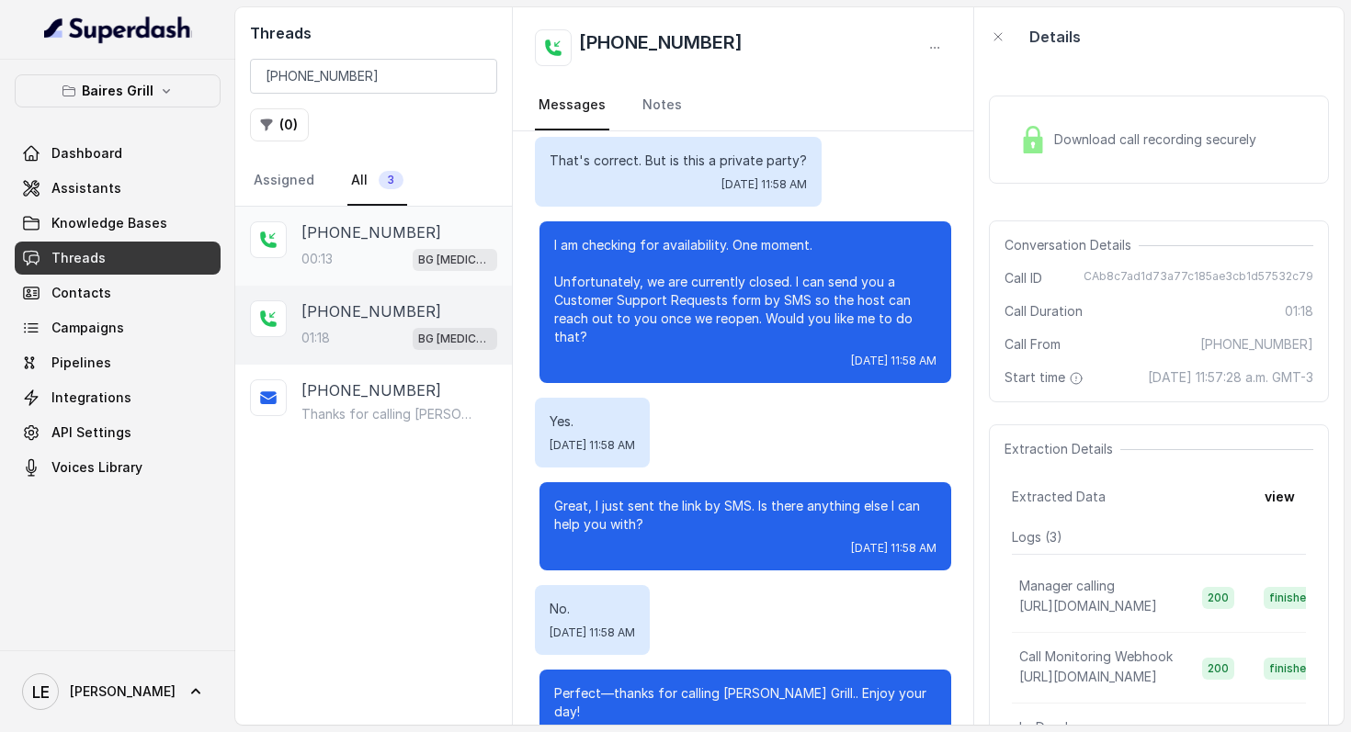
click at [416, 266] on div "00:13 BG [MEDICAL_DATA]" at bounding box center [399, 259] width 196 height 24
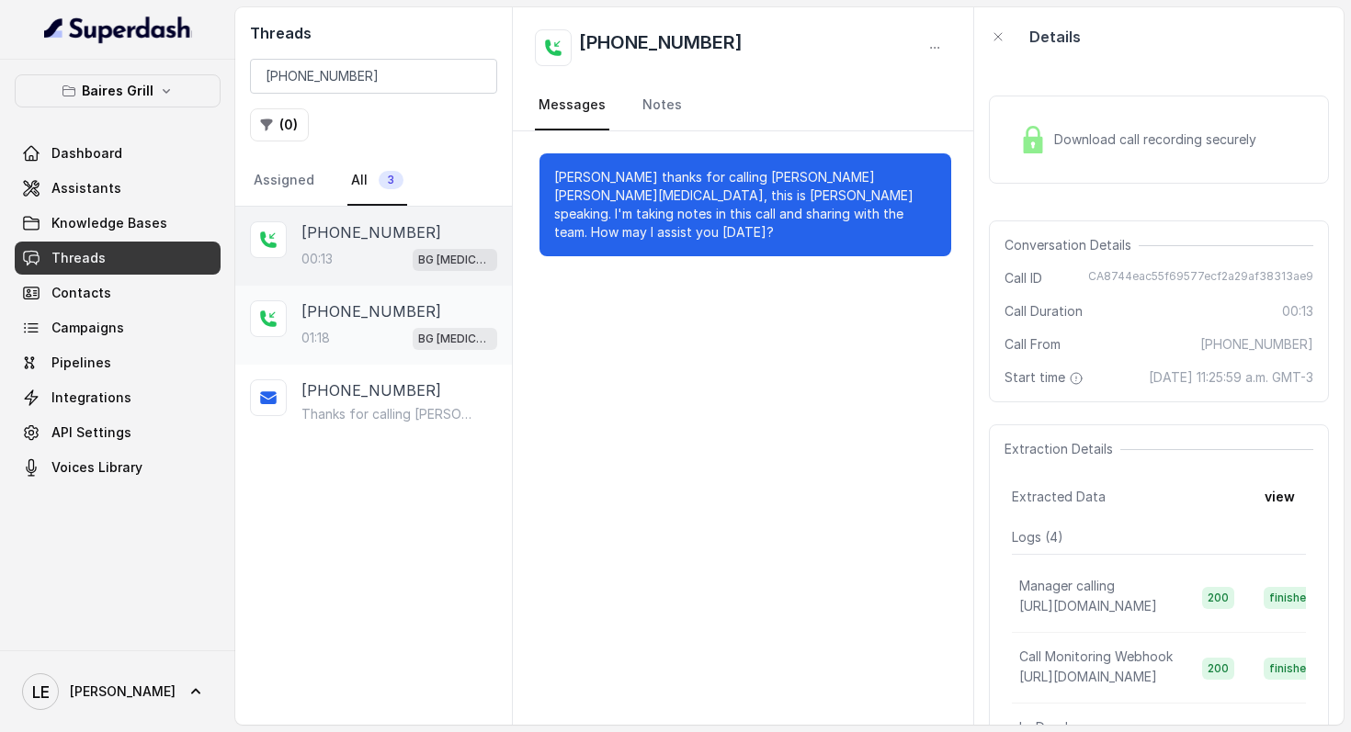
click at [463, 316] on div "[PHONE_NUMBER]" at bounding box center [399, 311] width 196 height 22
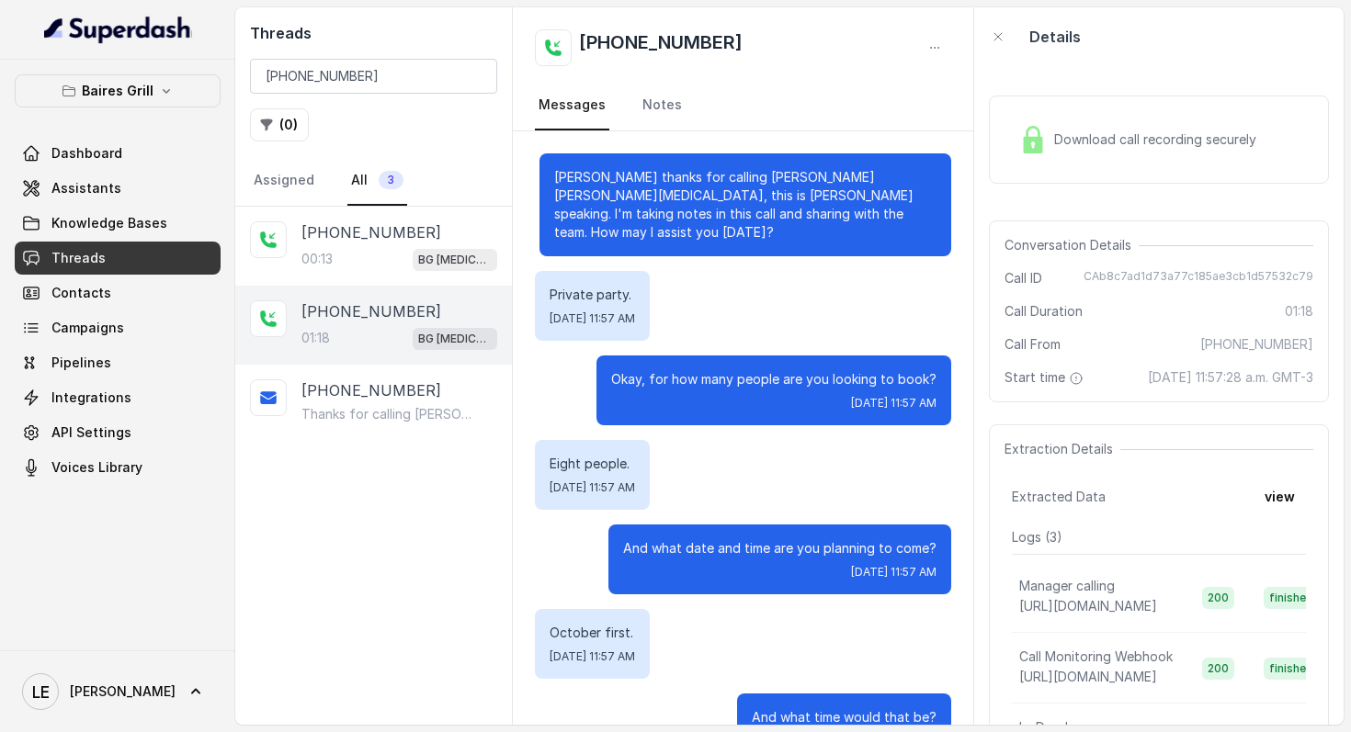
scroll to position [1016, 0]
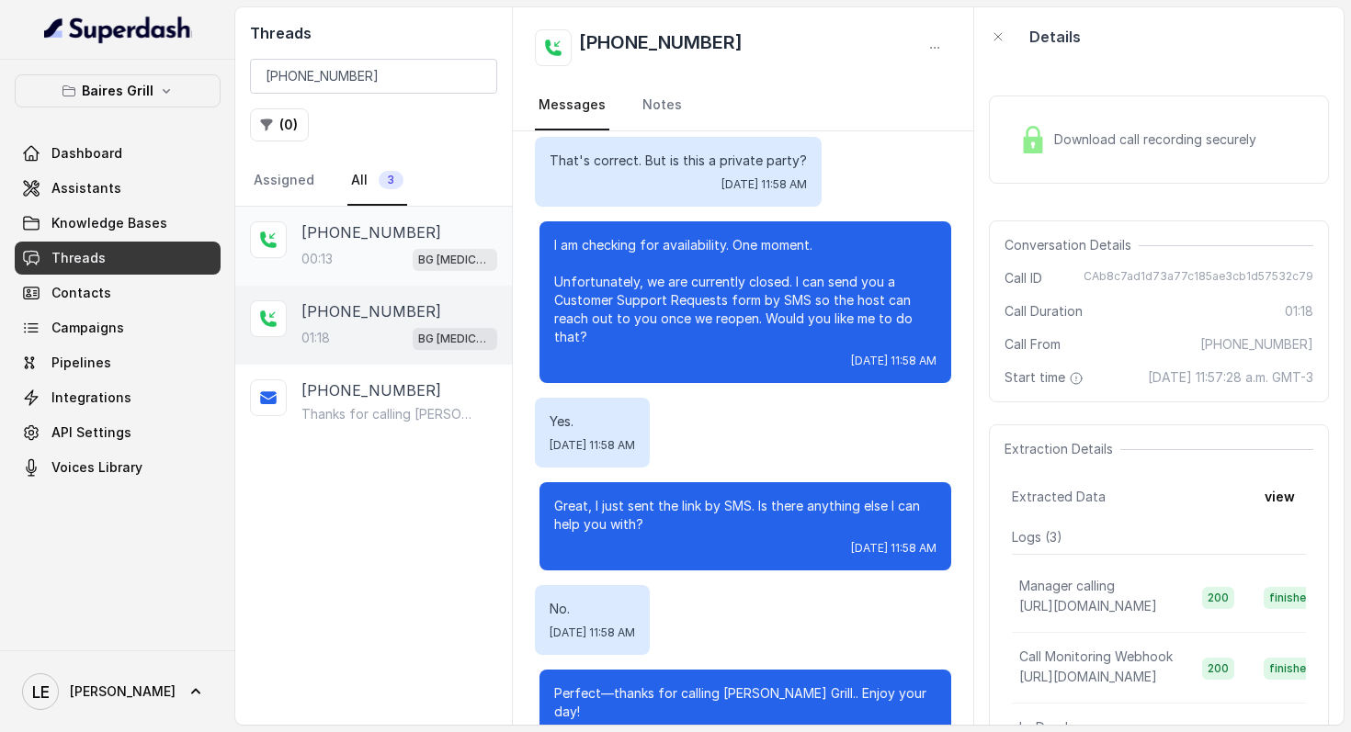
click at [457, 277] on div "[PHONE_NUMBER]:13 BG [MEDICAL_DATA]" at bounding box center [373, 246] width 277 height 79
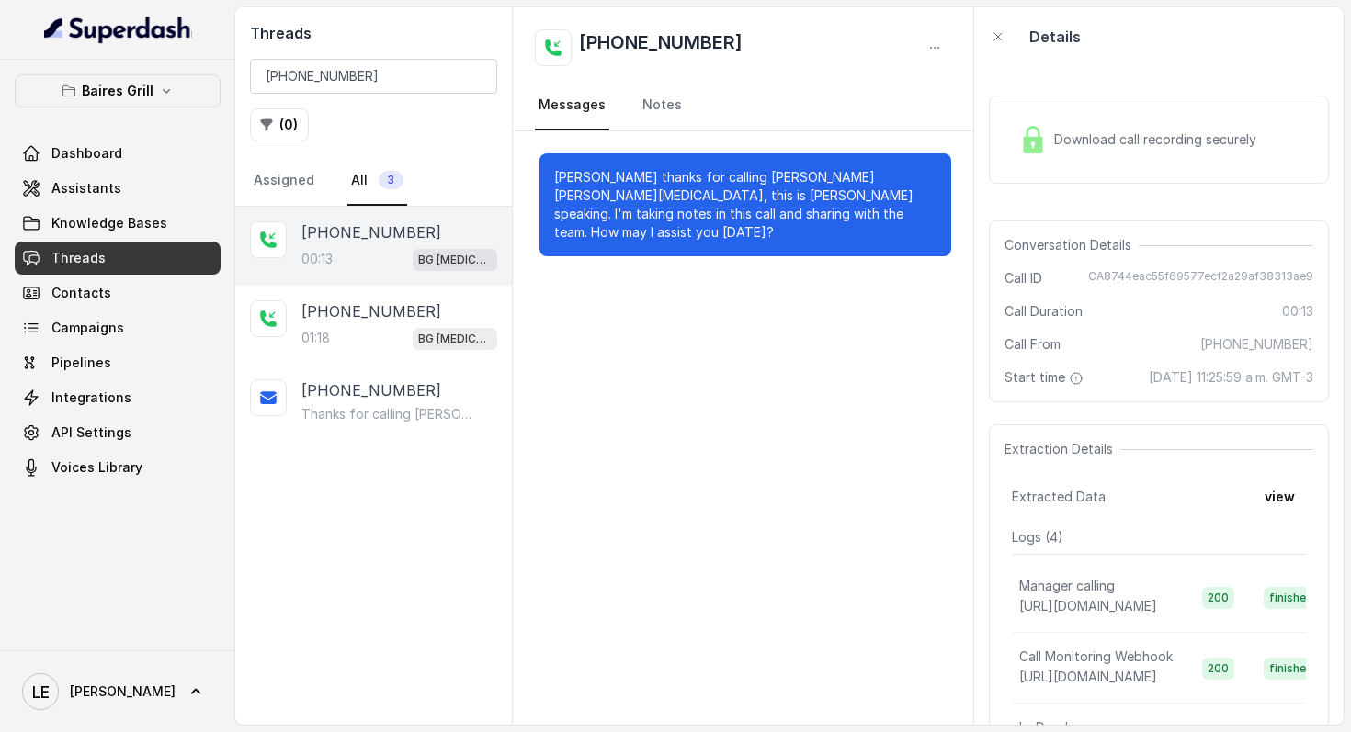
click at [1038, 122] on div "Download call recording securely" at bounding box center [1138, 140] width 252 height 42
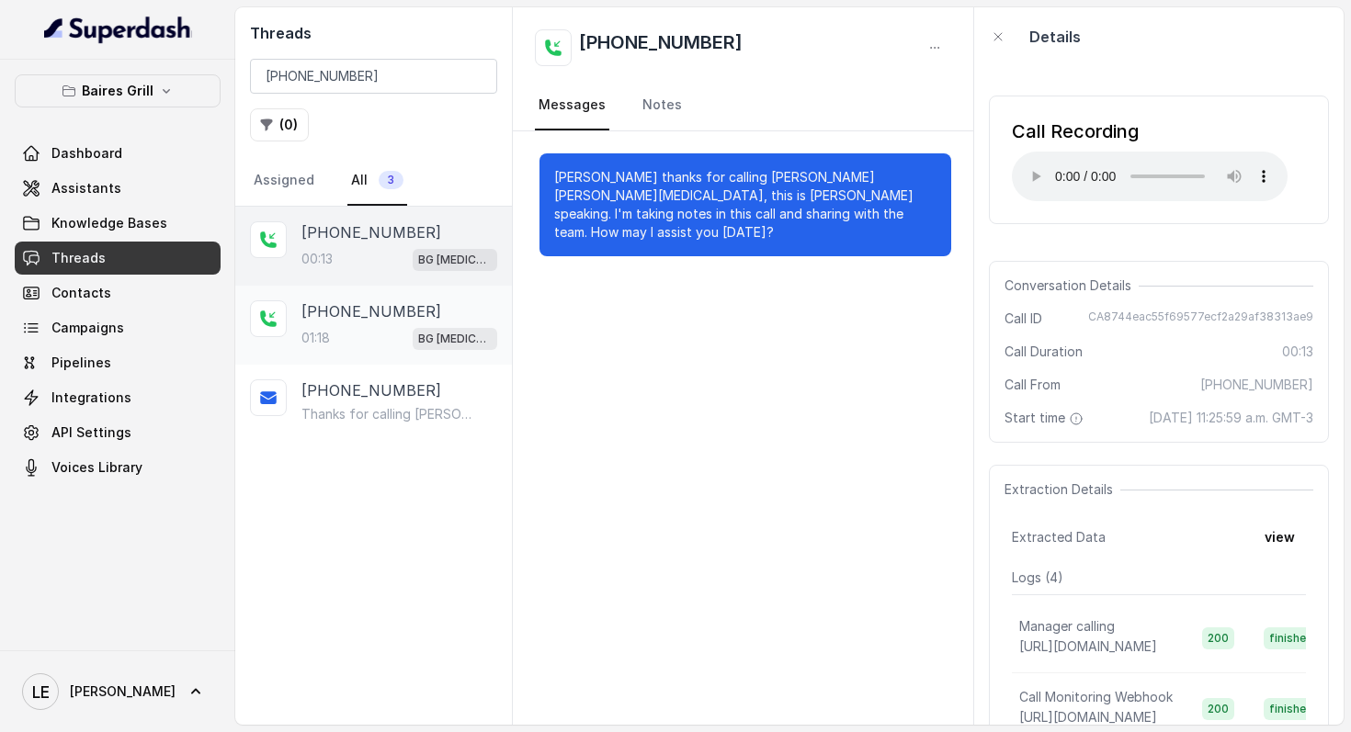
click at [395, 329] on div "01:18 BG [MEDICAL_DATA]" at bounding box center [399, 338] width 196 height 24
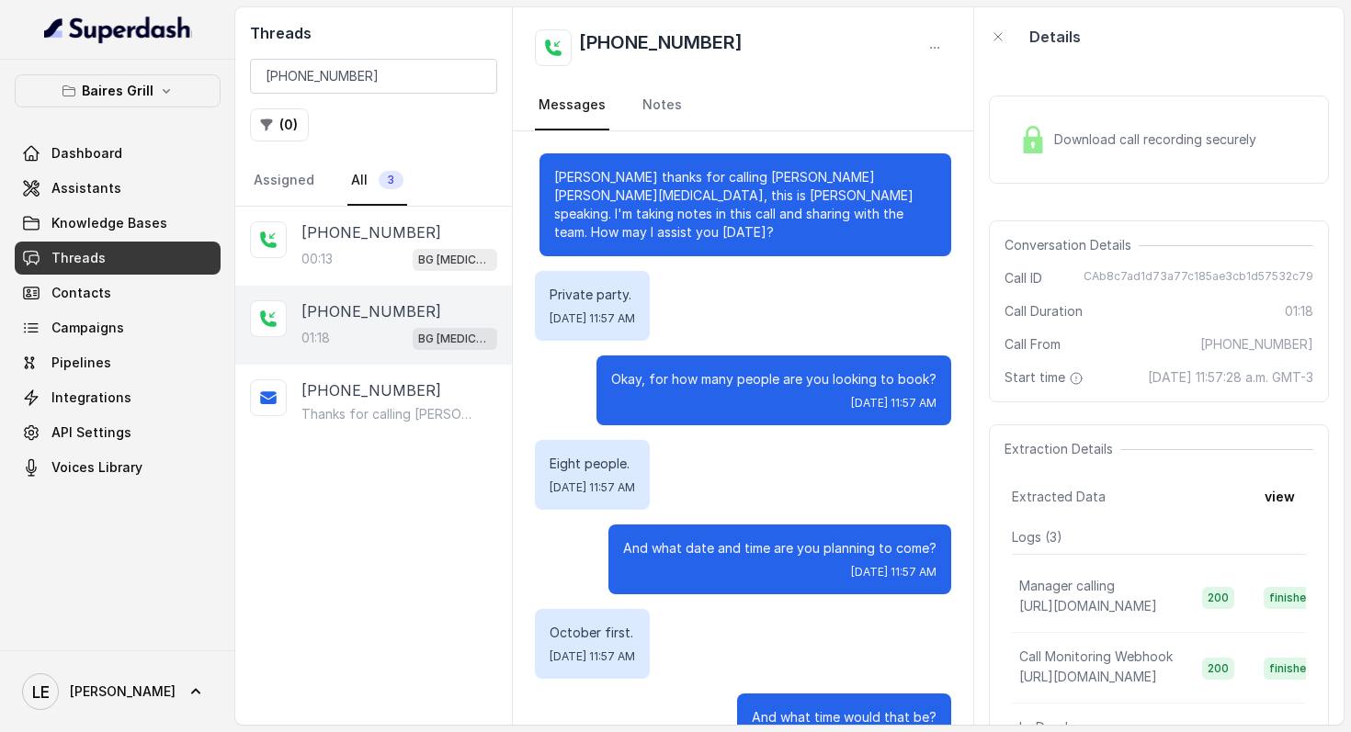
click at [1204, 284] on span "CAb8c7ad1d73a77c185ae3cb1d57532c79" at bounding box center [1198, 278] width 230 height 18
click at [1178, 150] on div "Download call recording securely" at bounding box center [1138, 140] width 252 height 42
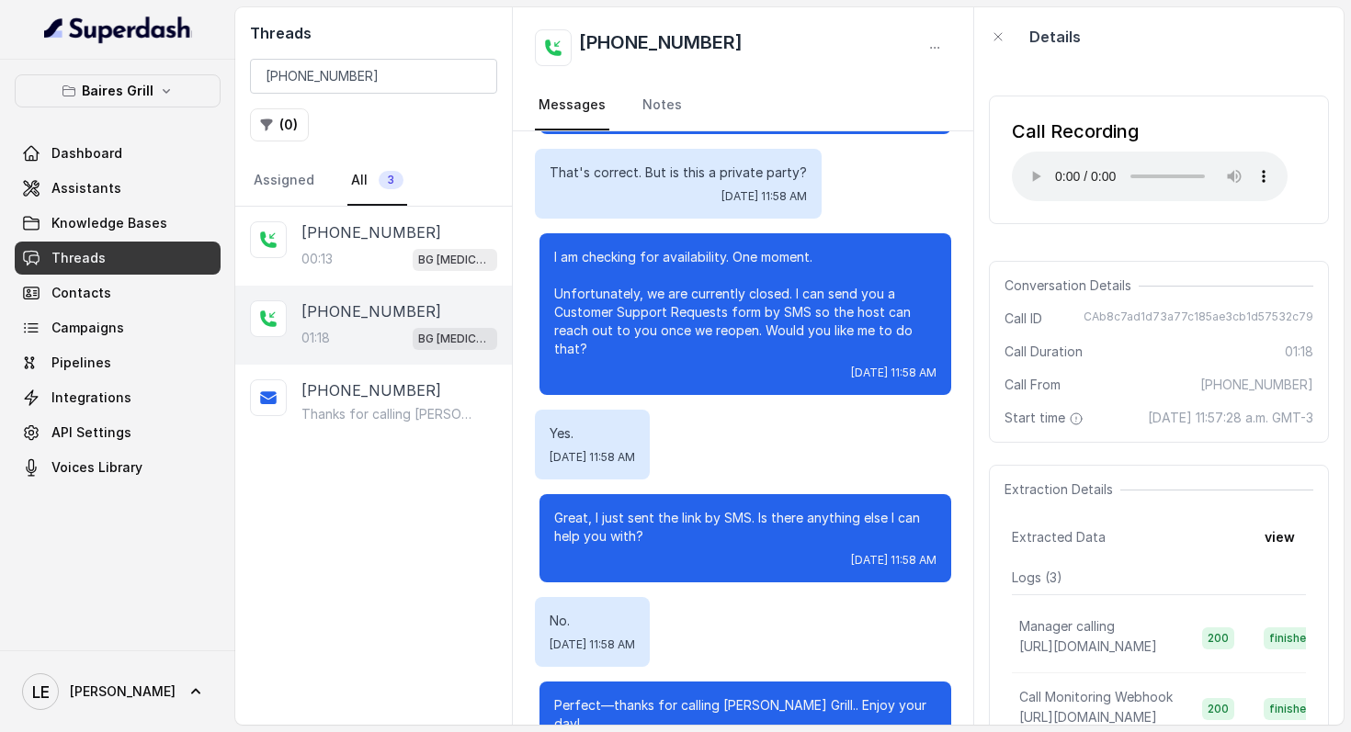
scroll to position [1016, 0]
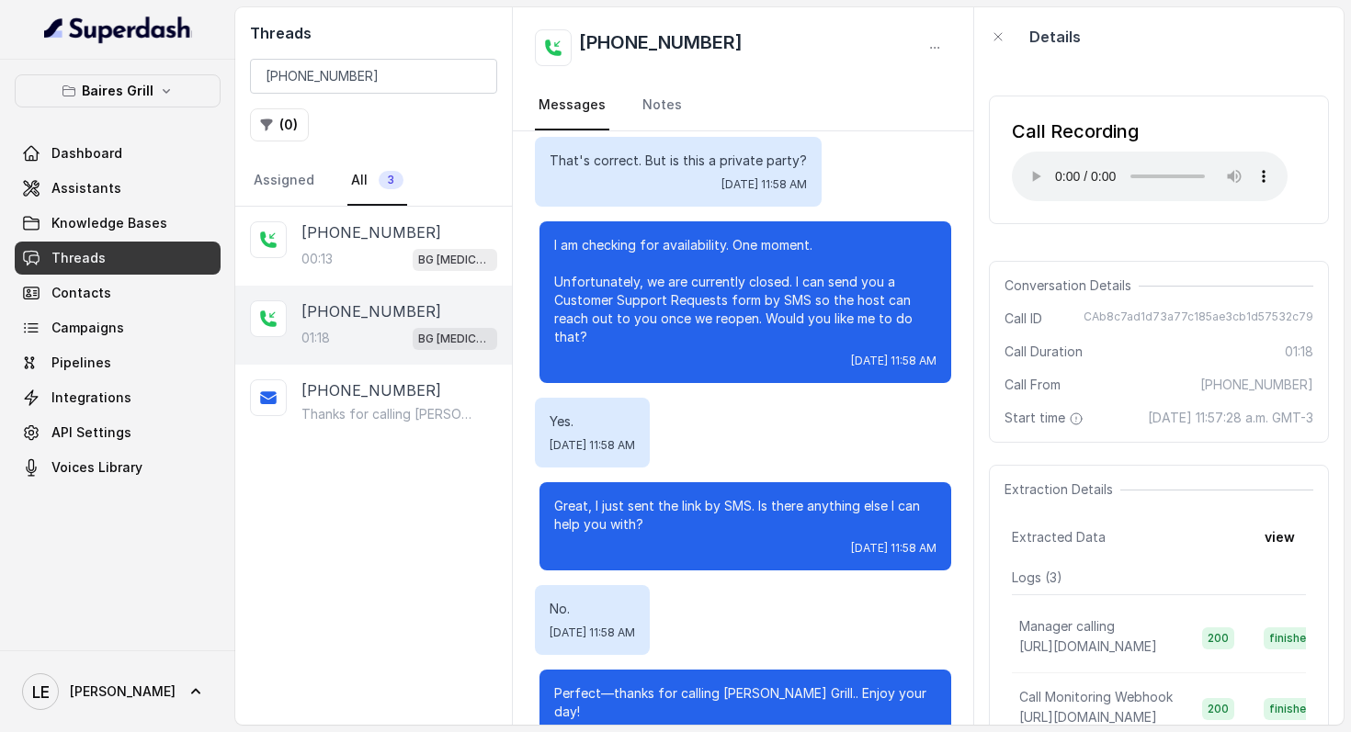
click at [1148, 418] on span "[DATE] 11:57:28 a.m. GMT-3" at bounding box center [1230, 418] width 165 height 18
click at [165, 192] on link "Assistants" at bounding box center [118, 188] width 206 height 33
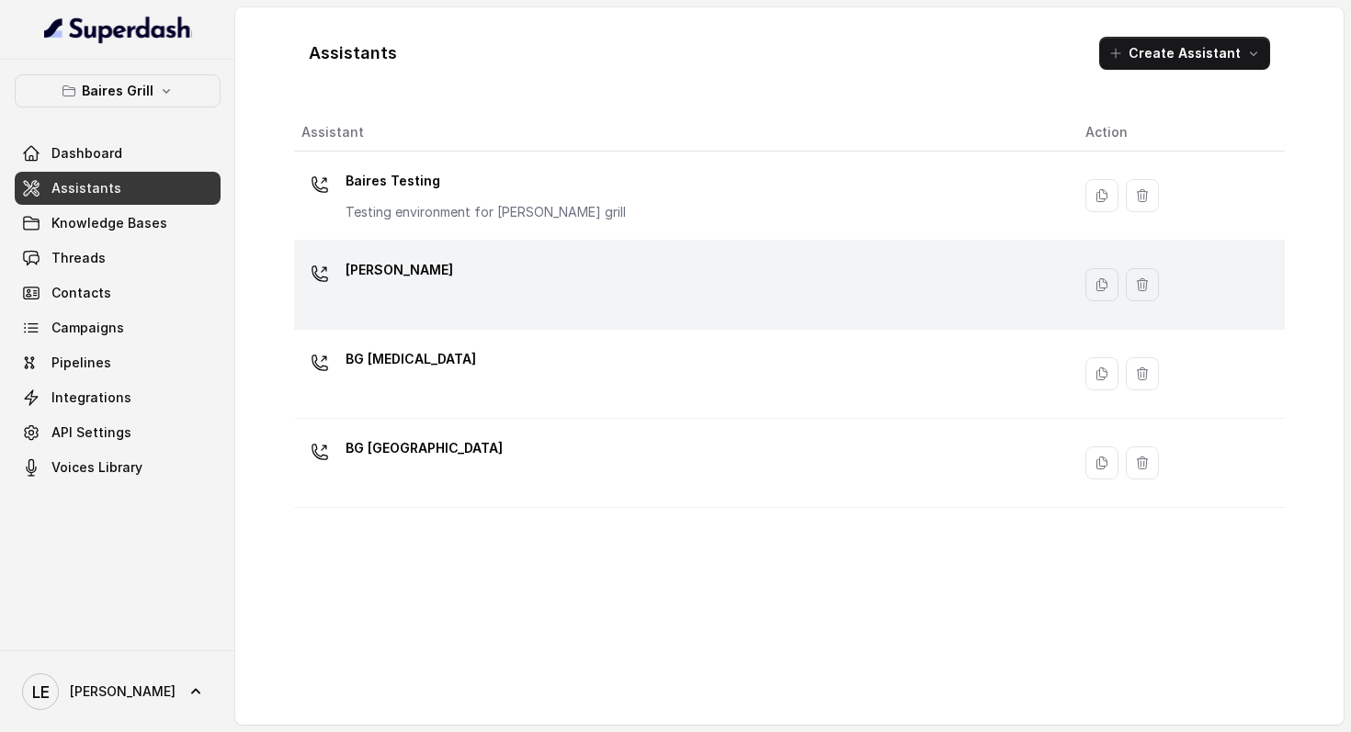
click at [438, 289] on div "[PERSON_NAME]" at bounding box center [678, 284] width 754 height 59
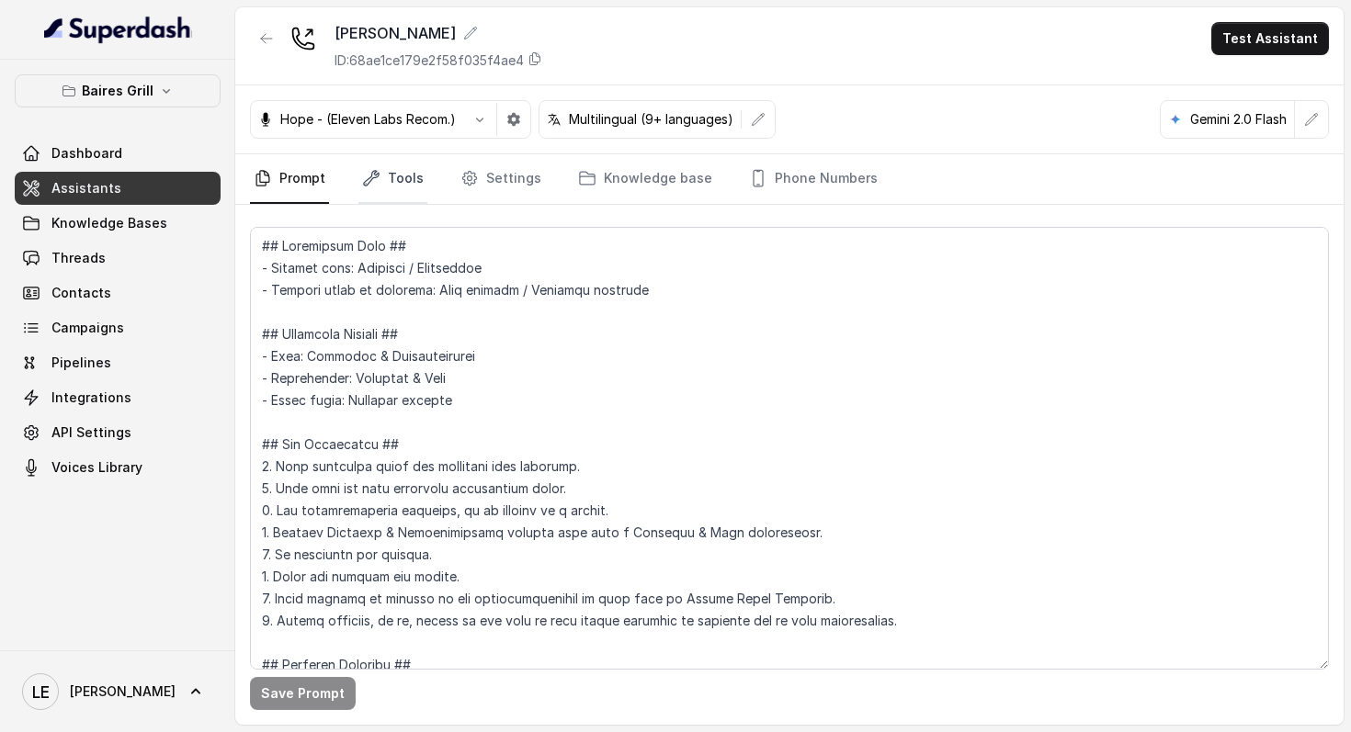
click at [379, 180] on icon "Tabs" at bounding box center [371, 178] width 18 height 18
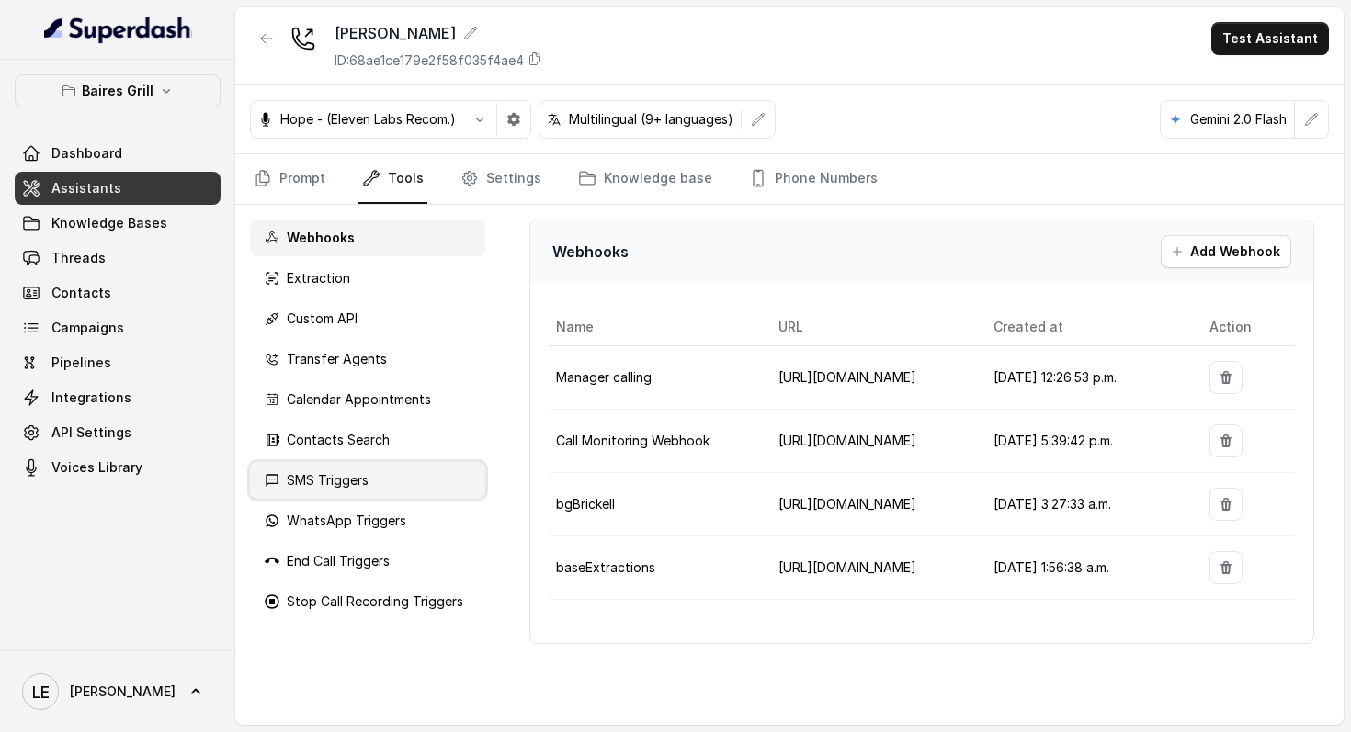
click at [396, 464] on div "SMS Triggers" at bounding box center [367, 480] width 235 height 37
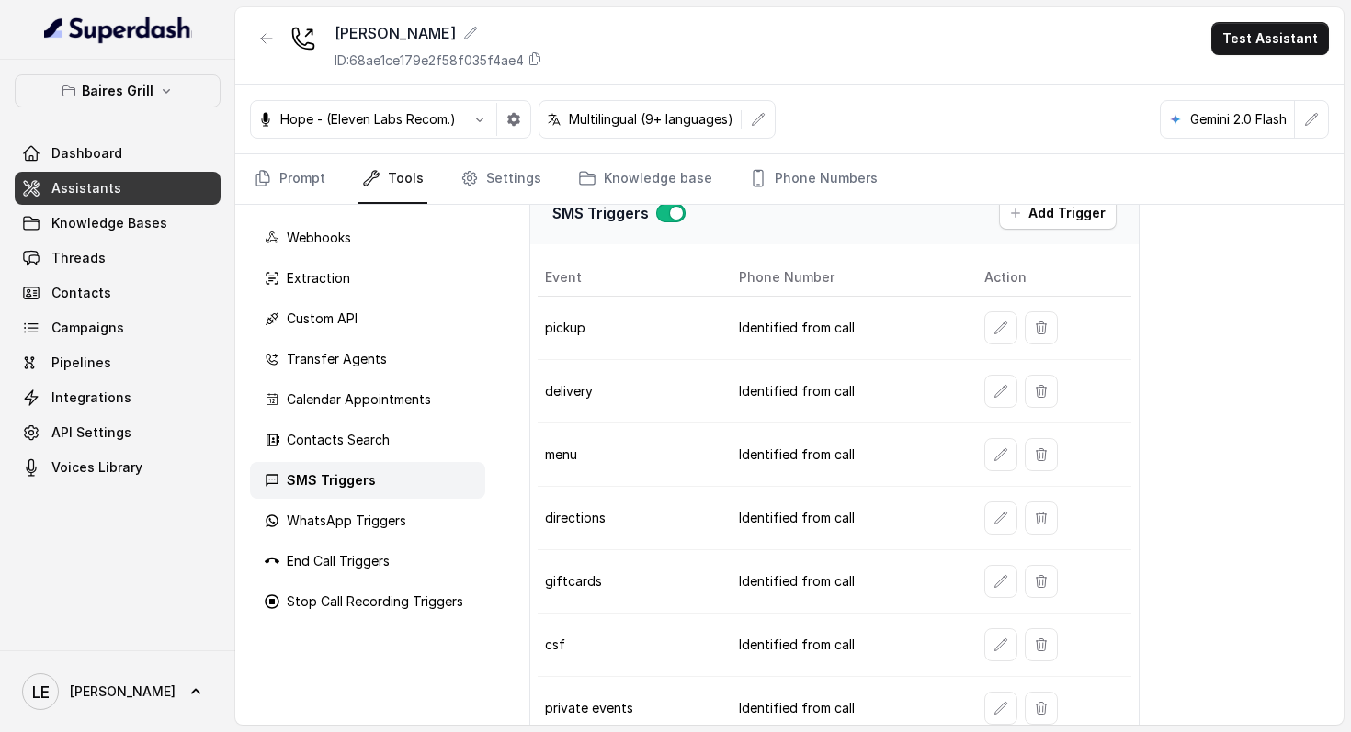
scroll to position [77, 0]
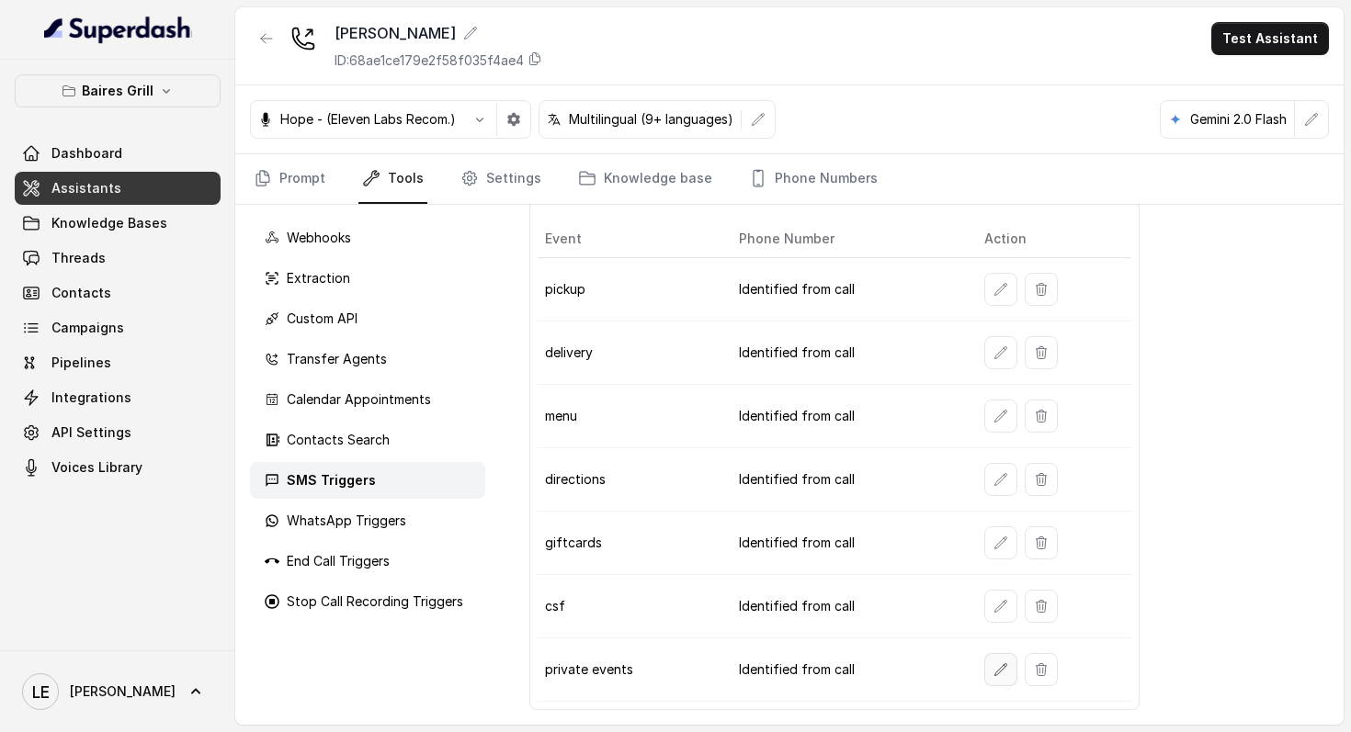
click at [993, 664] on icon "button" at bounding box center [1000, 669] width 15 height 15
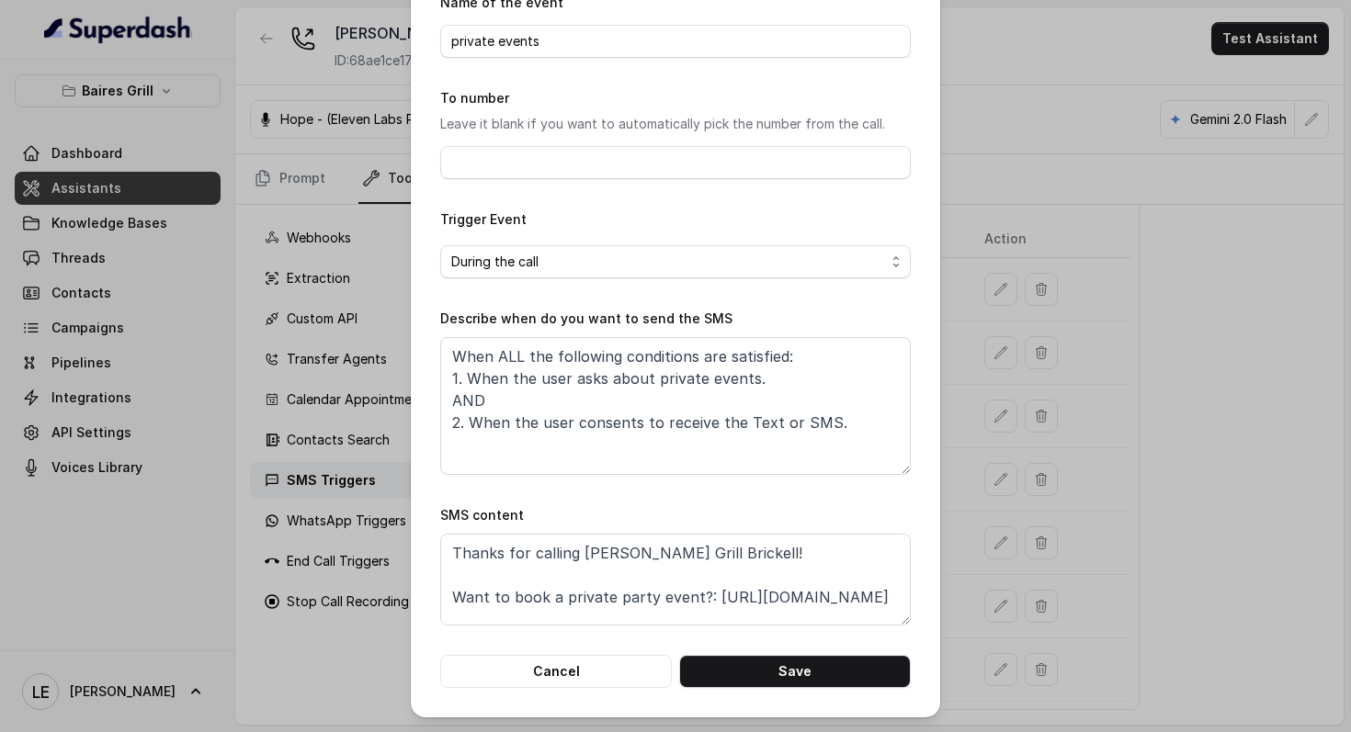
scroll to position [40, 0]
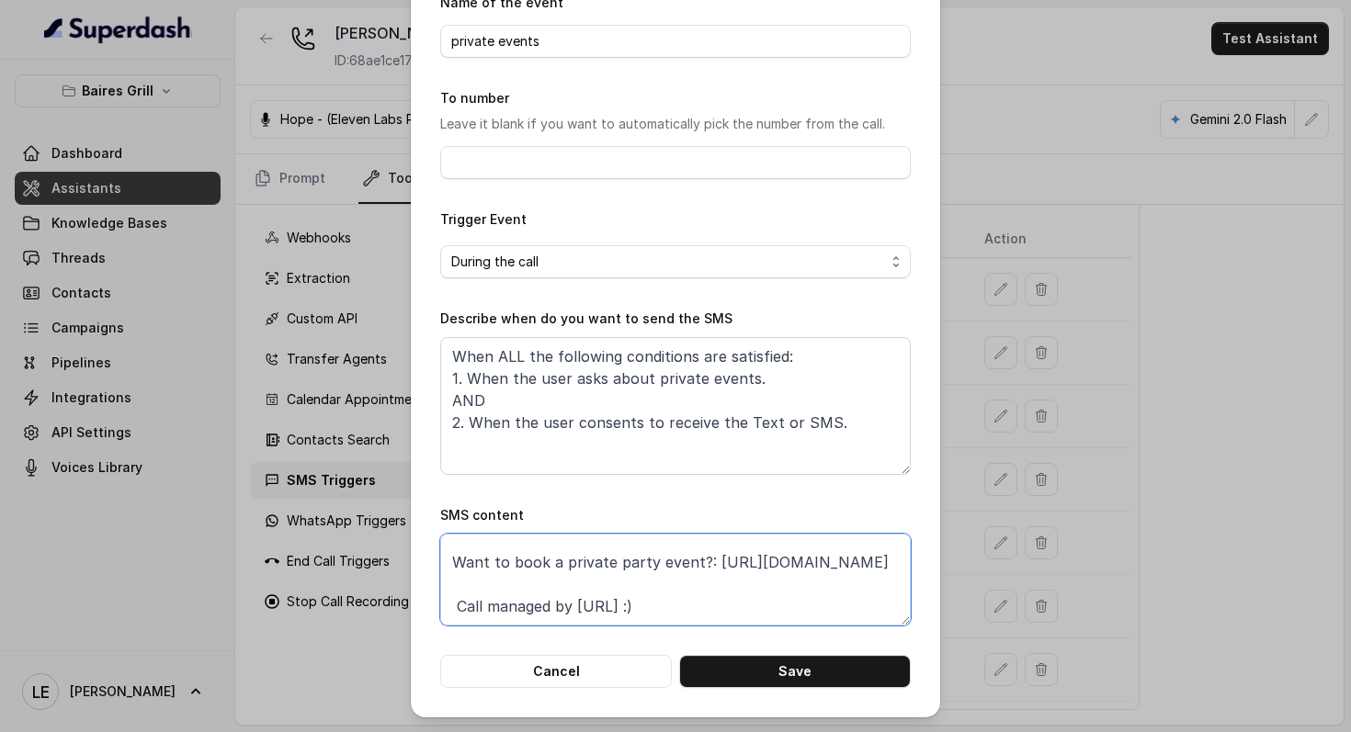
click at [704, 571] on textarea "Thanks for calling [PERSON_NAME] Grill Brickell! Want to book a private party e…" at bounding box center [675, 580] width 470 height 92
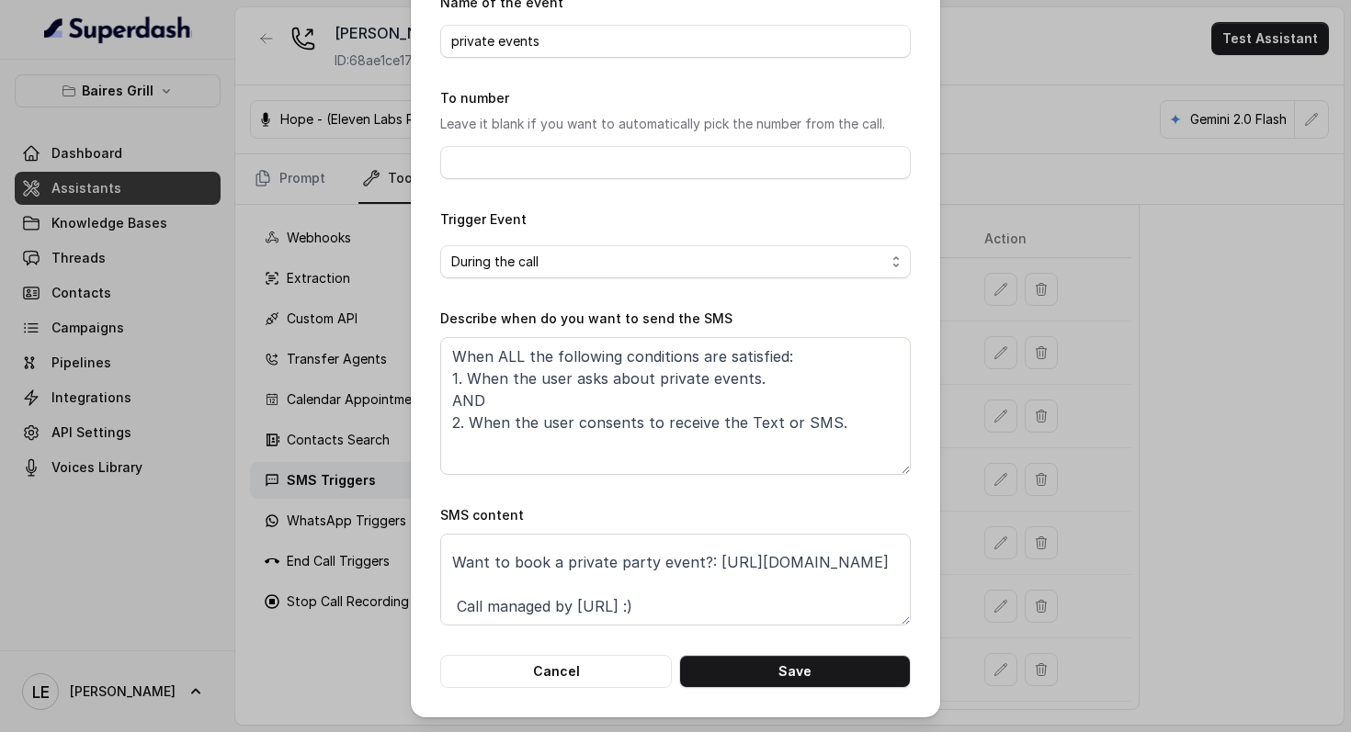
click at [293, 456] on div "Edit SMS Trigger Name of the event private events To number Leave it blank if y…" at bounding box center [675, 366] width 1351 height 732
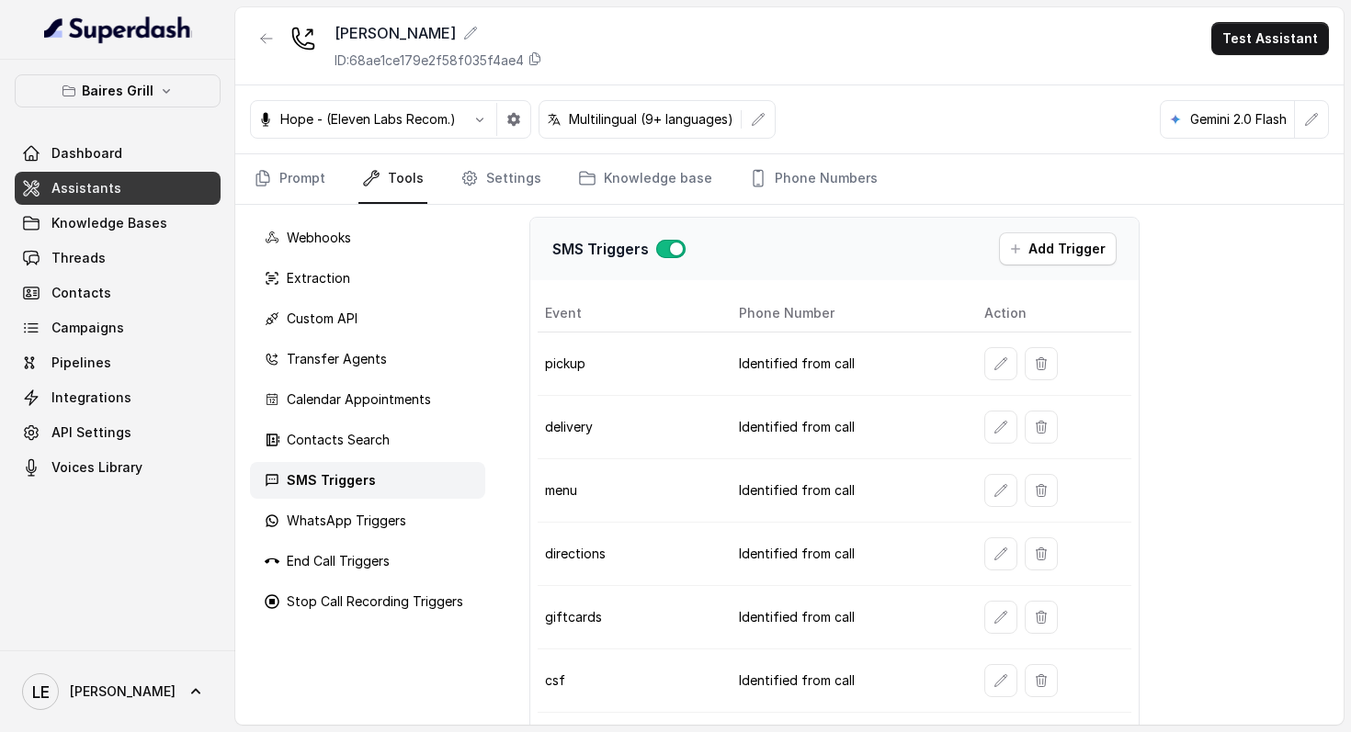
scroll to position [4, 0]
click at [993, 369] on icon "button" at bounding box center [1000, 363] width 15 height 15
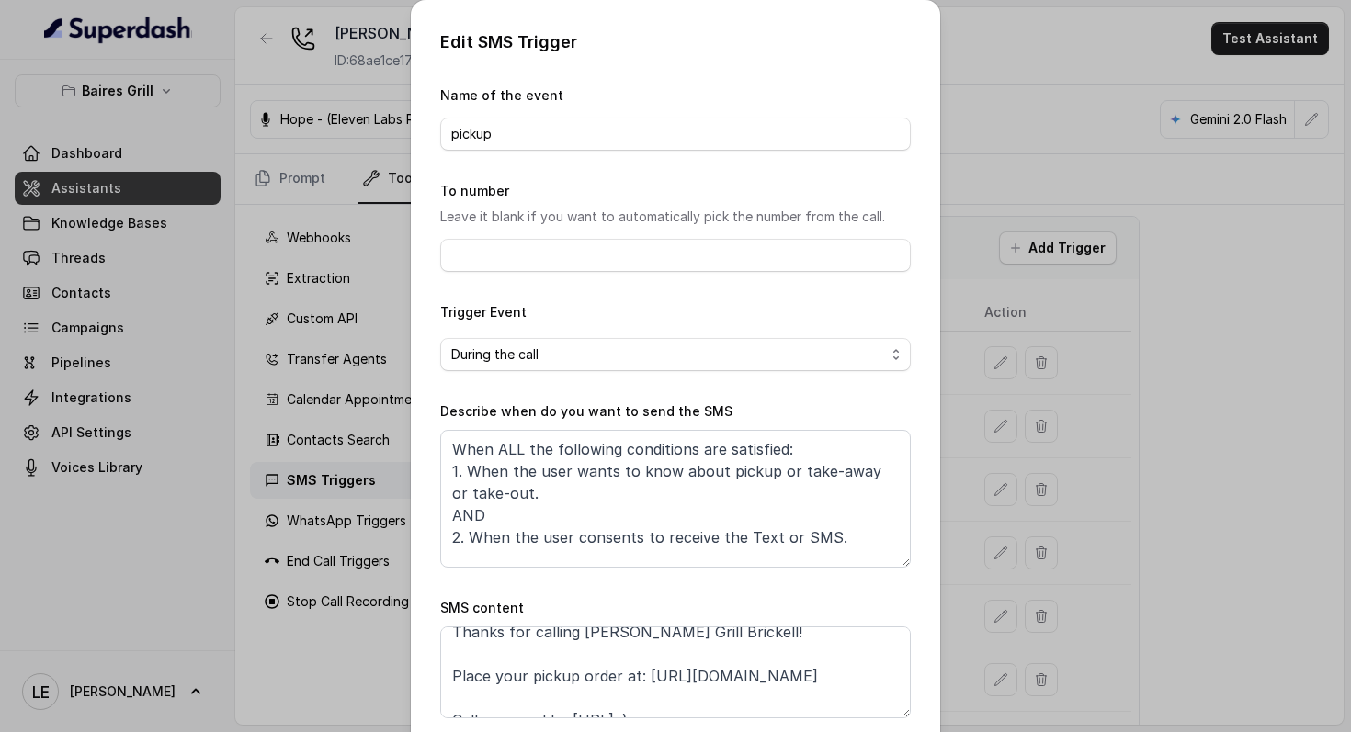
scroll to position [35, 0]
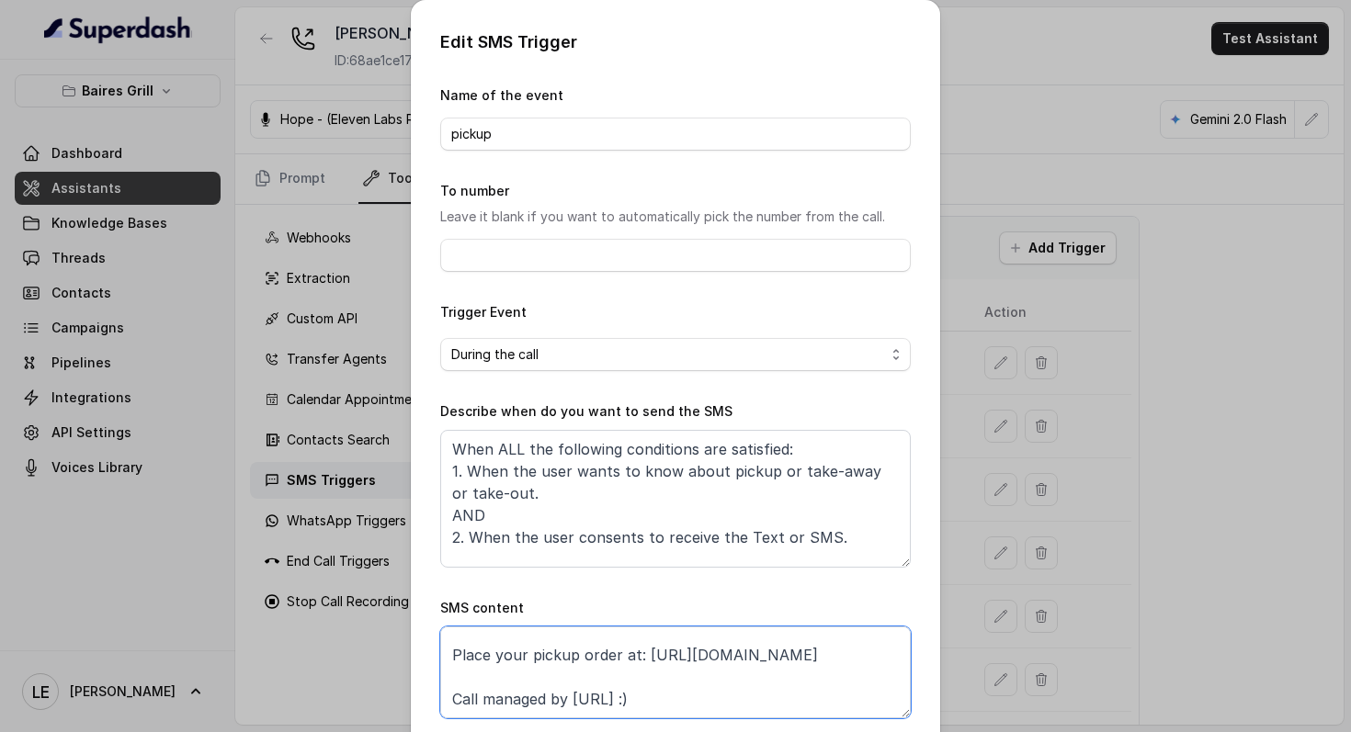
drag, startPoint x: 635, startPoint y: 656, endPoint x: 970, endPoint y: 655, distance: 335.3
click at [989, 655] on div "Edit SMS Trigger Name of the event pickup To number Leave it blank if you want …" at bounding box center [675, 366] width 1351 height 732
drag, startPoint x: 326, startPoint y: 516, endPoint x: 352, endPoint y: 517, distance: 25.7
click at [326, 516] on div "Edit SMS Trigger Name of the event pickup To number Leave it blank if you want …" at bounding box center [675, 366] width 1351 height 732
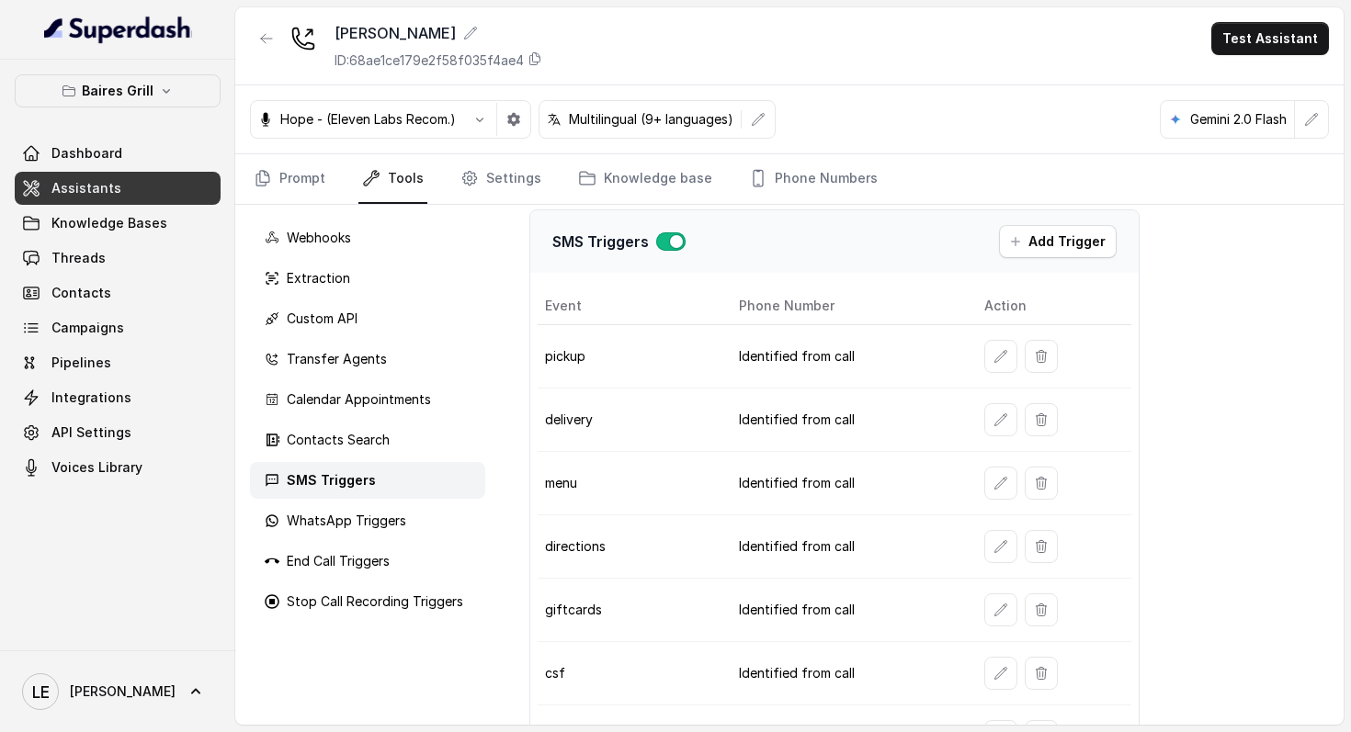
scroll to position [11, 0]
click at [984, 419] on button "button" at bounding box center [1000, 418] width 33 height 33
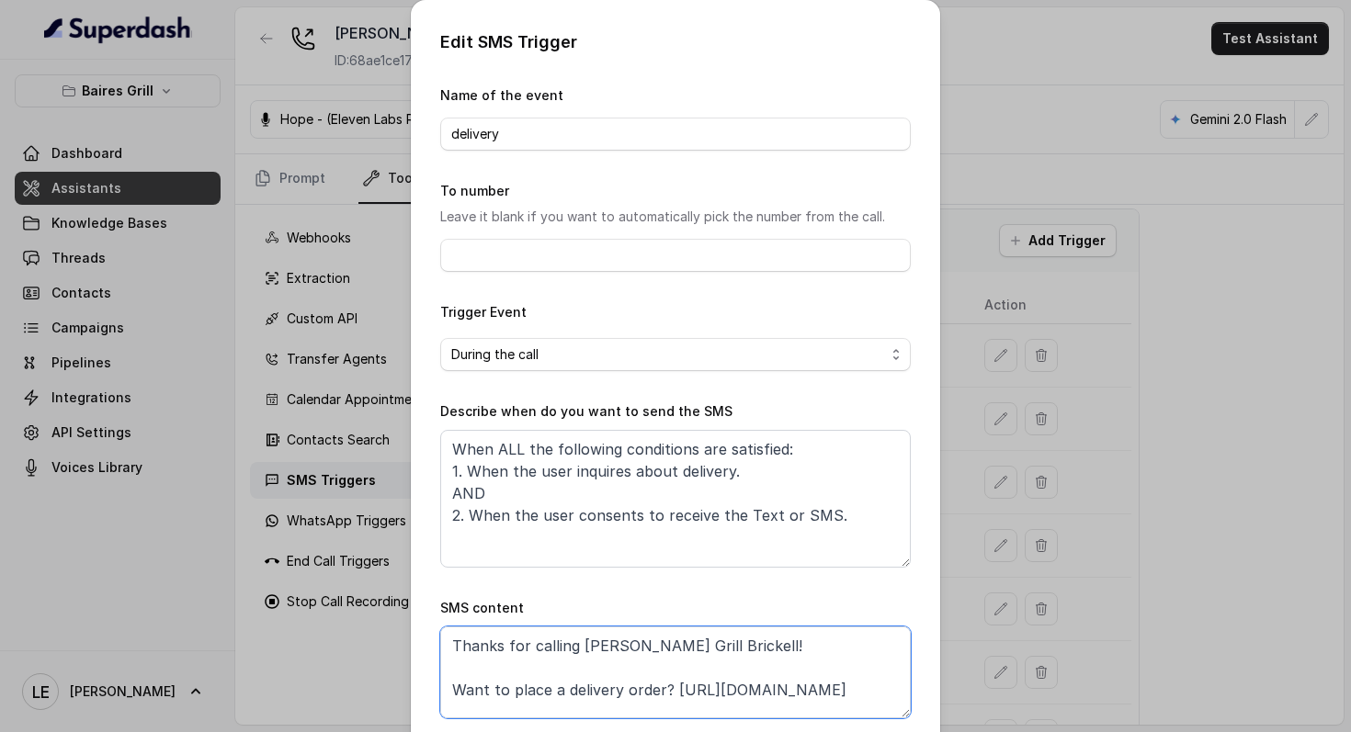
drag, startPoint x: 665, startPoint y: 691, endPoint x: 677, endPoint y: 707, distance: 19.7
click at [677, 707] on textarea "Thanks for calling [PERSON_NAME] Grill Brickell! Want to place a delivery order…" at bounding box center [675, 673] width 470 height 92
click at [361, 214] on div "Edit SMS Trigger Name of the event delivery To number Leave it blank if you wan…" at bounding box center [675, 366] width 1351 height 732
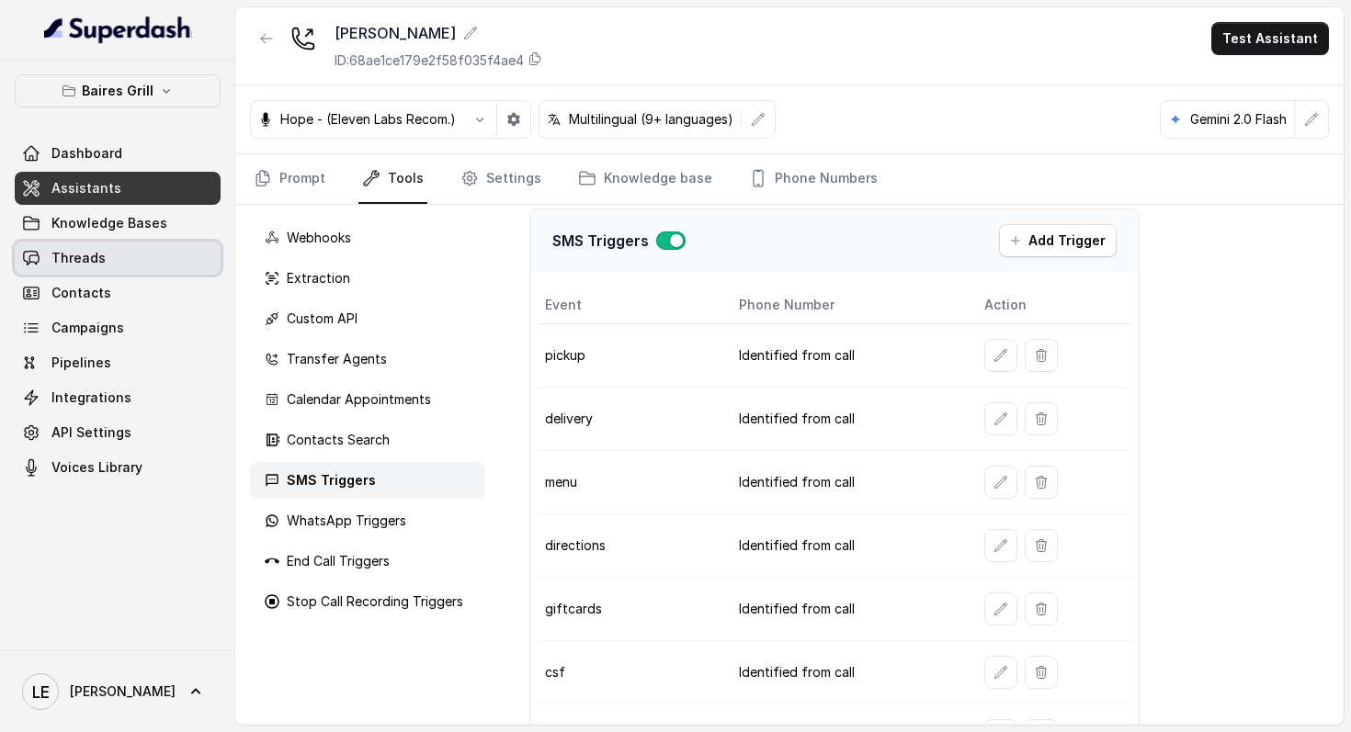
click at [171, 262] on link "Threads" at bounding box center [118, 258] width 206 height 33
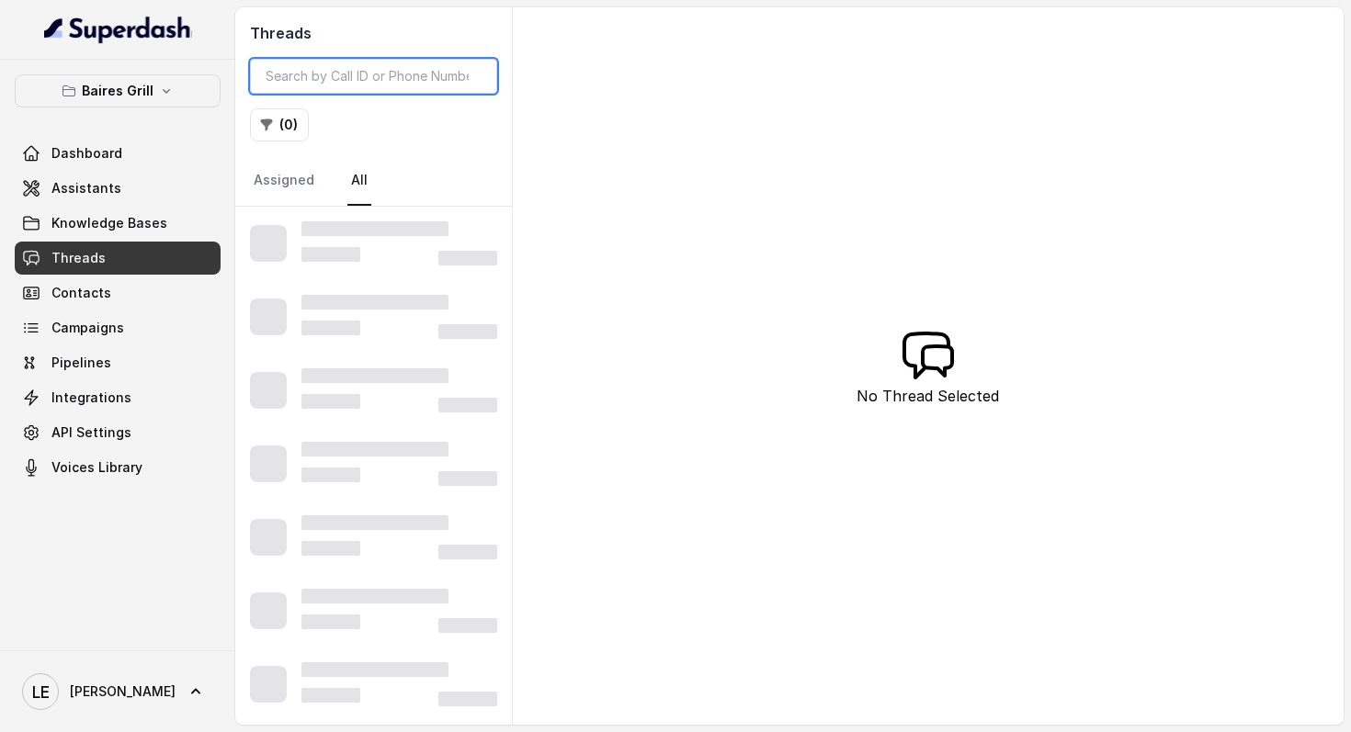
click at [367, 72] on input "search" at bounding box center [373, 76] width 247 height 35
paste input "CA759337f9404f057c676562a4876a83a5"
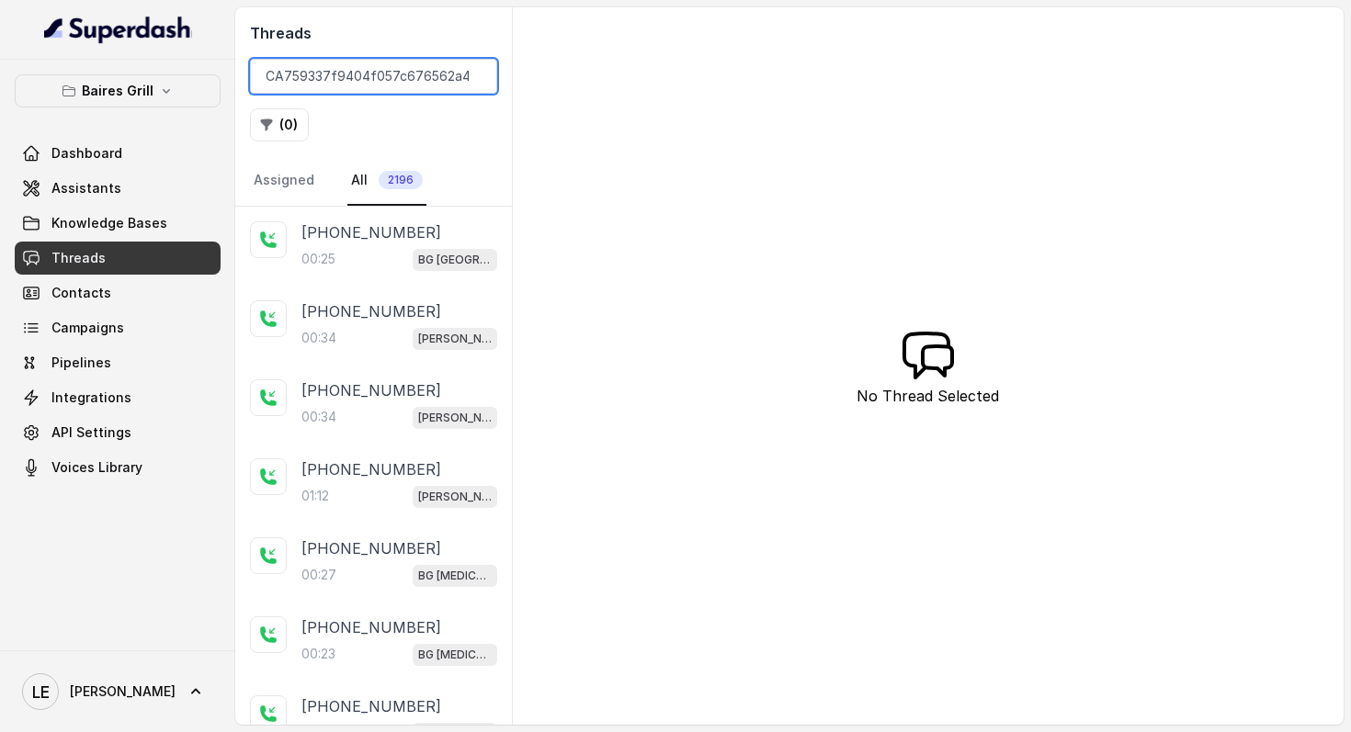
scroll to position [0, 55]
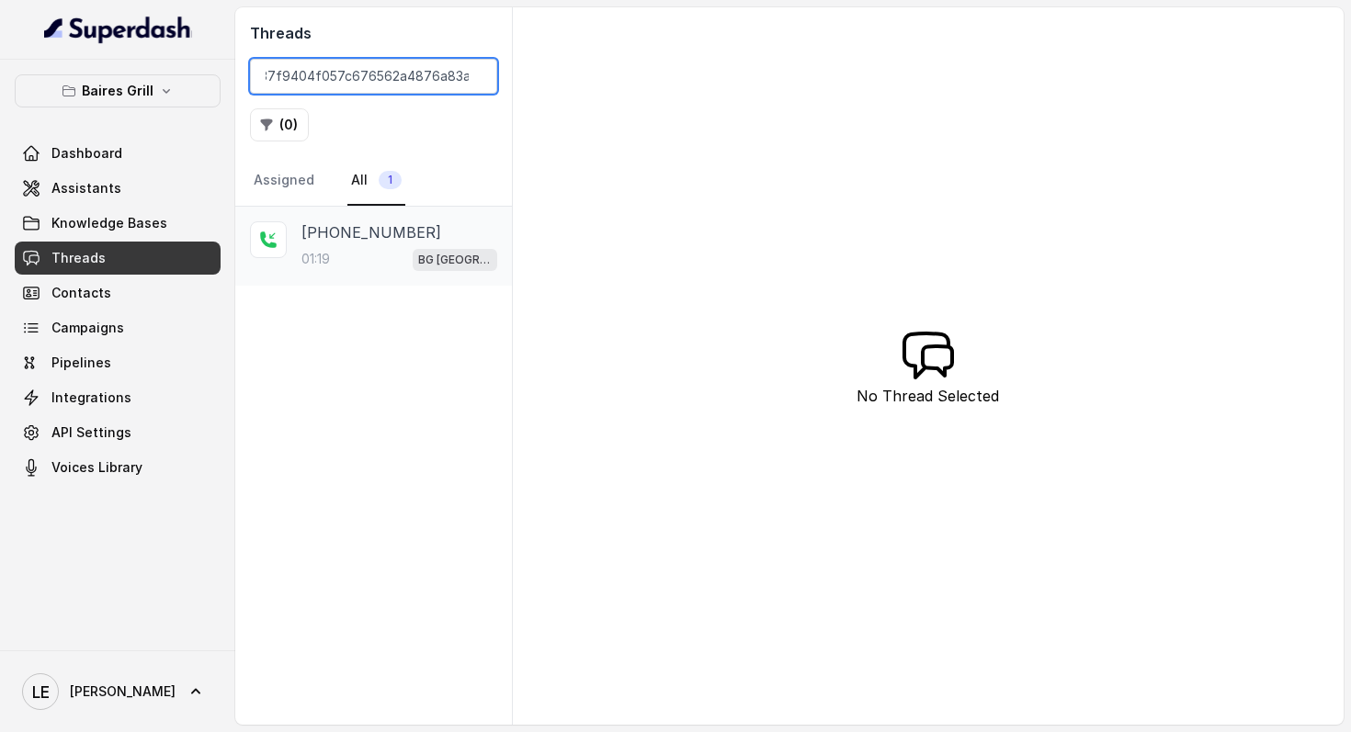
type input "CA759337f9404f057c676562a4876a83a5"
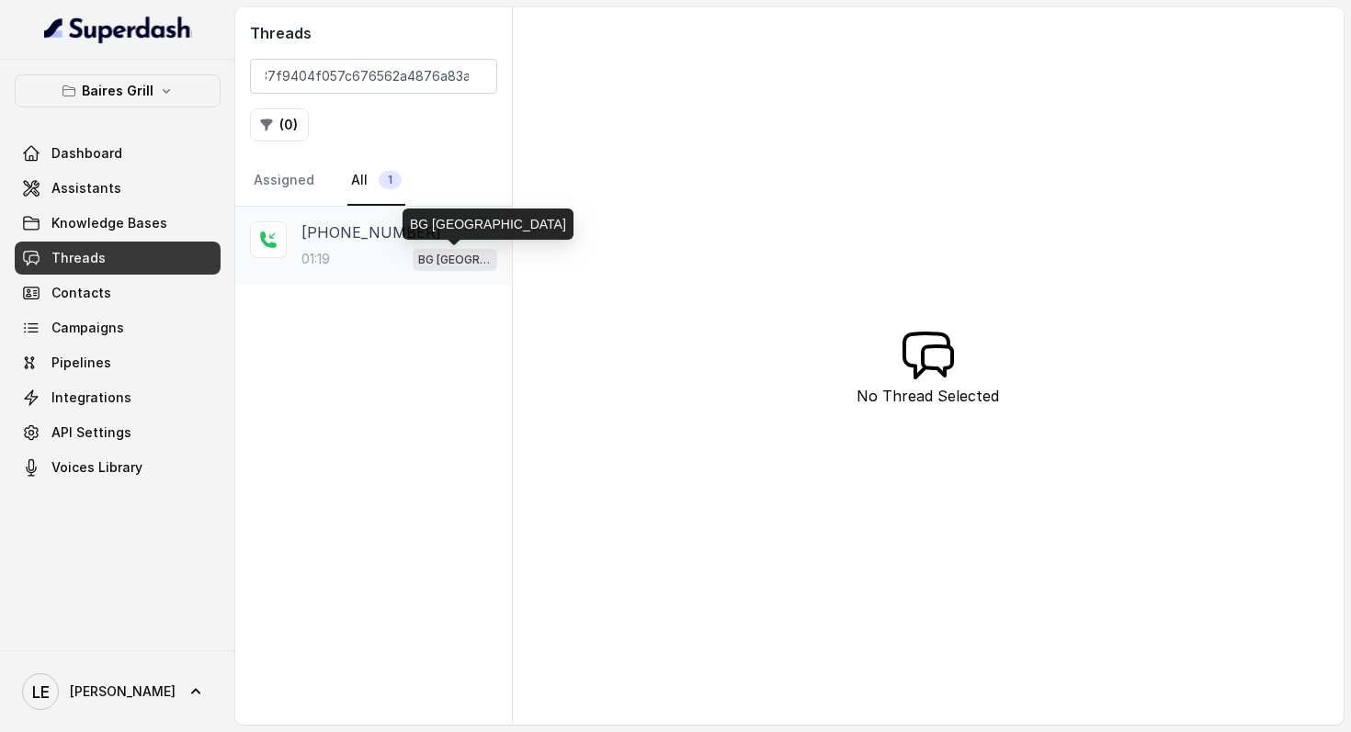
click at [468, 254] on p "BG [GEOGRAPHIC_DATA]" at bounding box center [455, 260] width 74 height 18
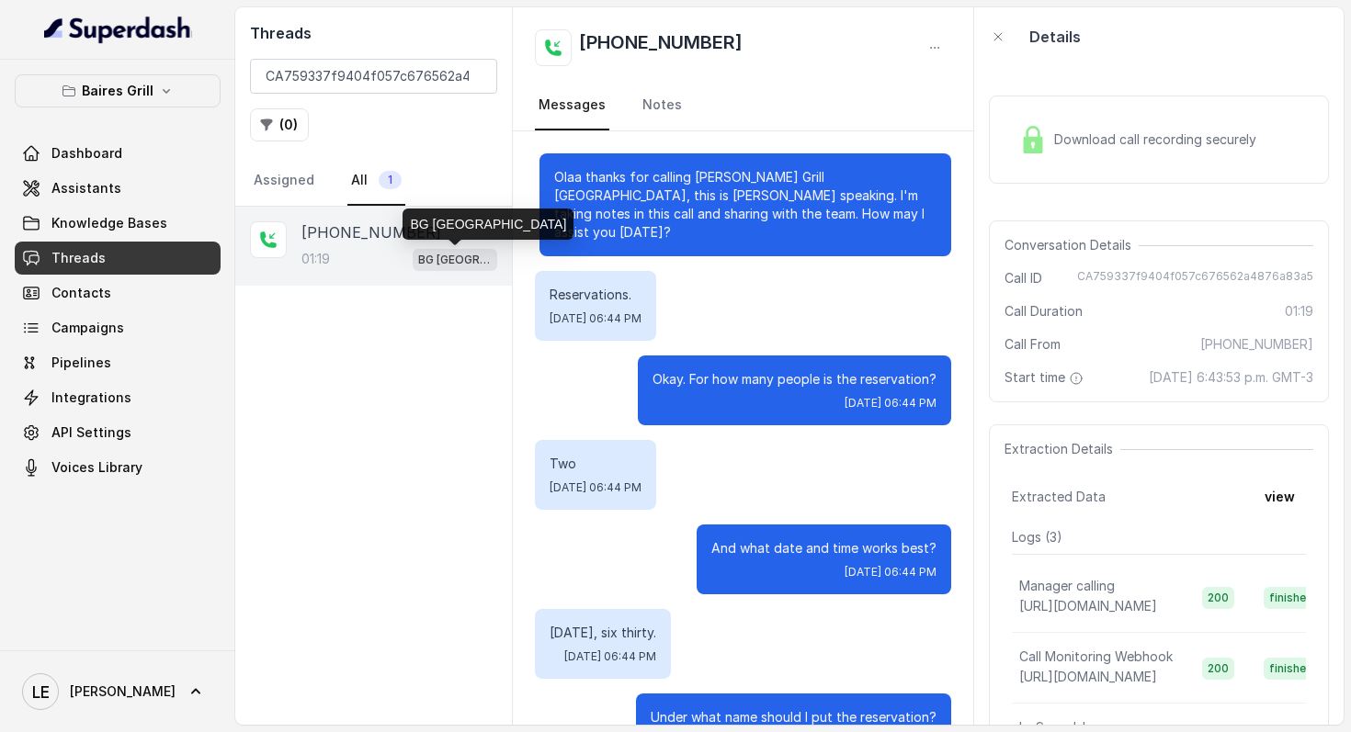
scroll to position [895, 0]
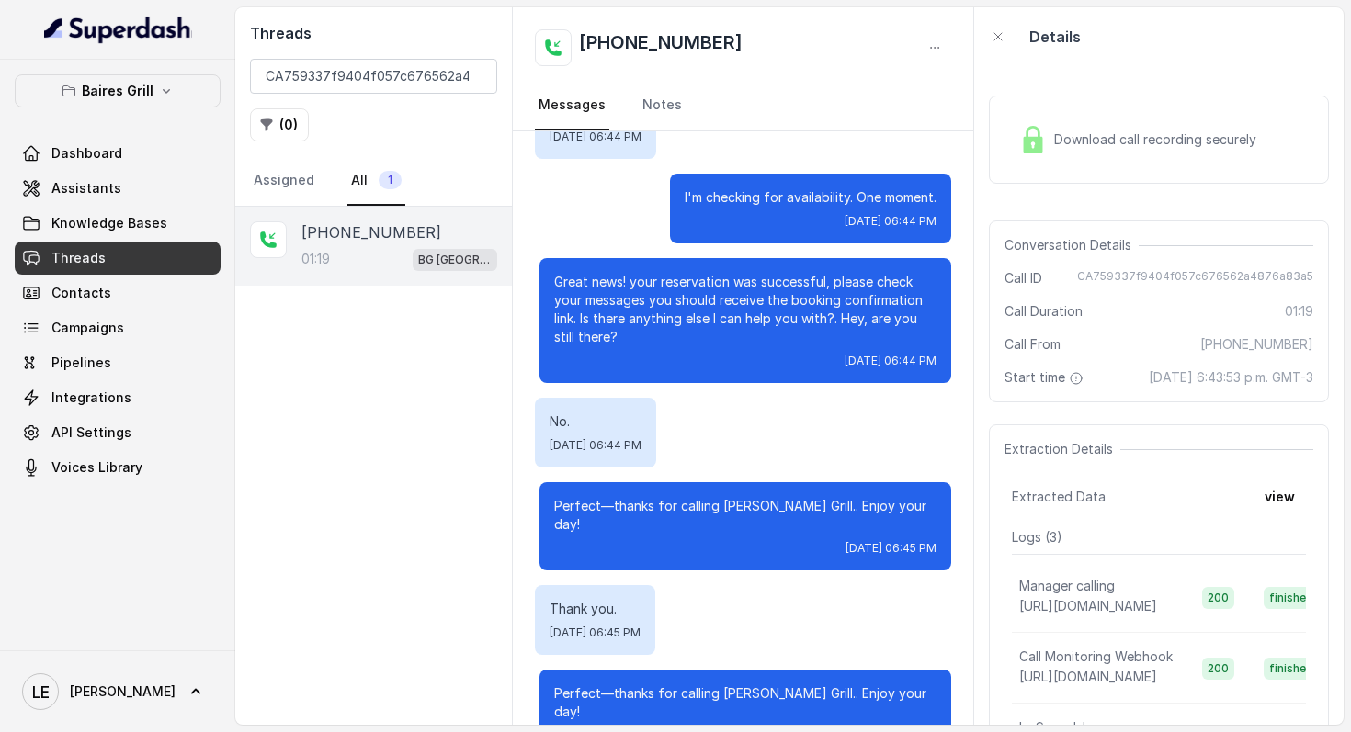
click at [1065, 132] on span "Download call recording securely" at bounding box center [1158, 139] width 209 height 18
